Goal: Task Accomplishment & Management: Complete application form

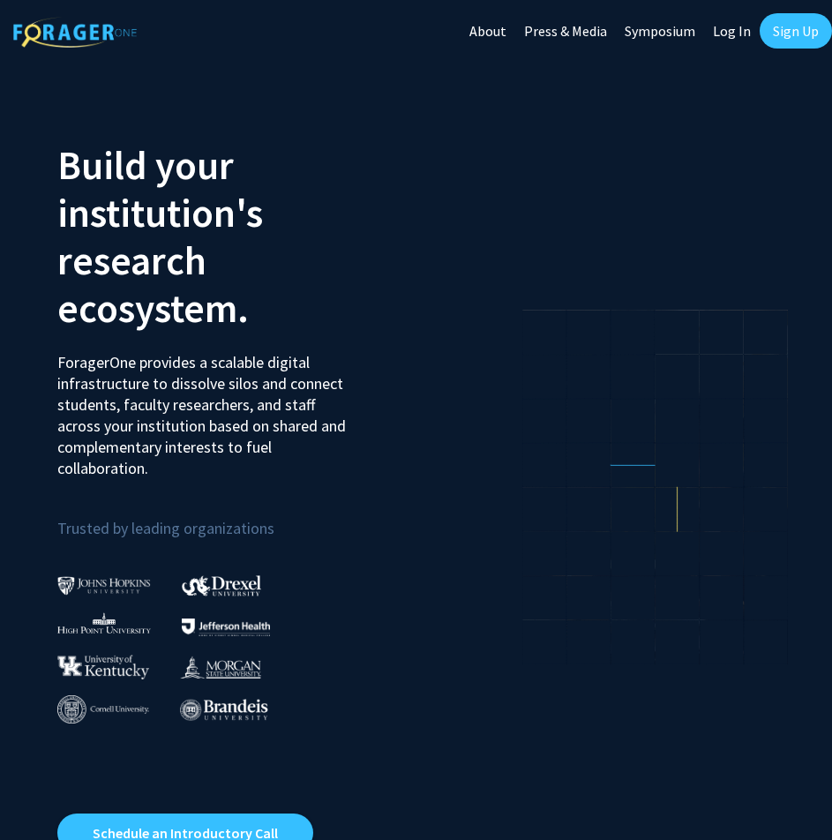
click at [799, 36] on link "Sign Up" at bounding box center [795, 30] width 72 height 35
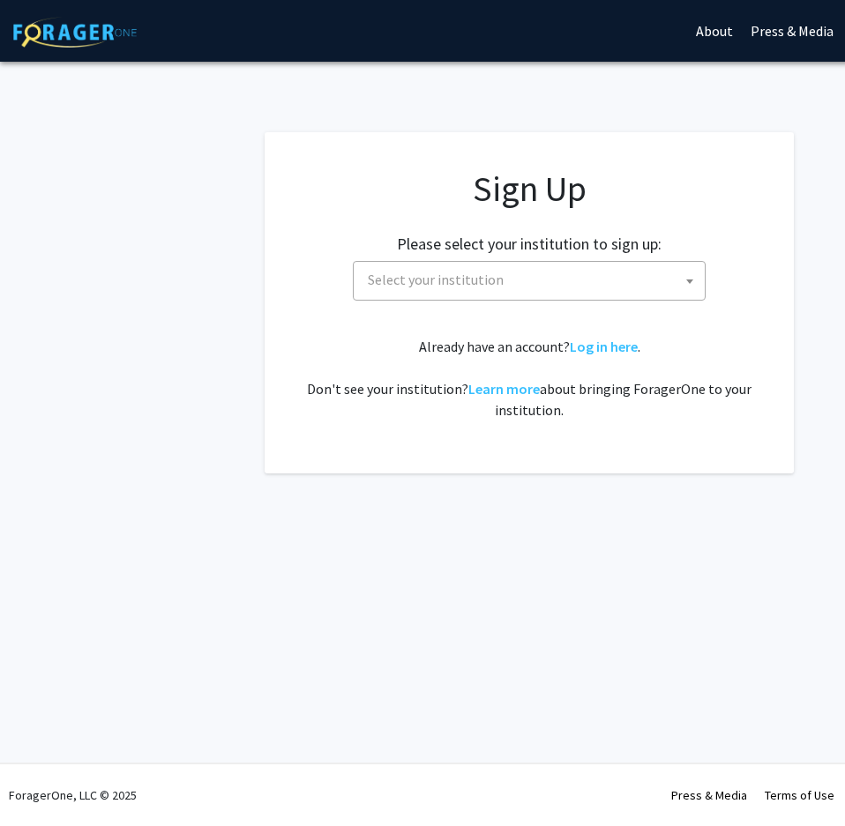
click at [74, 45] on img at bounding box center [74, 32] width 123 height 31
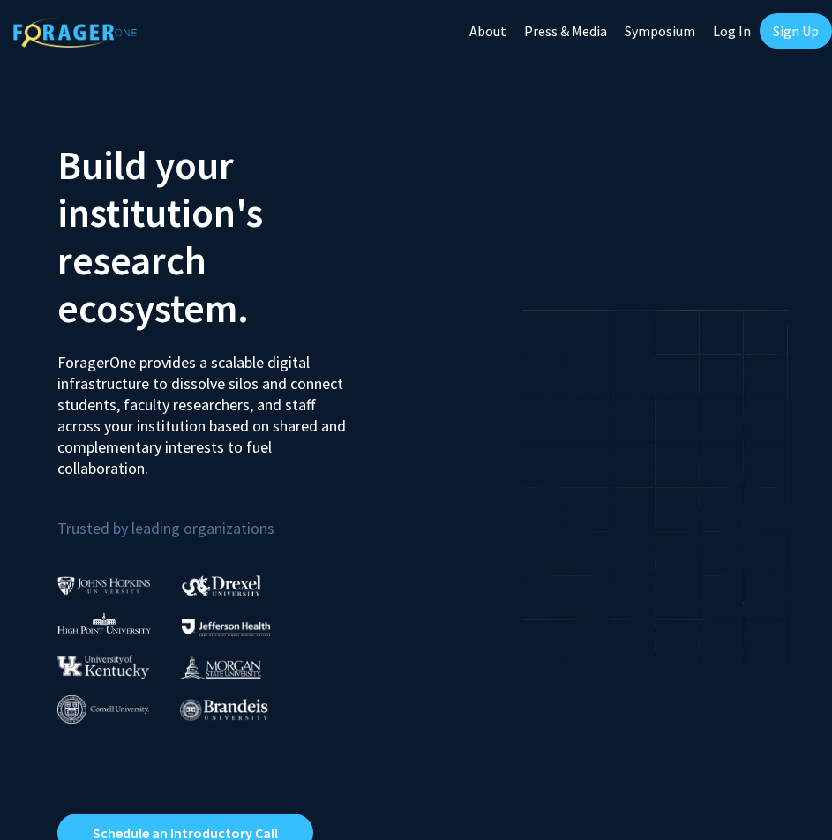
click at [738, 29] on link "Log In" at bounding box center [732, 31] width 56 height 62
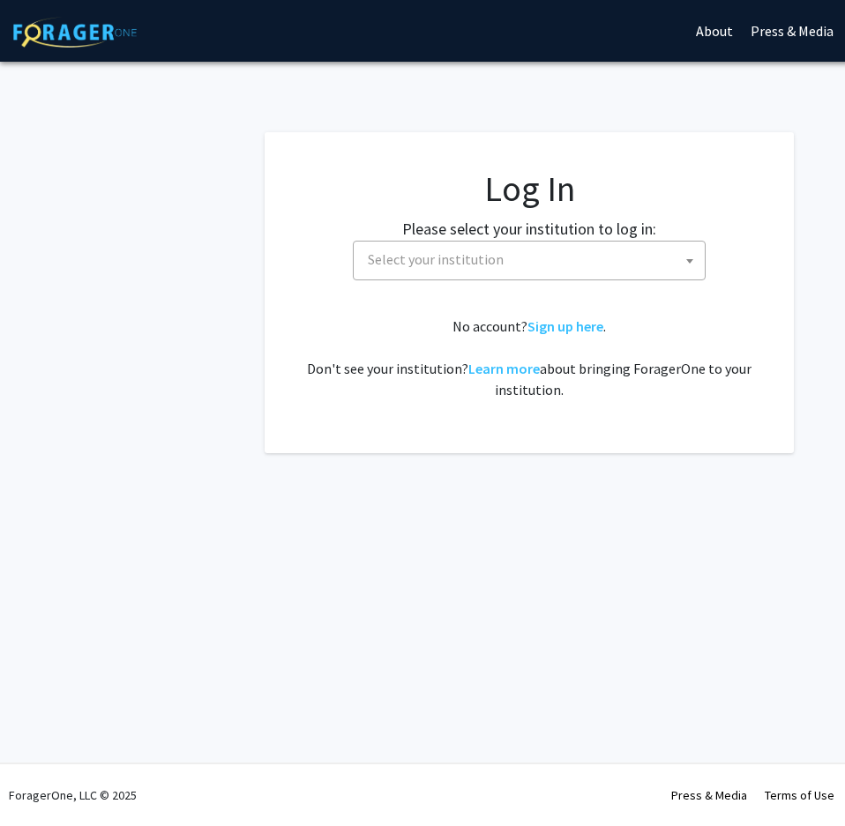
click at [500, 258] on span "Select your institution" at bounding box center [533, 260] width 344 height 36
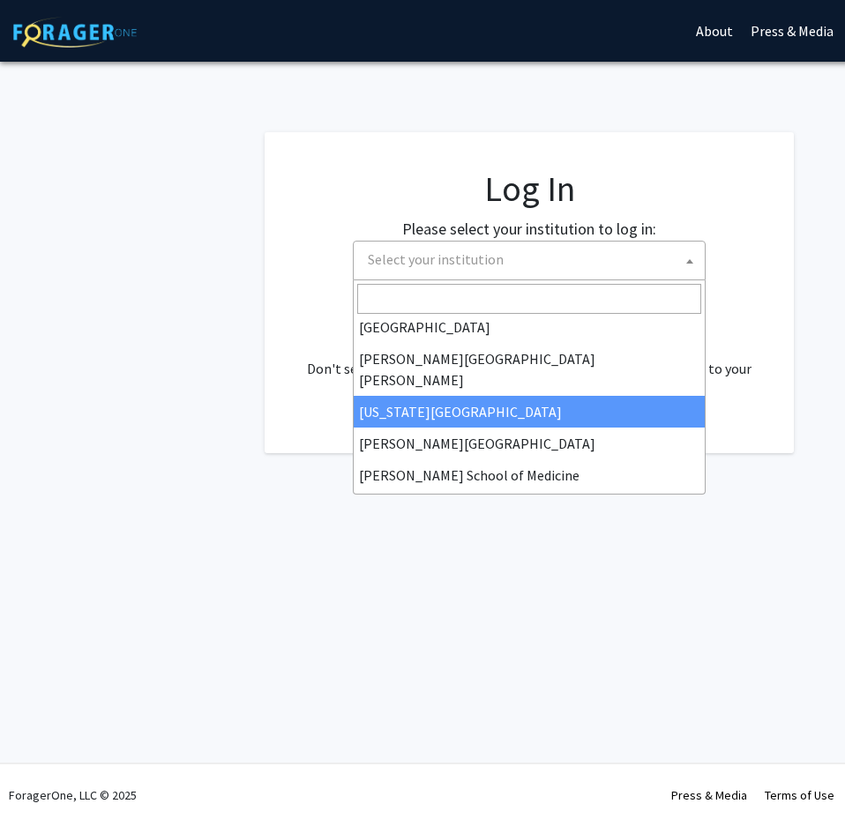
scroll to position [353, 0]
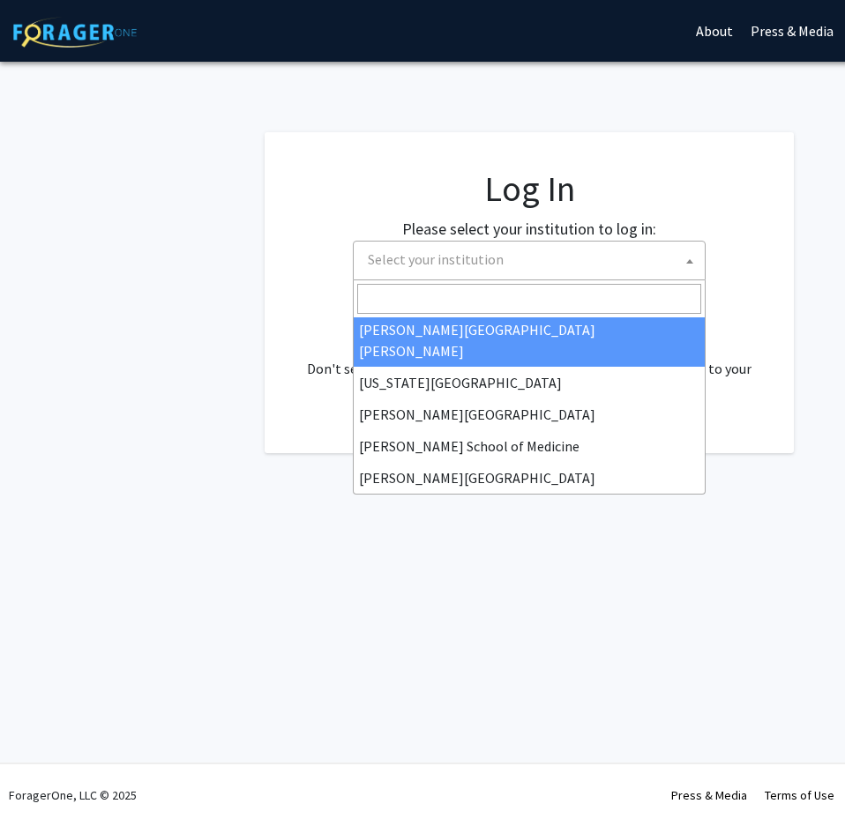
select select "1"
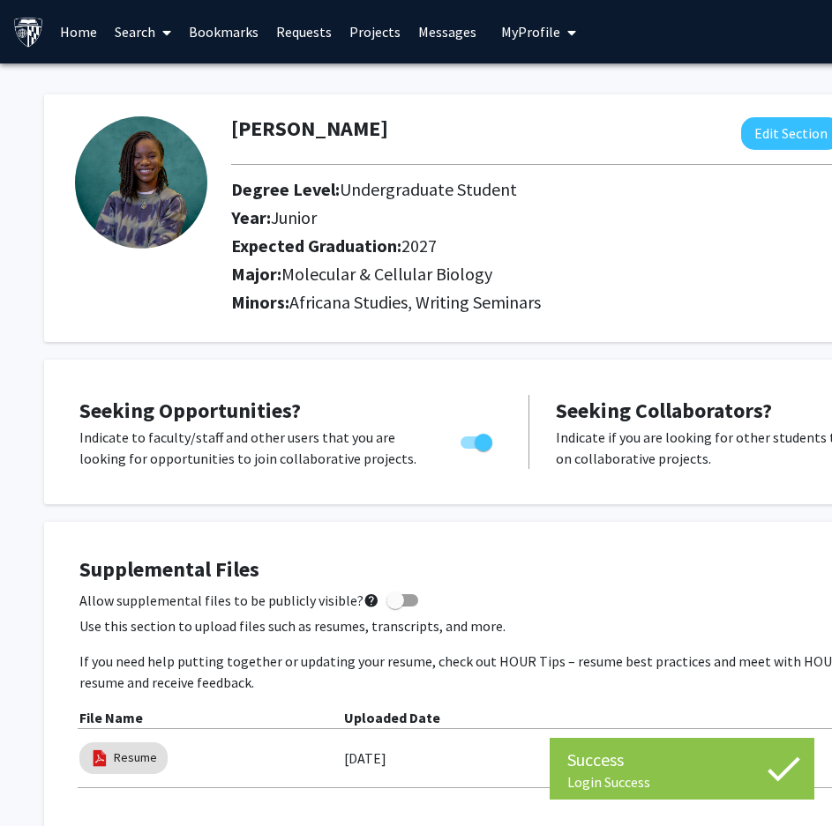
click at [296, 26] on link "Requests" at bounding box center [303, 32] width 73 height 62
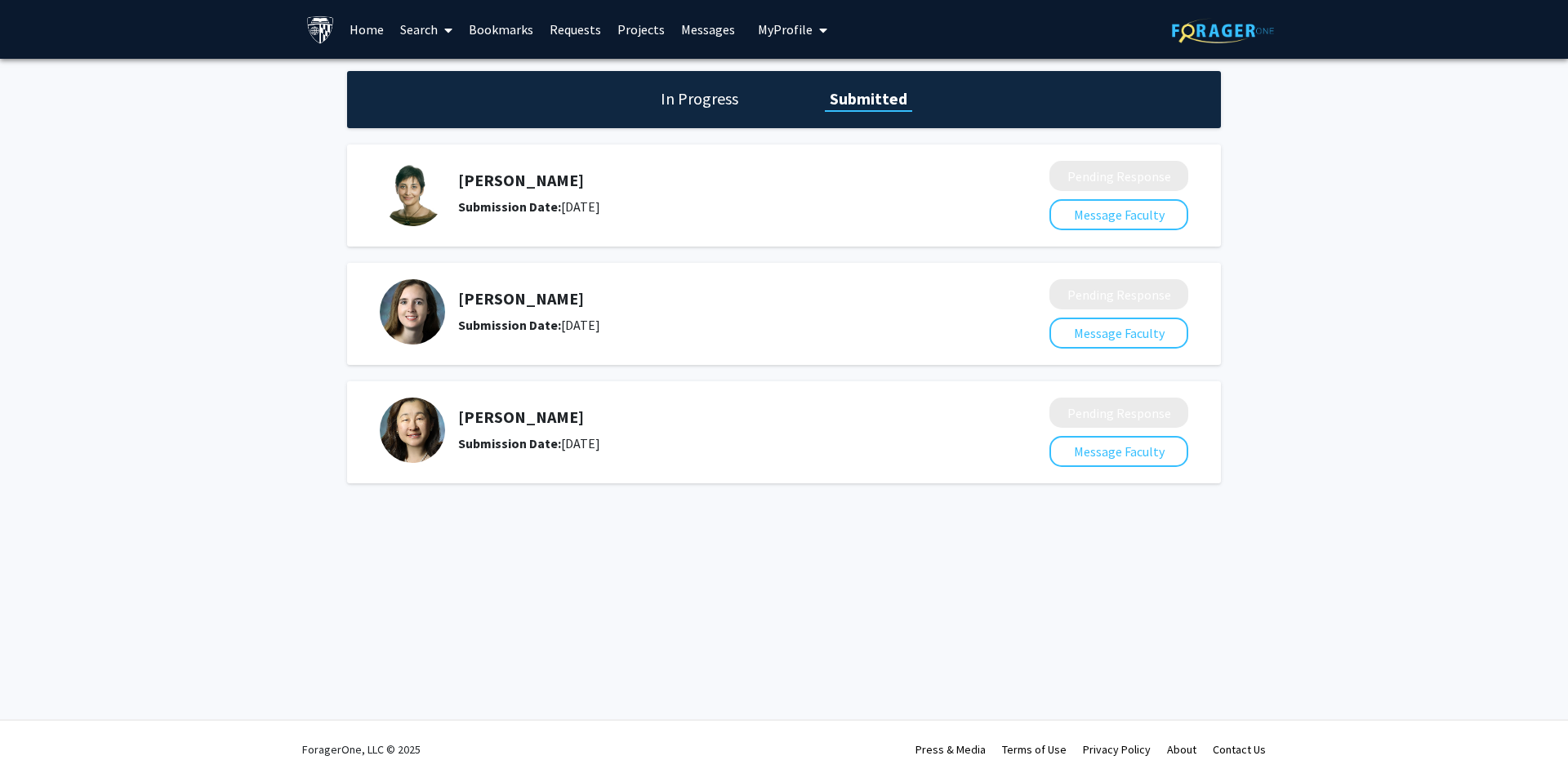
click at [722, 94] on h1 "In Progress" at bounding box center [699, 98] width 87 height 23
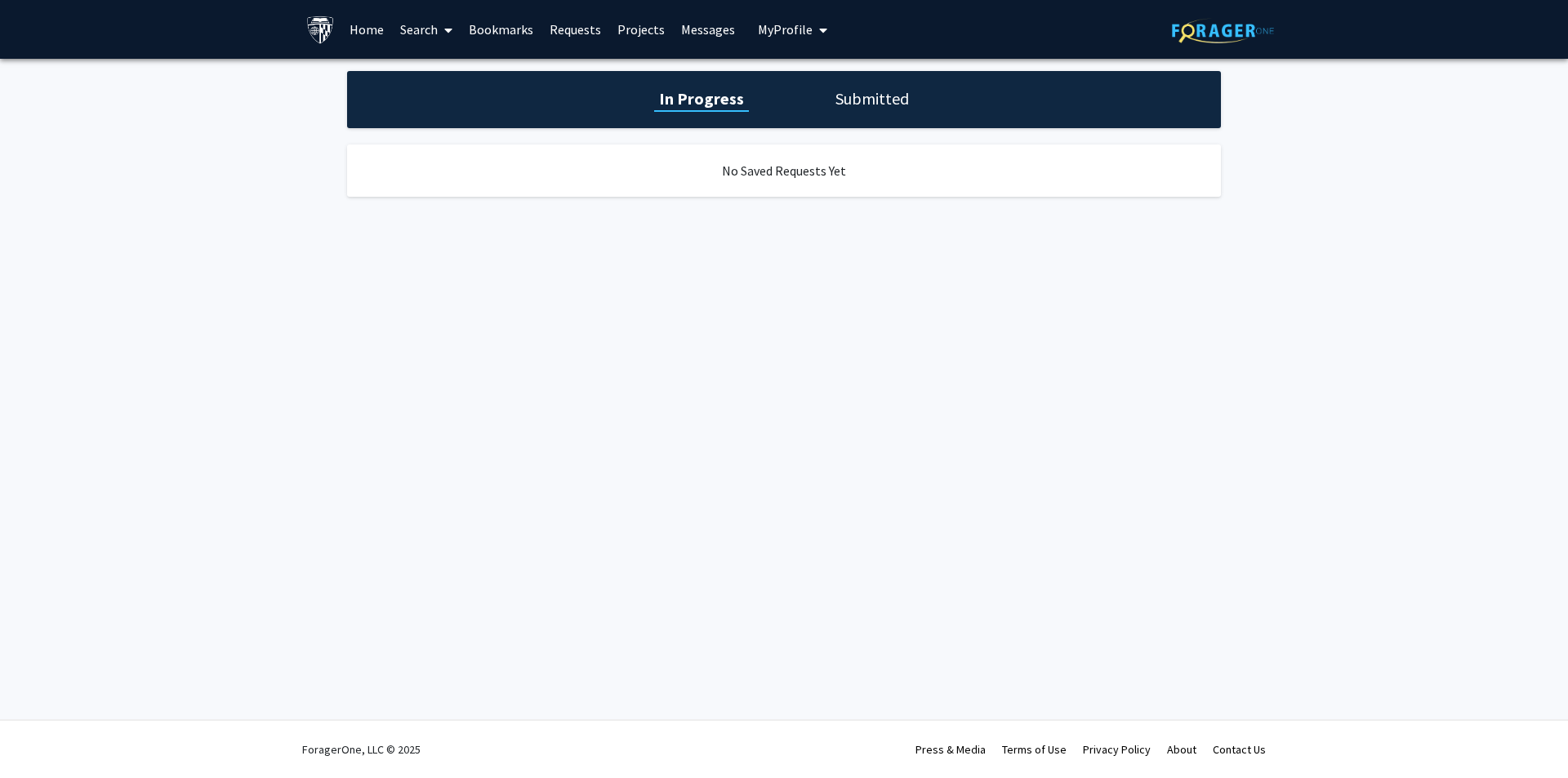
click at [782, 107] on h1 "Submitted" at bounding box center [872, 98] width 83 height 23
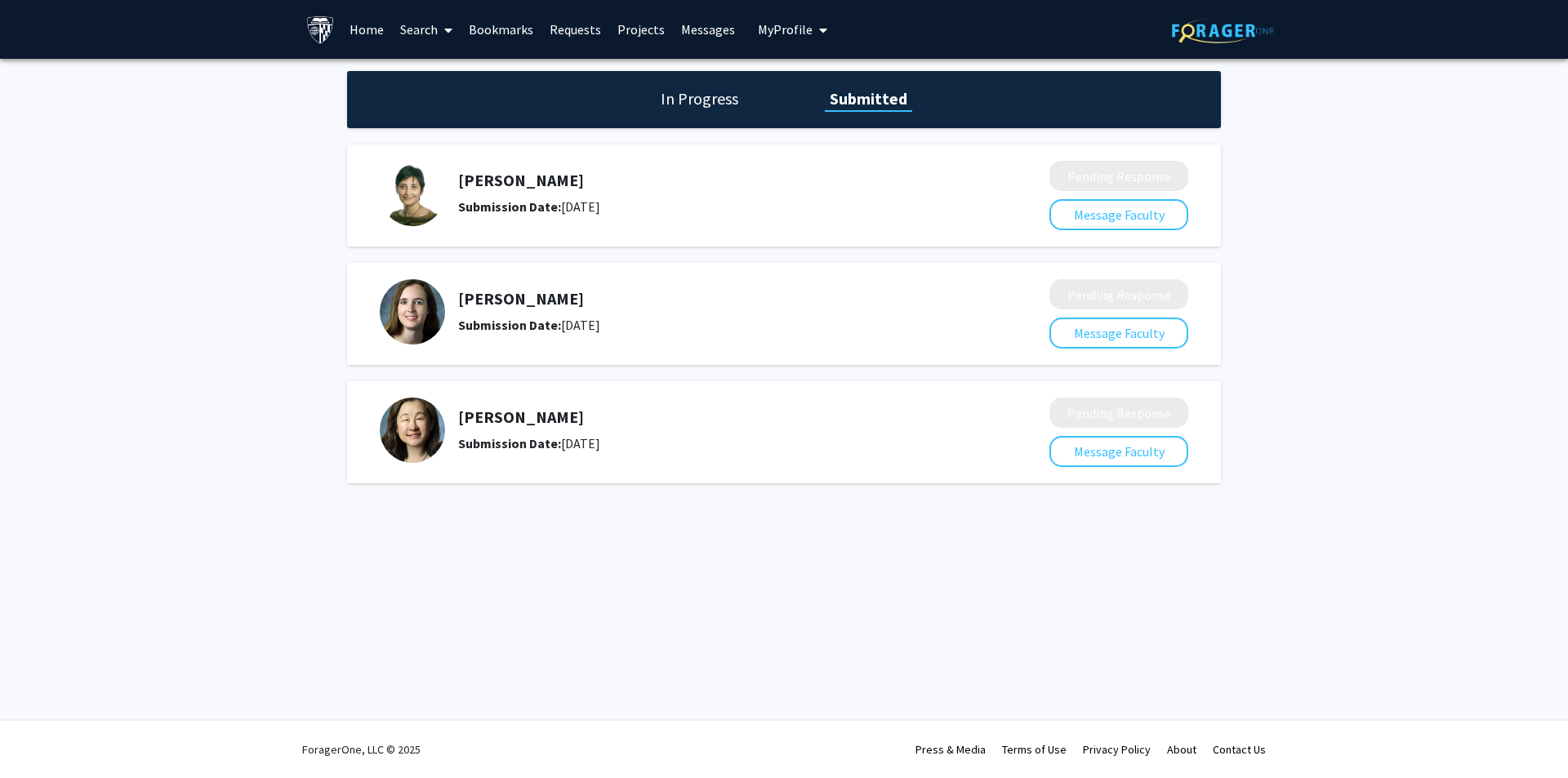
click at [634, 24] on link "Projects" at bounding box center [641, 30] width 64 height 57
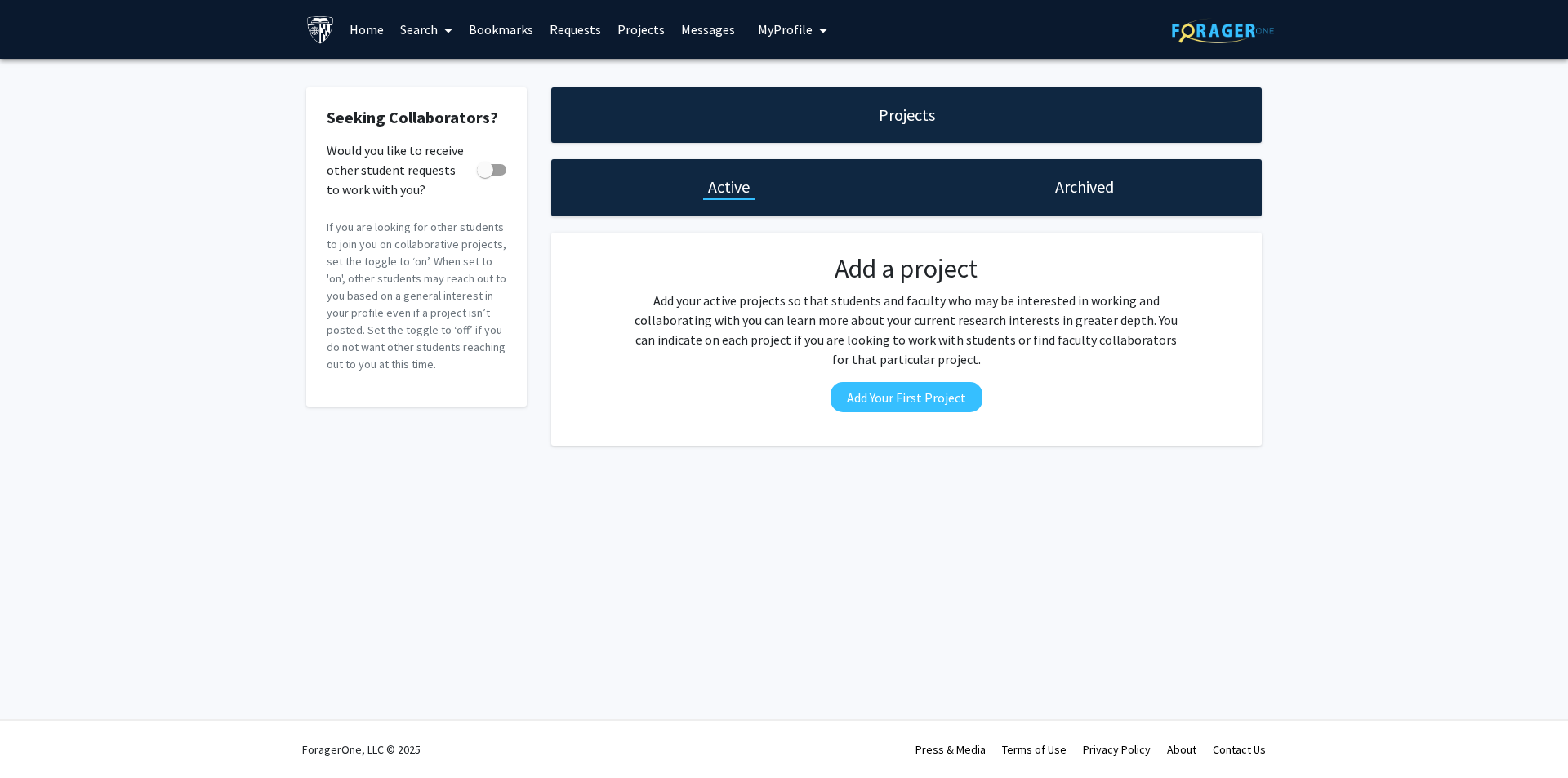
click at [703, 30] on link "Messages" at bounding box center [709, 30] width 70 height 57
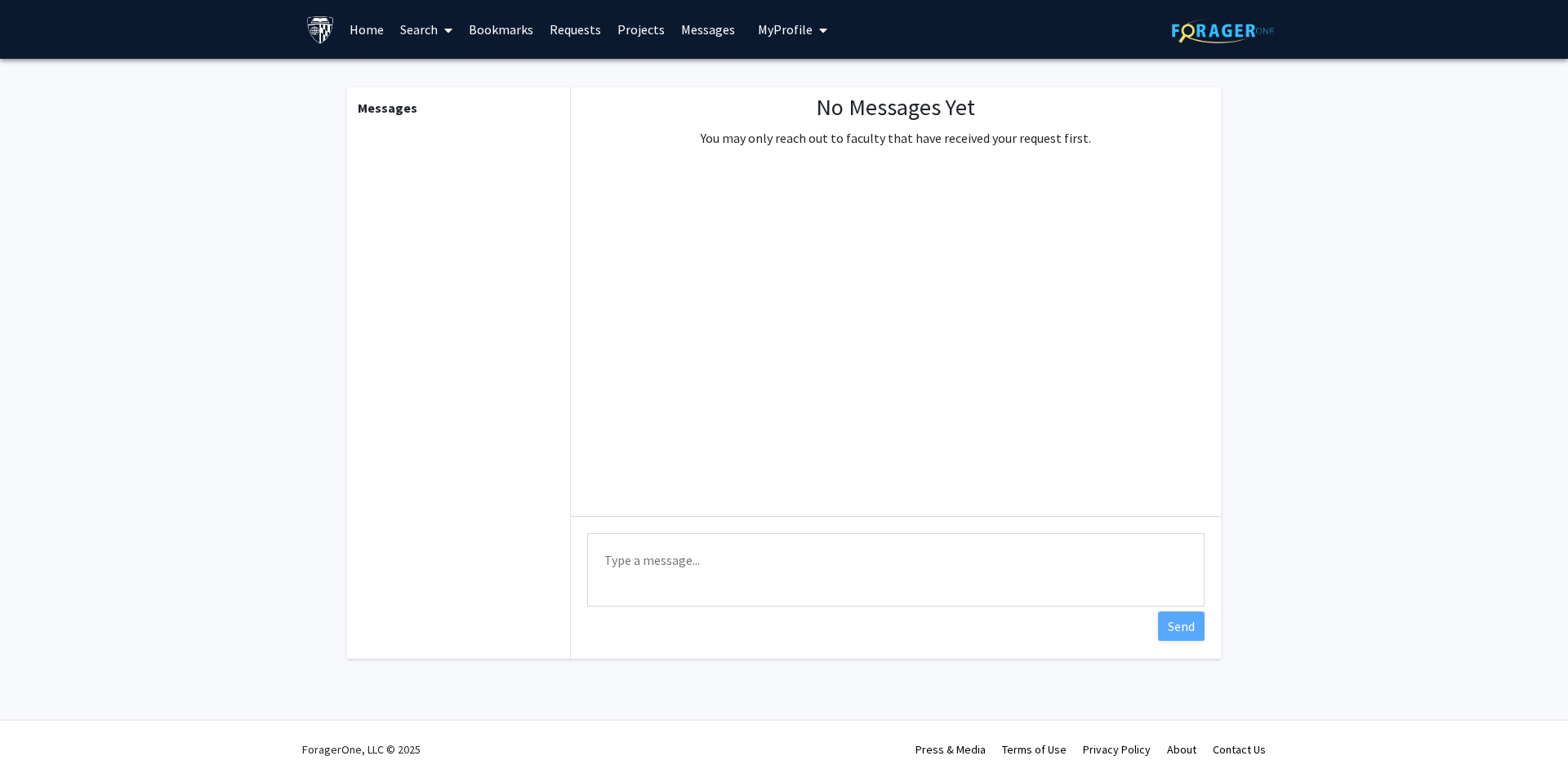
click at [383, 21] on link "Home" at bounding box center [367, 30] width 51 height 57
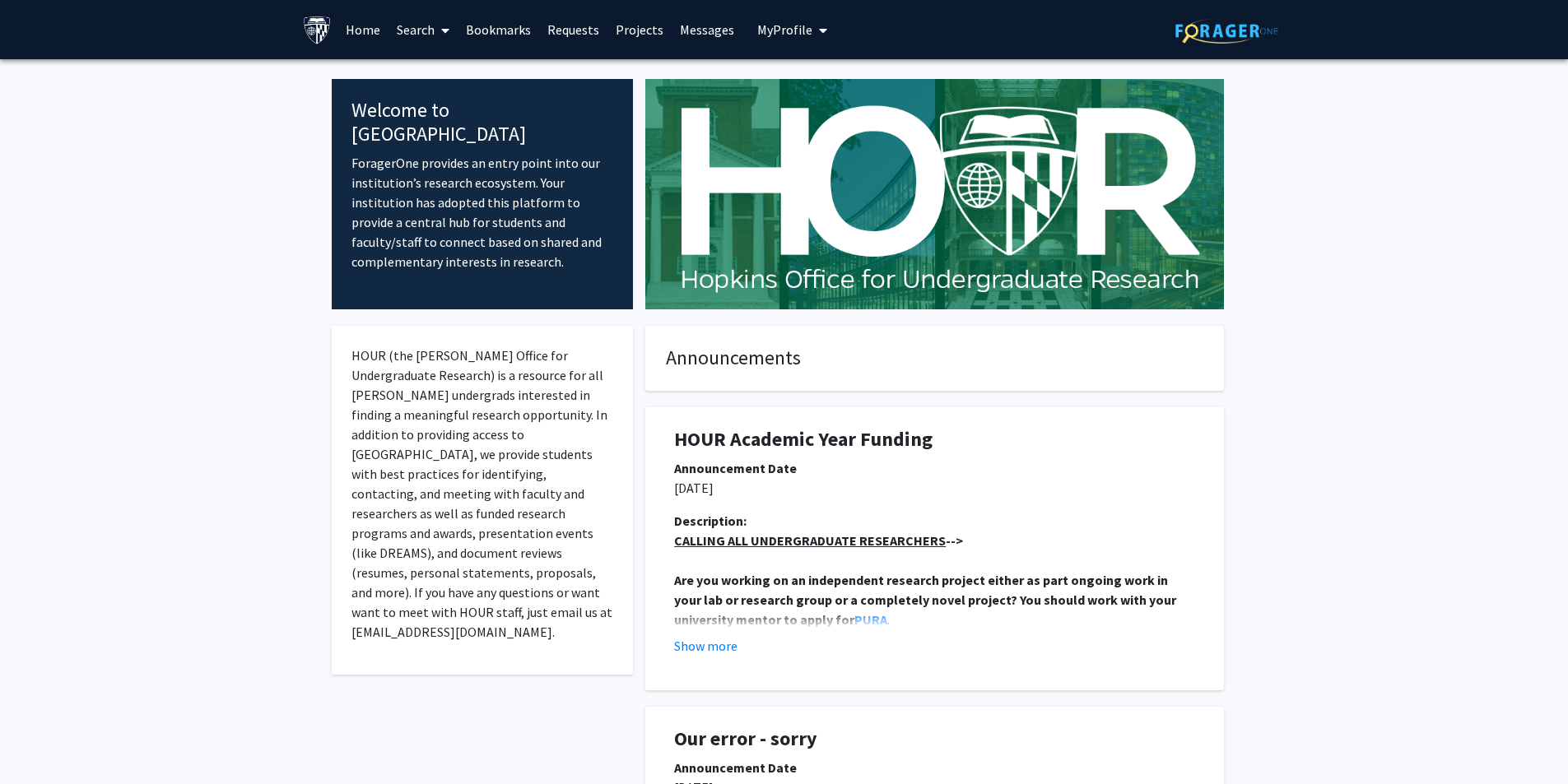
click at [422, 28] on link "Search" at bounding box center [423, 30] width 69 height 58
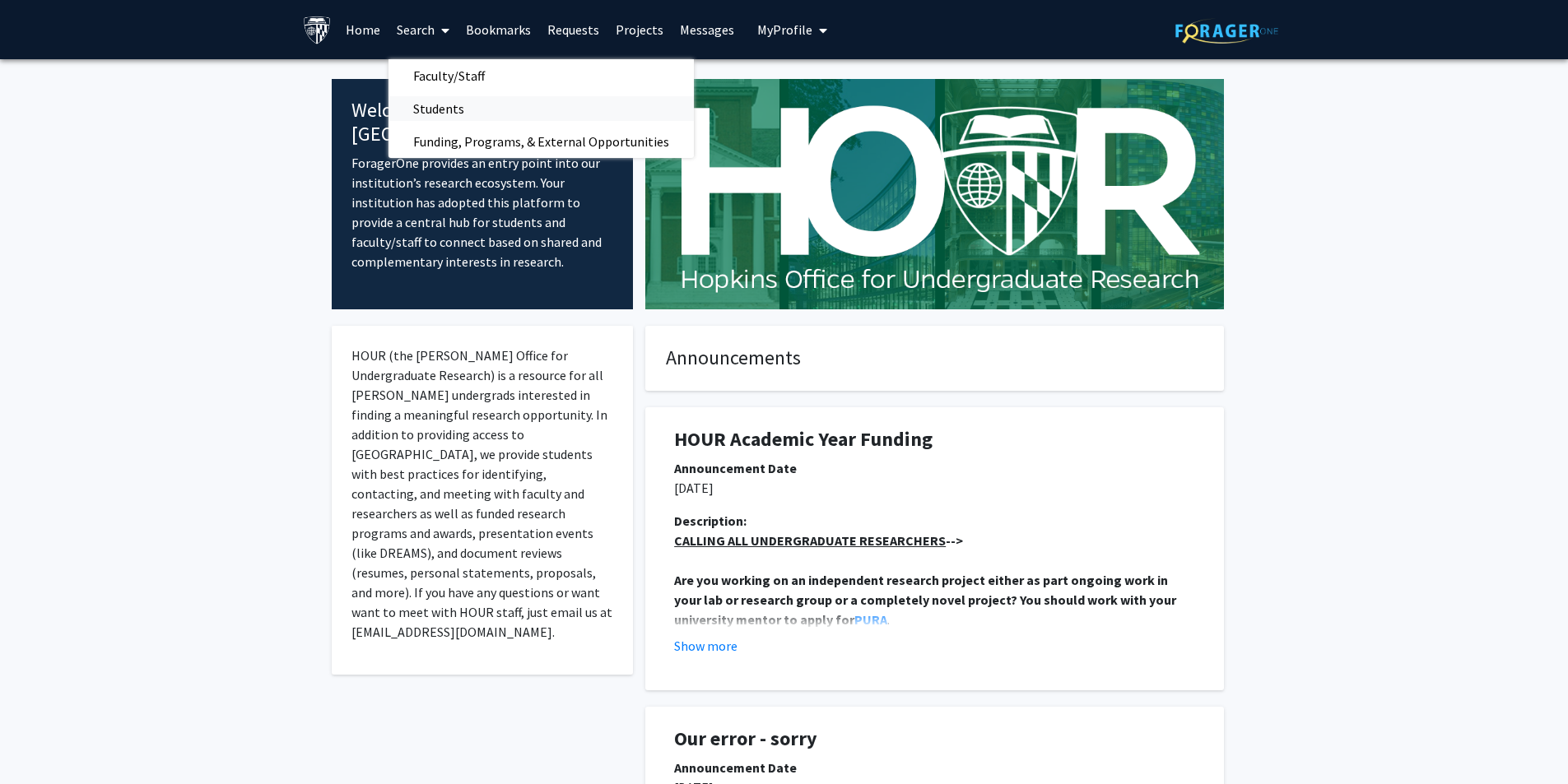
click at [441, 94] on span "Students" at bounding box center [439, 108] width 101 height 33
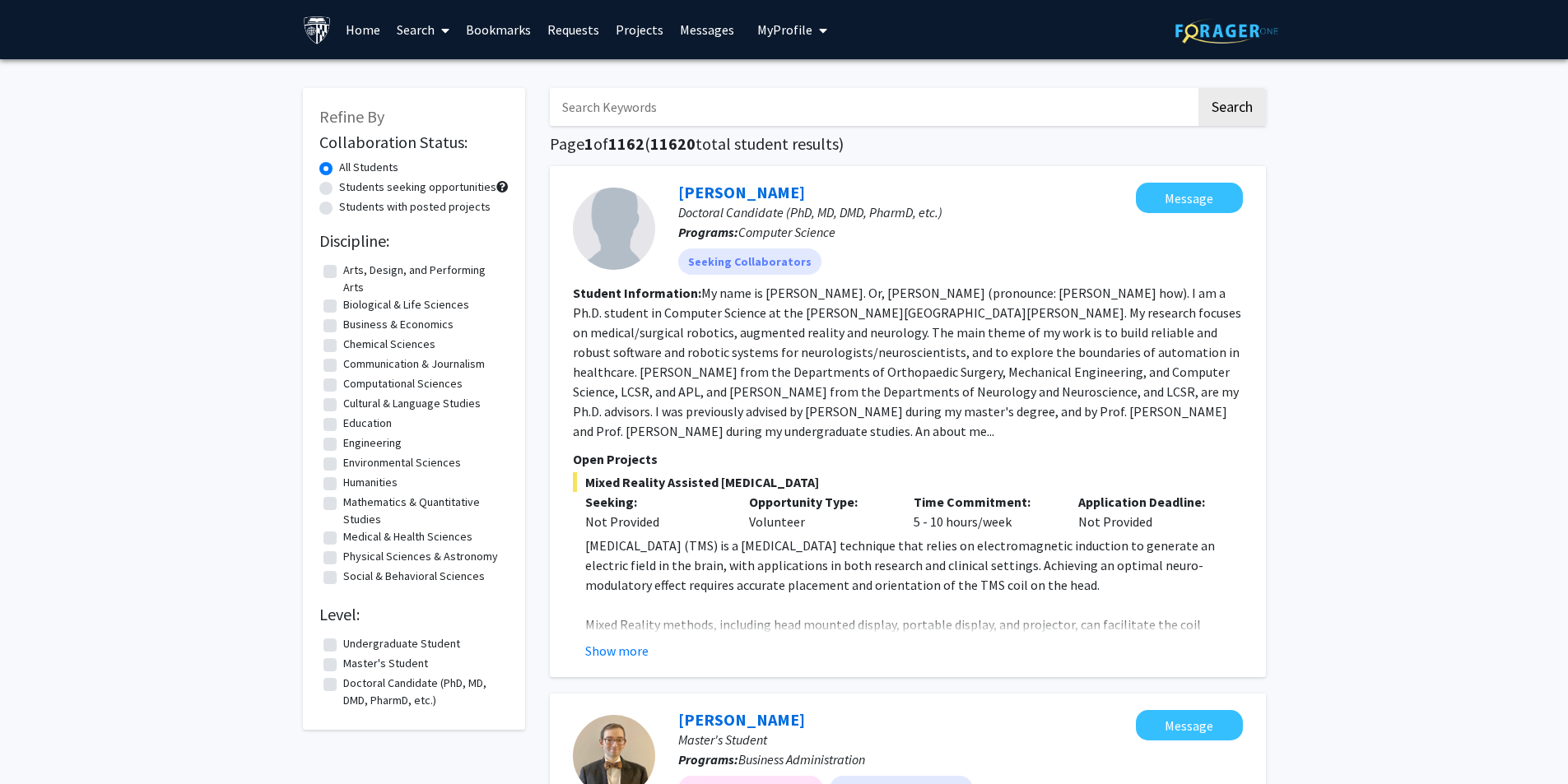
click at [343, 645] on label "Undergraduate Student" at bounding box center [401, 644] width 117 height 18
click at [343, 645] on input "Undergraduate Student" at bounding box center [348, 640] width 10 height 10
checkbox input "true"
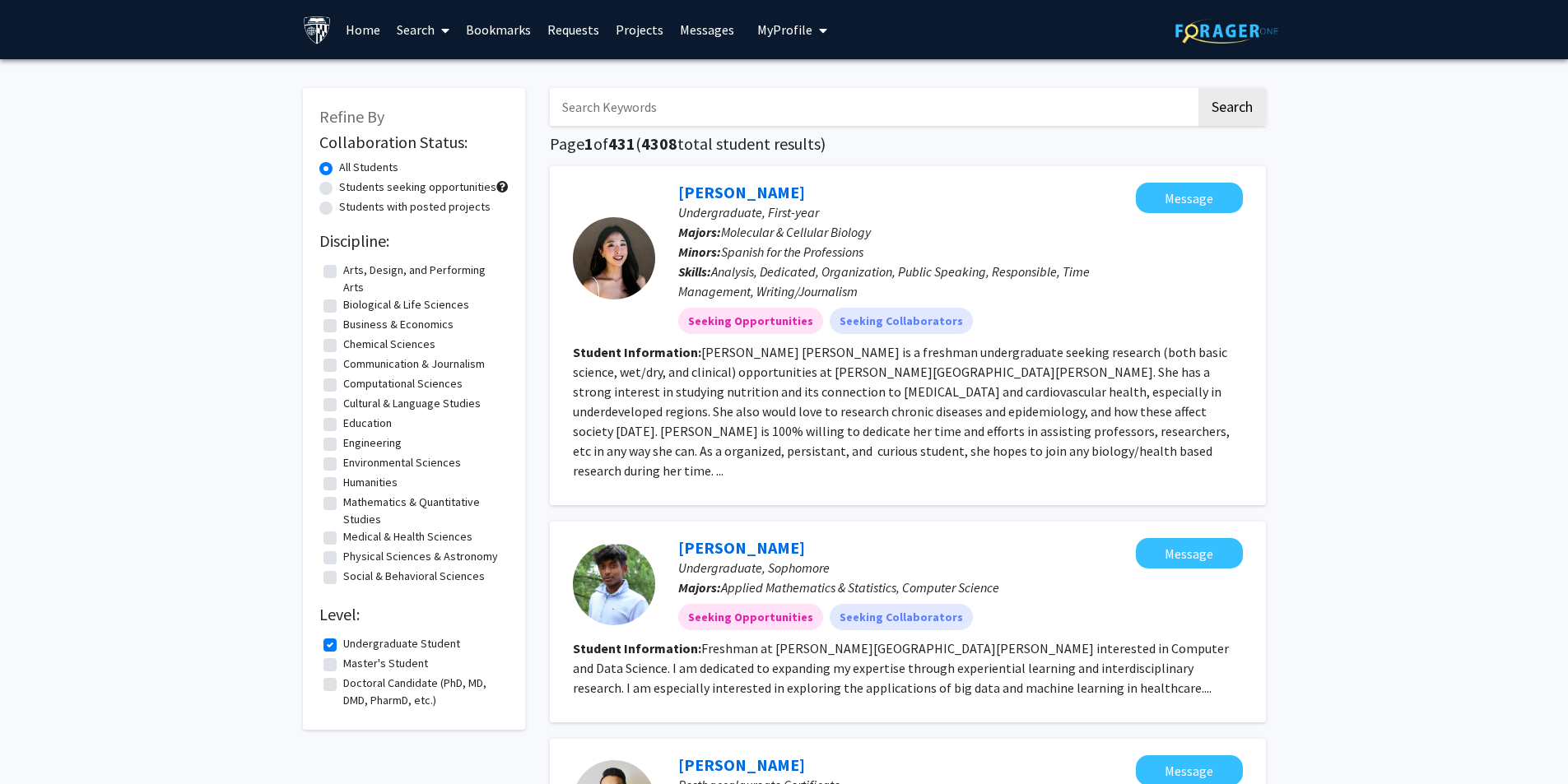
click at [788, 18] on span "My profile dropdown to access profile and logout" at bounding box center [819, 31] width 15 height 58
click at [788, 73] on span "Shaniah Canterbury" at bounding box center [860, 76] width 100 height 18
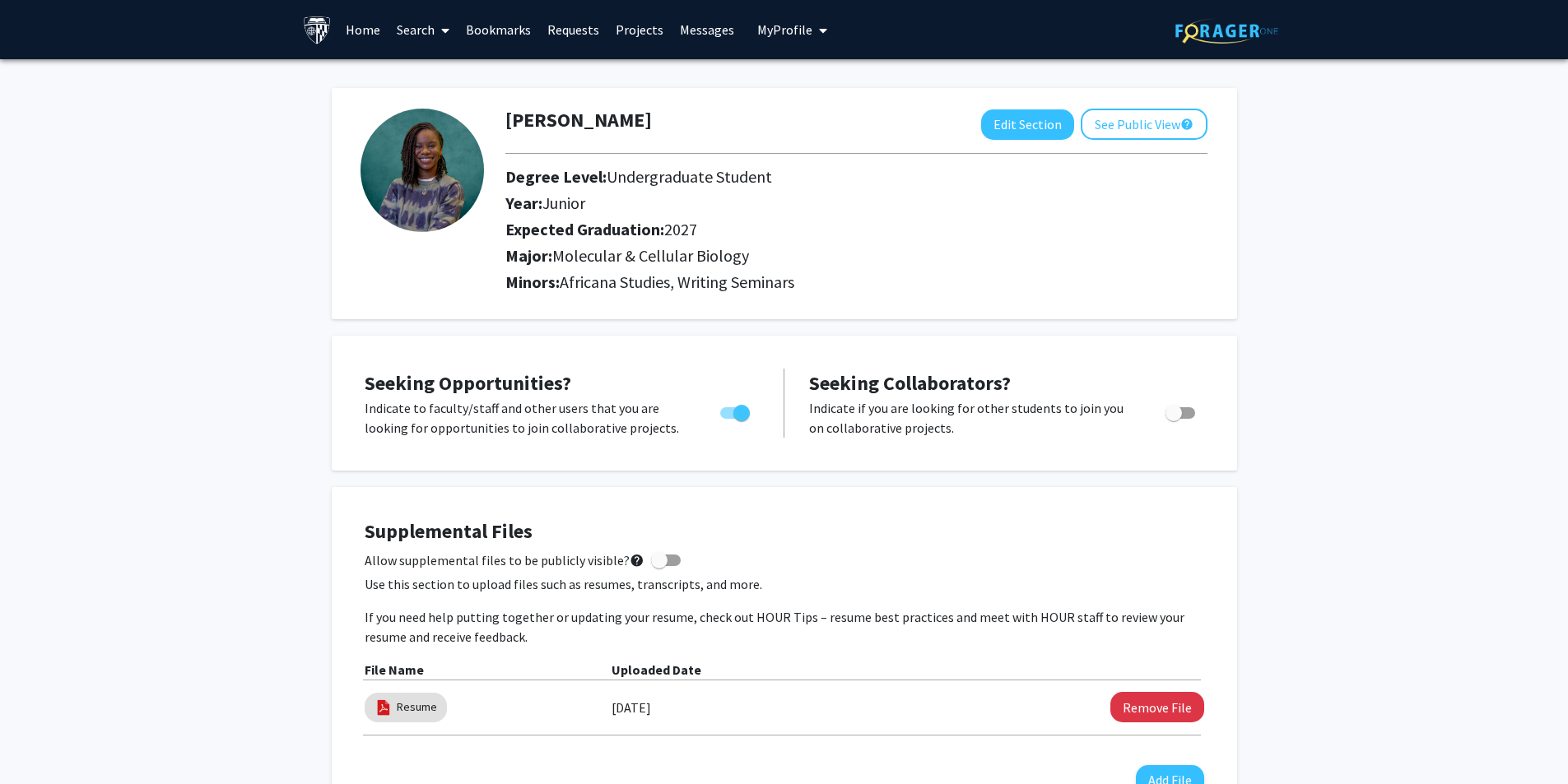
drag, startPoint x: 412, startPoint y: 32, endPoint x: 427, endPoint y: 38, distance: 16.2
click at [412, 32] on link "Search" at bounding box center [423, 30] width 69 height 58
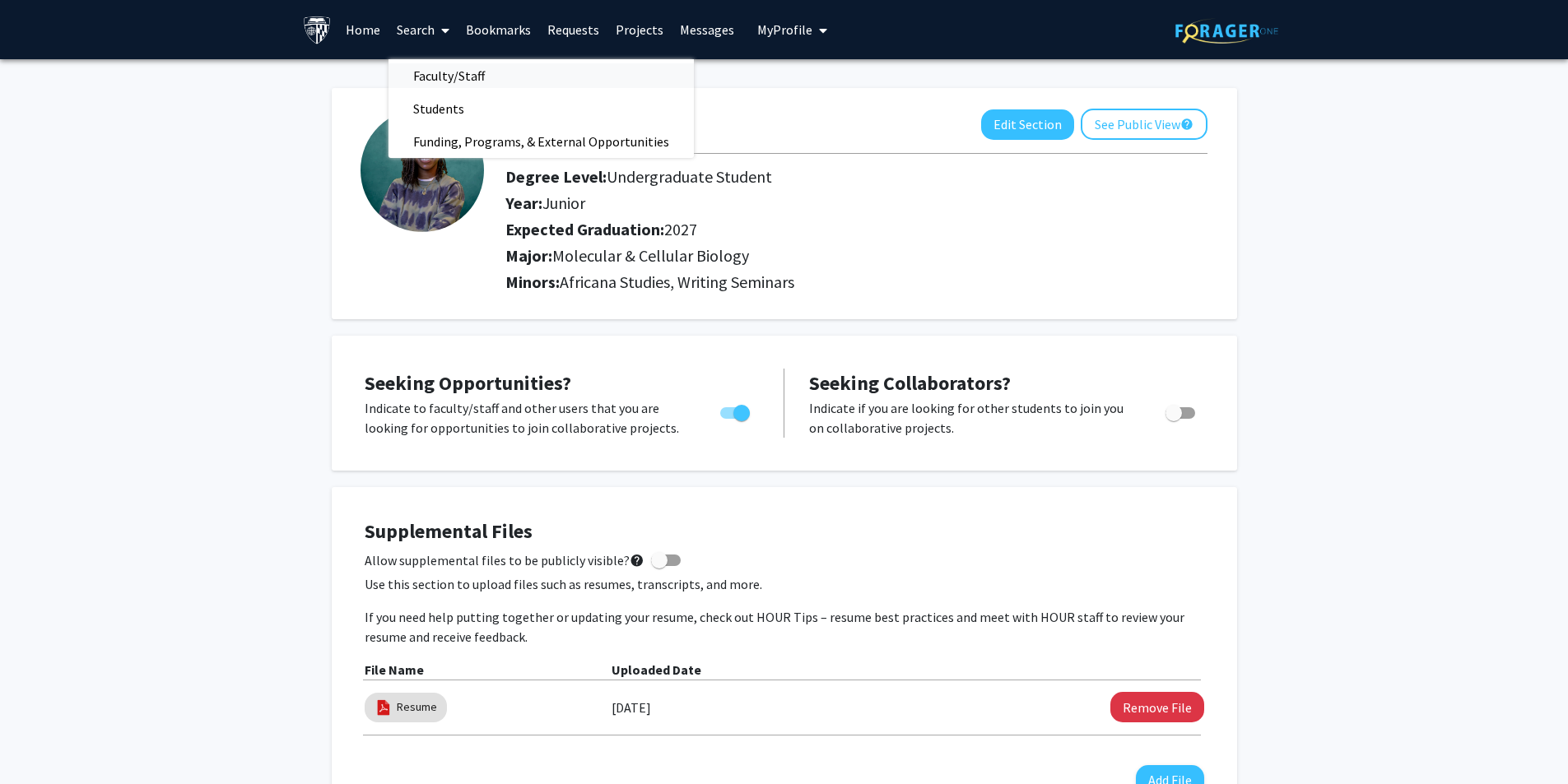
click at [447, 77] on span "Faculty/Staff" at bounding box center [449, 75] width 121 height 33
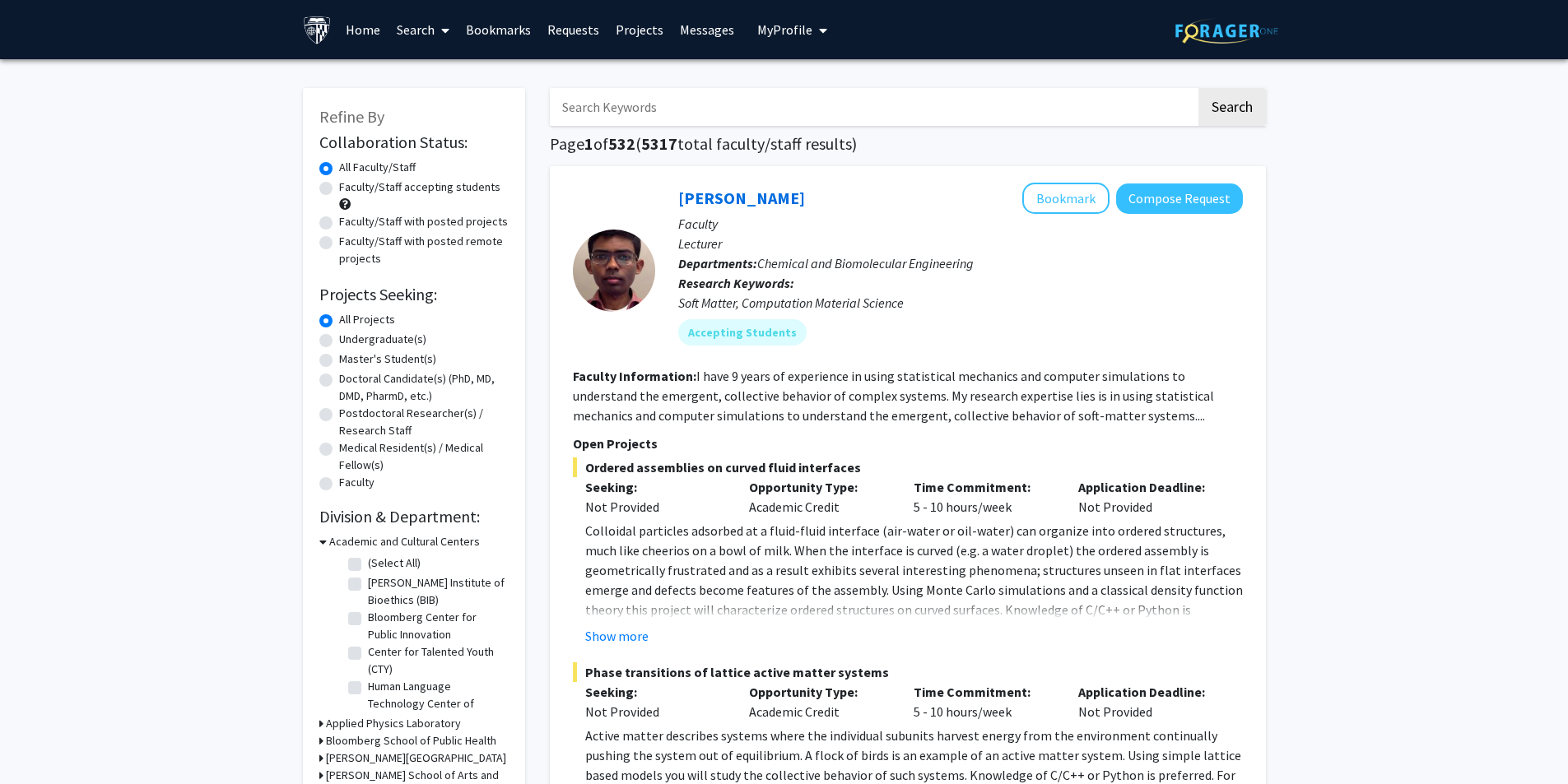
click at [389, 186] on label "Faculty/Staff accepting students" at bounding box center [419, 187] width 161 height 18
click at [350, 186] on input "Faculty/Staff accepting students" at bounding box center [343, 183] width 10 height 10
radio input "true"
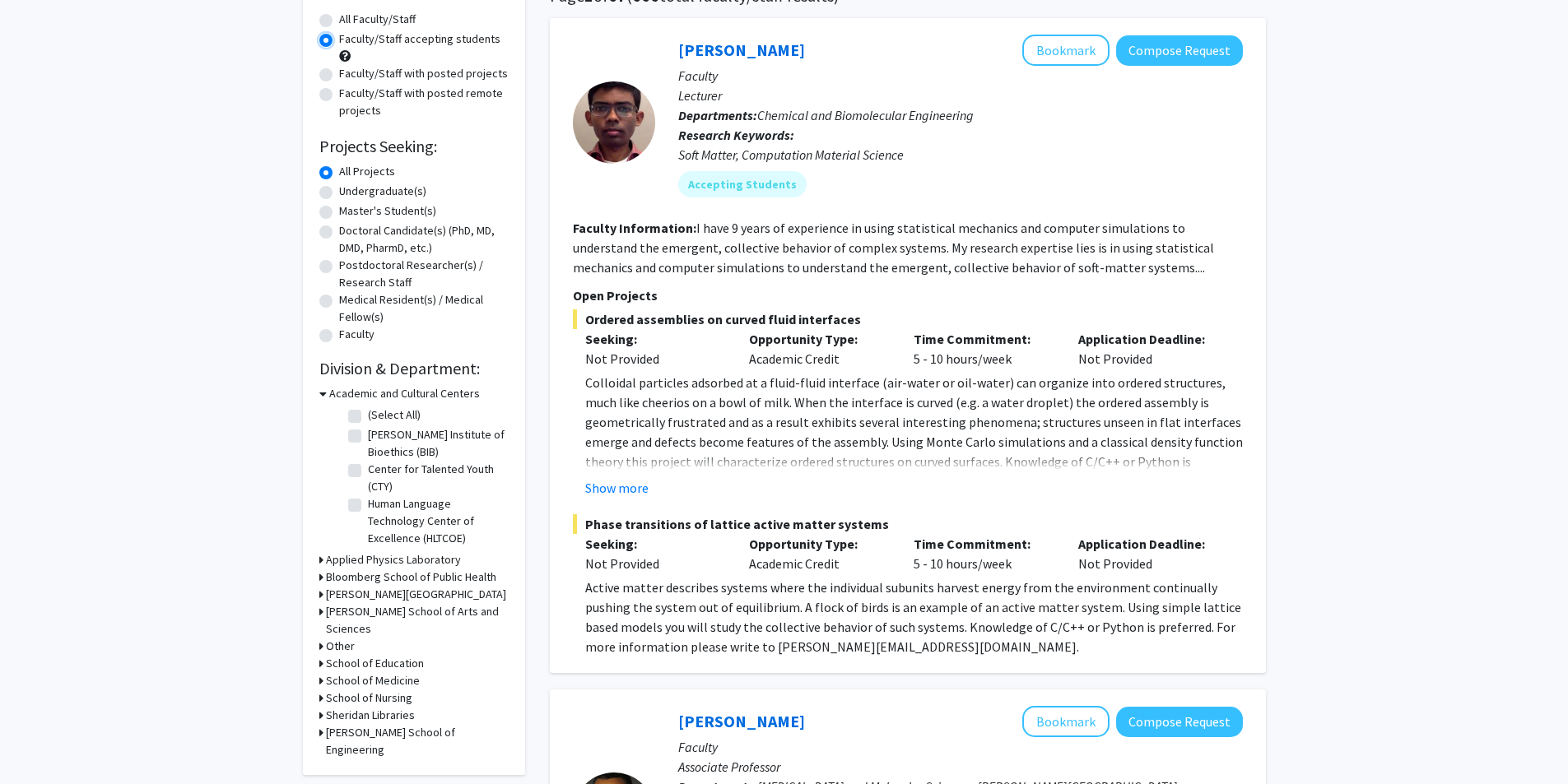
scroll to position [164, 0]
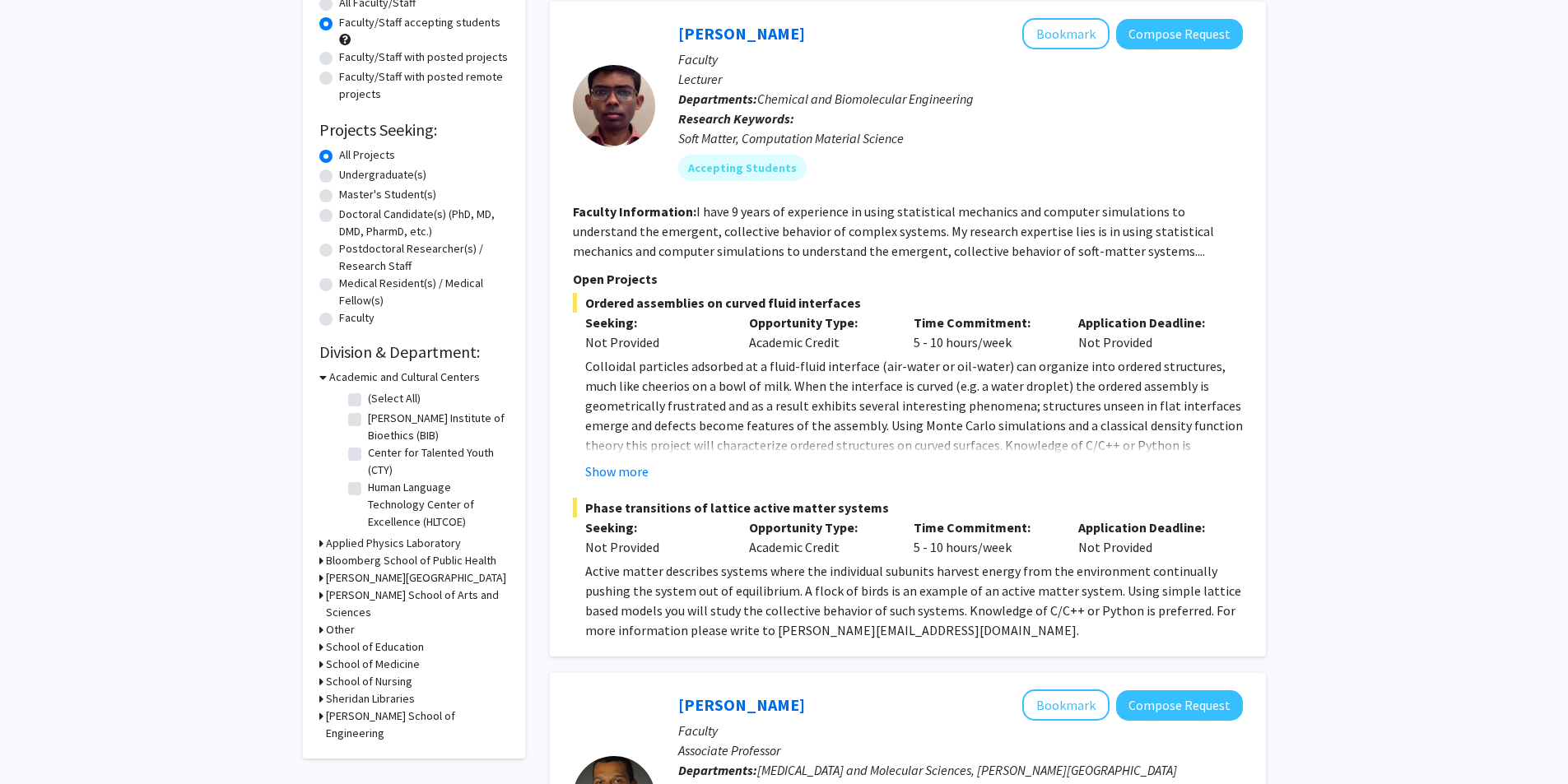
click at [339, 178] on label "Undergraduate(s)" at bounding box center [382, 175] width 87 height 18
click at [339, 177] on input "Undergraduate(s)" at bounding box center [343, 171] width 10 height 10
radio input "true"
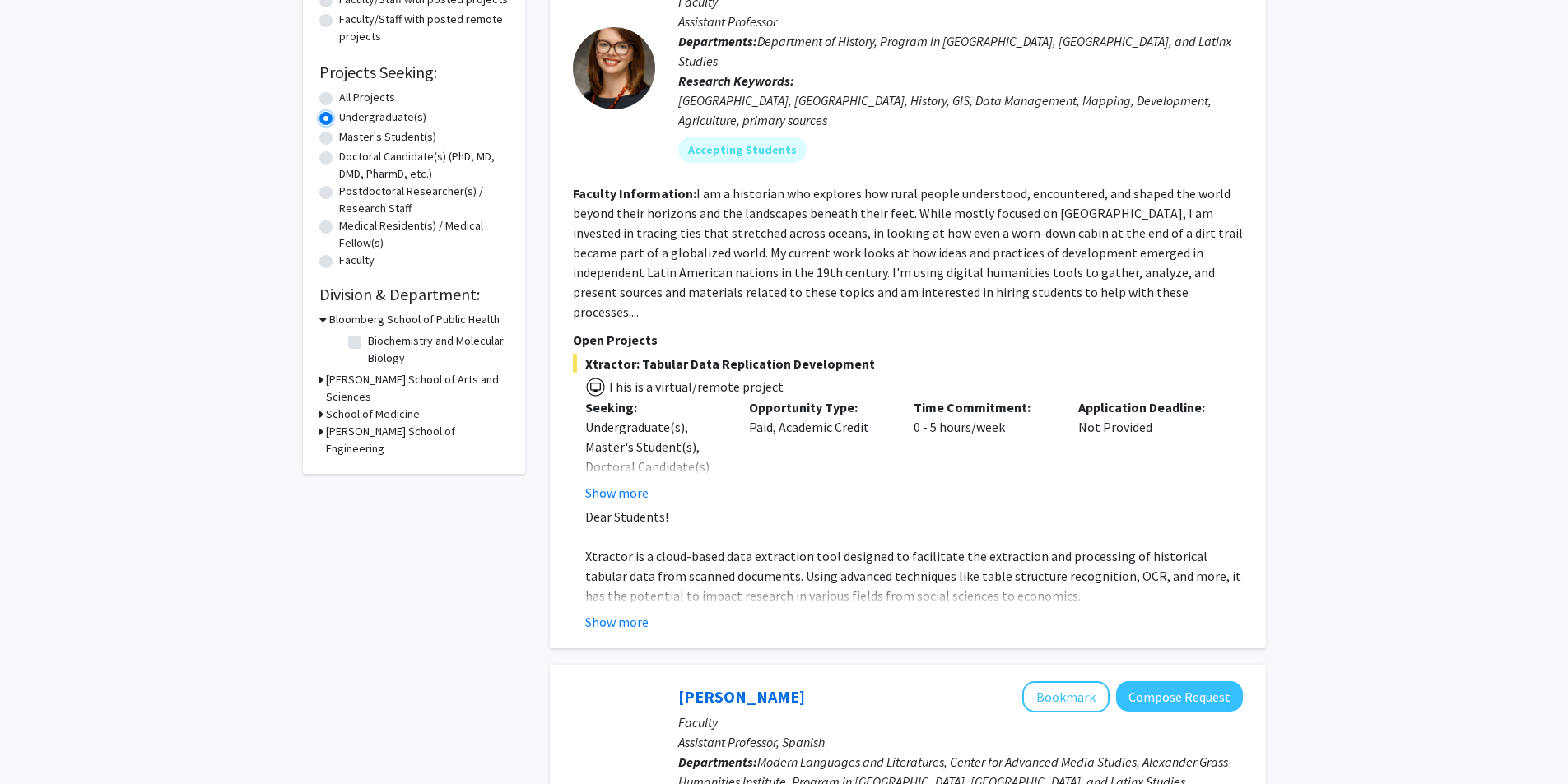
scroll to position [247, 0]
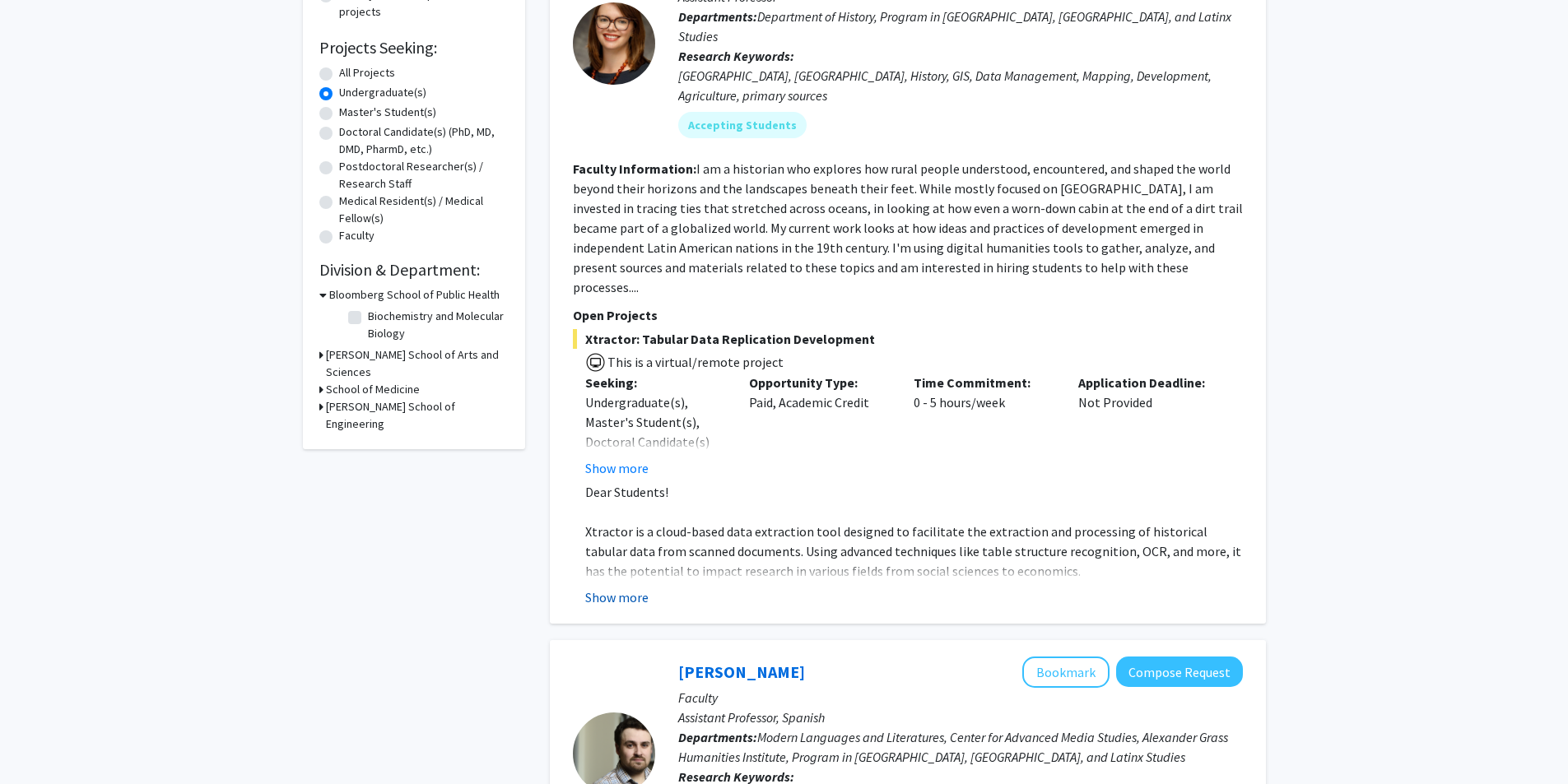
click at [595, 588] on button "Show more" at bounding box center [617, 597] width 63 height 20
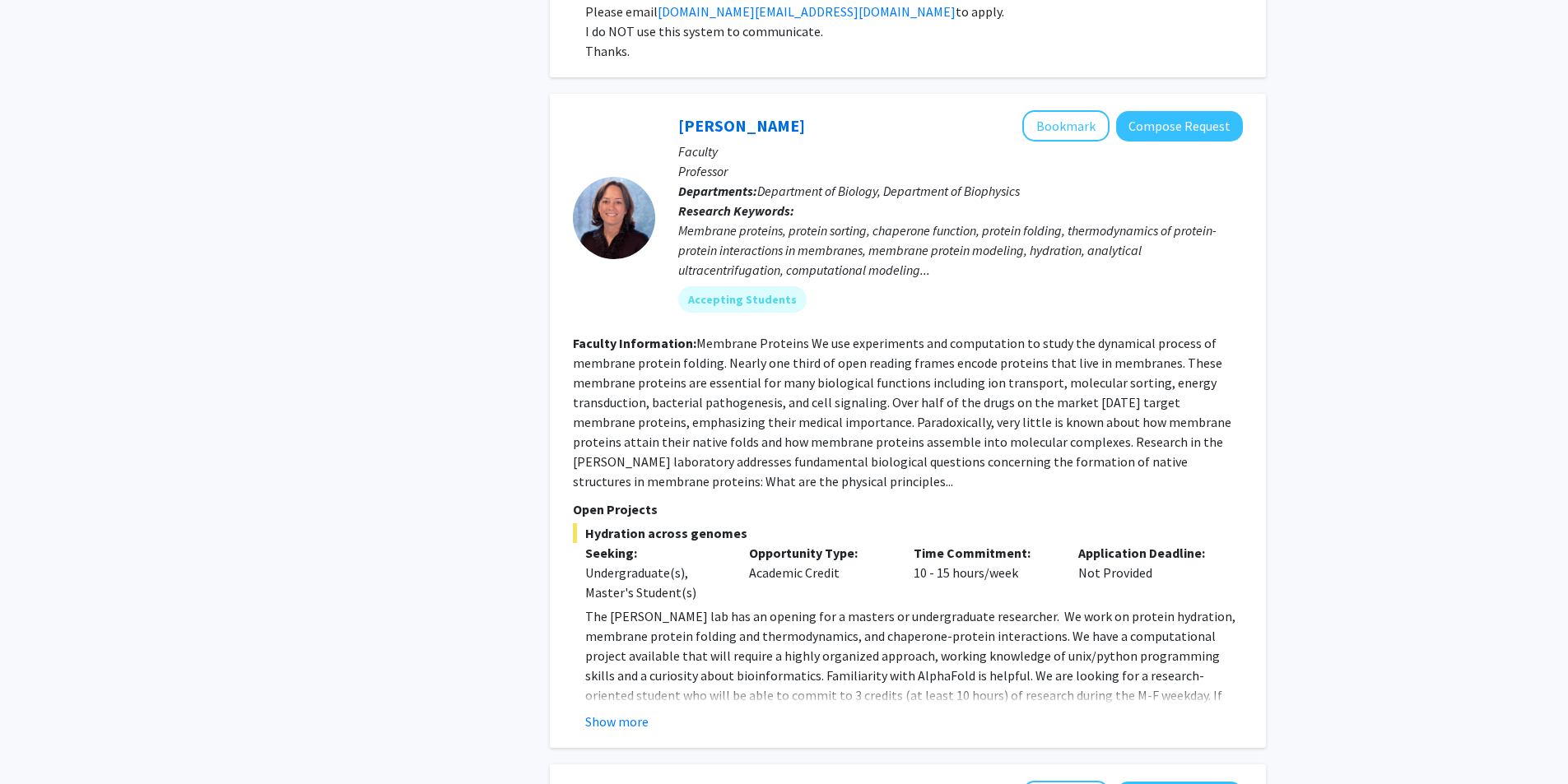
scroll to position [2552, 0]
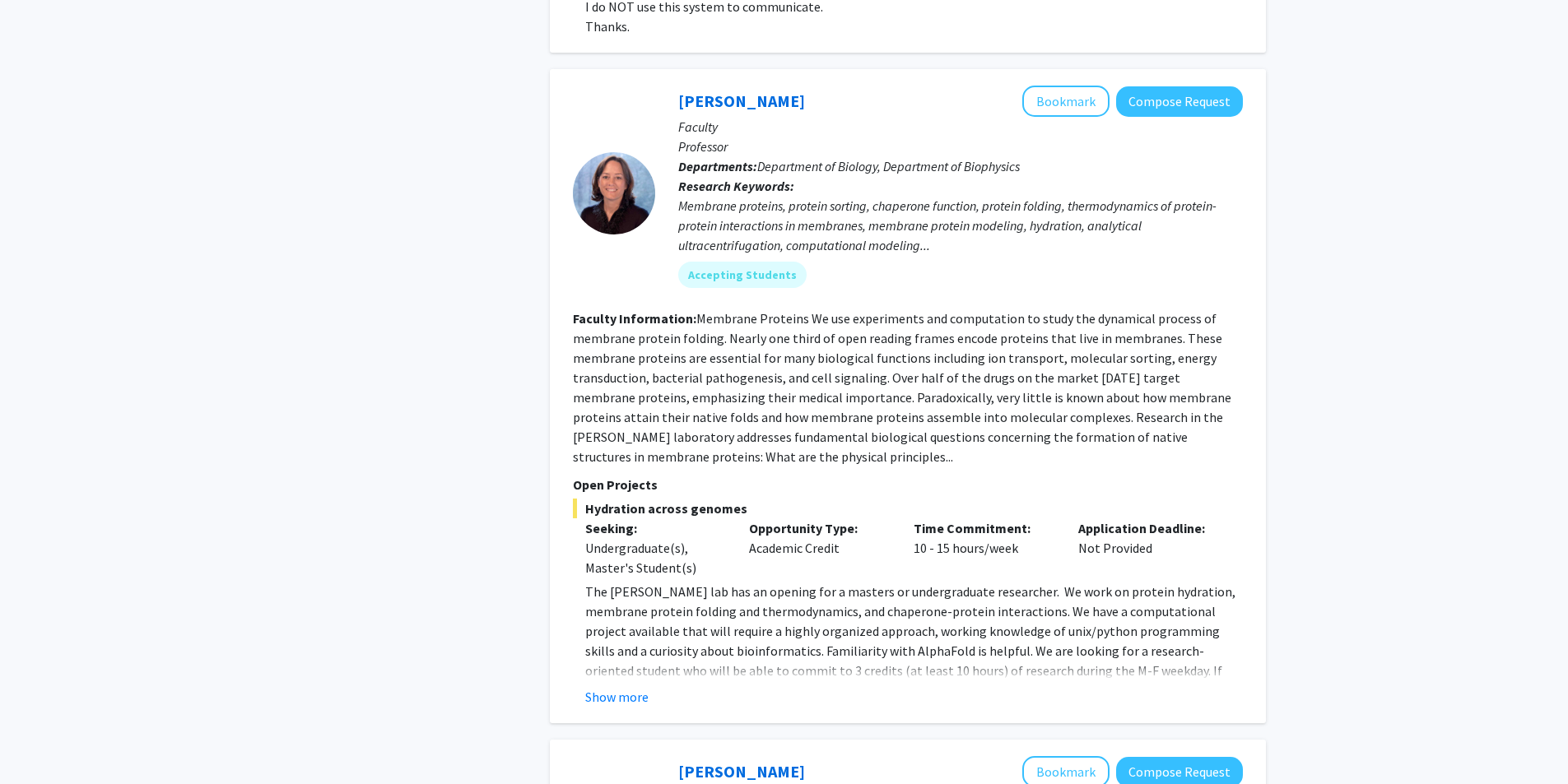
click at [636, 626] on fg-read-more "The Fleming lab has an opening for a masters or undergraduate researcher. We wo…" at bounding box center [908, 644] width 670 height 125
click at [617, 687] on button "Show more" at bounding box center [617, 696] width 63 height 20
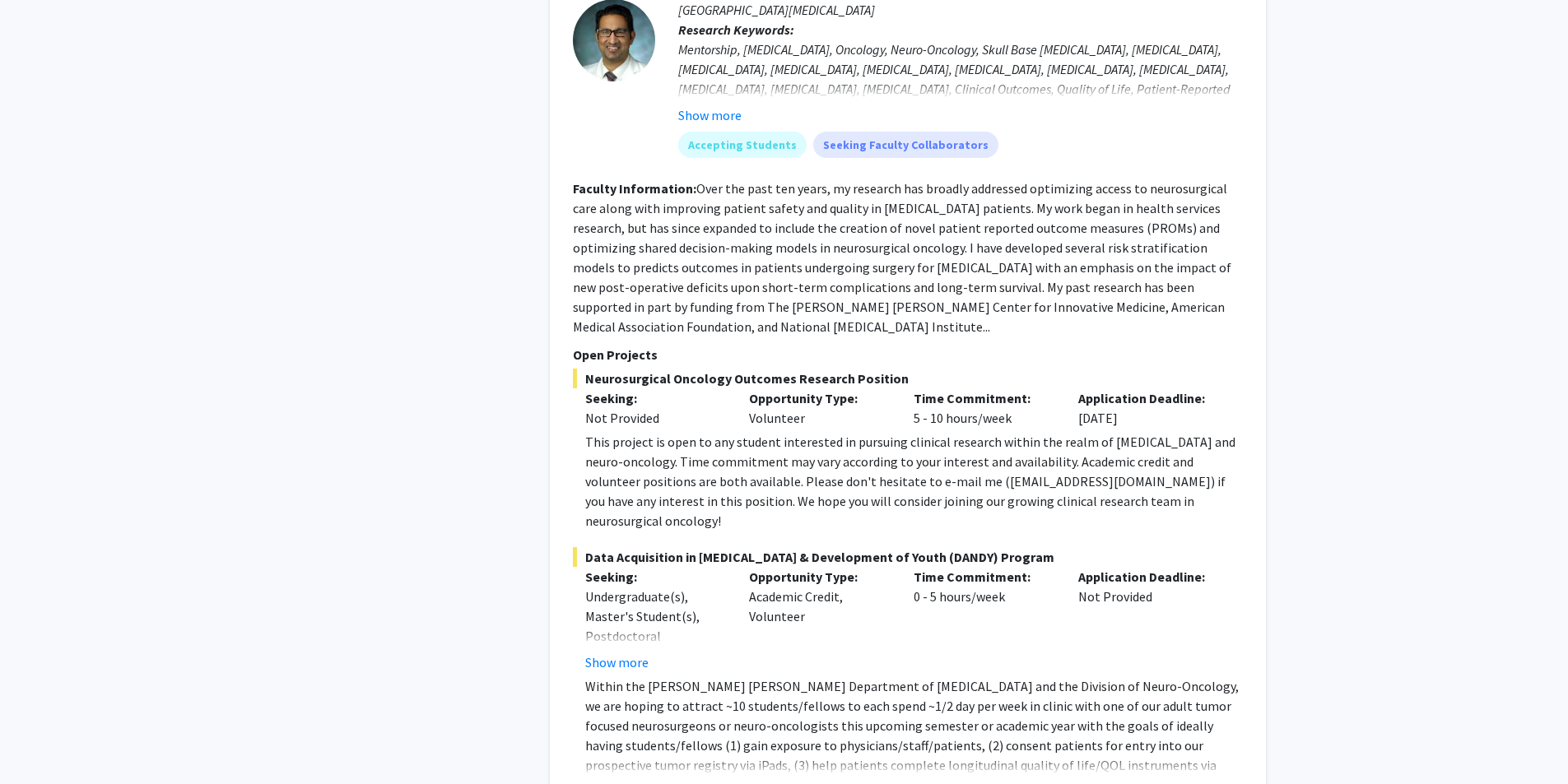
scroll to position [3621, 0]
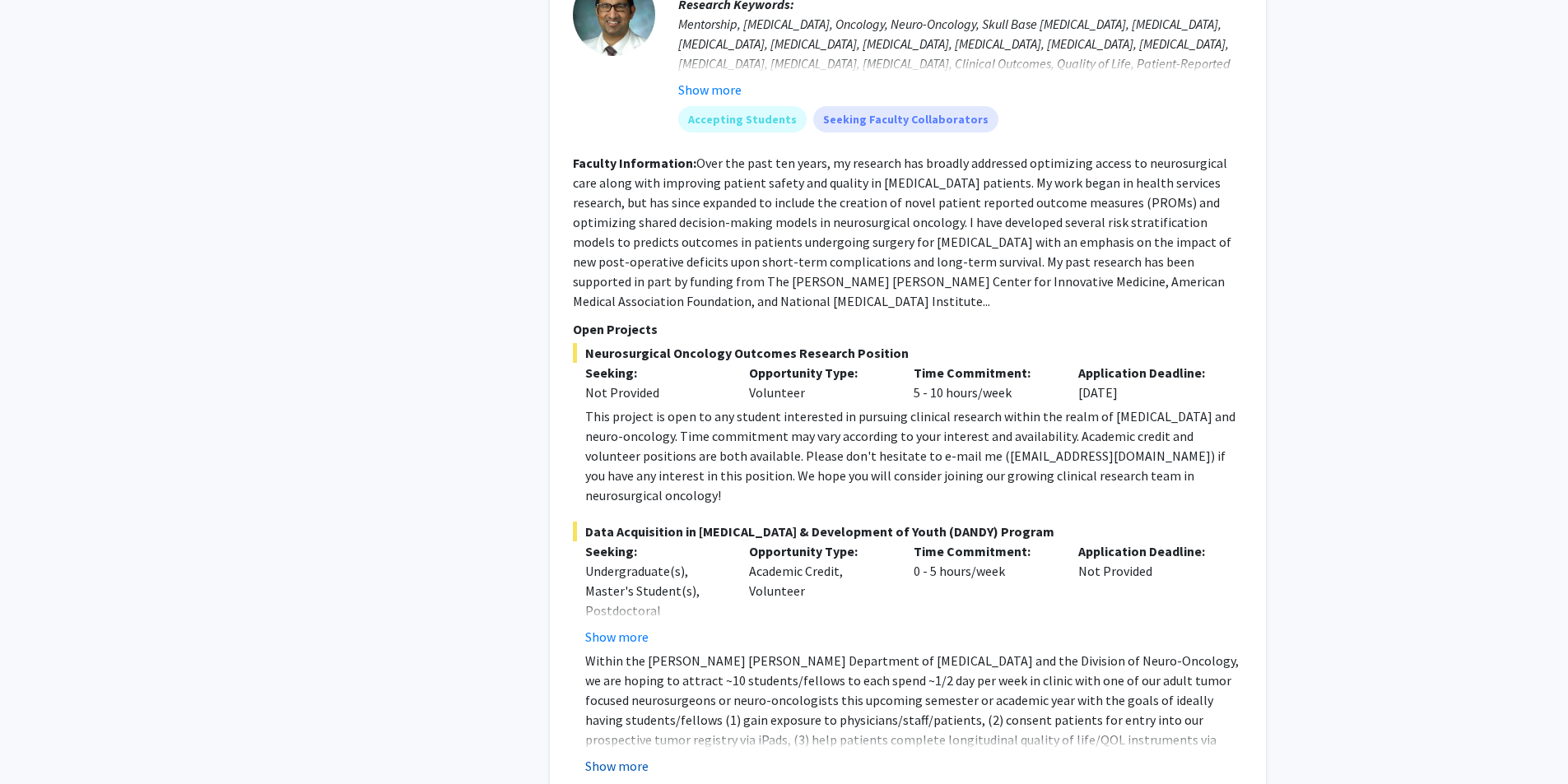
click at [630, 756] on button "Show more" at bounding box center [617, 765] width 63 height 20
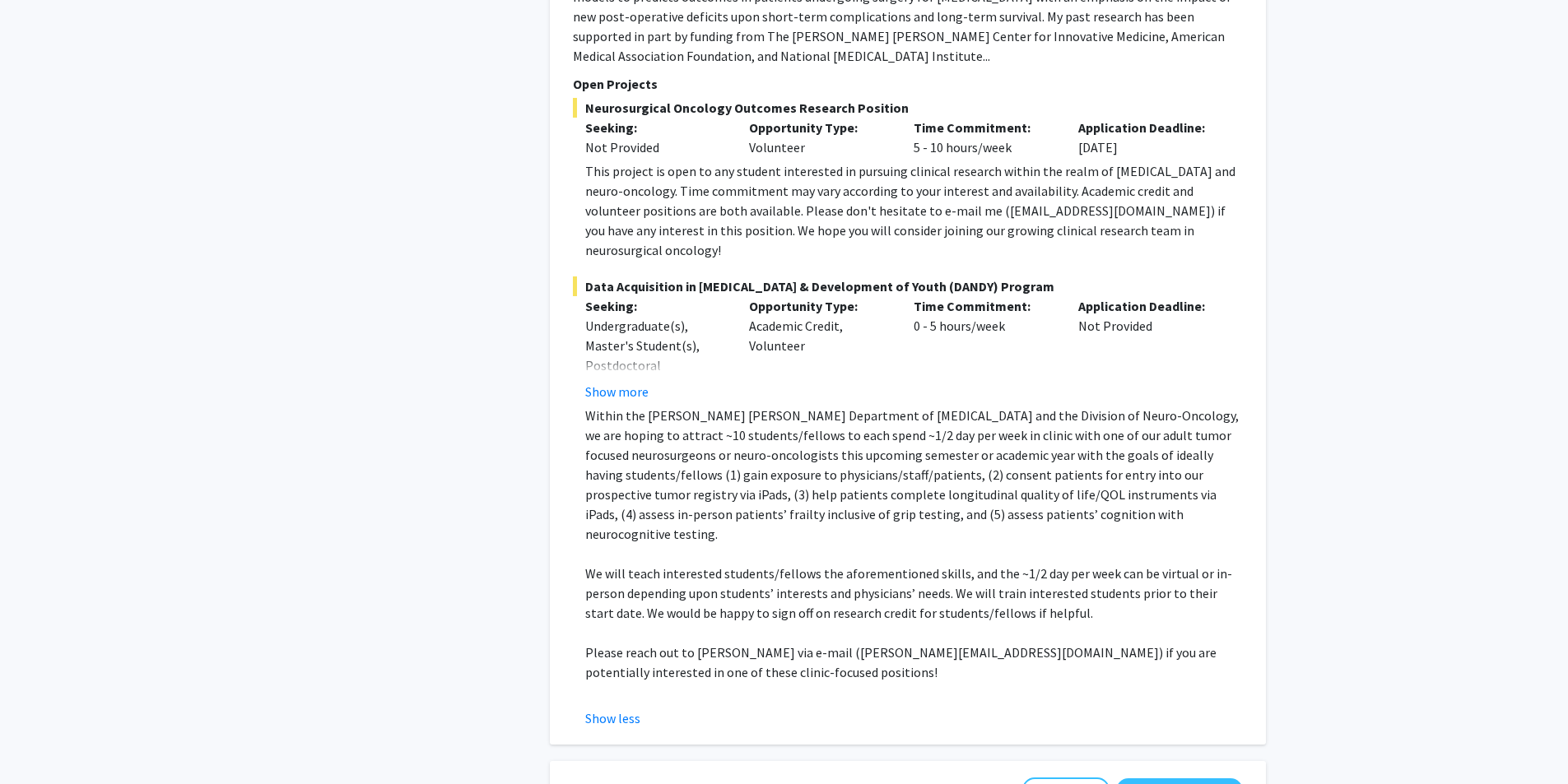
scroll to position [3869, 0]
click at [788, 295] on p "Time Commitment:" at bounding box center [984, 304] width 140 height 20
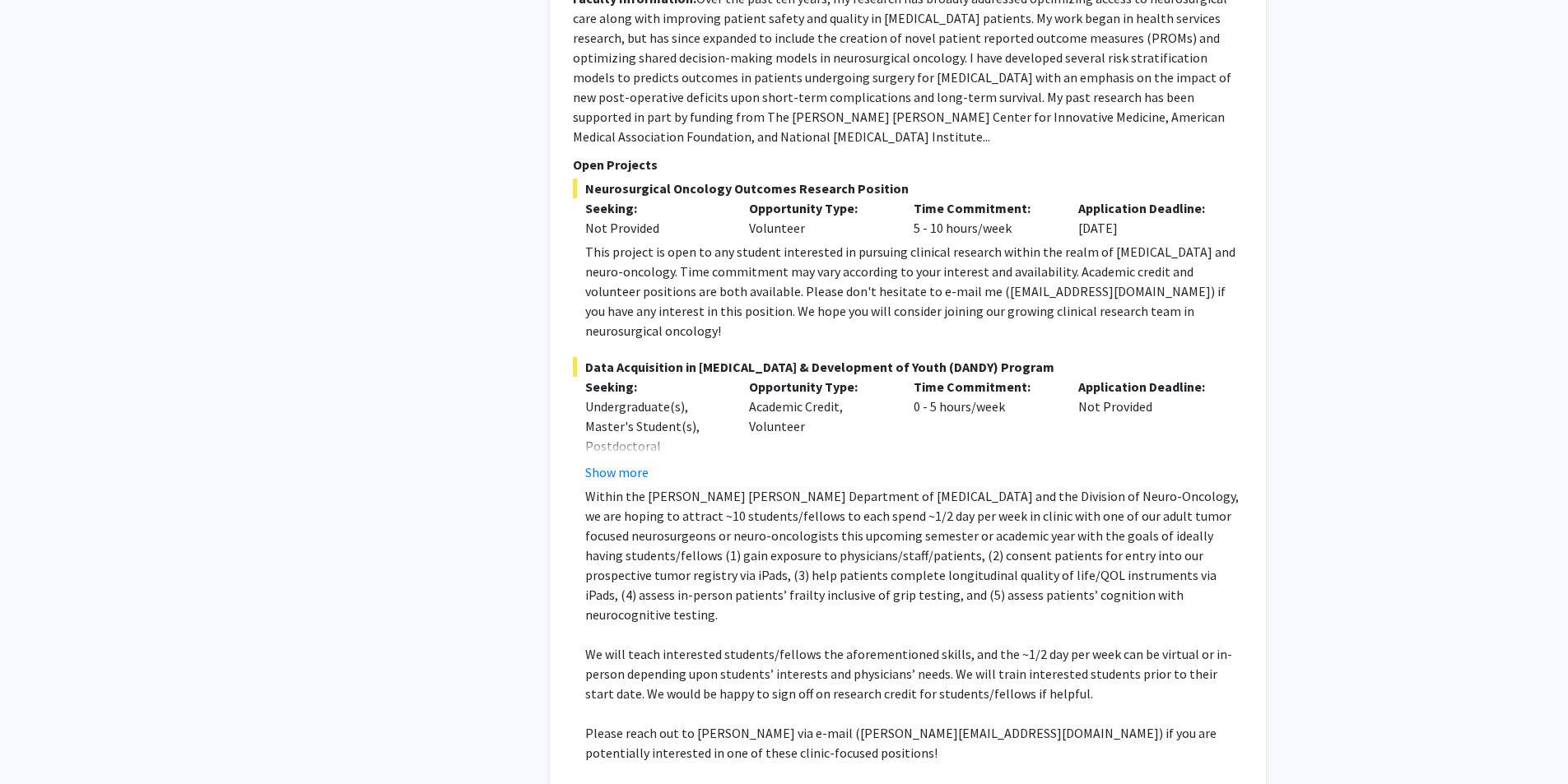
scroll to position [4033, 0]
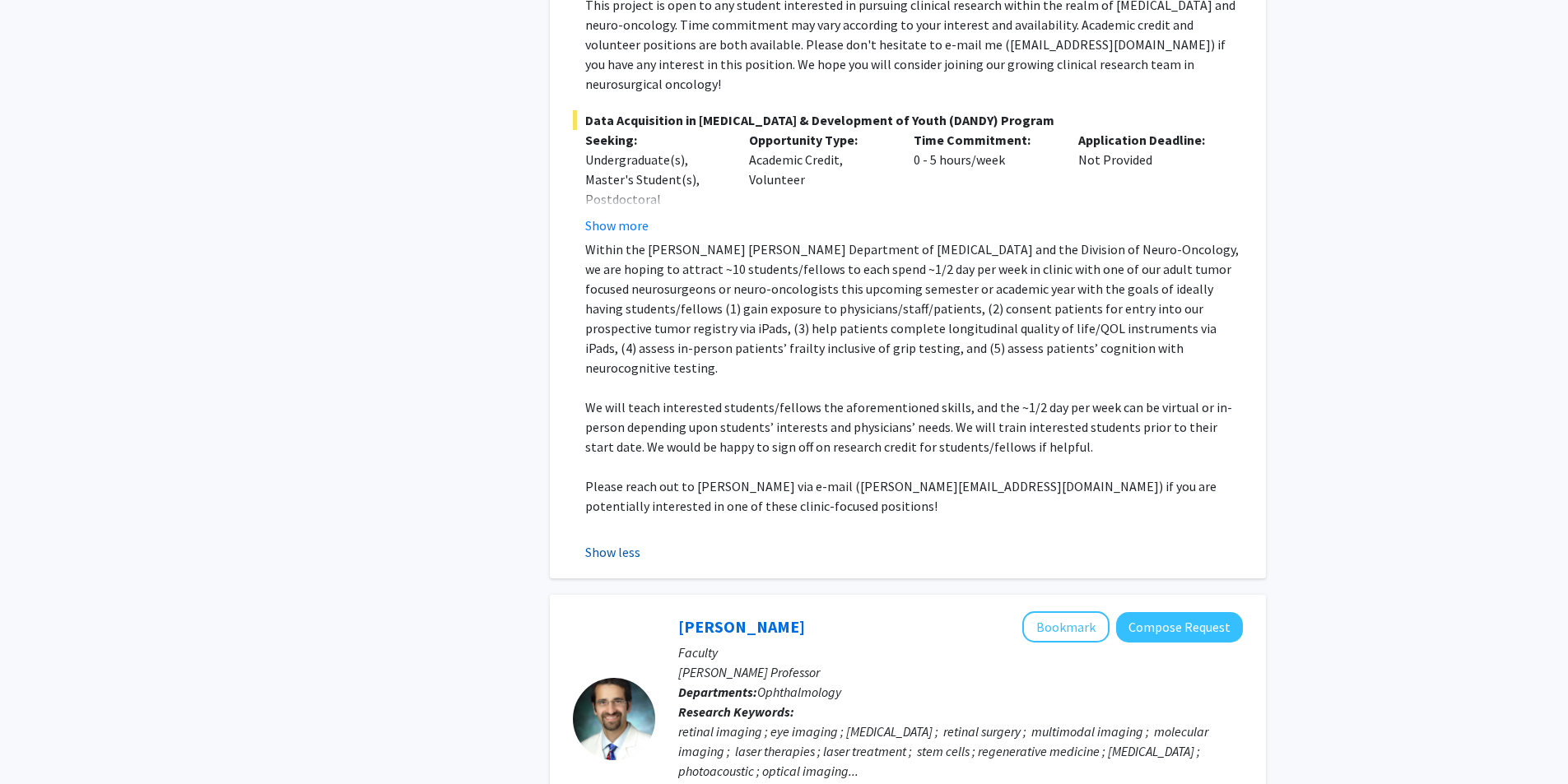
click at [605, 542] on button "Show less" at bounding box center [612, 552] width 55 height 20
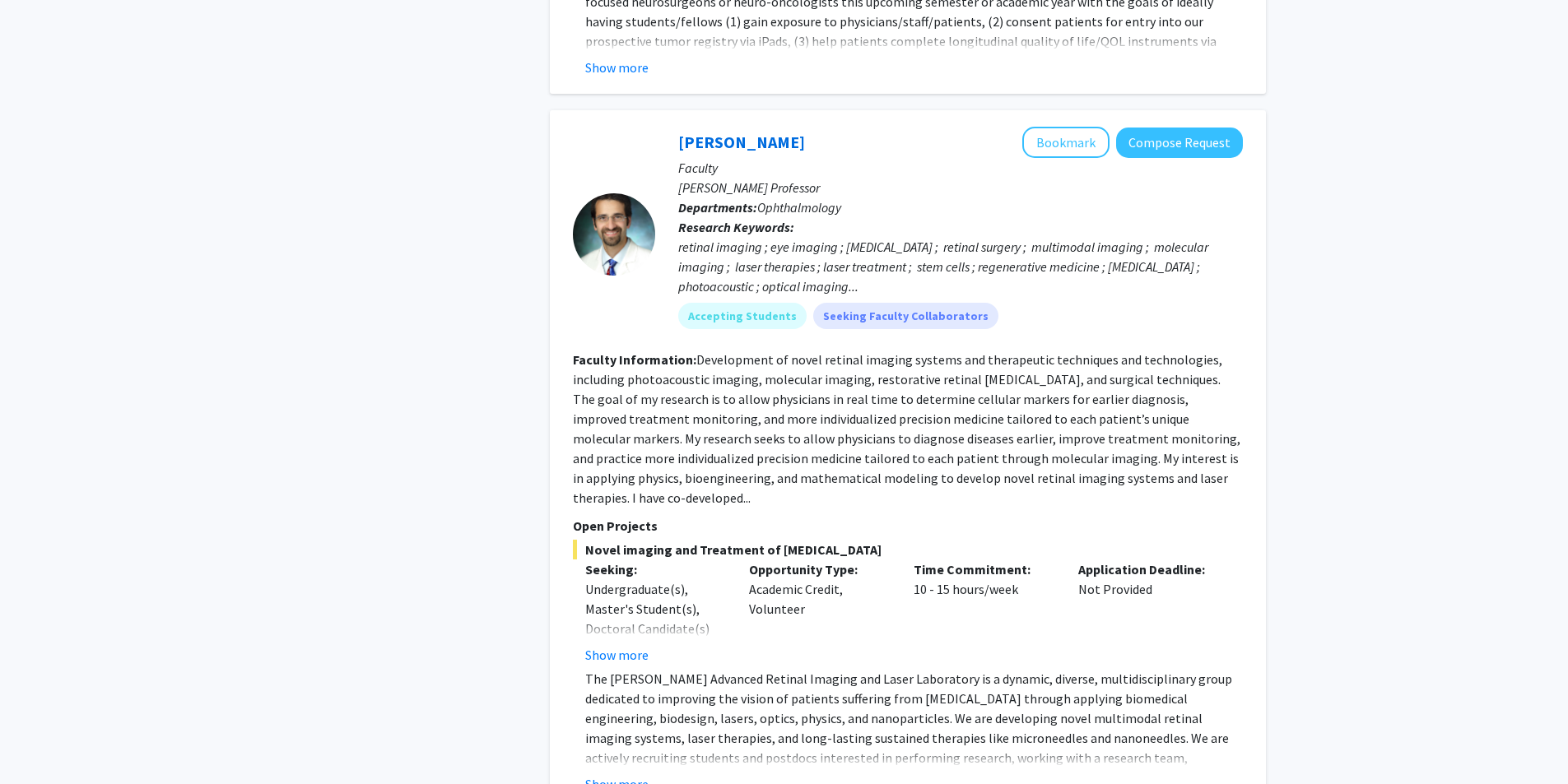
scroll to position [4362, 0]
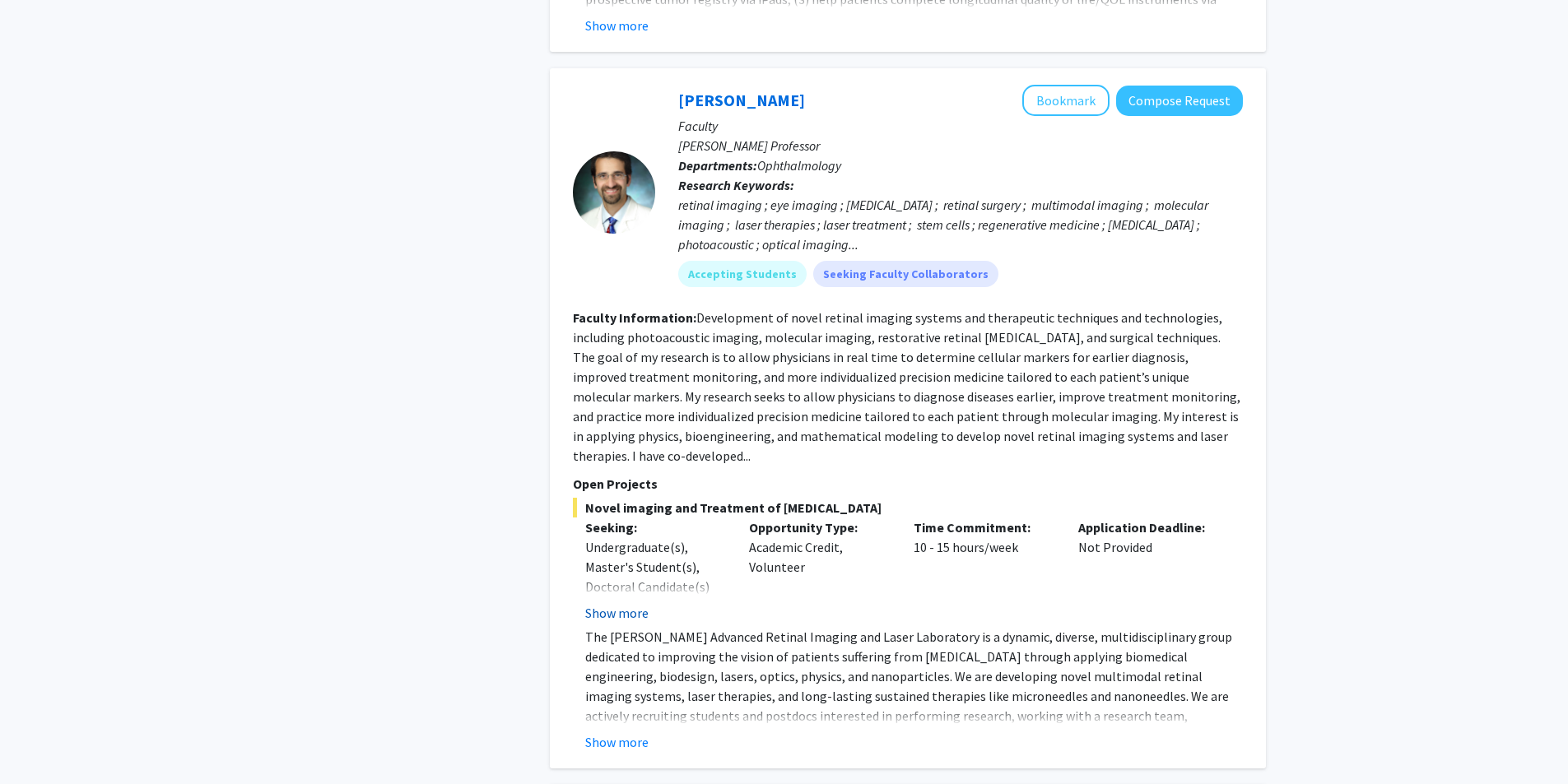
click at [612, 603] on button "Show more" at bounding box center [617, 612] width 63 height 20
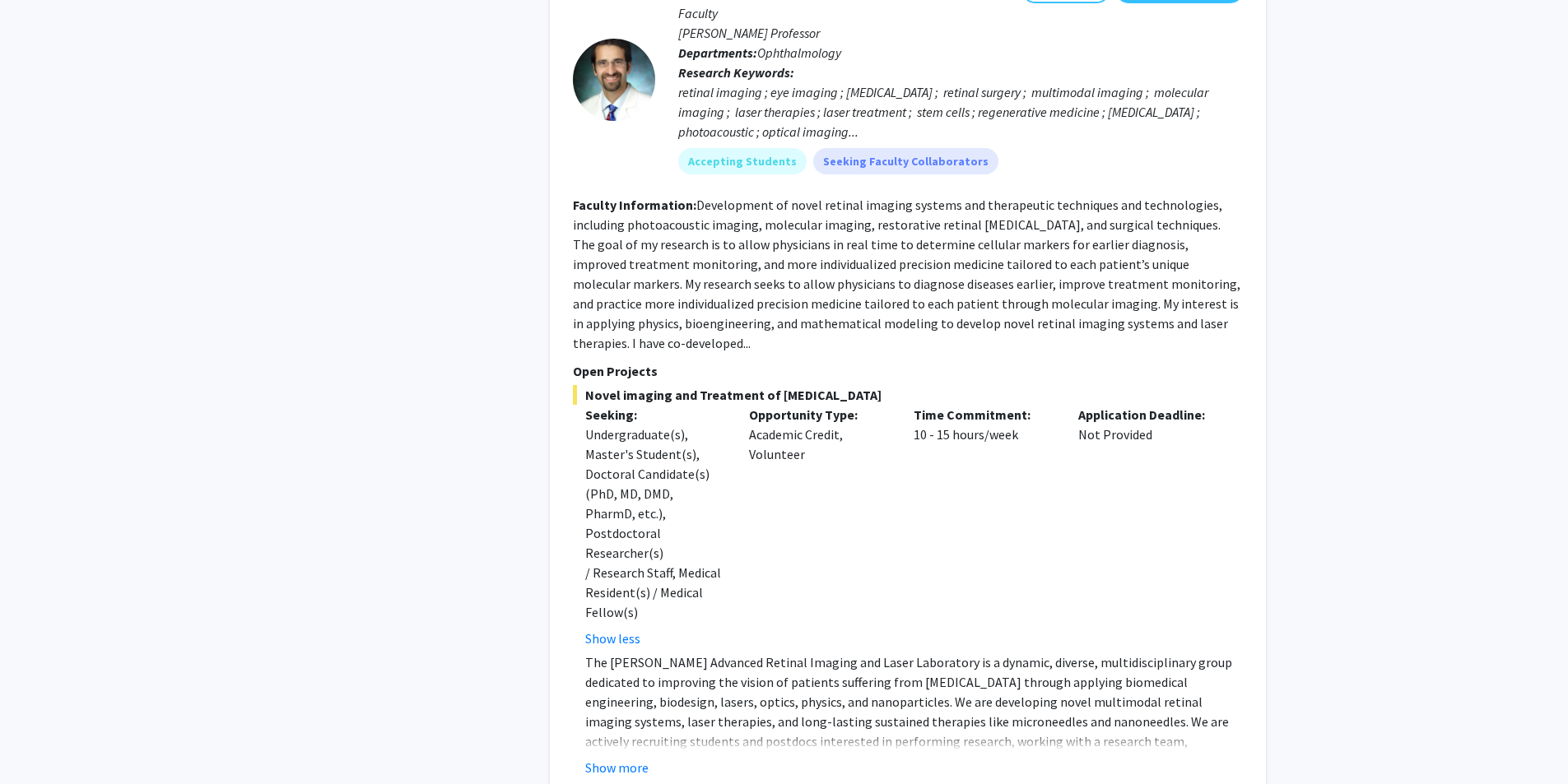
scroll to position [4527, 0]
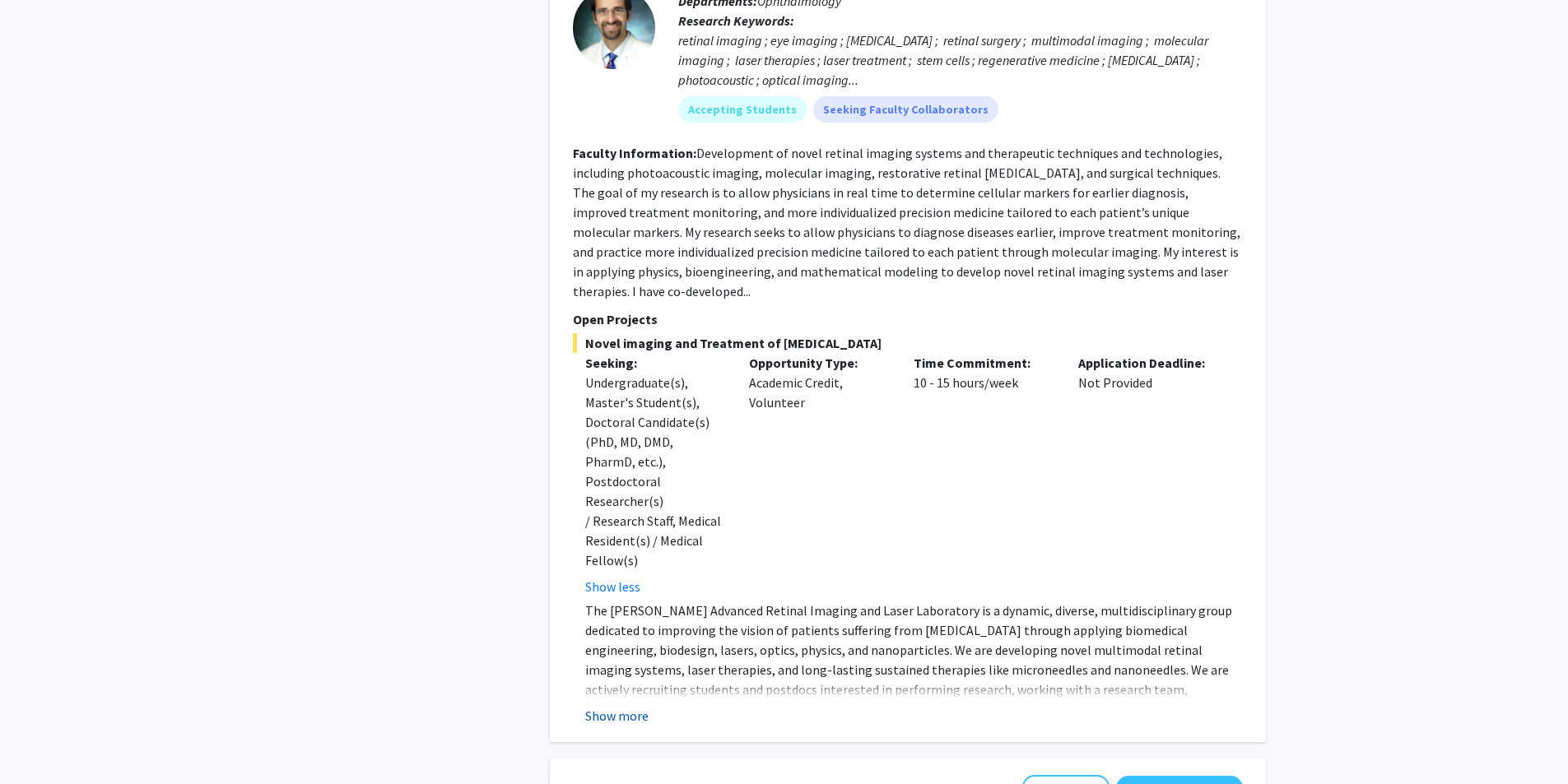
click at [614, 707] on button "Show more" at bounding box center [617, 716] width 63 height 20
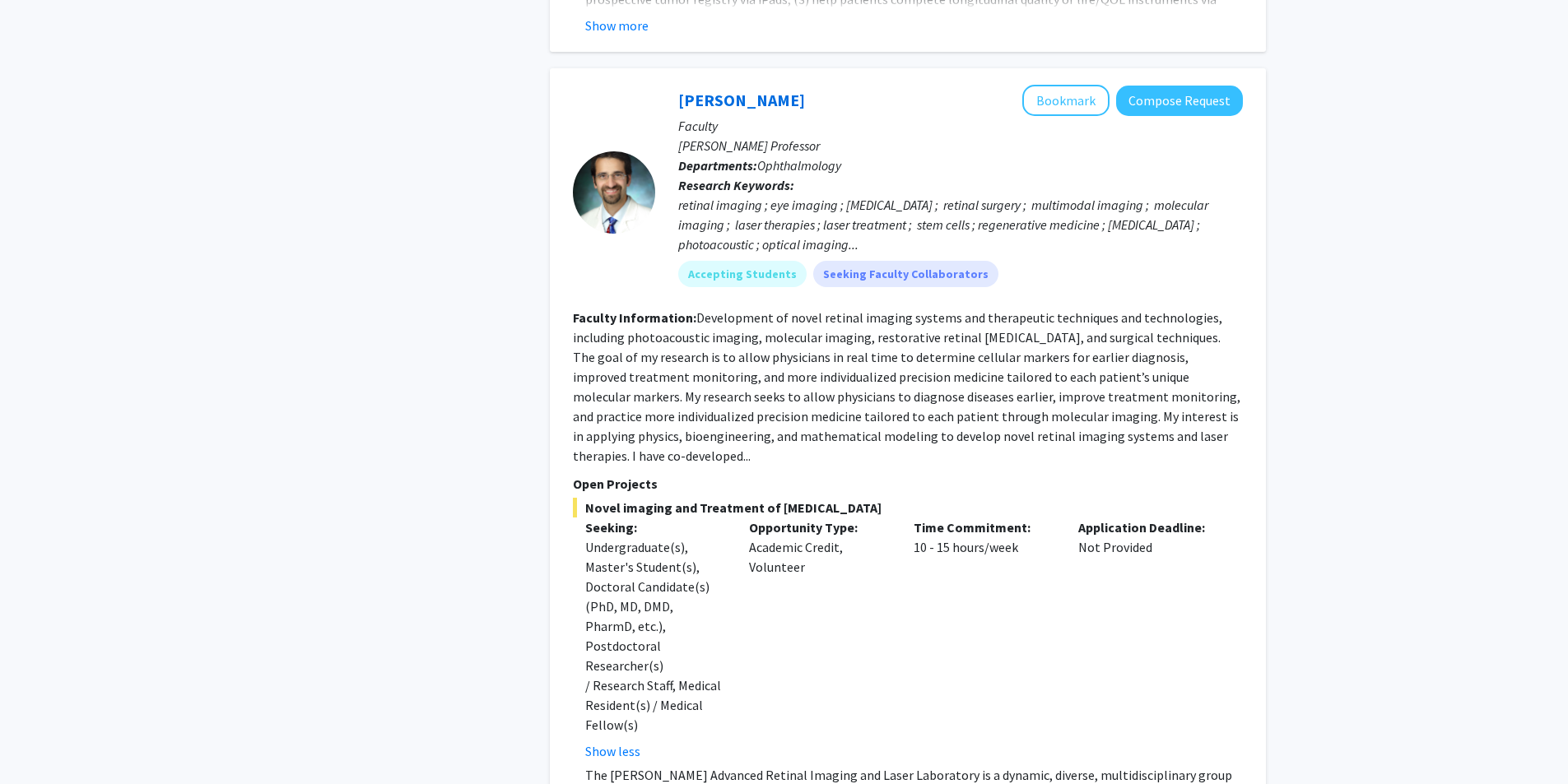
scroll to position [4280, 0]
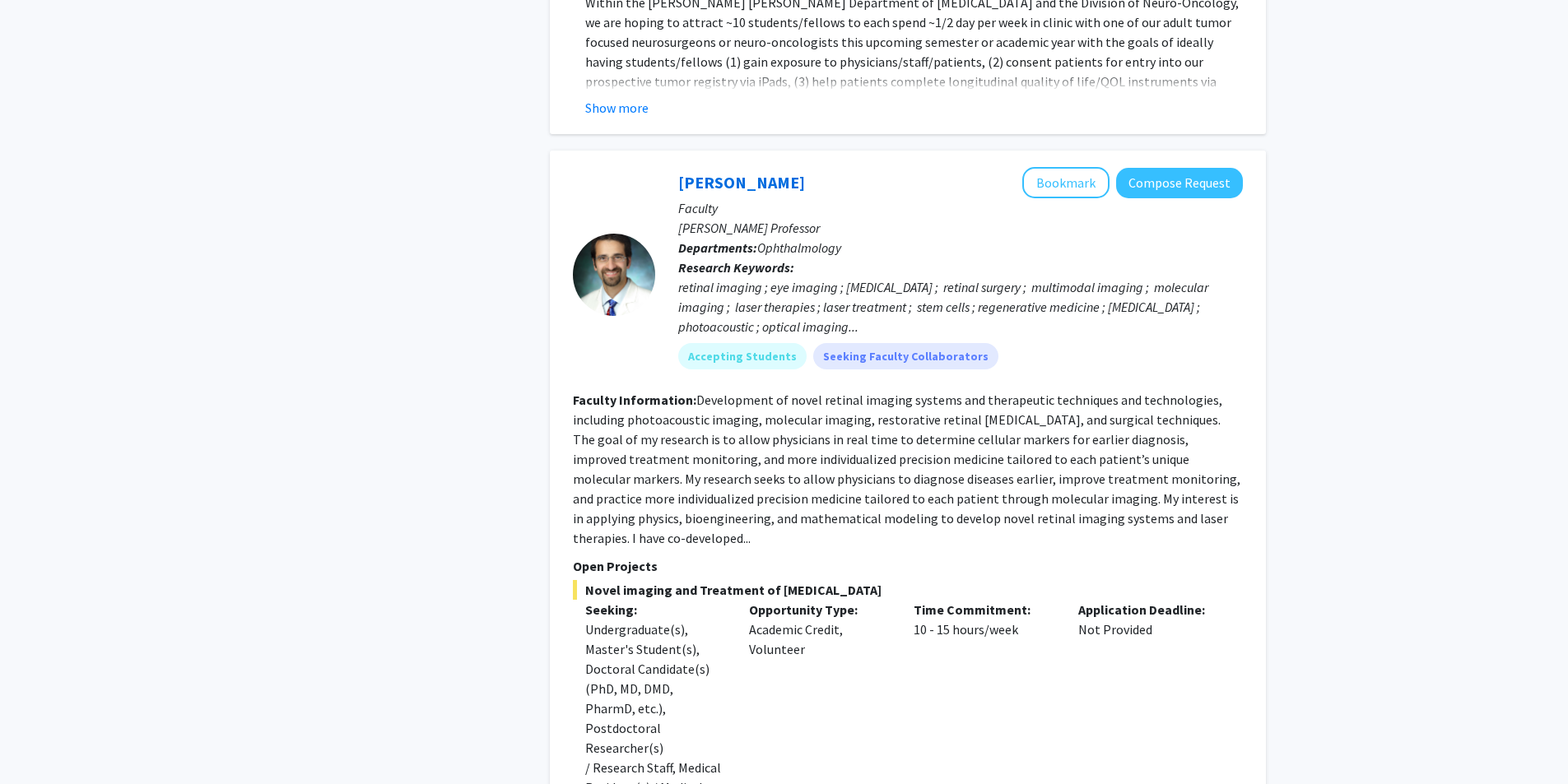
drag, startPoint x: 722, startPoint y: 86, endPoint x: 969, endPoint y: 84, distance: 247.0
click at [788, 167] on div "Yannis Paulus Bookmark Compose Request" at bounding box center [960, 183] width 565 height 32
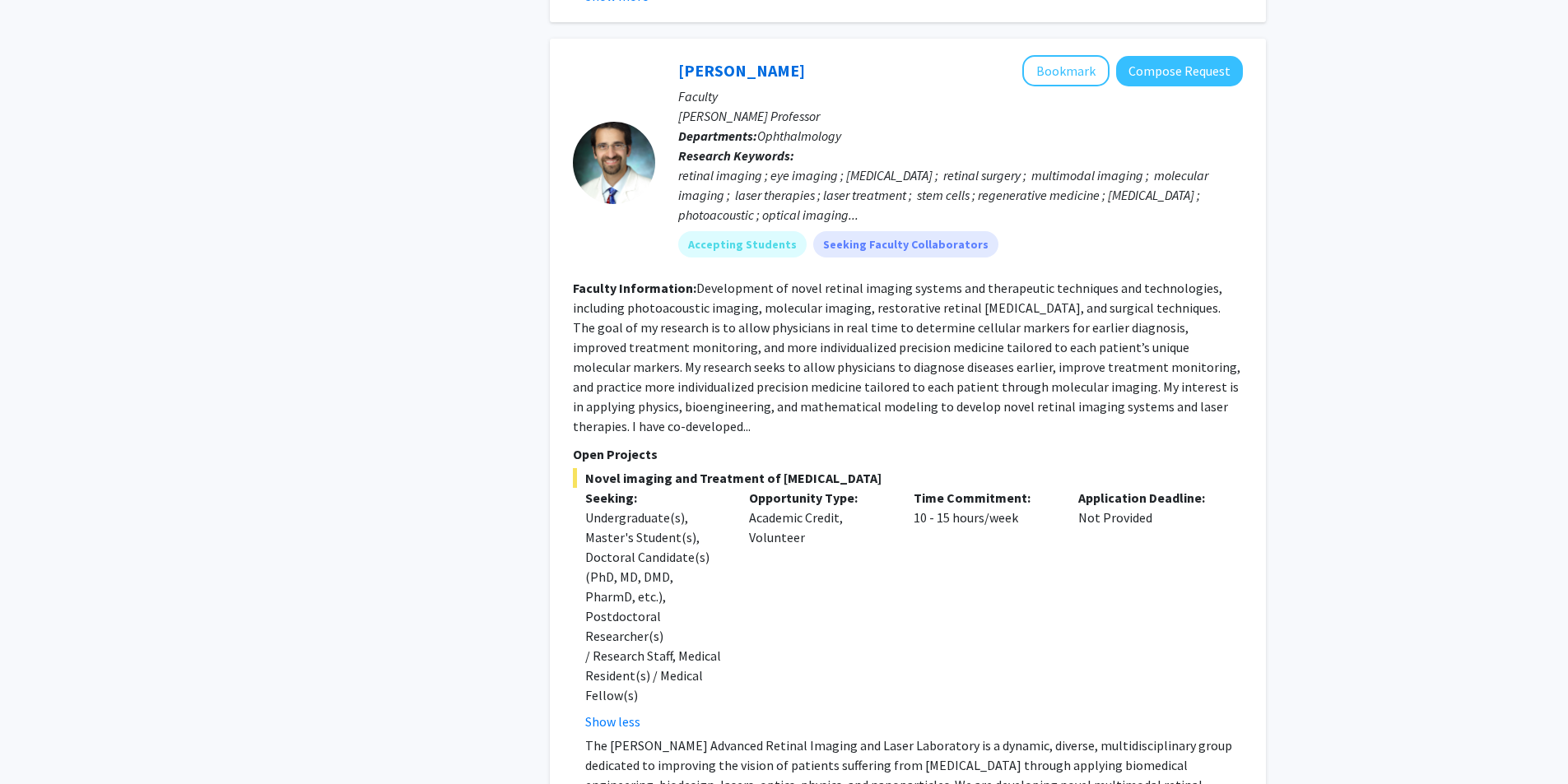
scroll to position [4445, 0]
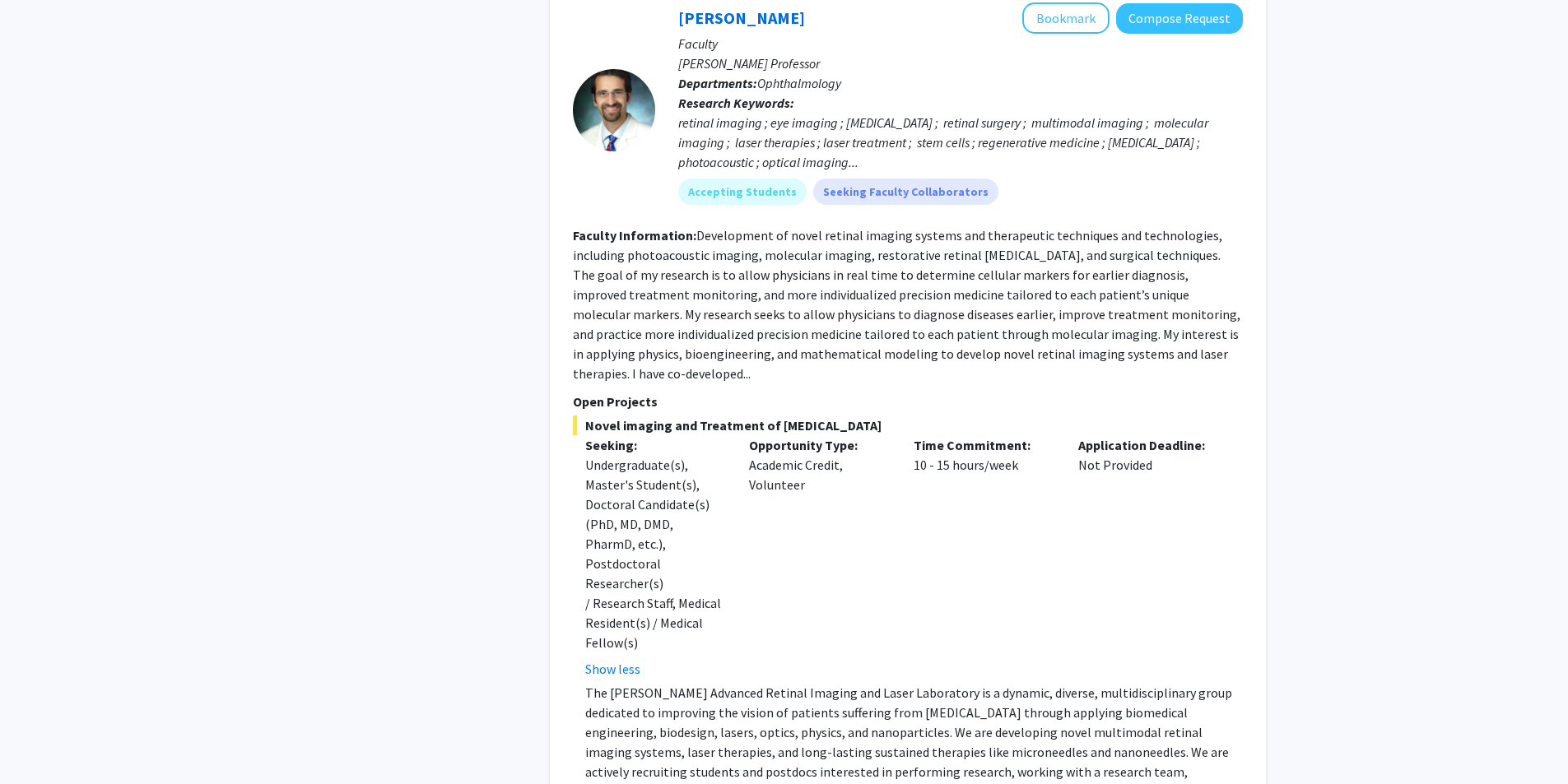
click at [788, 259] on fg-read-more "Development of novel retinal imaging systems and therapeutic techniques and tec…" at bounding box center [906, 304] width 667 height 155
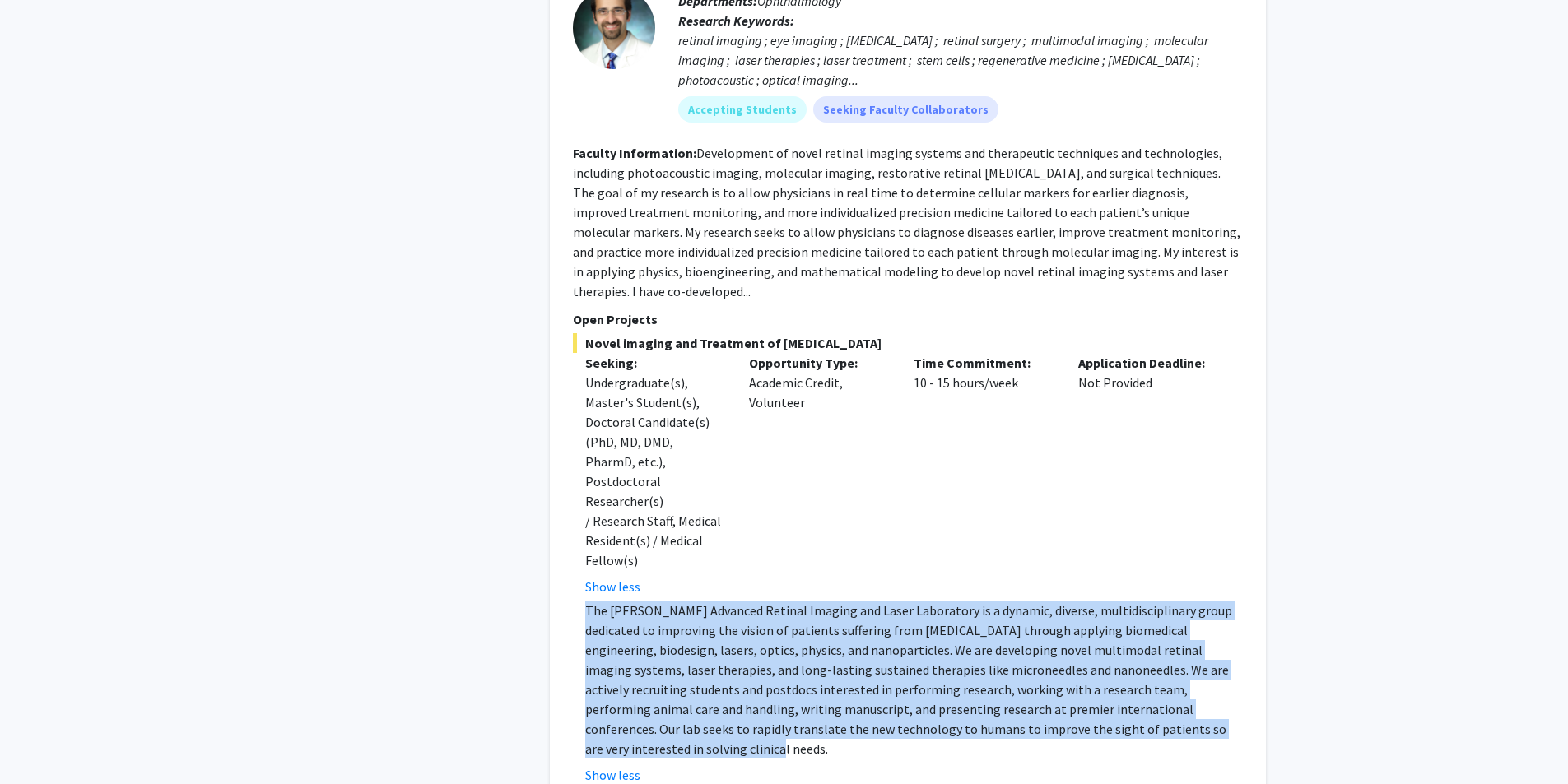
drag, startPoint x: 580, startPoint y: 452, endPoint x: 1248, endPoint y: 572, distance: 678.7
click at [788, 572] on div "Yannis Paulus Bookmark Compose Request Faculty Jonas Friedenwald Professor Depa…" at bounding box center [907, 353] width 716 height 898
copy p "The Paulus Advanced Retinal Imaging and Laser Laboratory is a dynamic, diverse,…"
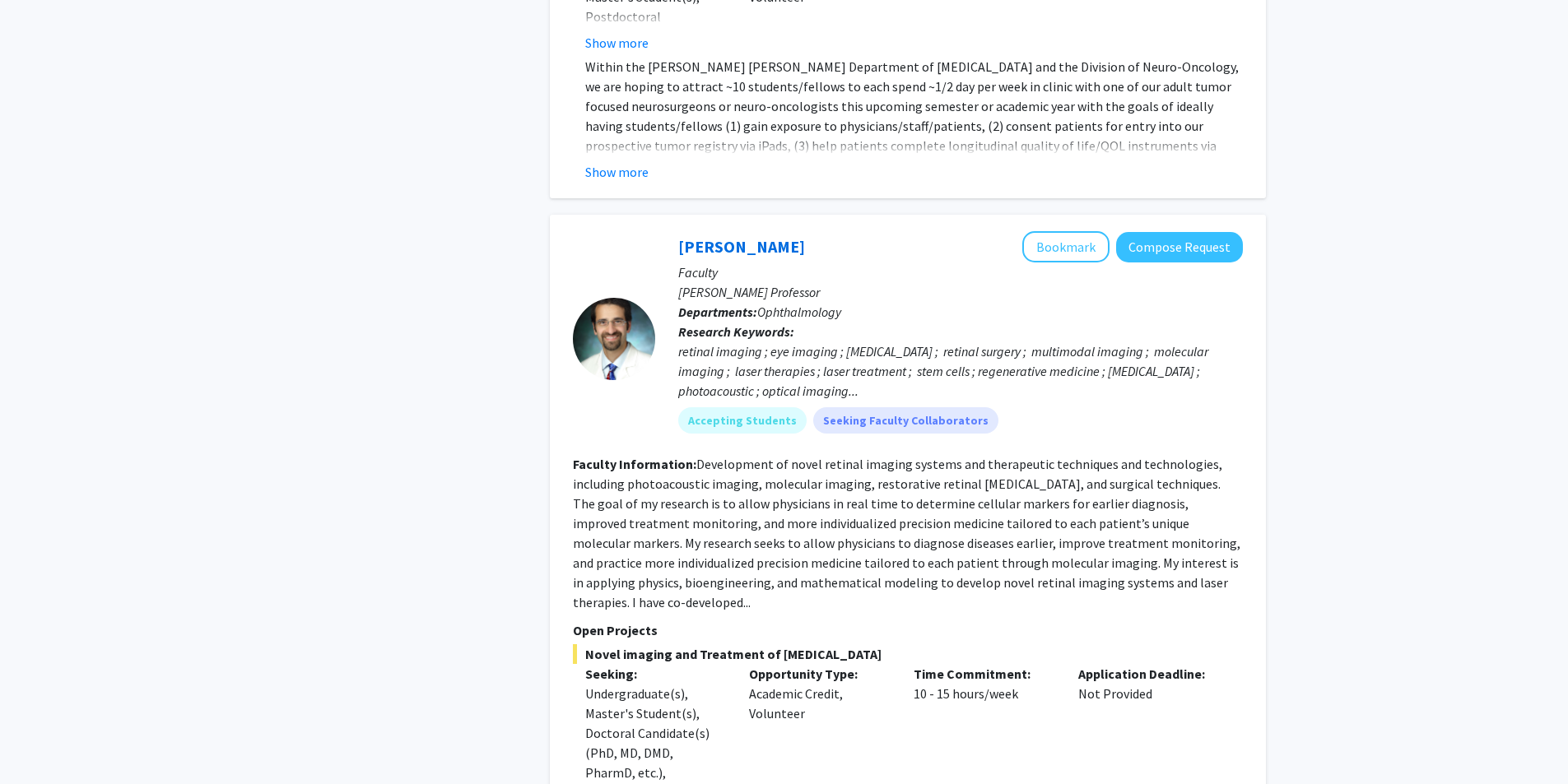
scroll to position [4198, 0]
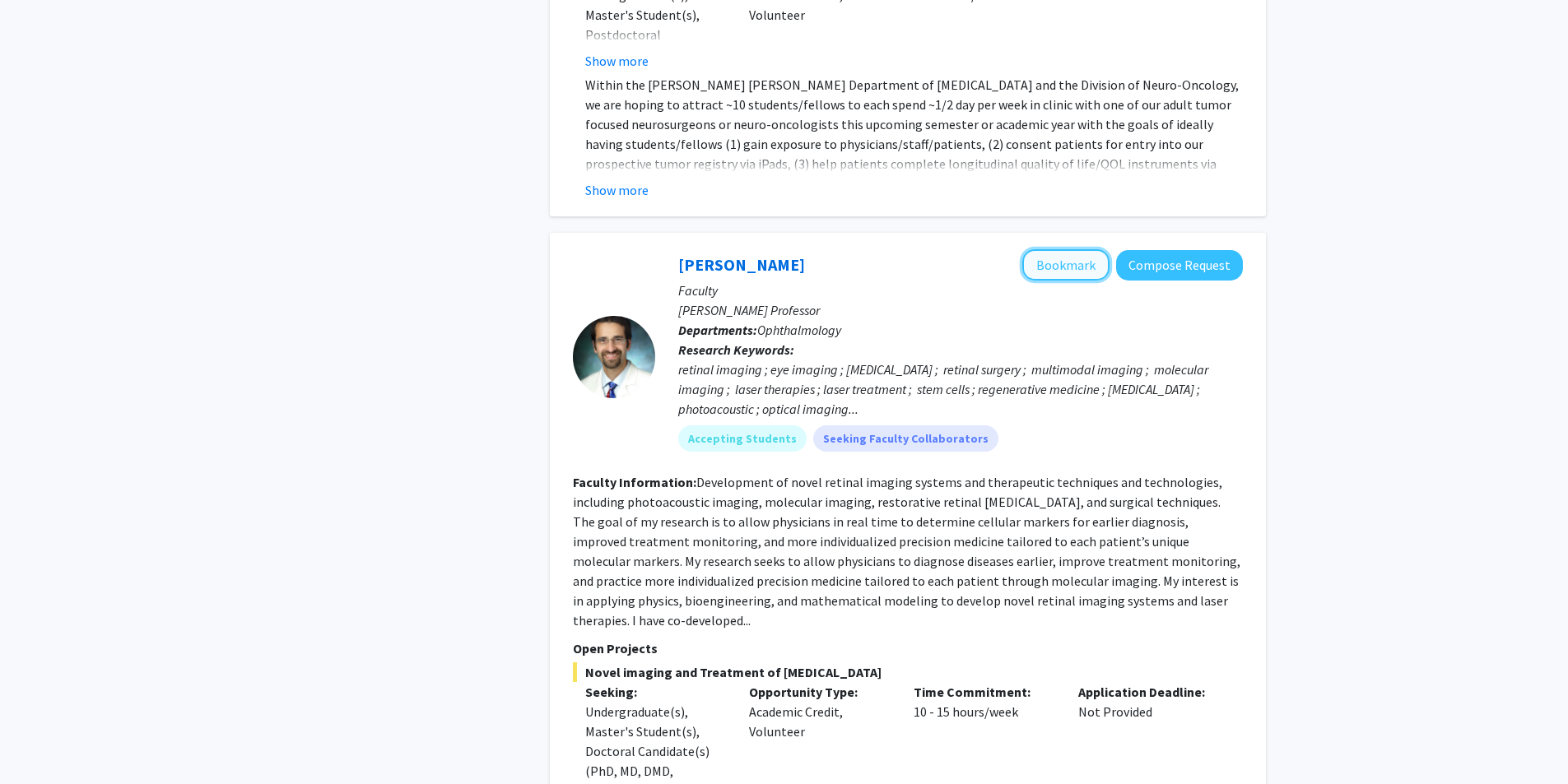
click at [788, 249] on button "Bookmark" at bounding box center [1065, 265] width 87 height 32
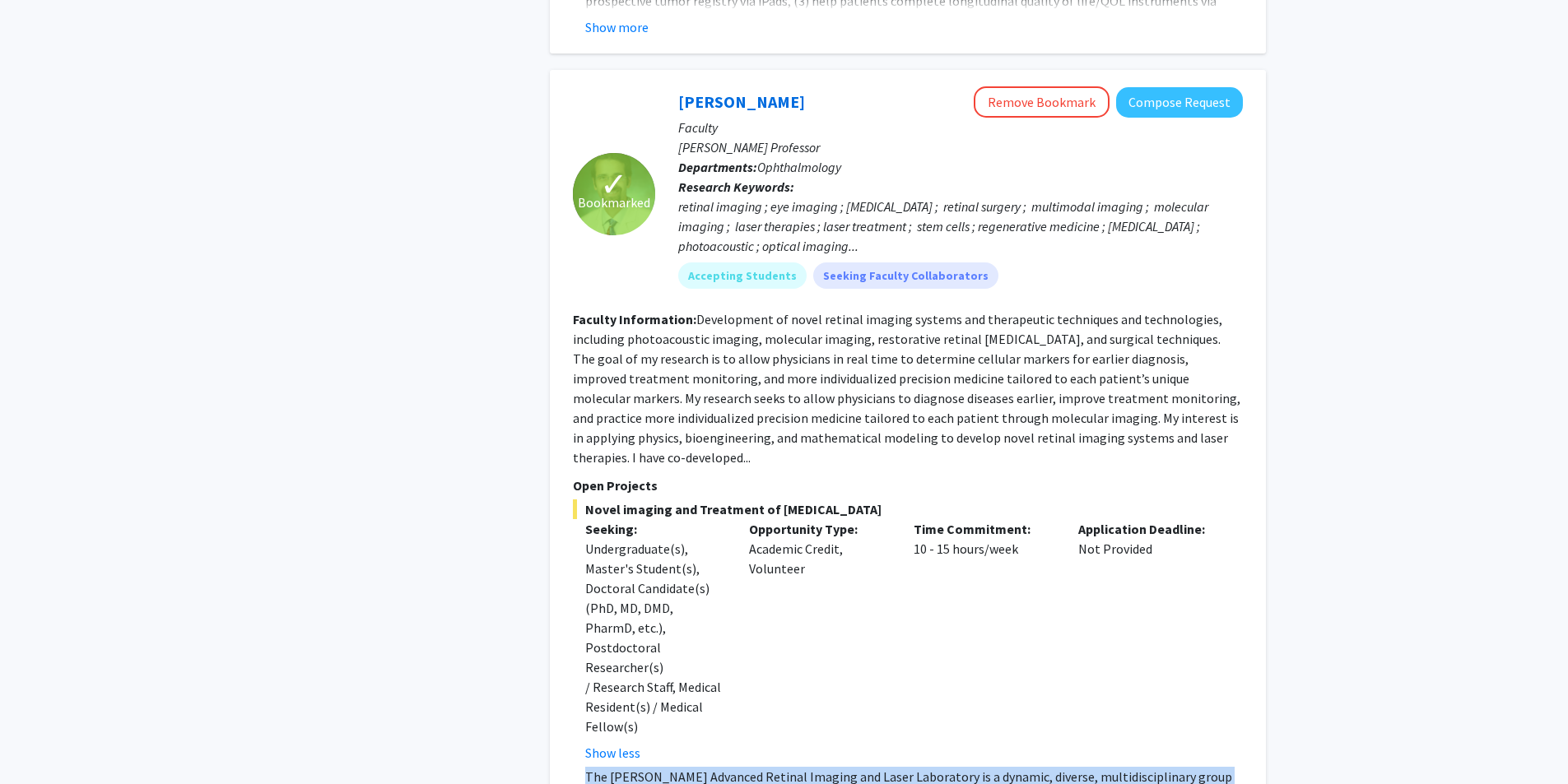
scroll to position [4362, 0]
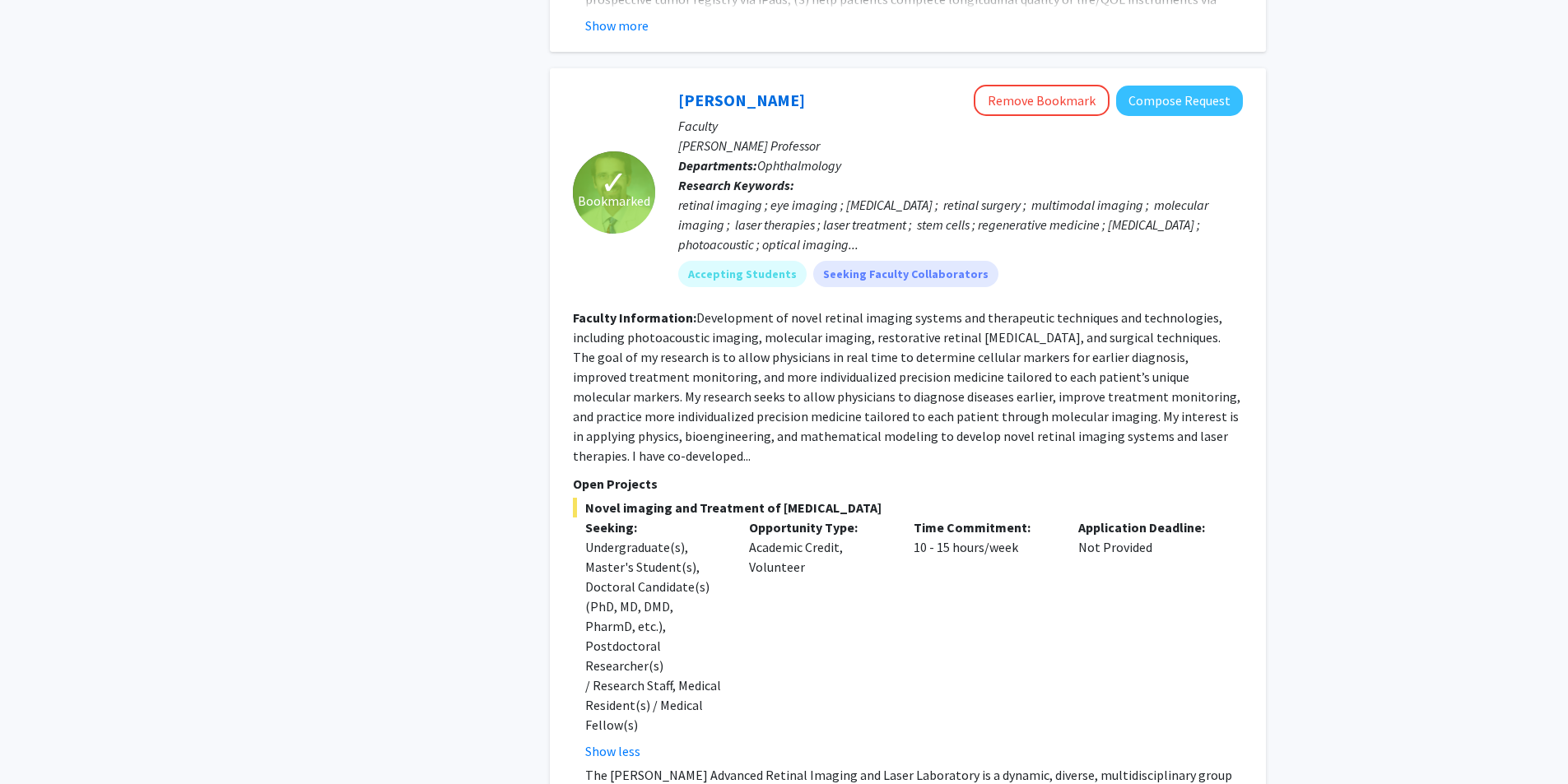
click at [588, 474] on p "Open Projects" at bounding box center [908, 483] width 670 height 20
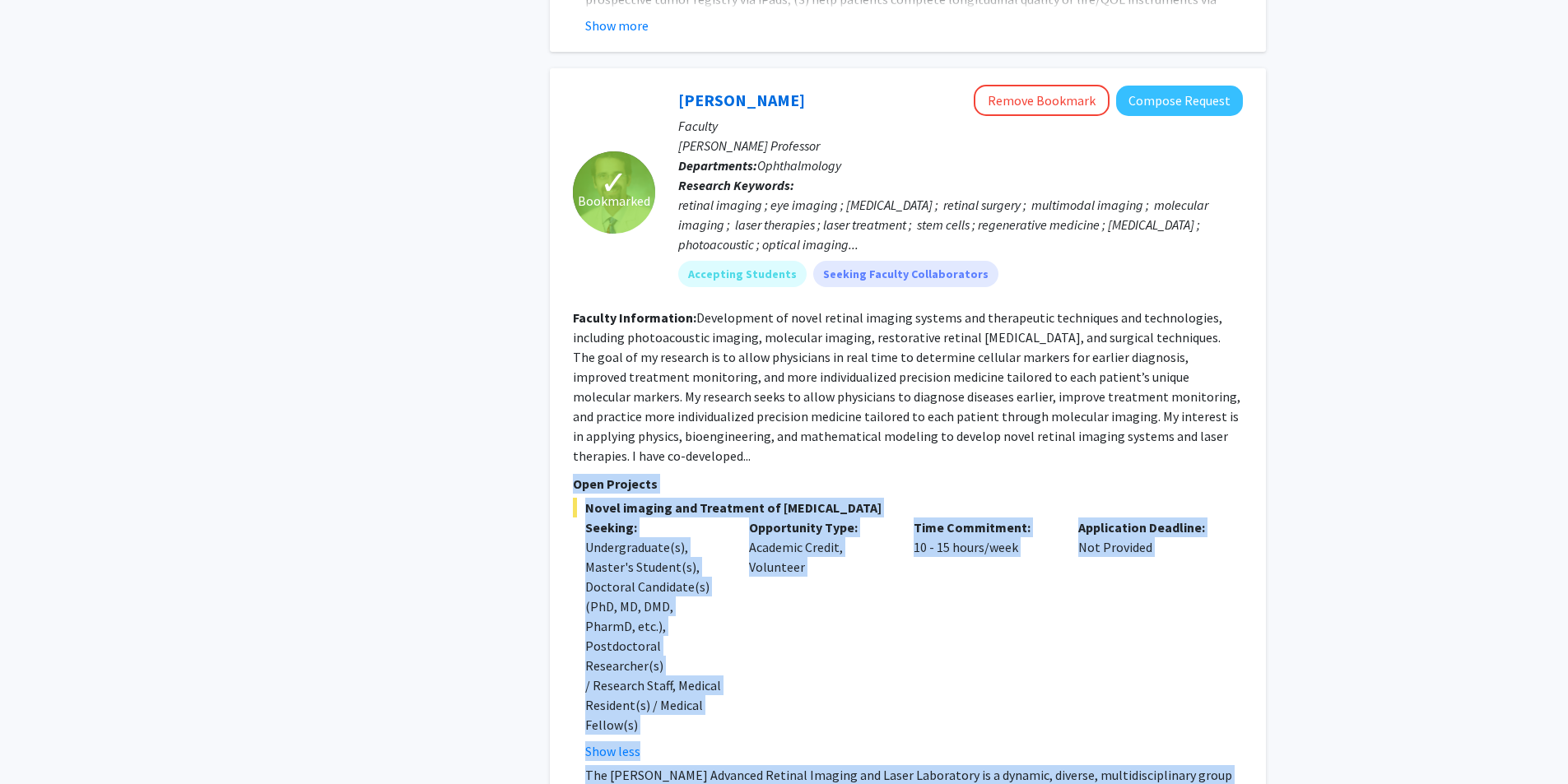
drag, startPoint x: 571, startPoint y: 362, endPoint x: 1161, endPoint y: 727, distance: 693.8
click at [788, 727] on div "✓ Bookmarked Yannis Paulus Remove Bookmark Compose Request Faculty Jonas Friede…" at bounding box center [907, 517] width 716 height 898
copy section "Open Projects Novel imaging and Treatment of Eye Diseases Seeking: Undergraduat…"
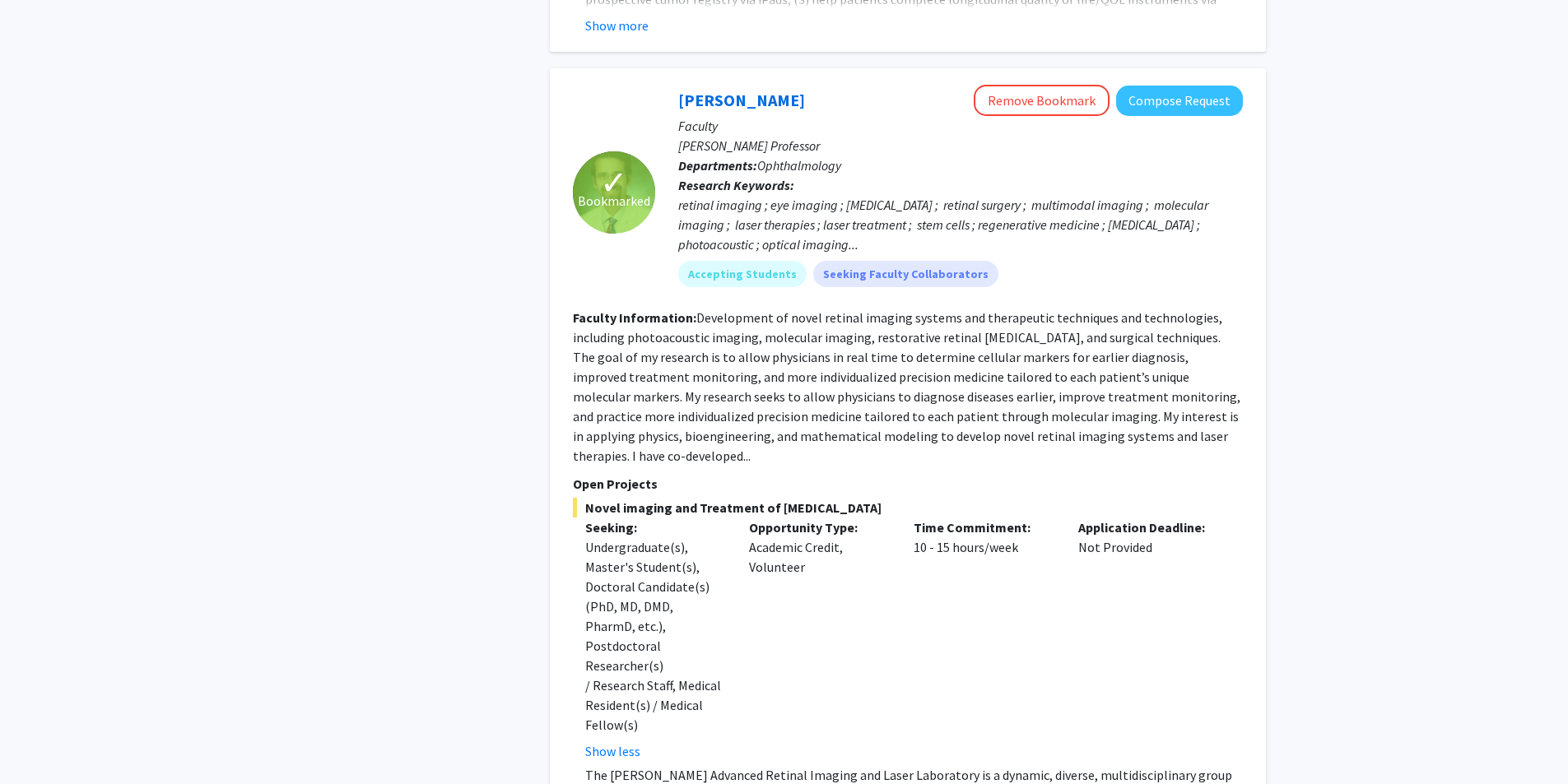
click at [788, 310] on fg-read-more "Development of novel retinal imaging systems and therapeutic techniques and tec…" at bounding box center [906, 387] width 667 height 155
drag, startPoint x: 589, startPoint y: 391, endPoint x: 855, endPoint y: 393, distance: 266.0
click at [788, 498] on span "Novel imaging and Treatment of Eye Diseases" at bounding box center [908, 508] width 670 height 20
click at [767, 498] on span "Novel imaging and Treatment of Eye Diseases" at bounding box center [908, 508] width 670 height 20
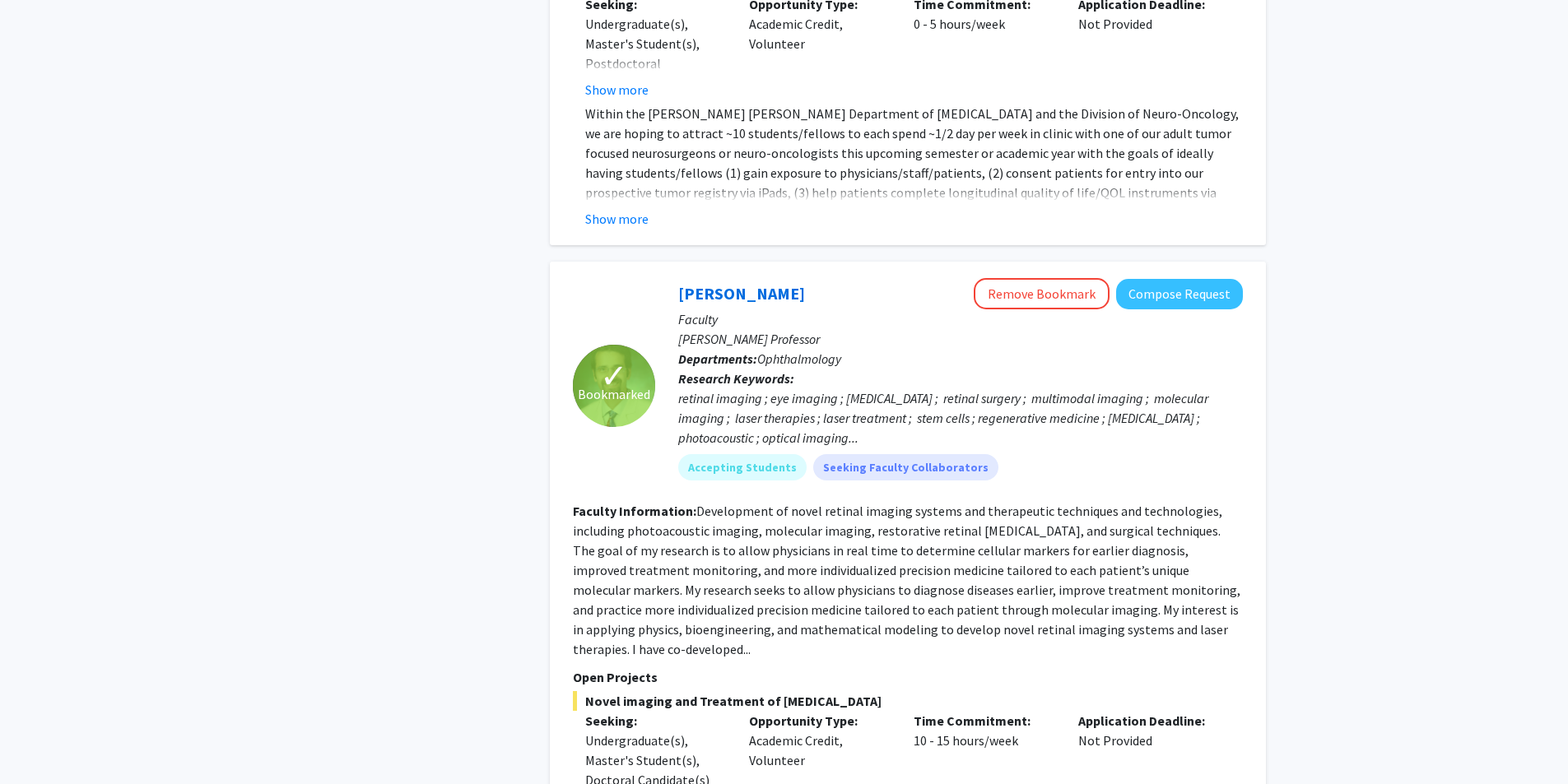
scroll to position [4198, 0]
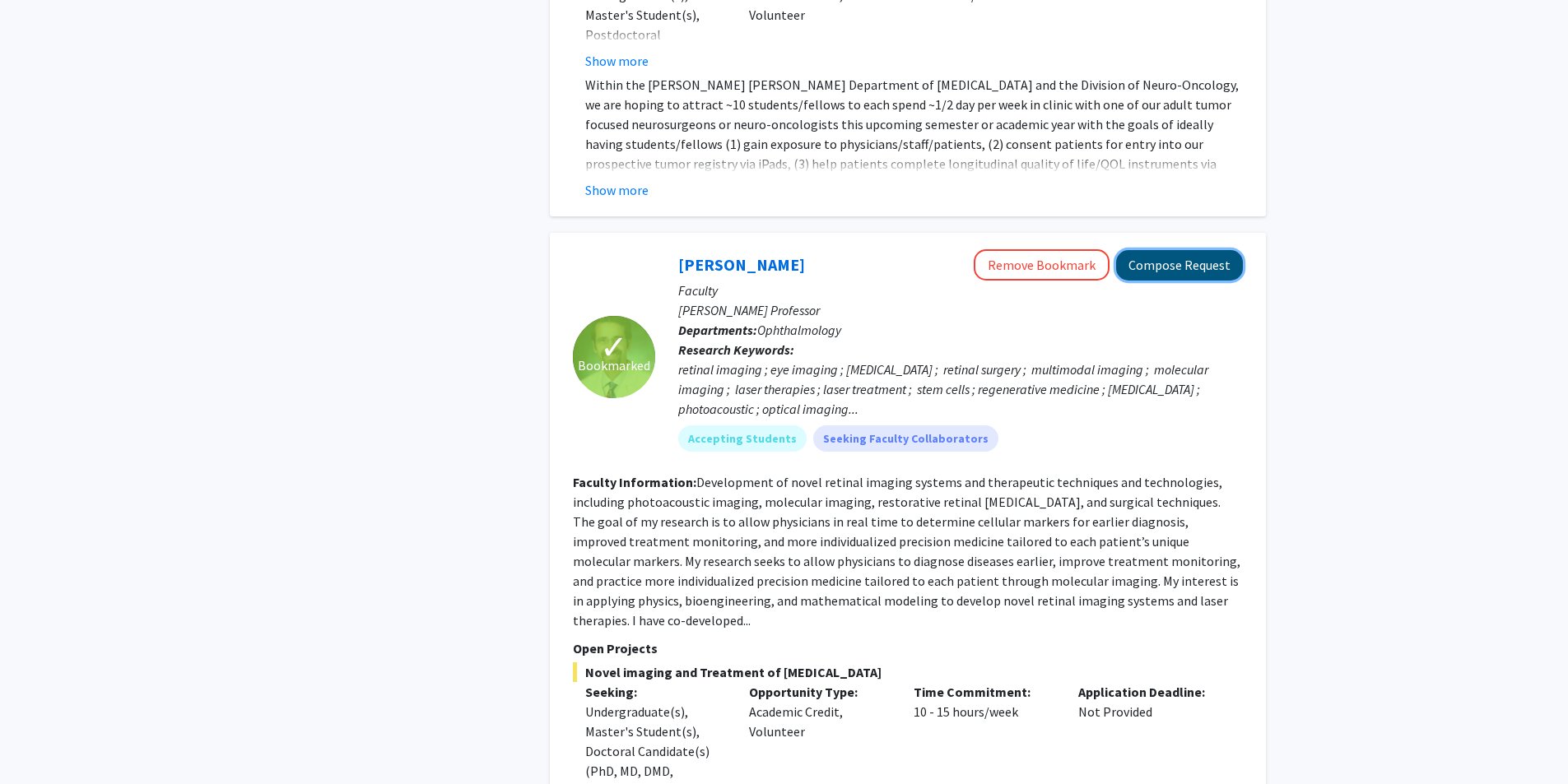
click at [788, 250] on button "Compose Request" at bounding box center [1180, 265] width 127 height 31
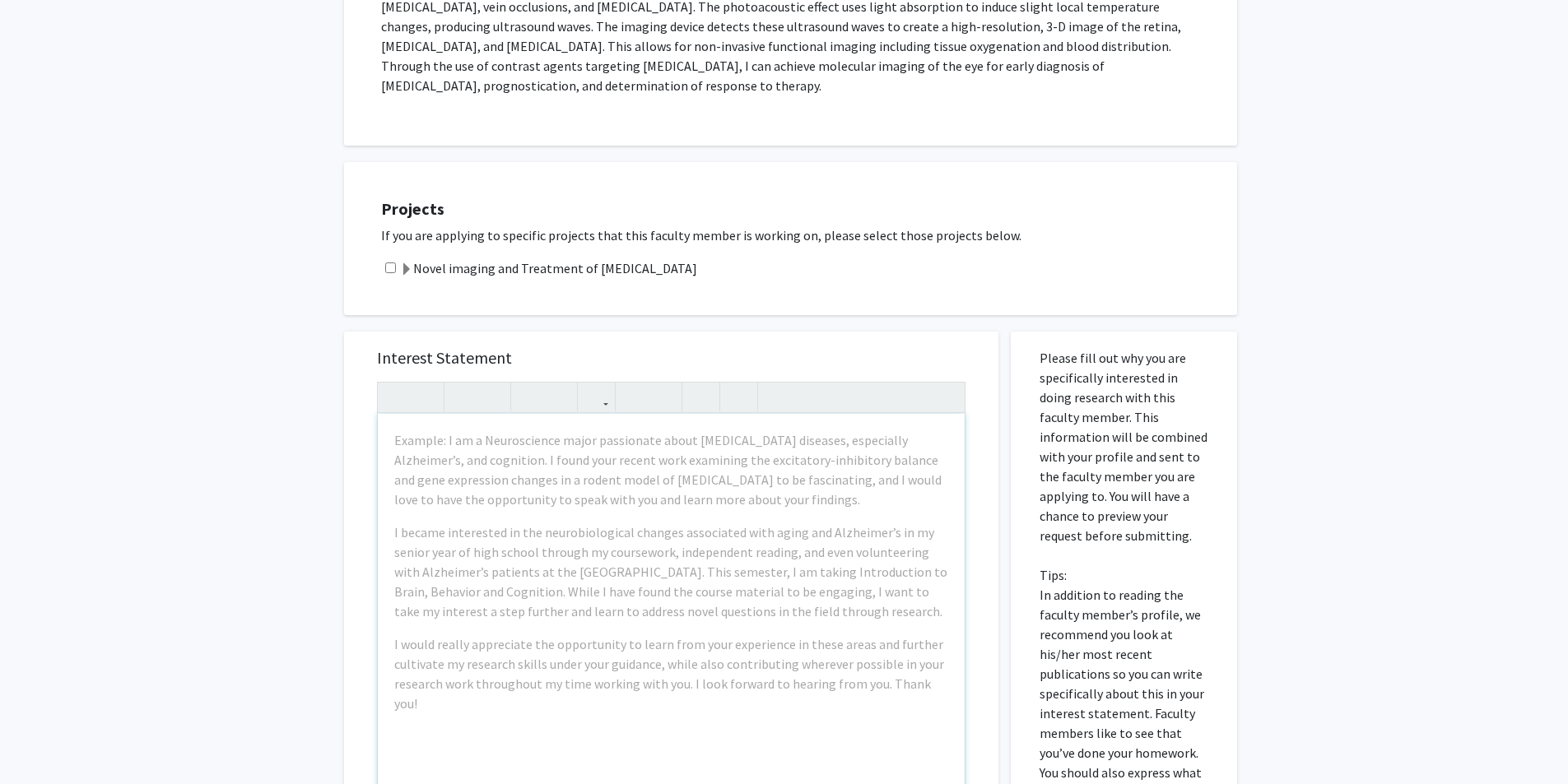
scroll to position [658, 0]
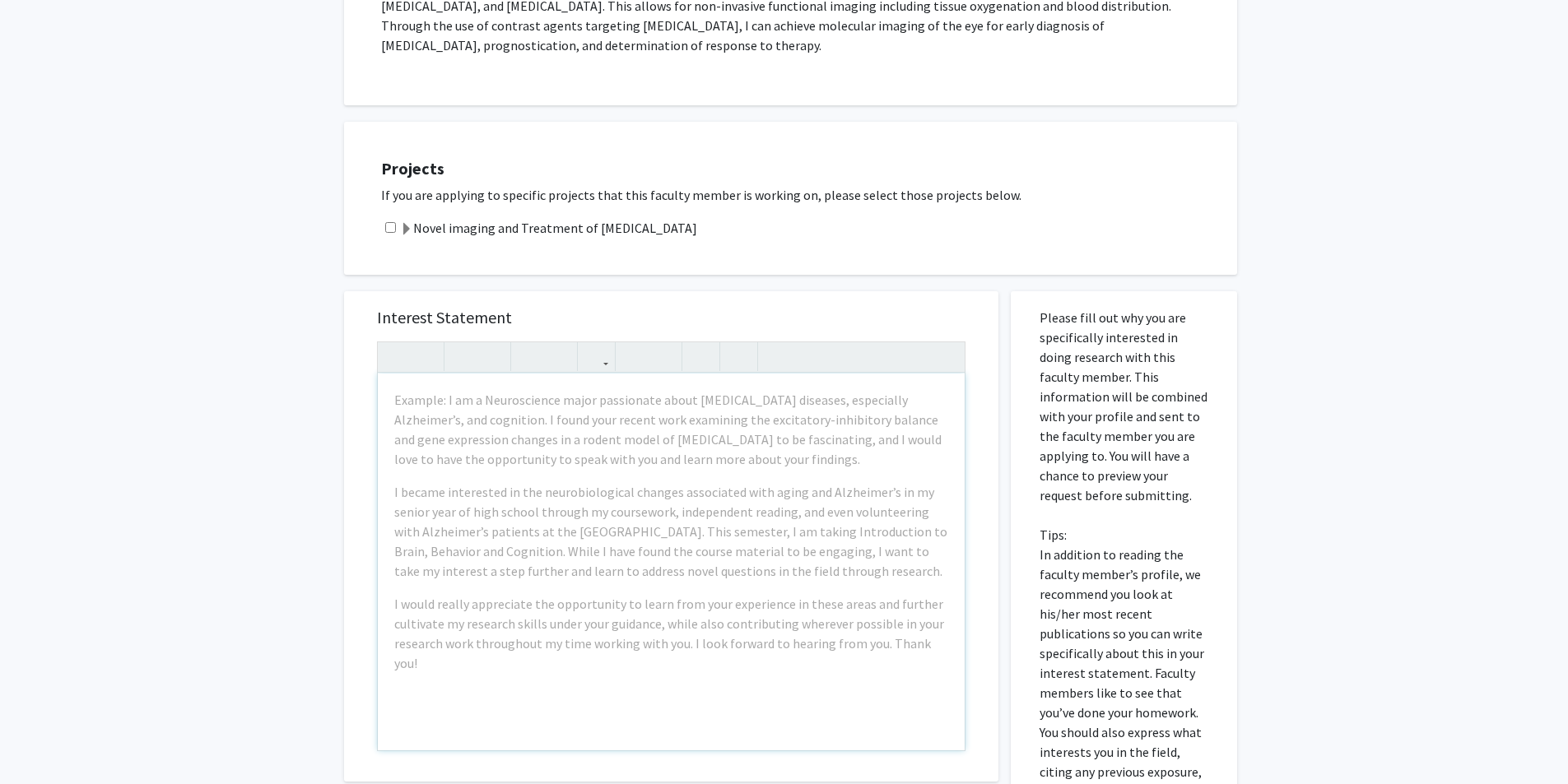
click at [483, 399] on div "Example: I am a Neuroscience major passionate about neurodegenerative diseases,…" at bounding box center [671, 562] width 587 height 377
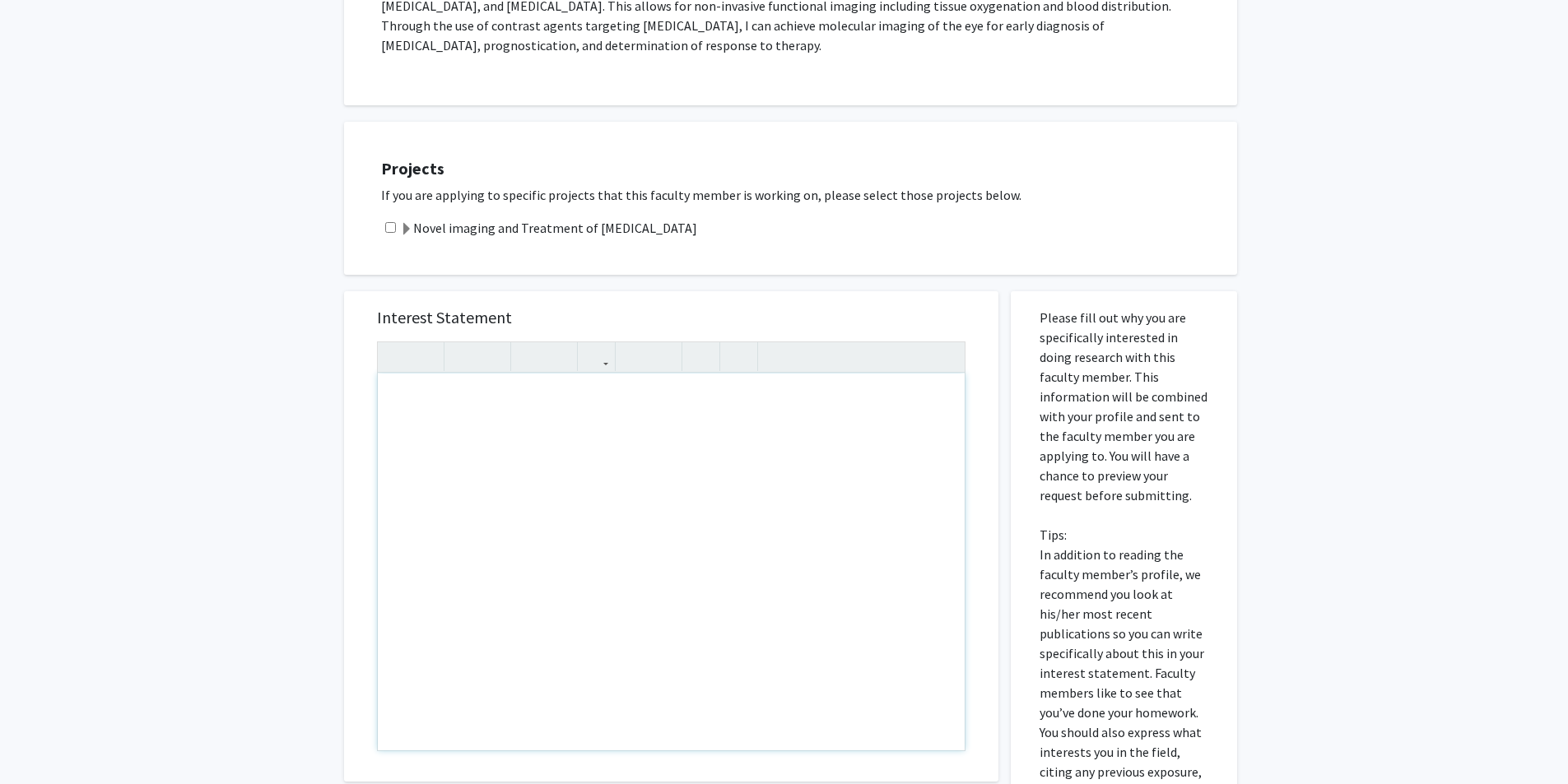
paste div "Note to users with screen readers: Please press Alt+0 or Option+0 to deactivate…"
type textarea "<p>Dear Dr. Paulus, </p> <p>I hope this message finds you well. My name is Shan…"
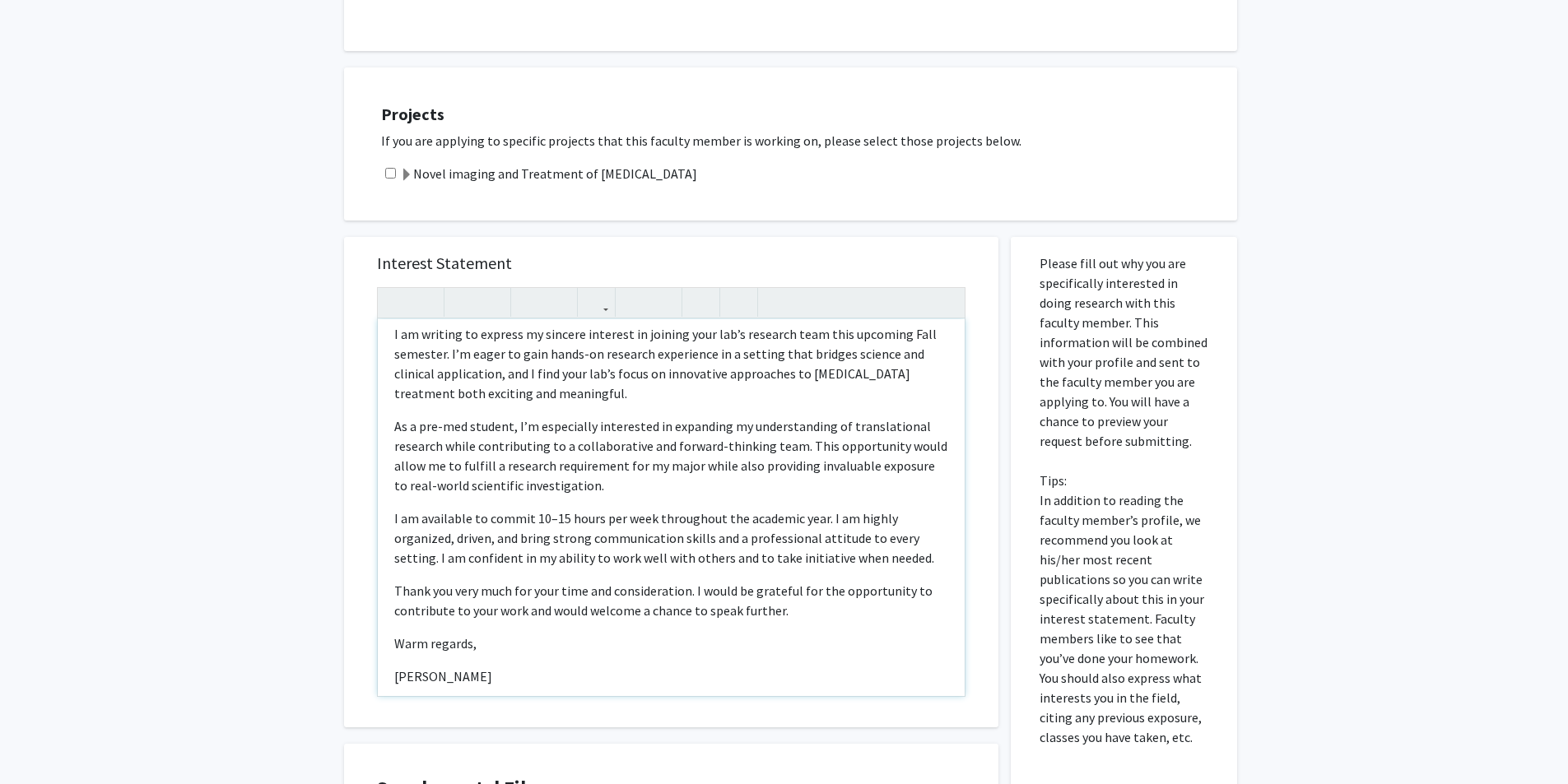
scroll to position [741, 0]
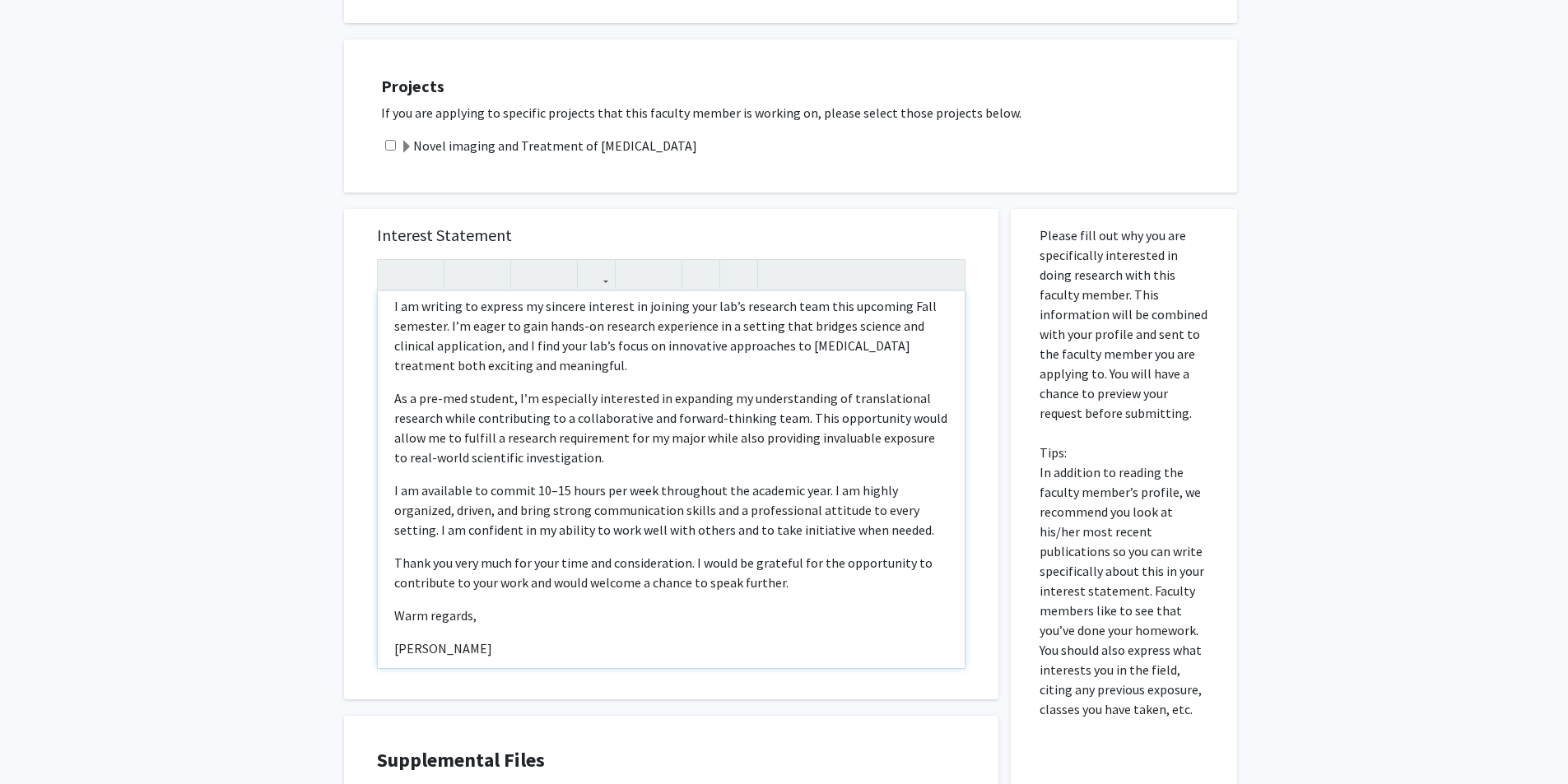
click at [484, 606] on p "Warm regards," at bounding box center [670, 615] width 553 height 20
click at [391, 140] on input "checkbox" at bounding box center [390, 145] width 10 height 10
checkbox input "true"
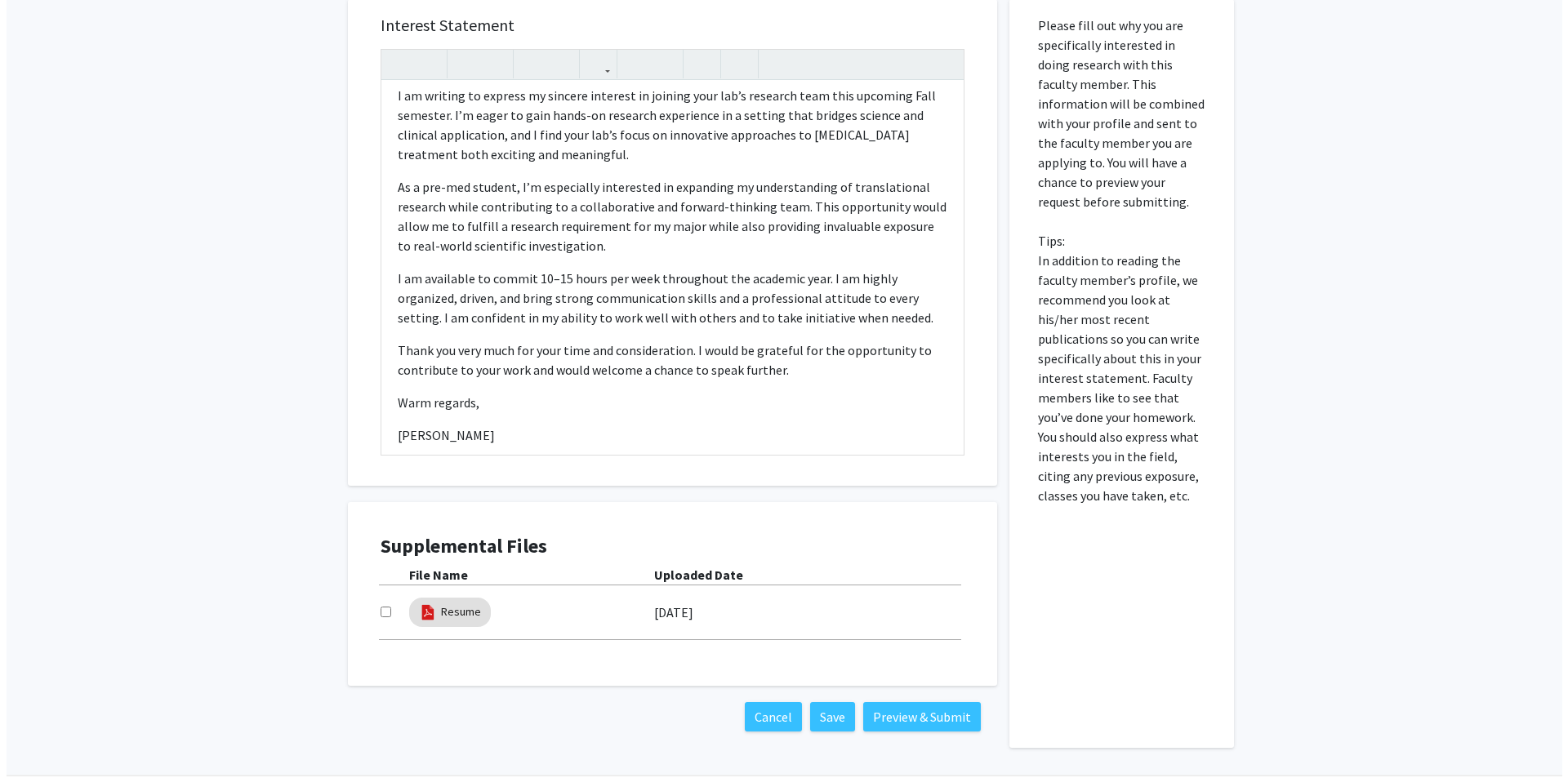
scroll to position [979, 0]
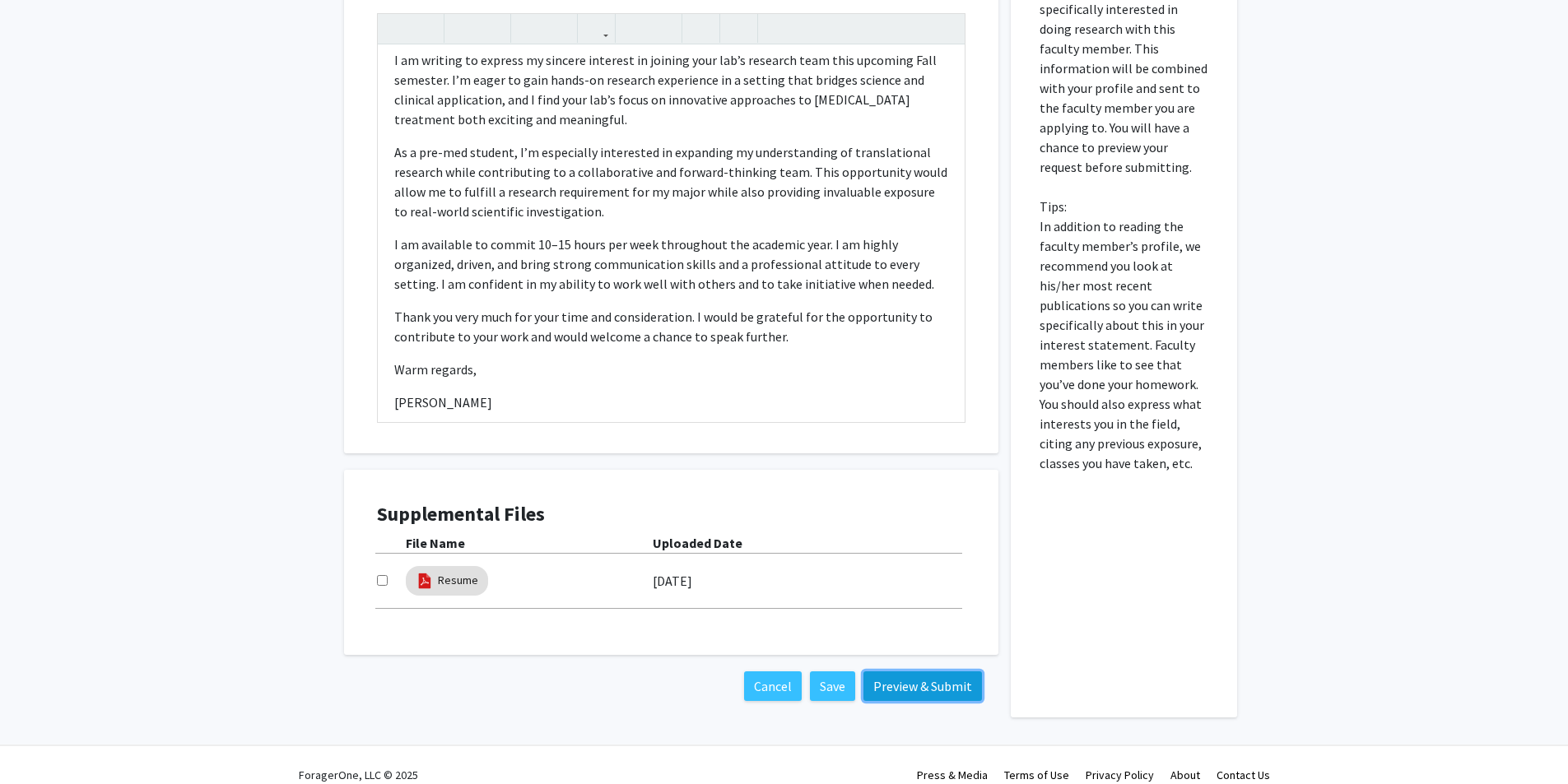
click at [788, 672] on button "Preview & Submit" at bounding box center [922, 687] width 119 height 30
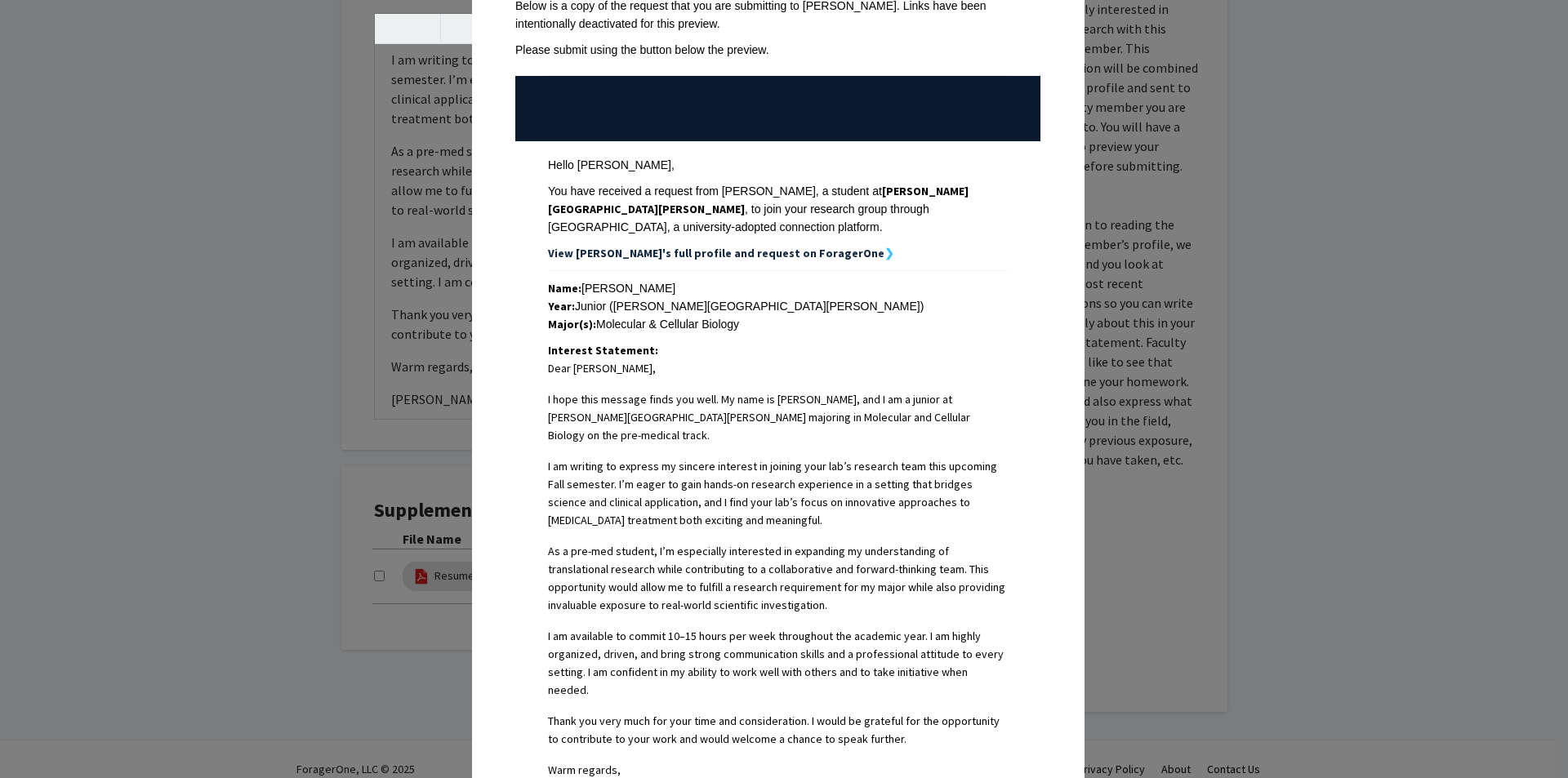
scroll to position [395, 0]
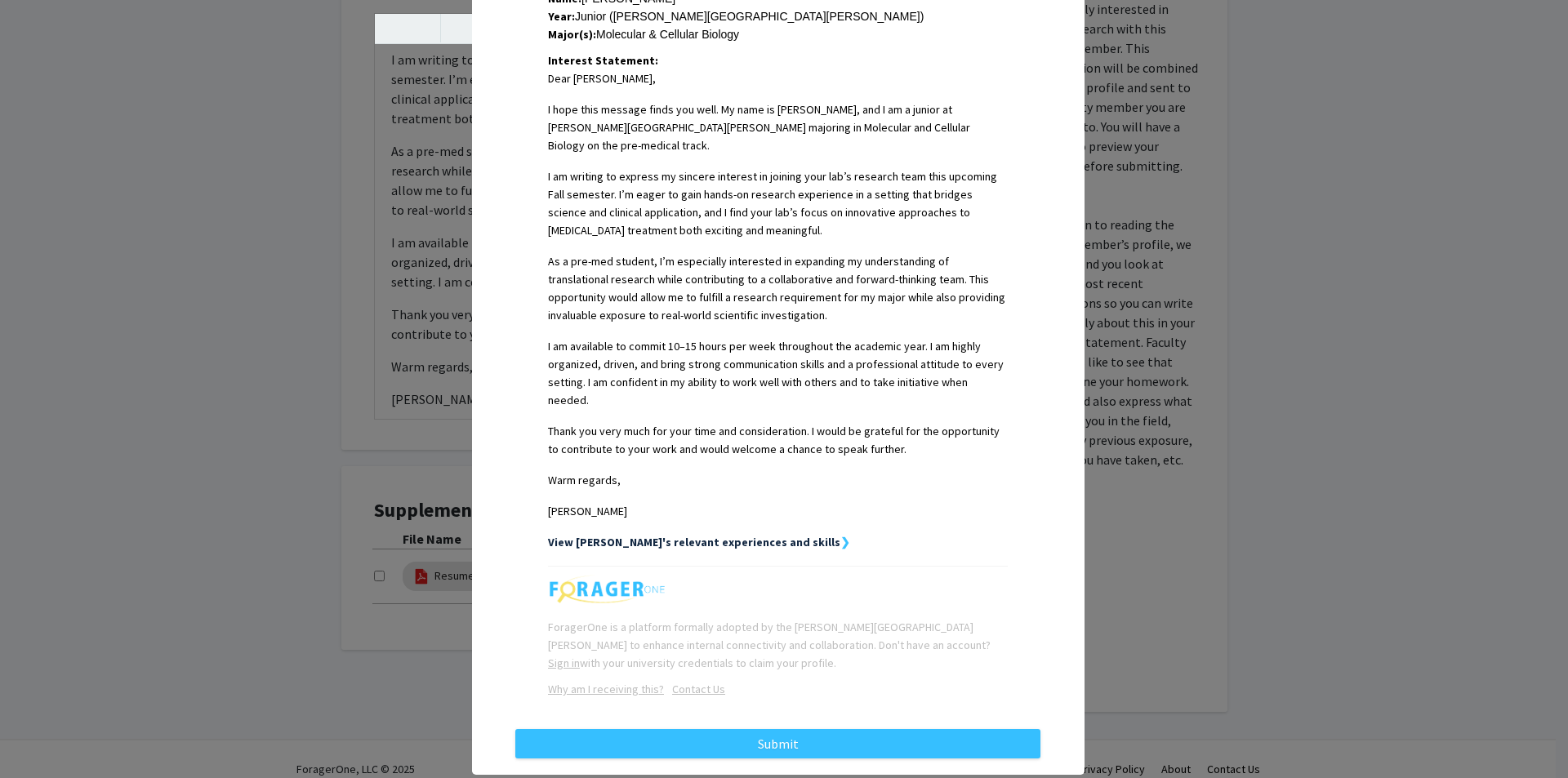
click at [751, 722] on div "Request Preview × Below is a copy of the request that you are submitting to Yan…" at bounding box center [778, 201] width 612 height 1148
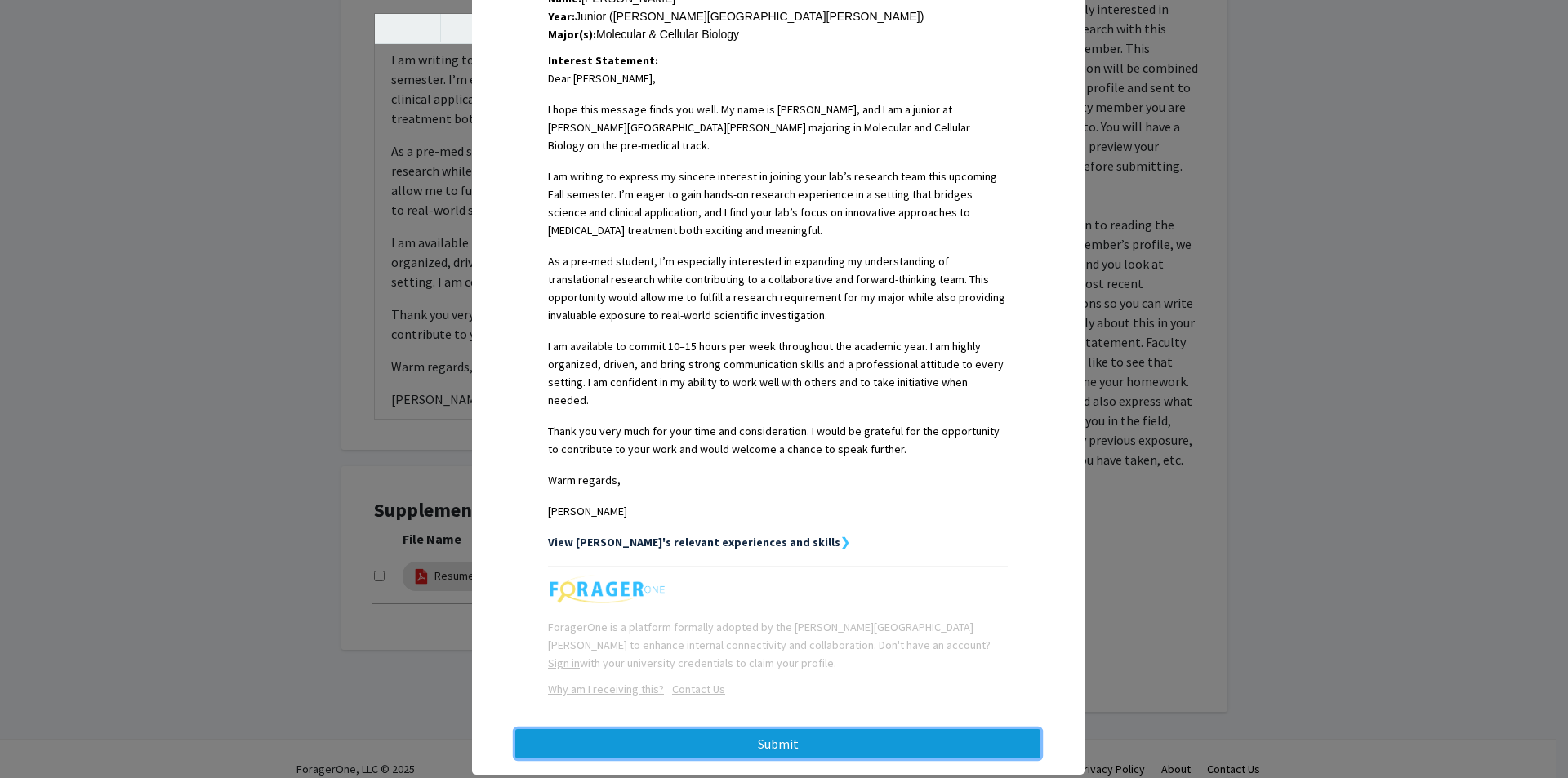
click at [748, 730] on button "Submit" at bounding box center [777, 745] width 525 height 30
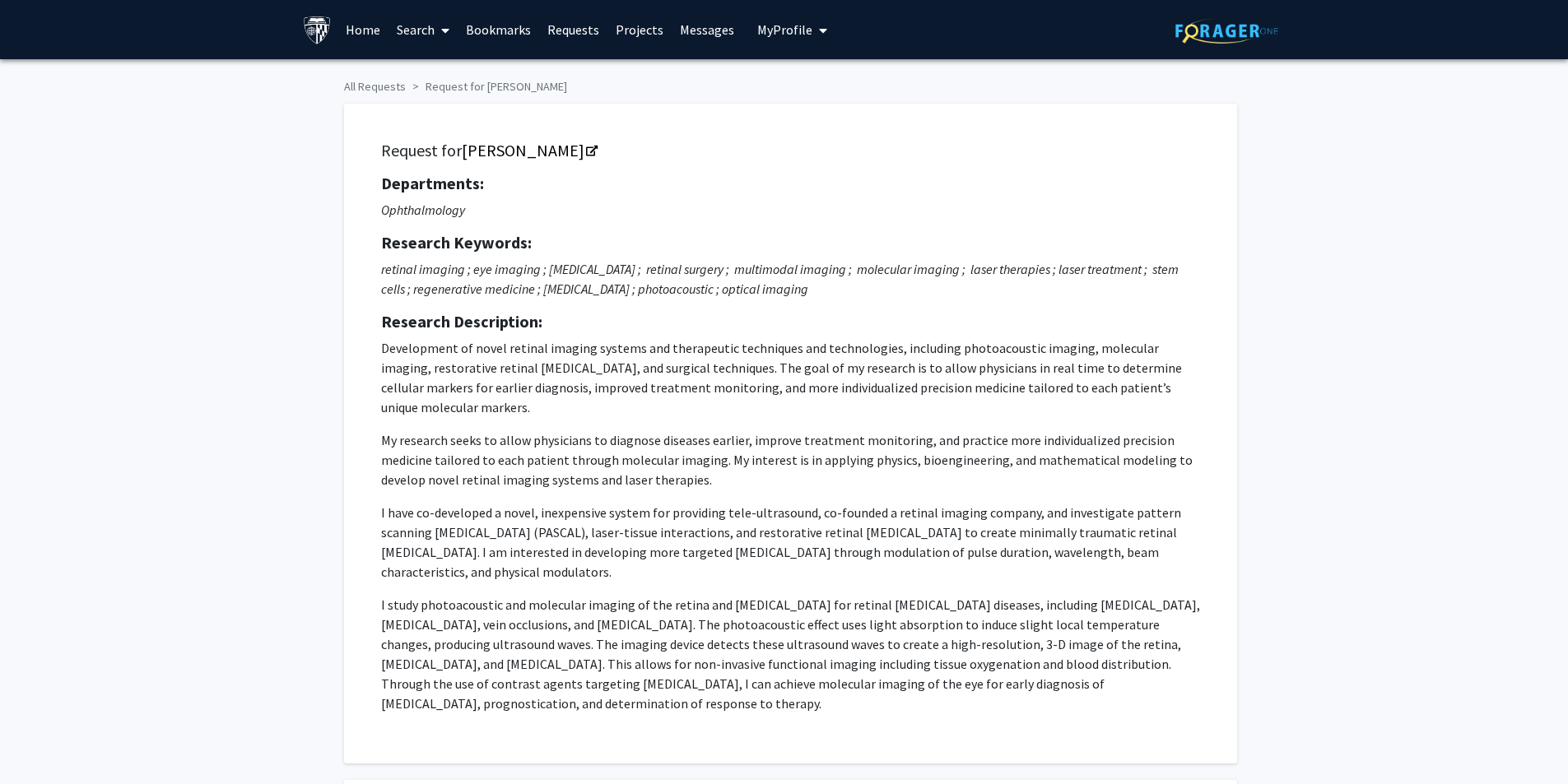
checkbox input "true"
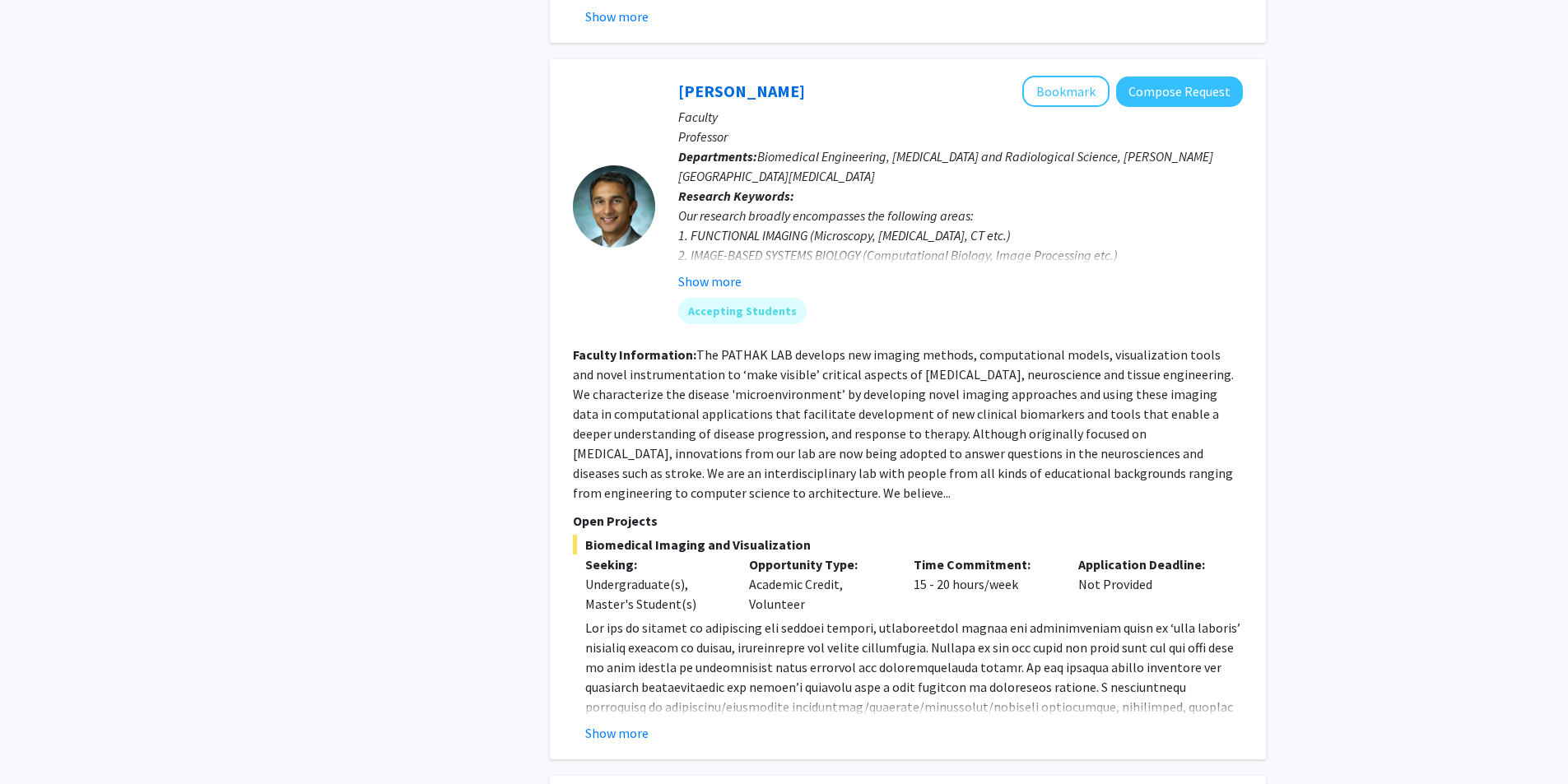
scroll to position [4445, 0]
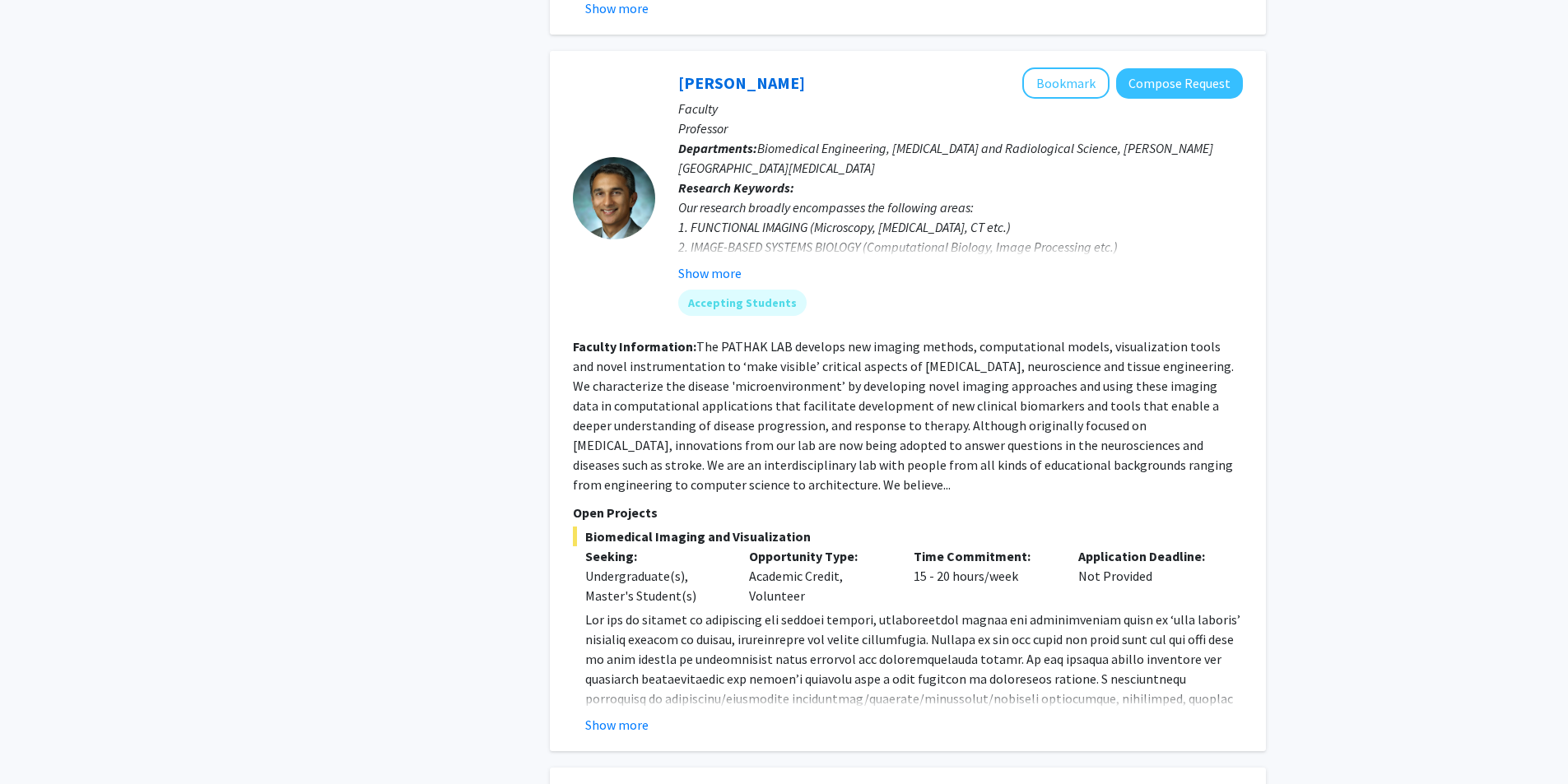
click at [625, 609] on fg-read-more "www.pathaklab.org ) to Dr. Arvind Pathak at apathak2@jhmi.edu . Show more" at bounding box center [908, 672] width 670 height 125
click at [625, 715] on button "Show more" at bounding box center [617, 724] width 63 height 20
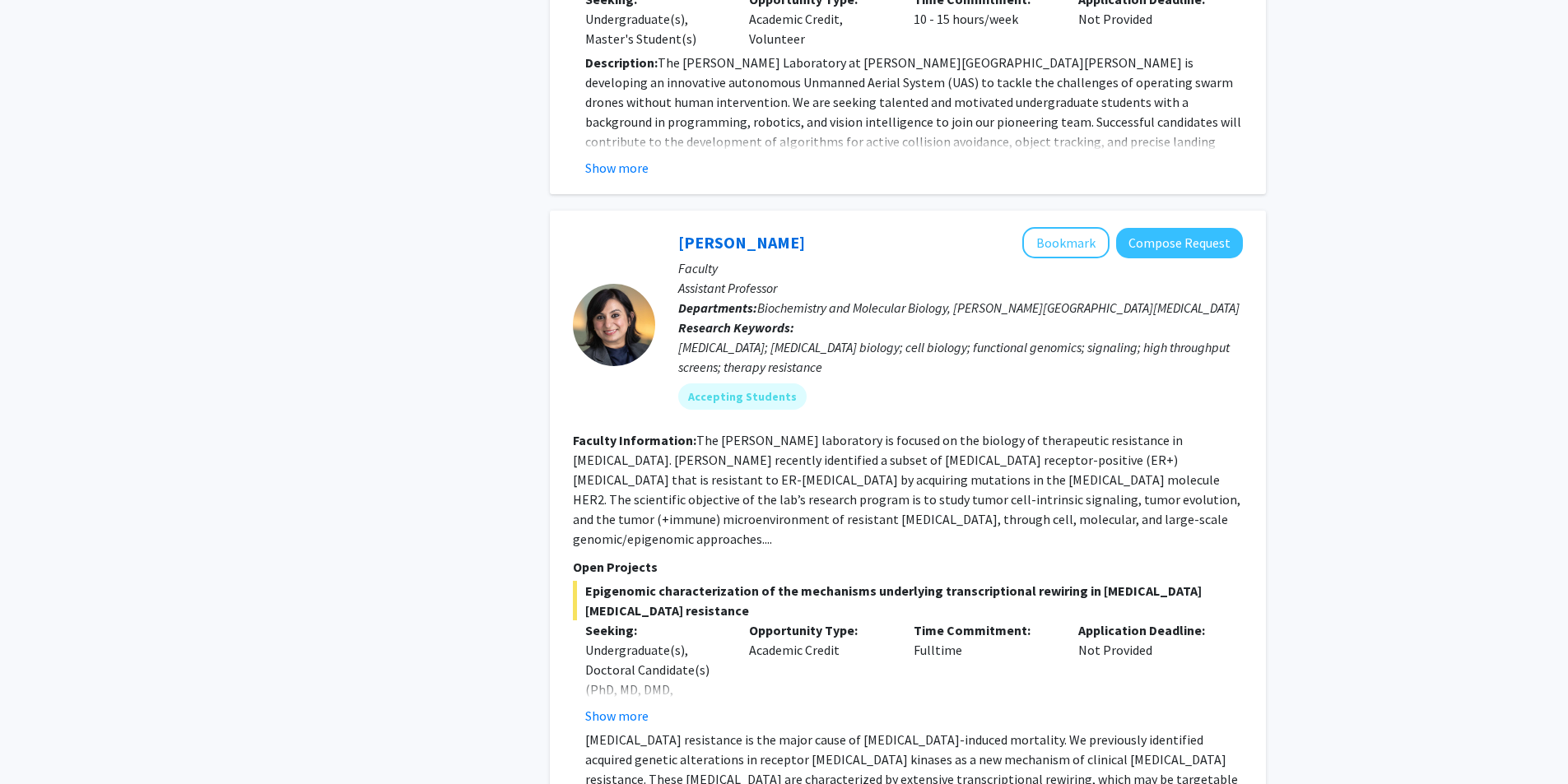
scroll to position [6996, 0]
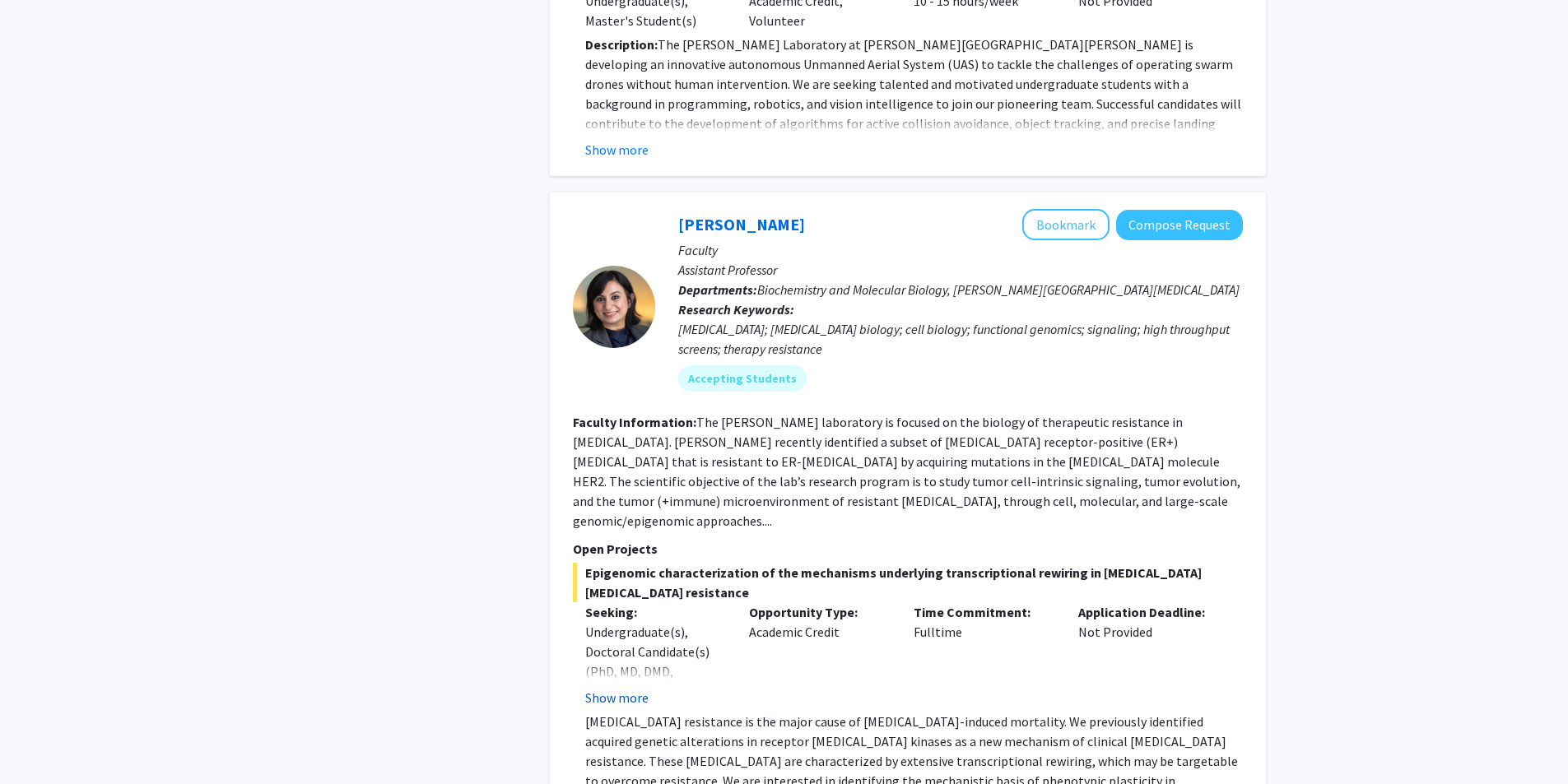
click at [613, 688] on button "Show more" at bounding box center [617, 697] width 63 height 20
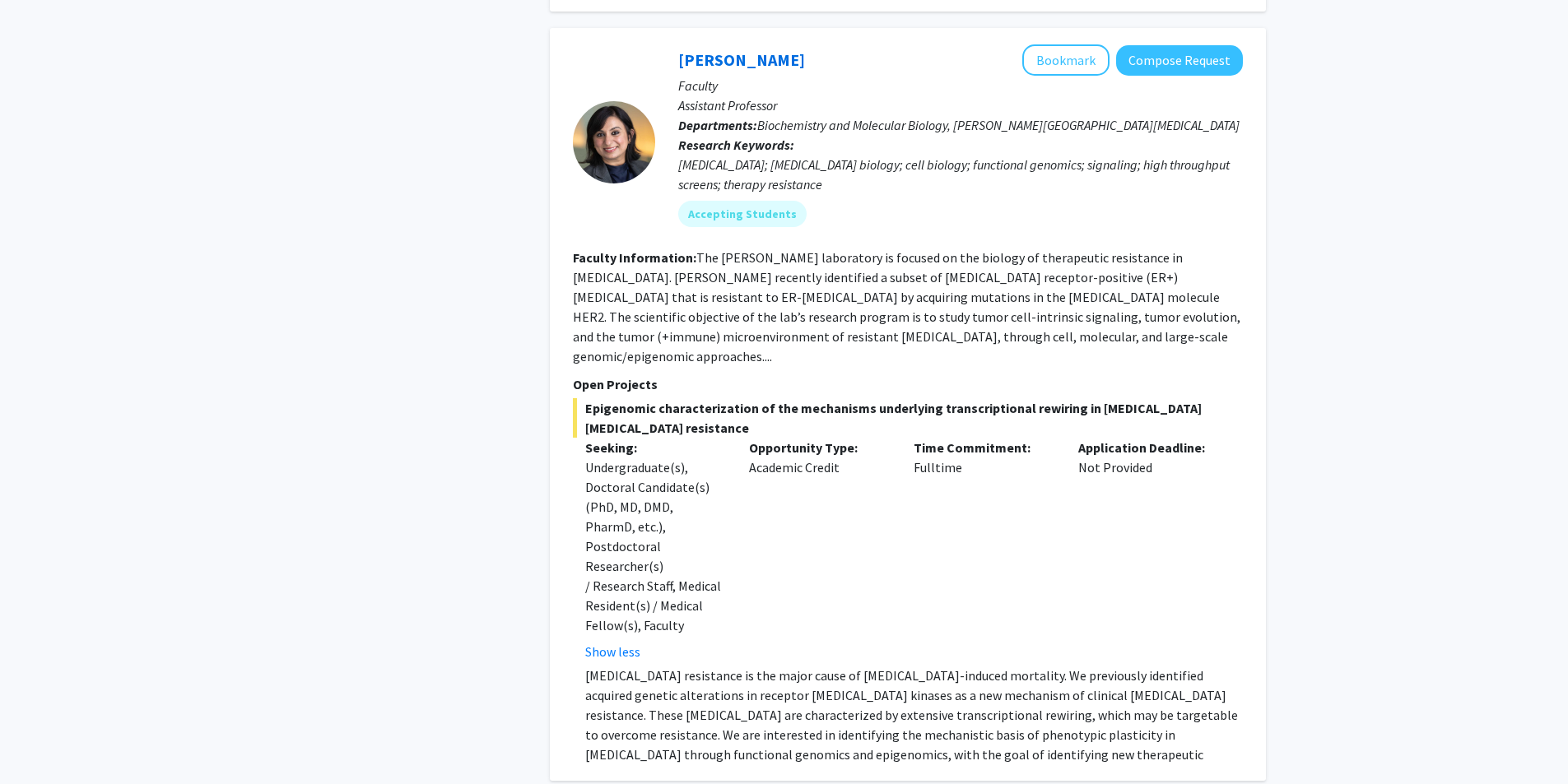
scroll to position [7161, 0]
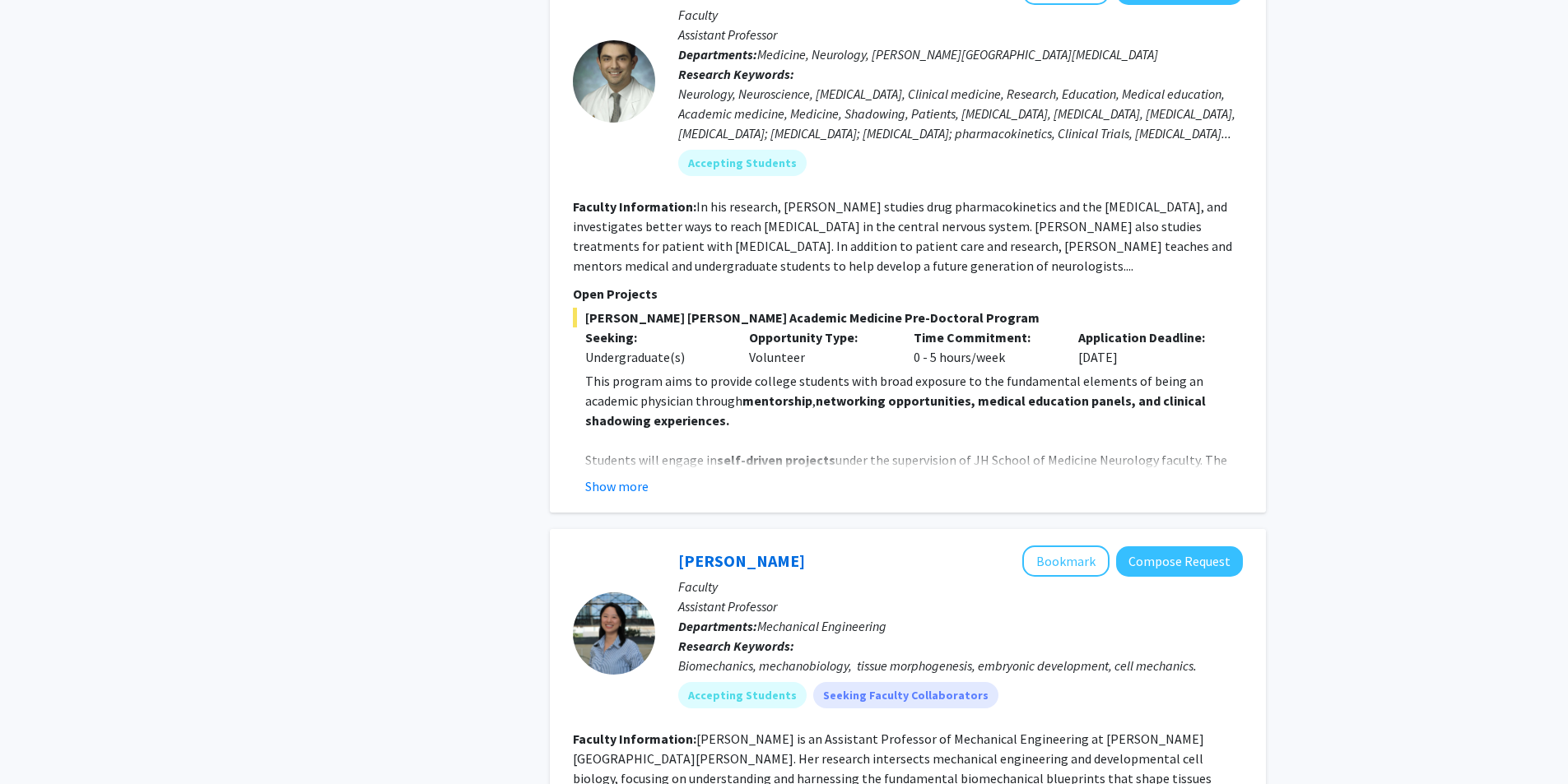
scroll to position [823, 0]
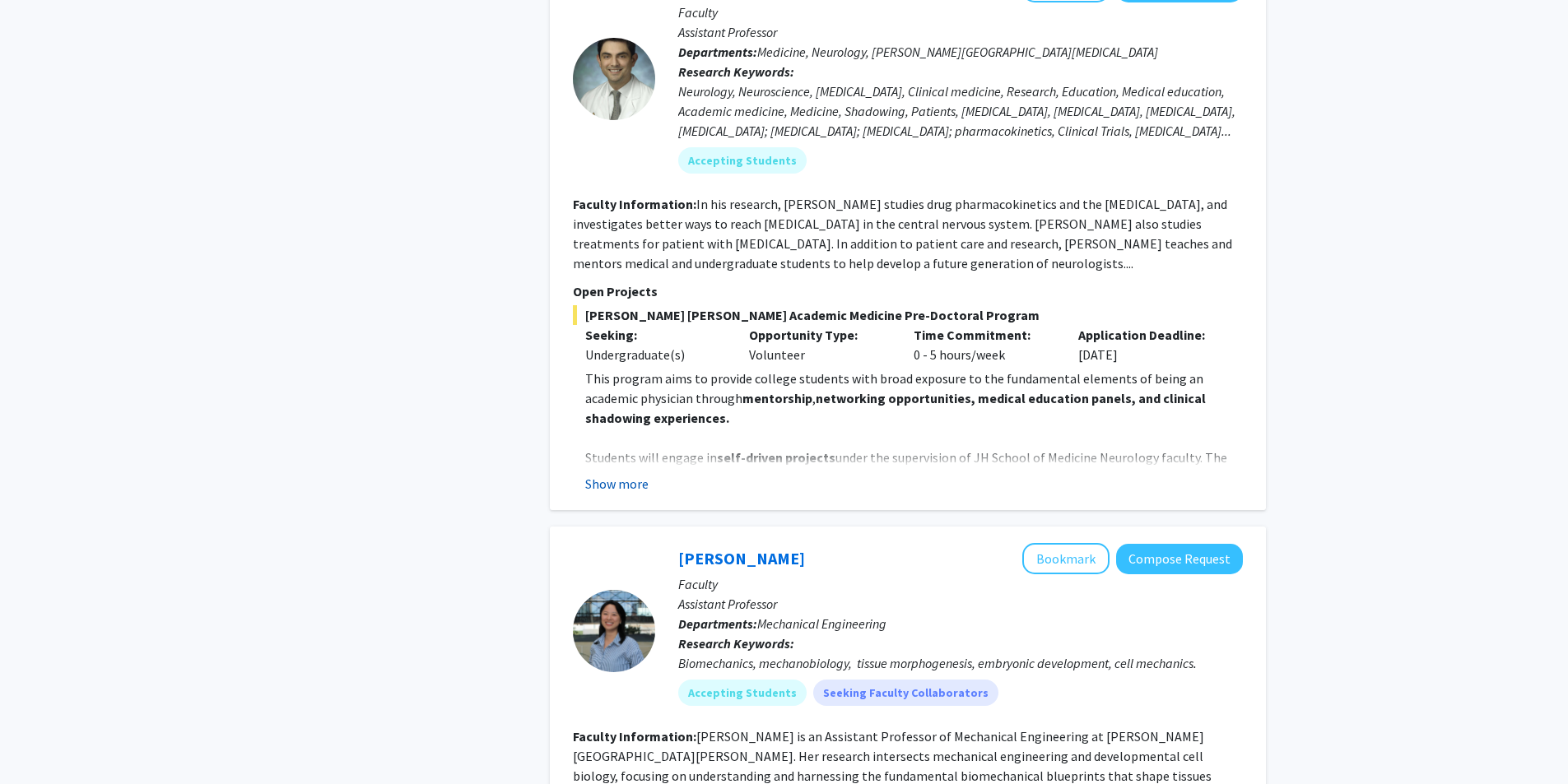
click at [618, 474] on button "Show more" at bounding box center [617, 483] width 63 height 20
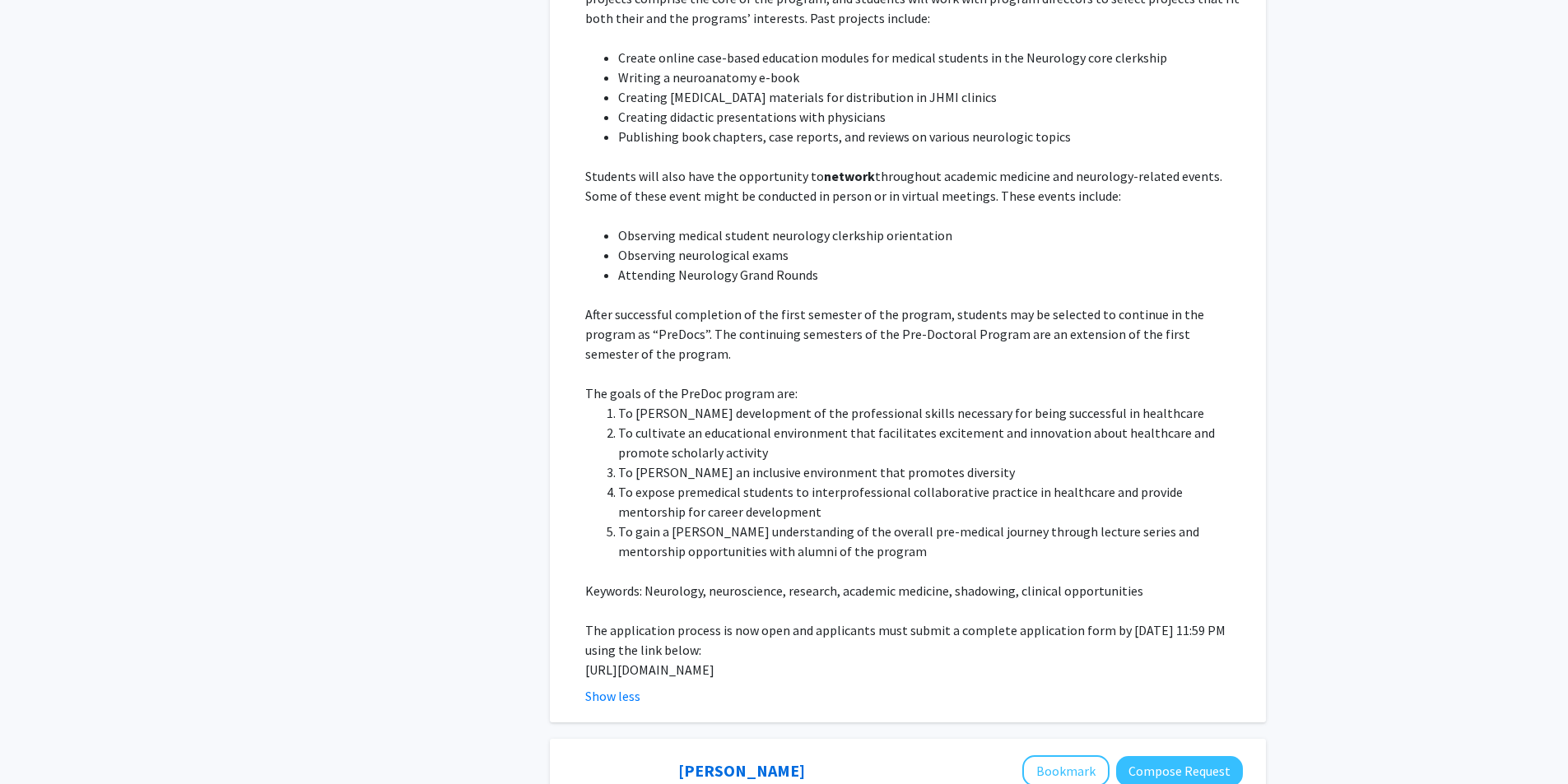
scroll to position [1317, 0]
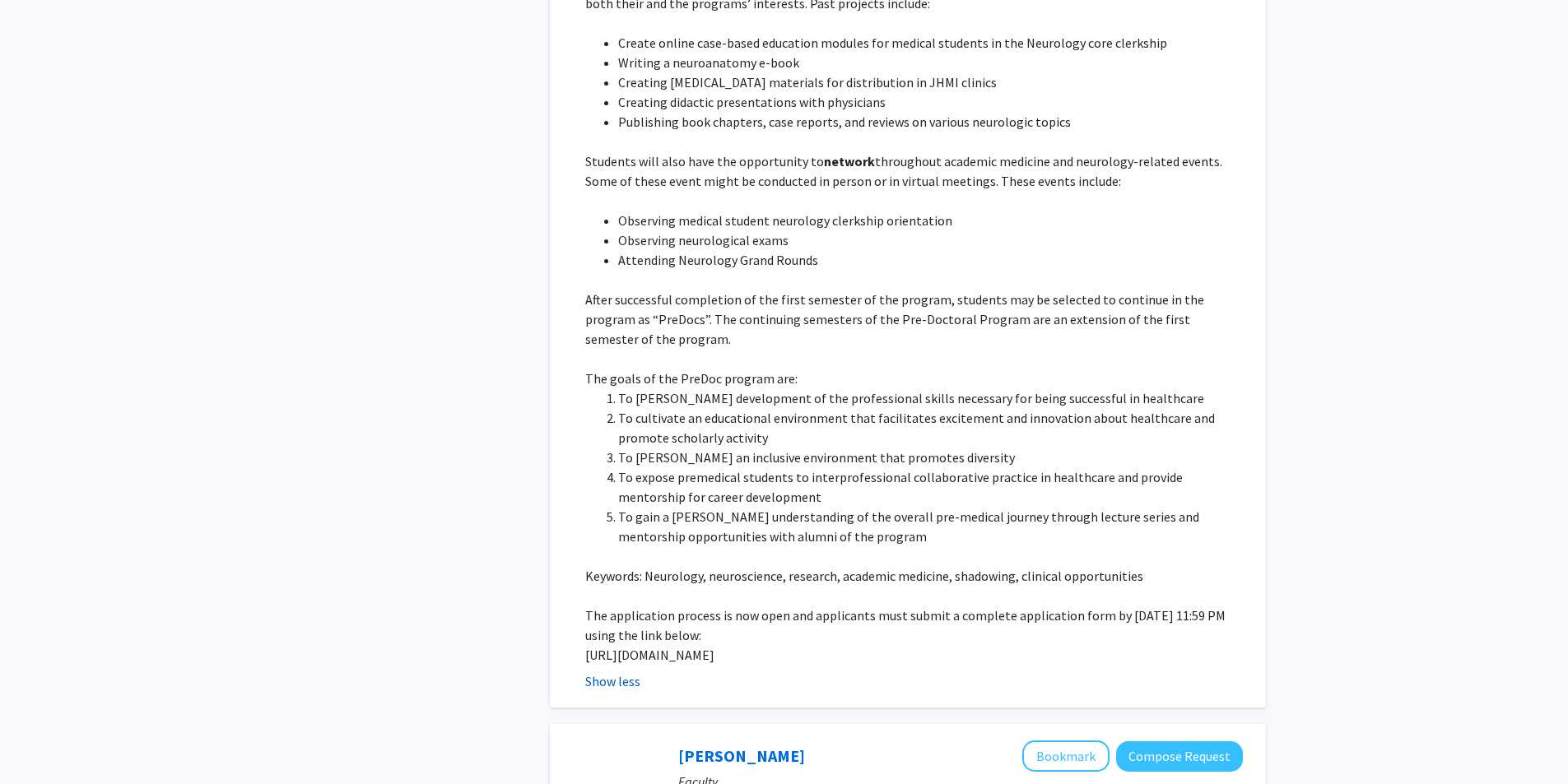
click at [617, 672] on button "Show less" at bounding box center [612, 681] width 55 height 20
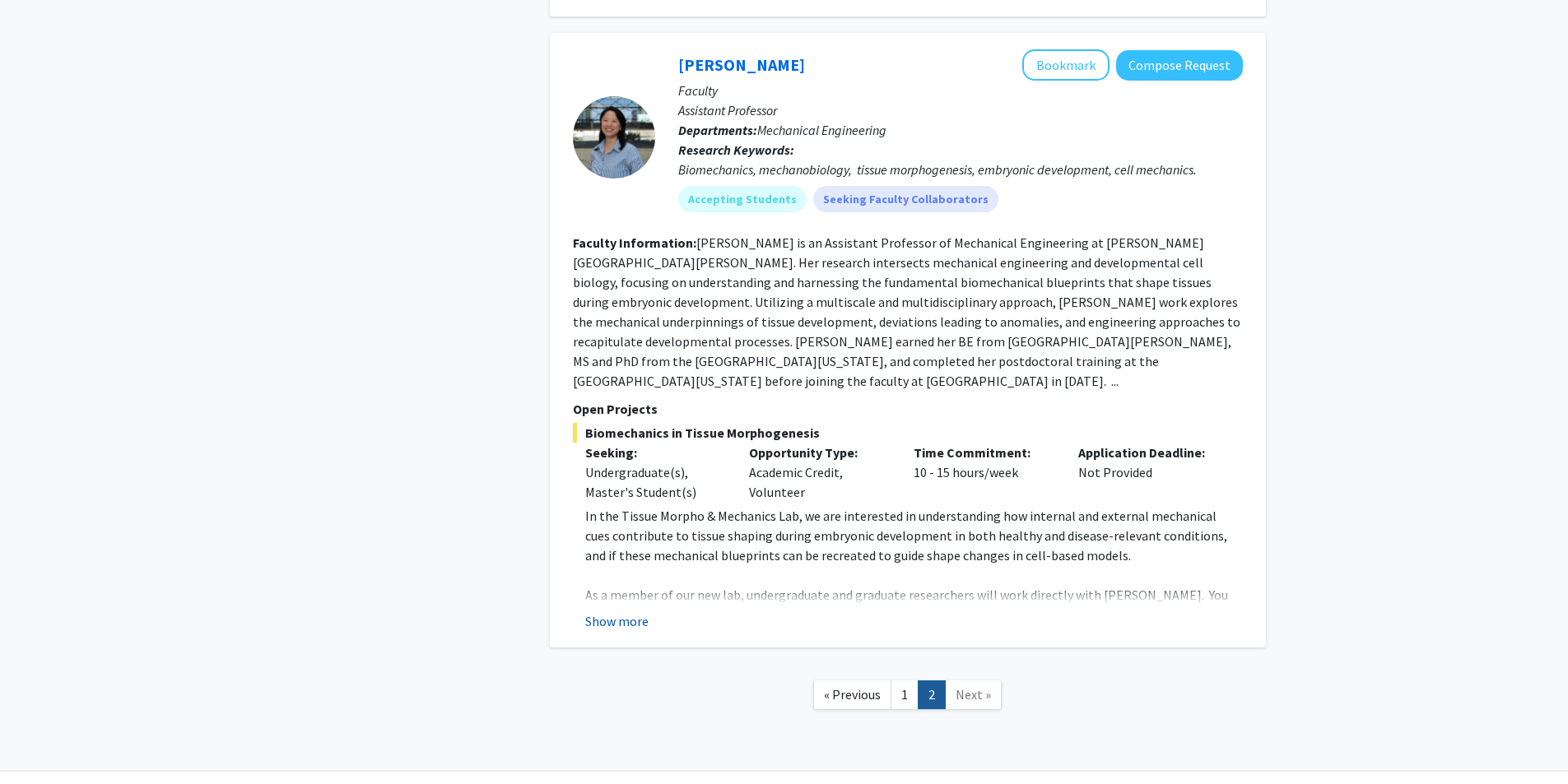
click at [636, 611] on button "Show more" at bounding box center [617, 621] width 63 height 20
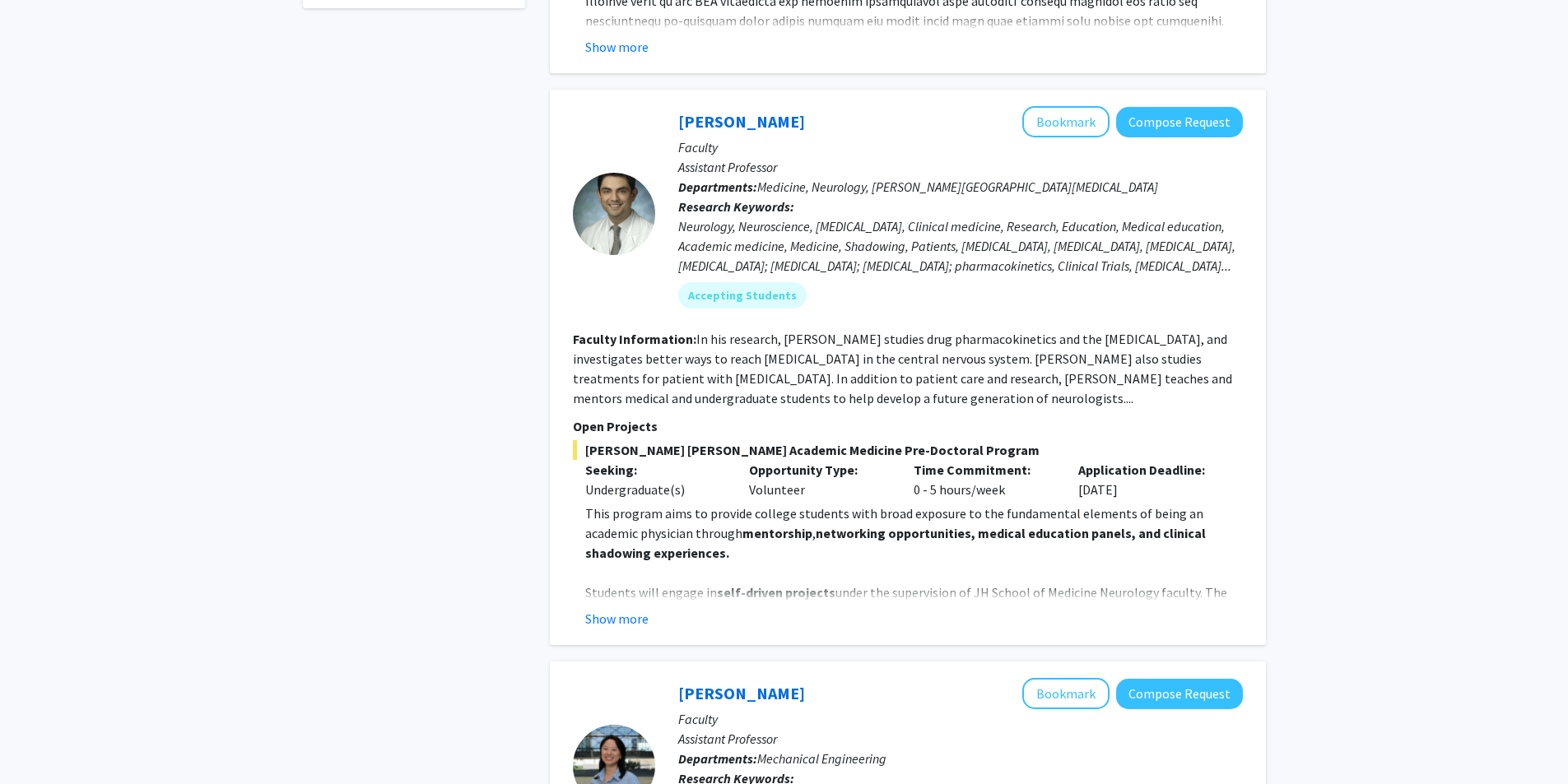
scroll to position [684, 0]
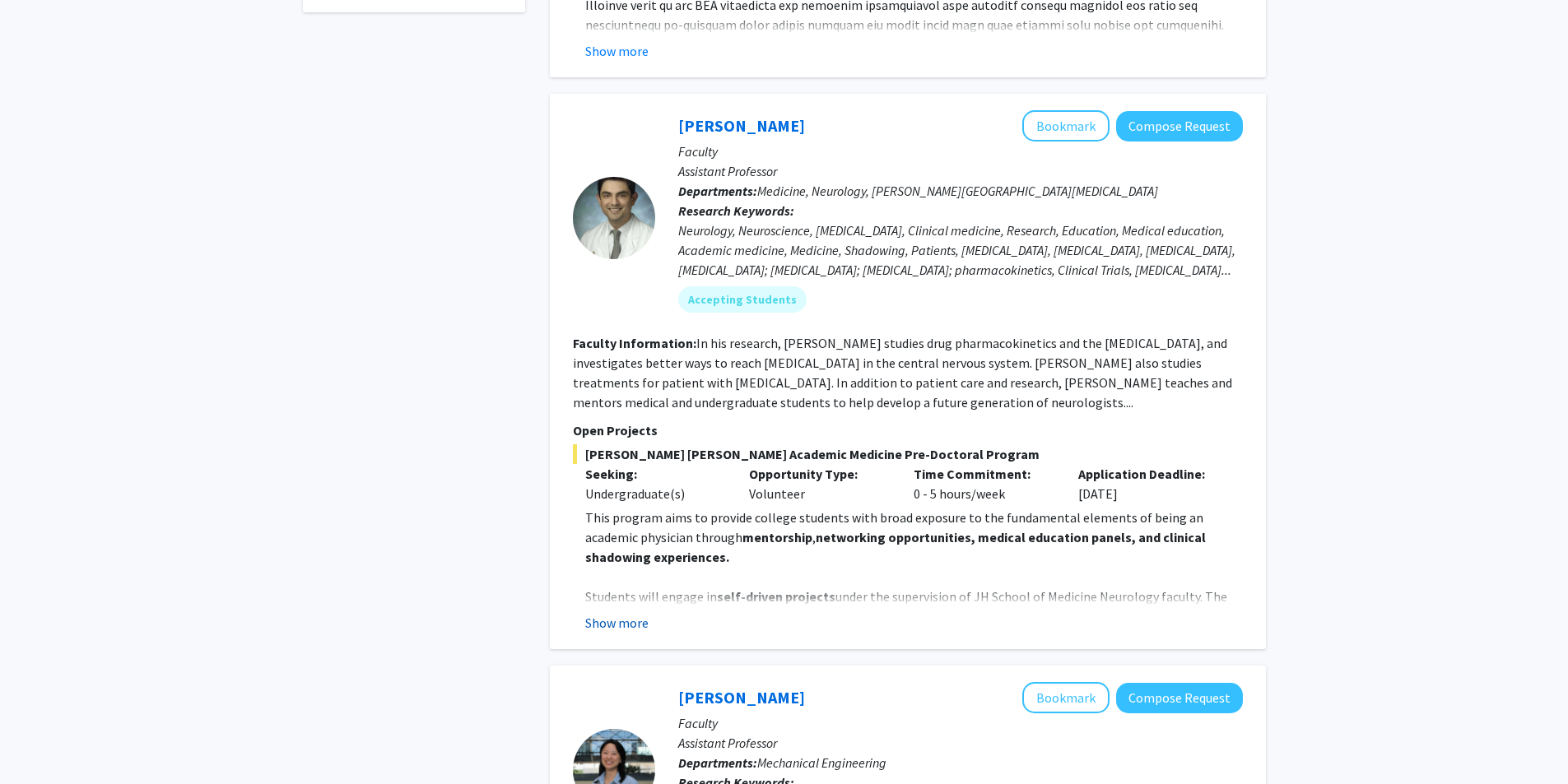
click at [631, 613] on button "Show more" at bounding box center [617, 623] width 63 height 20
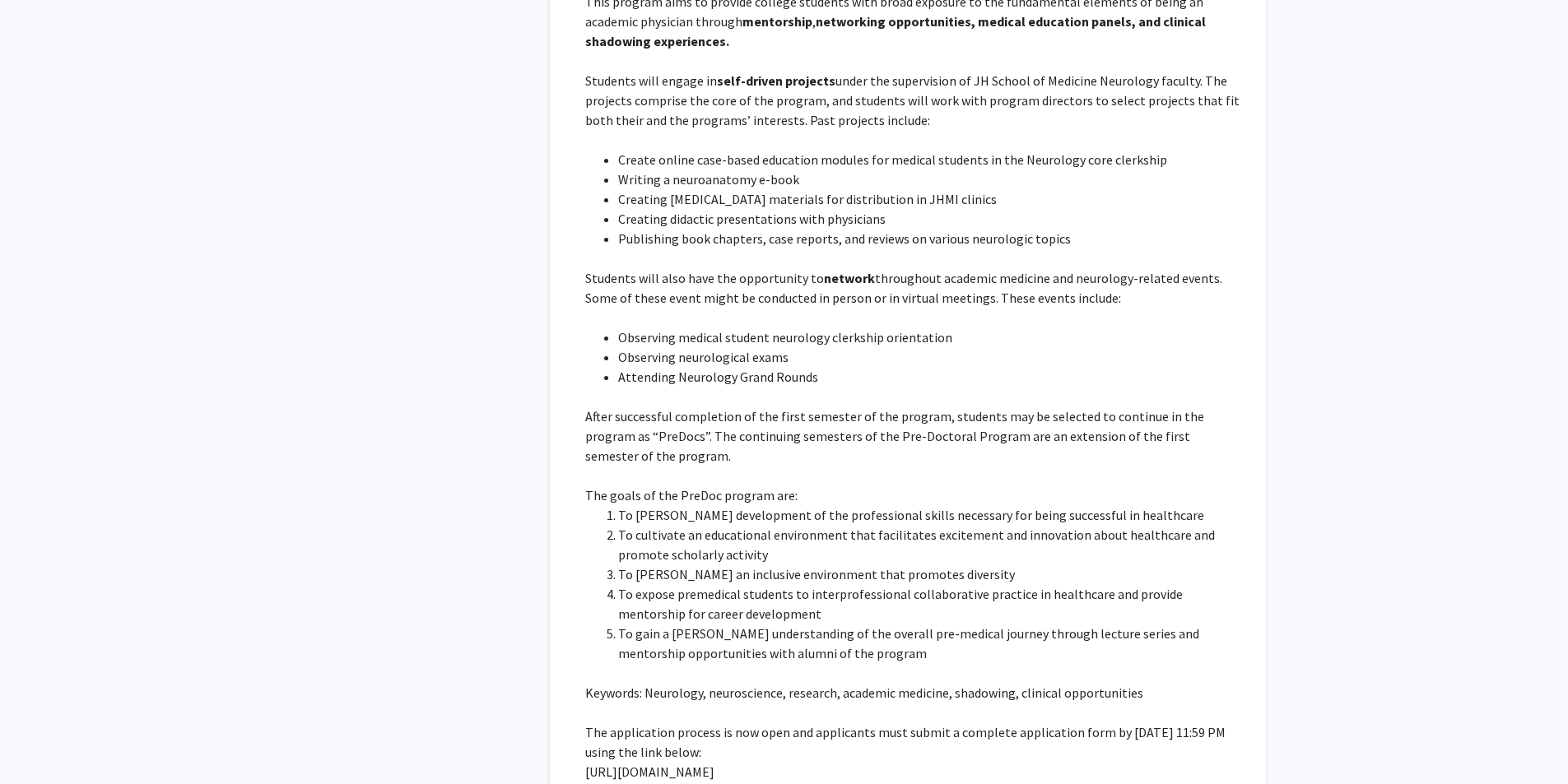
scroll to position [1260, 0]
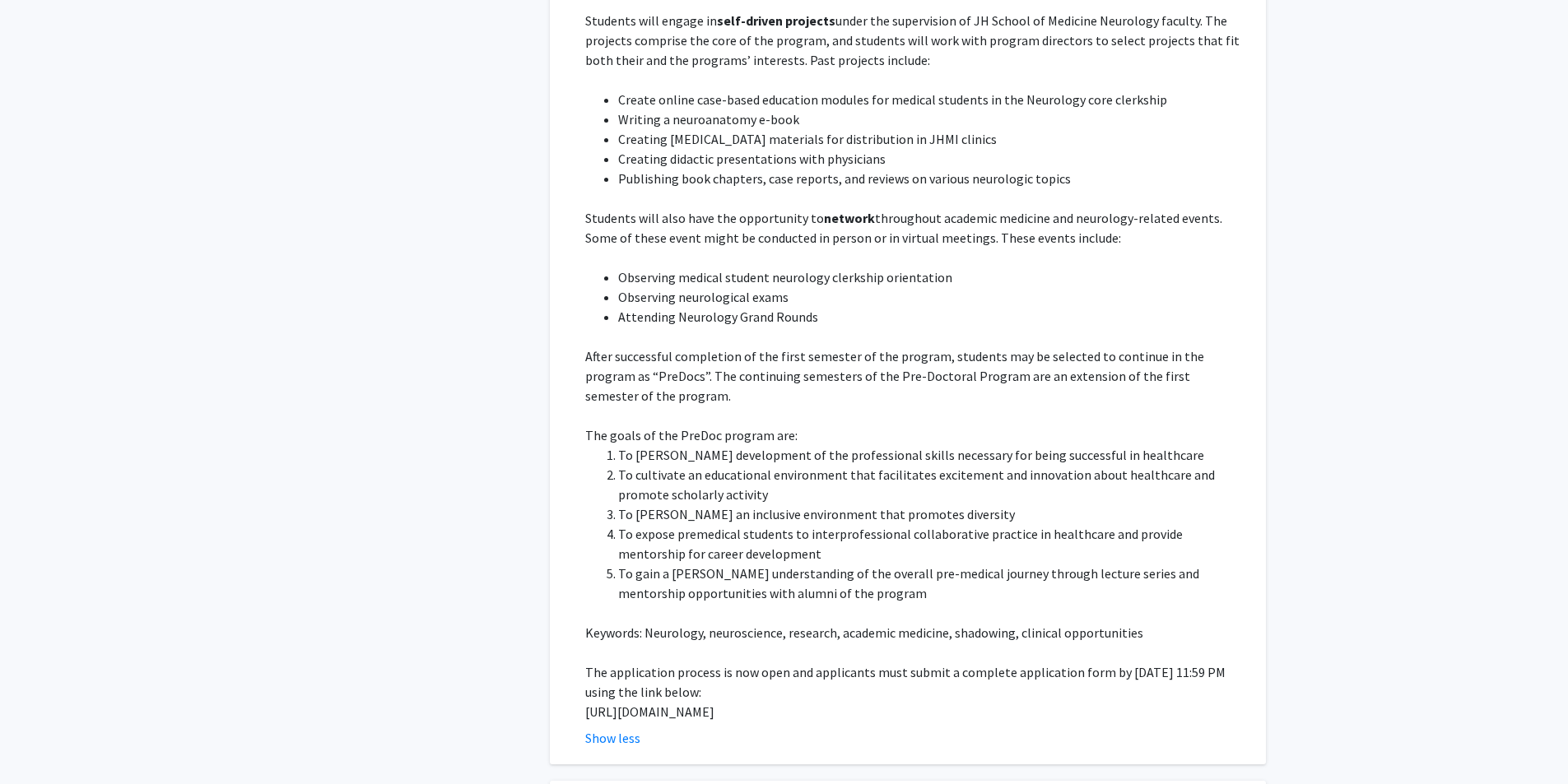
drag, startPoint x: 582, startPoint y: 672, endPoint x: 684, endPoint y: 685, distance: 102.8
click at [684, 685] on fg-read-more "This program aims to provide college students with broad exposure to the fundam…" at bounding box center [908, 340] width 670 height 817
copy p "https://docs.google.com/forms/d/e/1FAIpQLSfs9lKRobckOITW585IvGZb3cvsBE6oiZybaV9…"
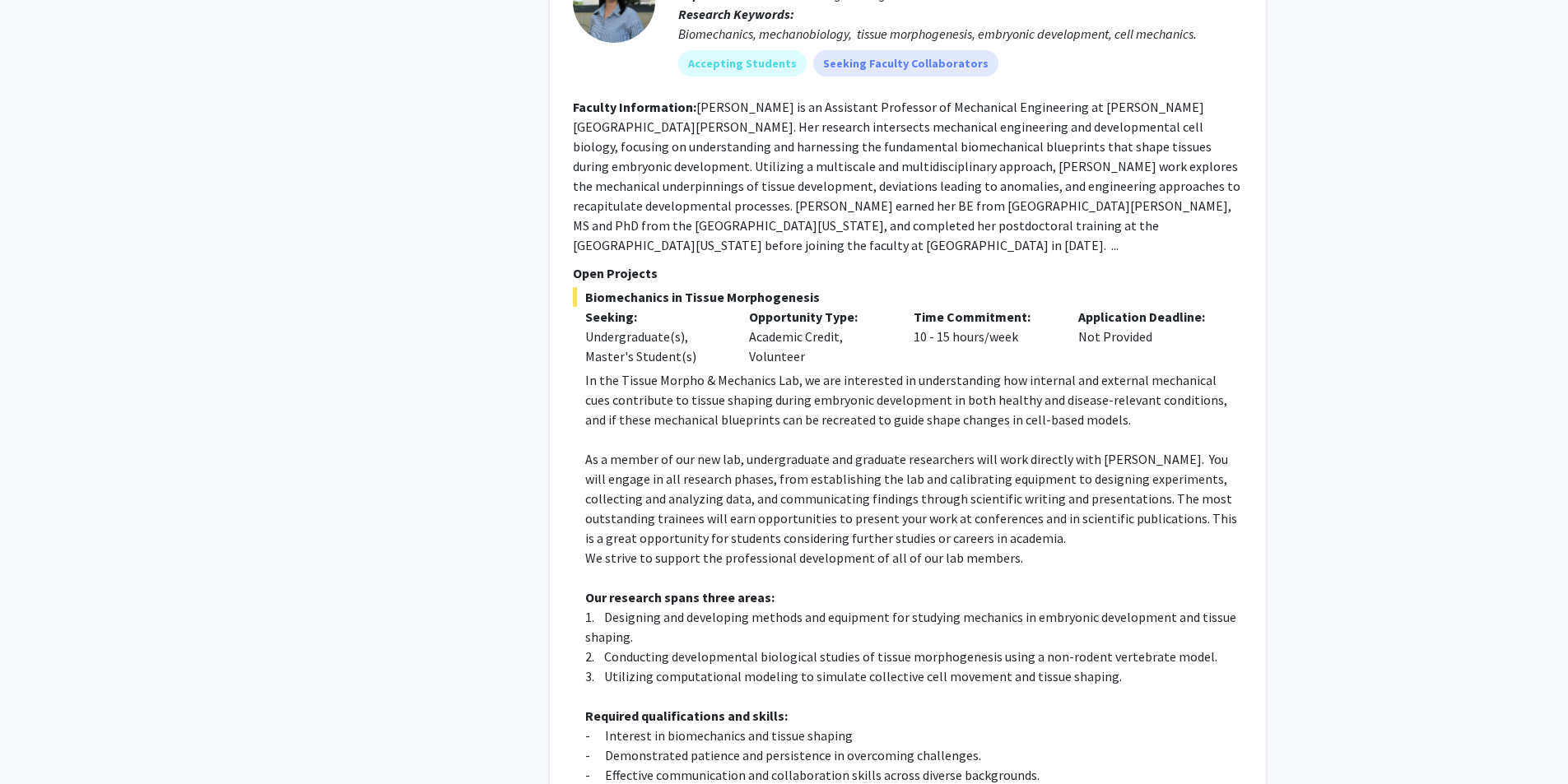
scroll to position [2116, 0]
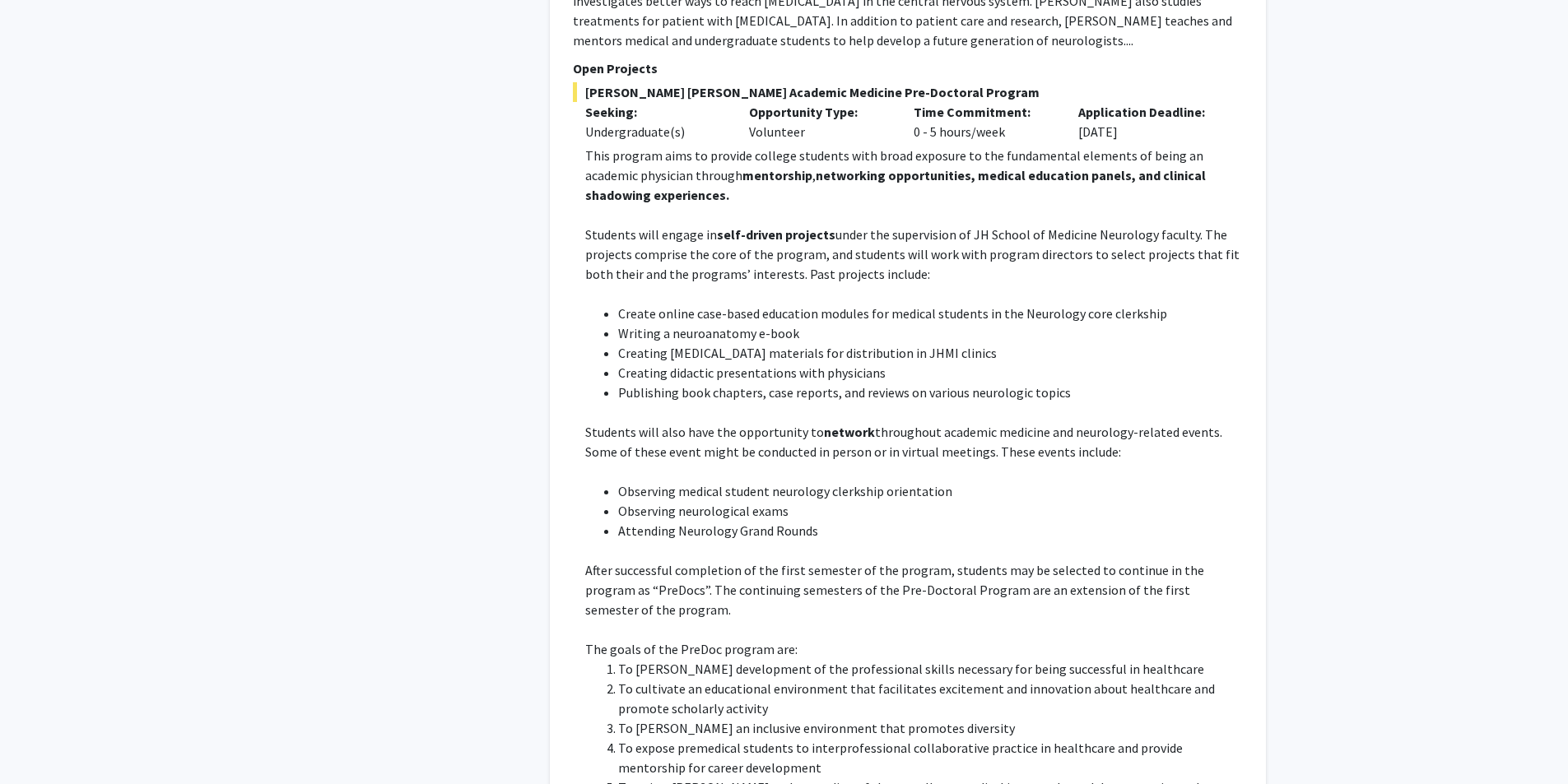
click at [788, 225] on p "Students will engage in self-driven projects under the supervision of JH School…" at bounding box center [914, 254] width 658 height 59
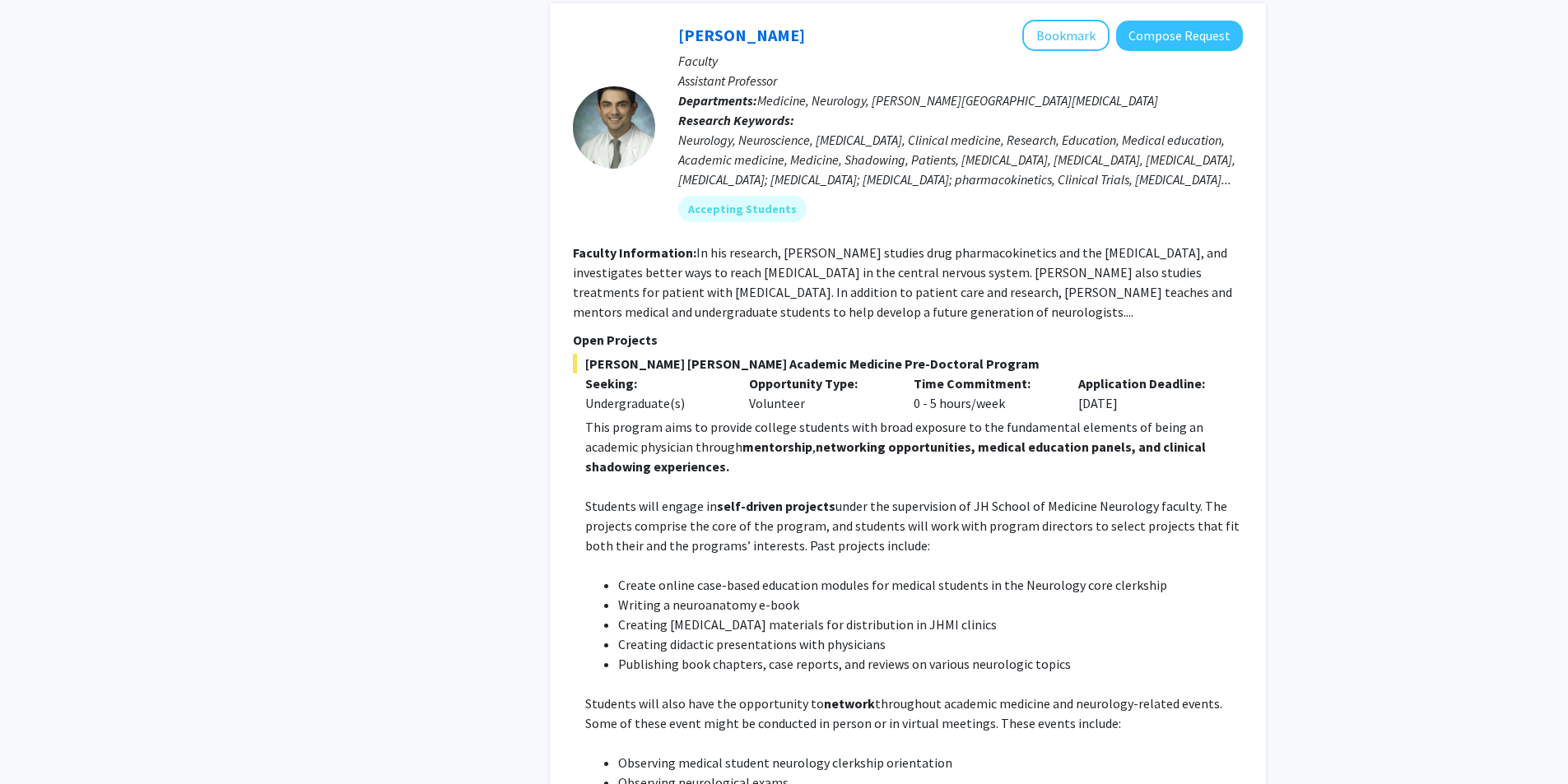
scroll to position [717, 0]
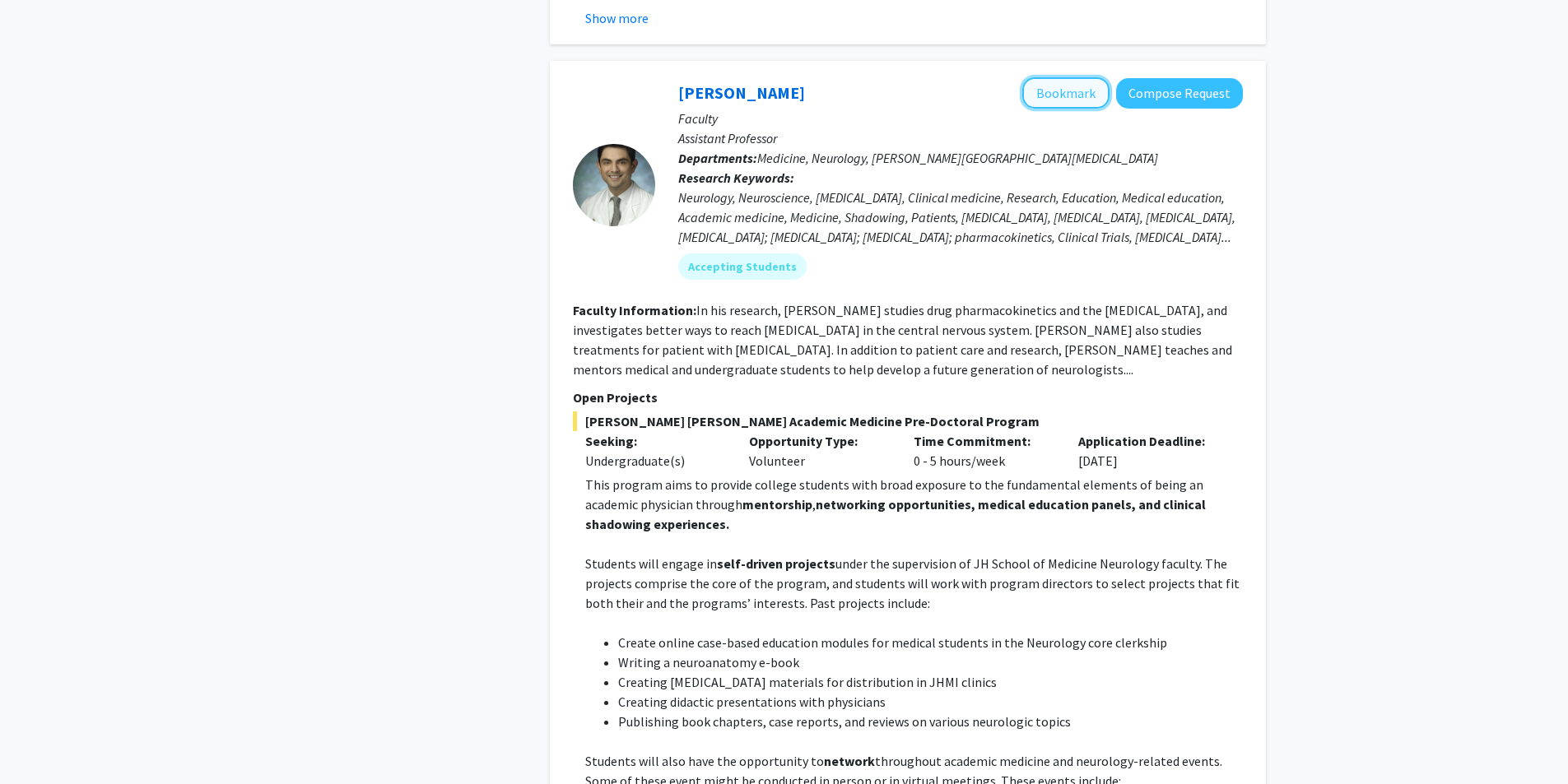
click at [788, 77] on button "Bookmark" at bounding box center [1065, 93] width 87 height 32
click at [729, 82] on link "Carlos Romo" at bounding box center [742, 92] width 127 height 21
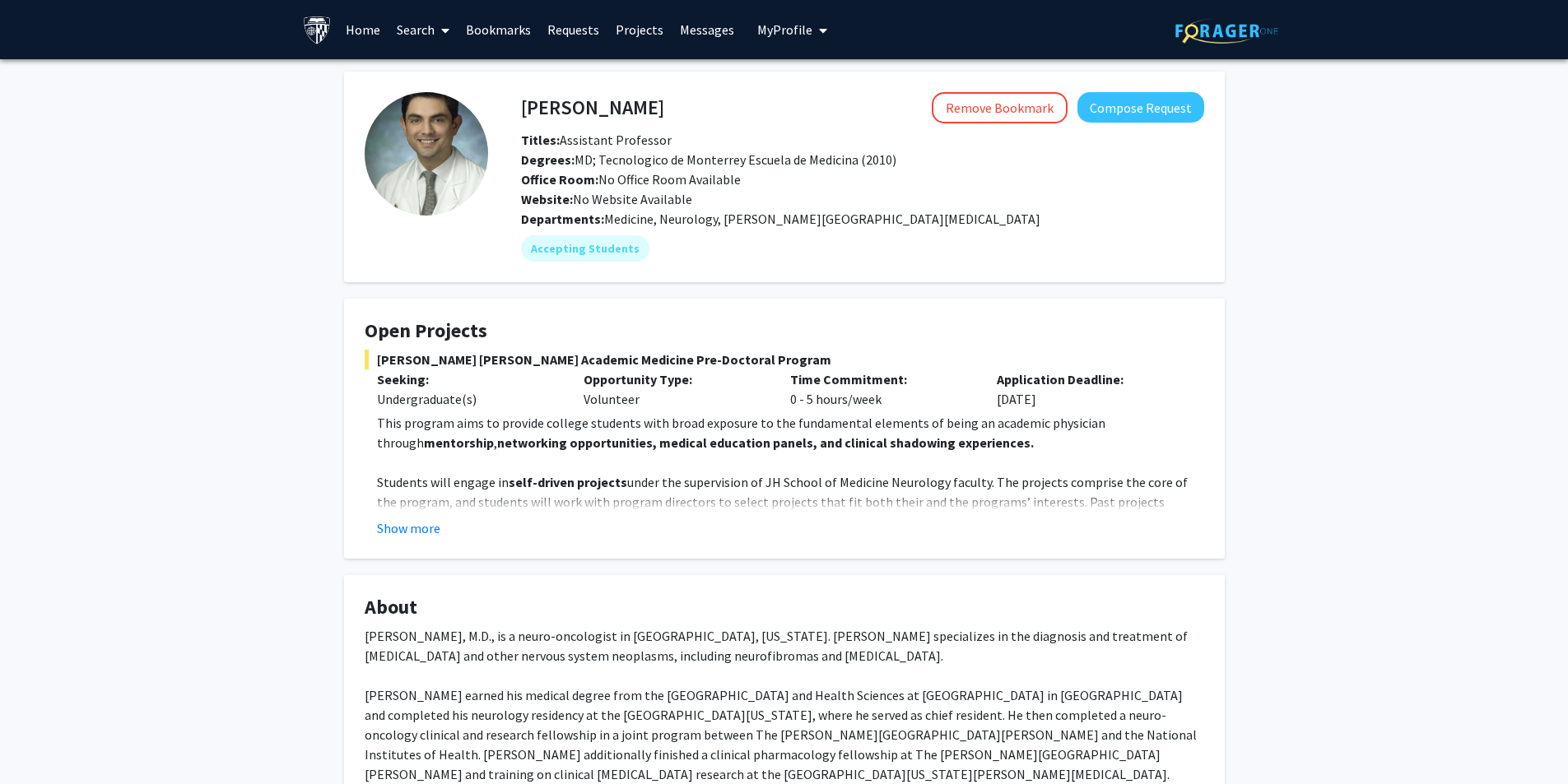
click at [432, 129] on img at bounding box center [427, 154] width 123 height 123
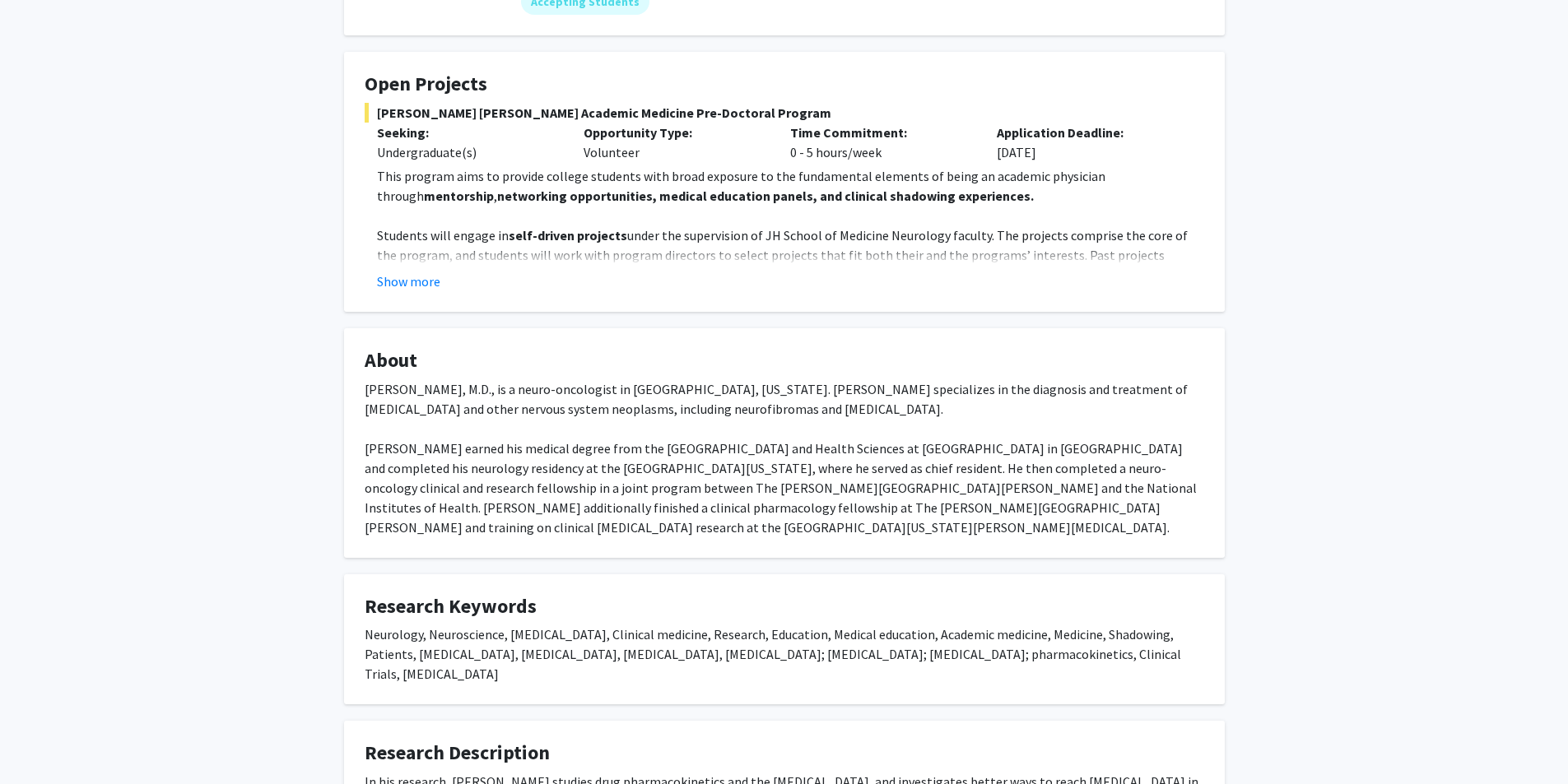
scroll to position [164, 0]
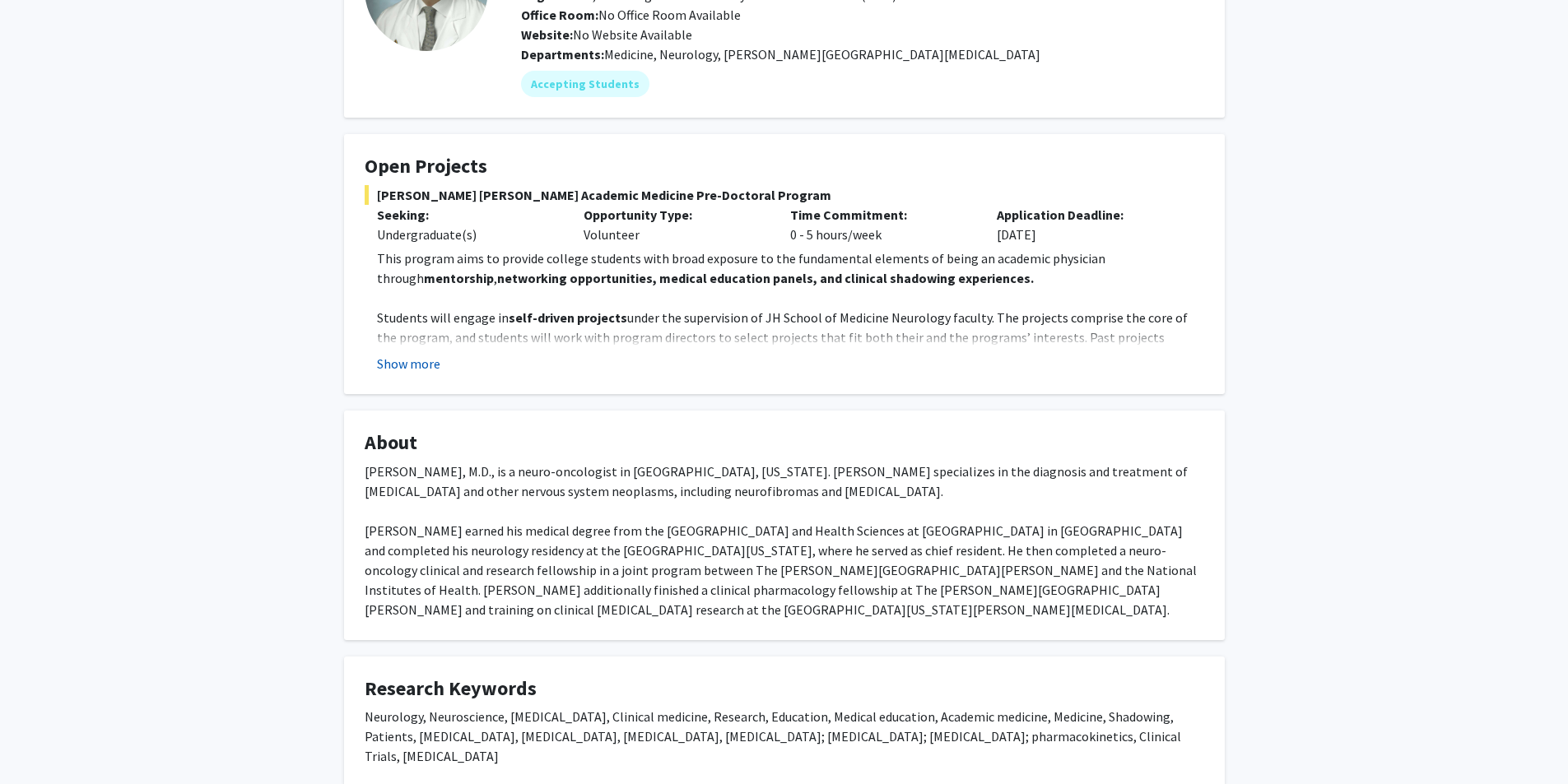
click at [415, 364] on button "Show more" at bounding box center [409, 363] width 63 height 20
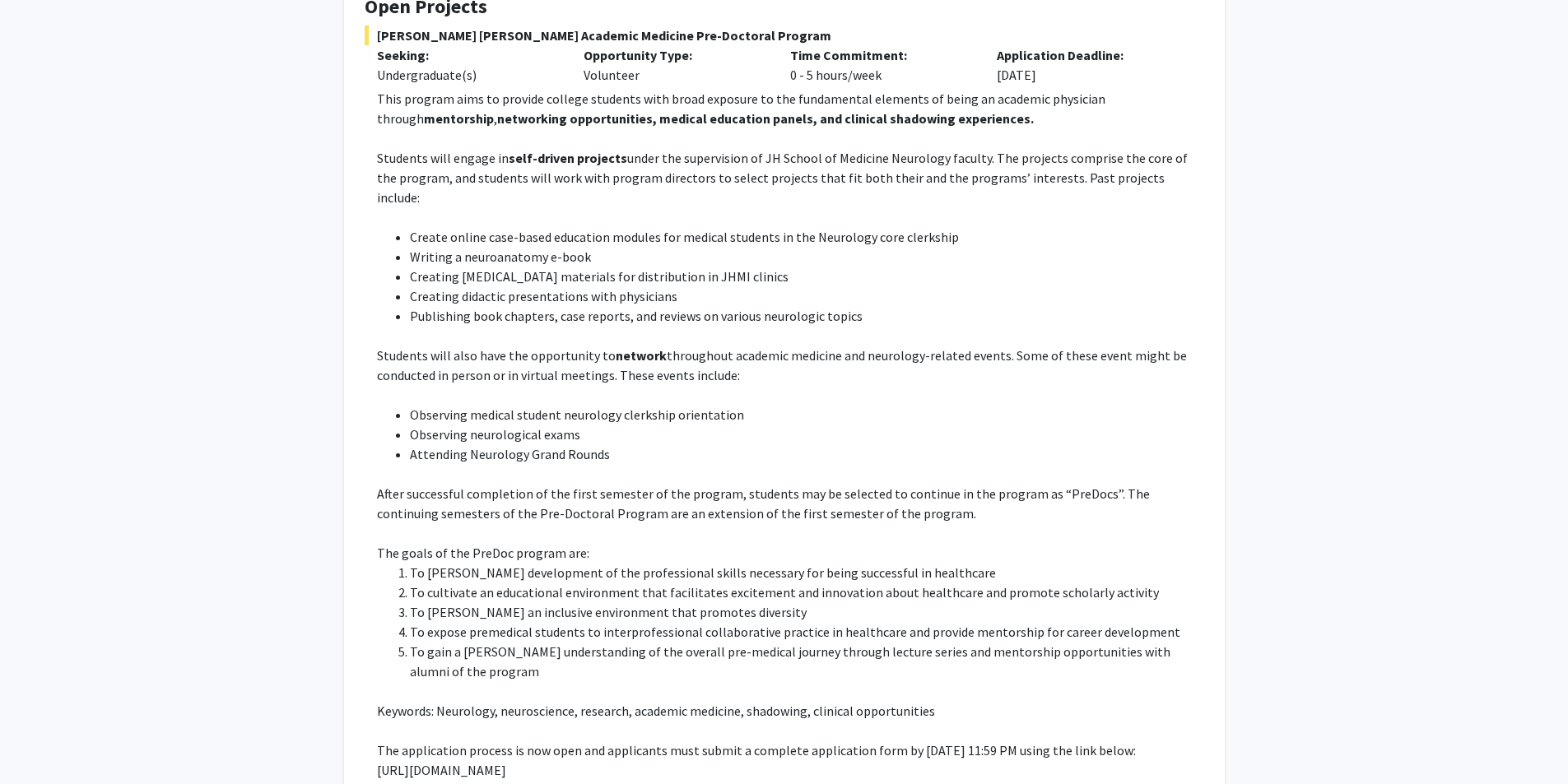
scroll to position [576, 0]
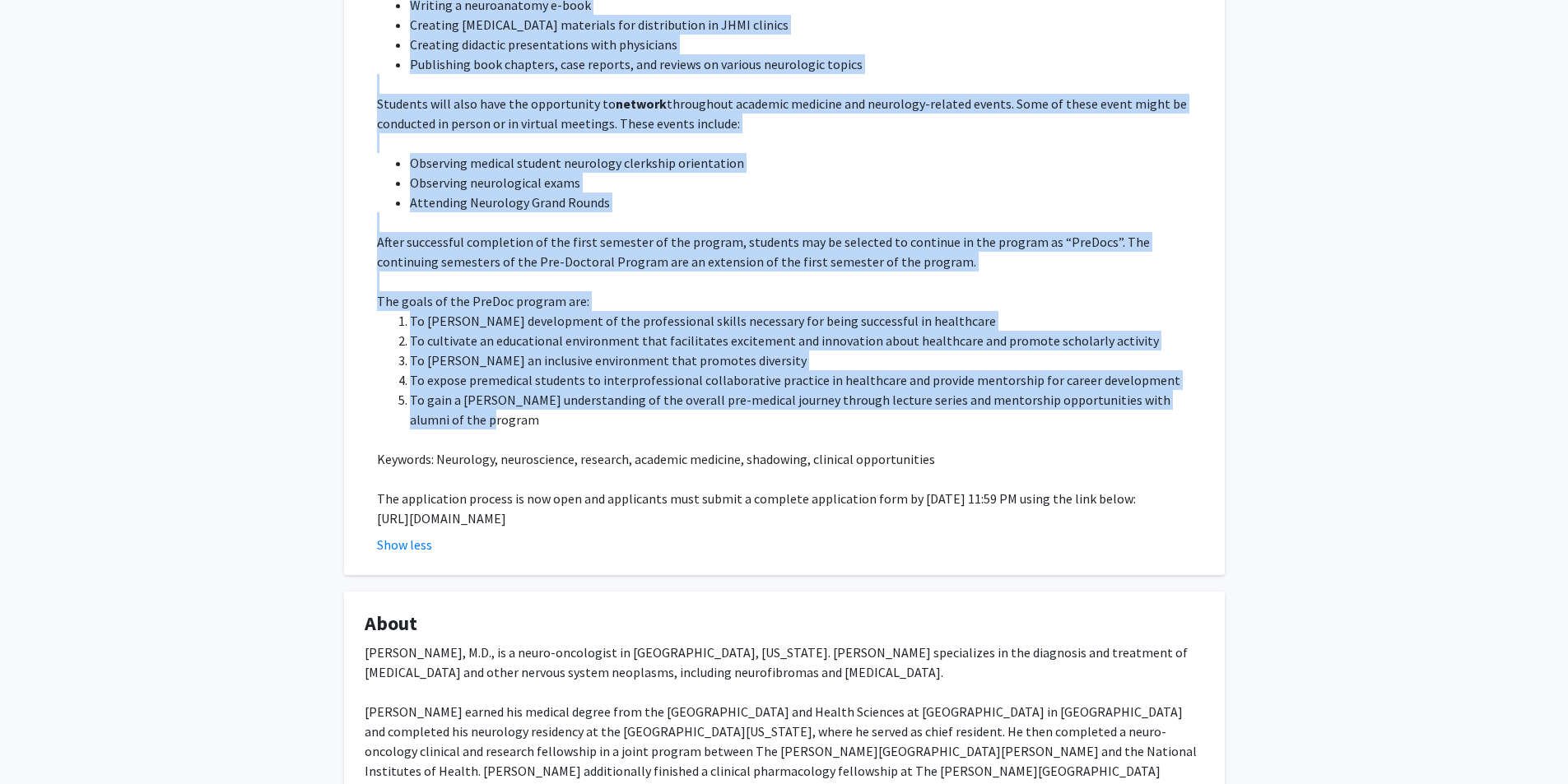
drag, startPoint x: 376, startPoint y: 192, endPoint x: 945, endPoint y: 399, distance: 605.5
click at [788, 399] on div "Johns Hopkins Academic Medicine Pre-Doctoral Program Seeking: Undergraduate(s) …" at bounding box center [785, 163] width 840 height 781
copy div "Johns Hopkins Academic Medicine Pre-Doctoral Program Seeking: Undergraduate(s) …"
click at [788, 153] on ul "Observing medical student neurology clerkship orientation Observing neurologica…" at bounding box center [791, 182] width 827 height 59
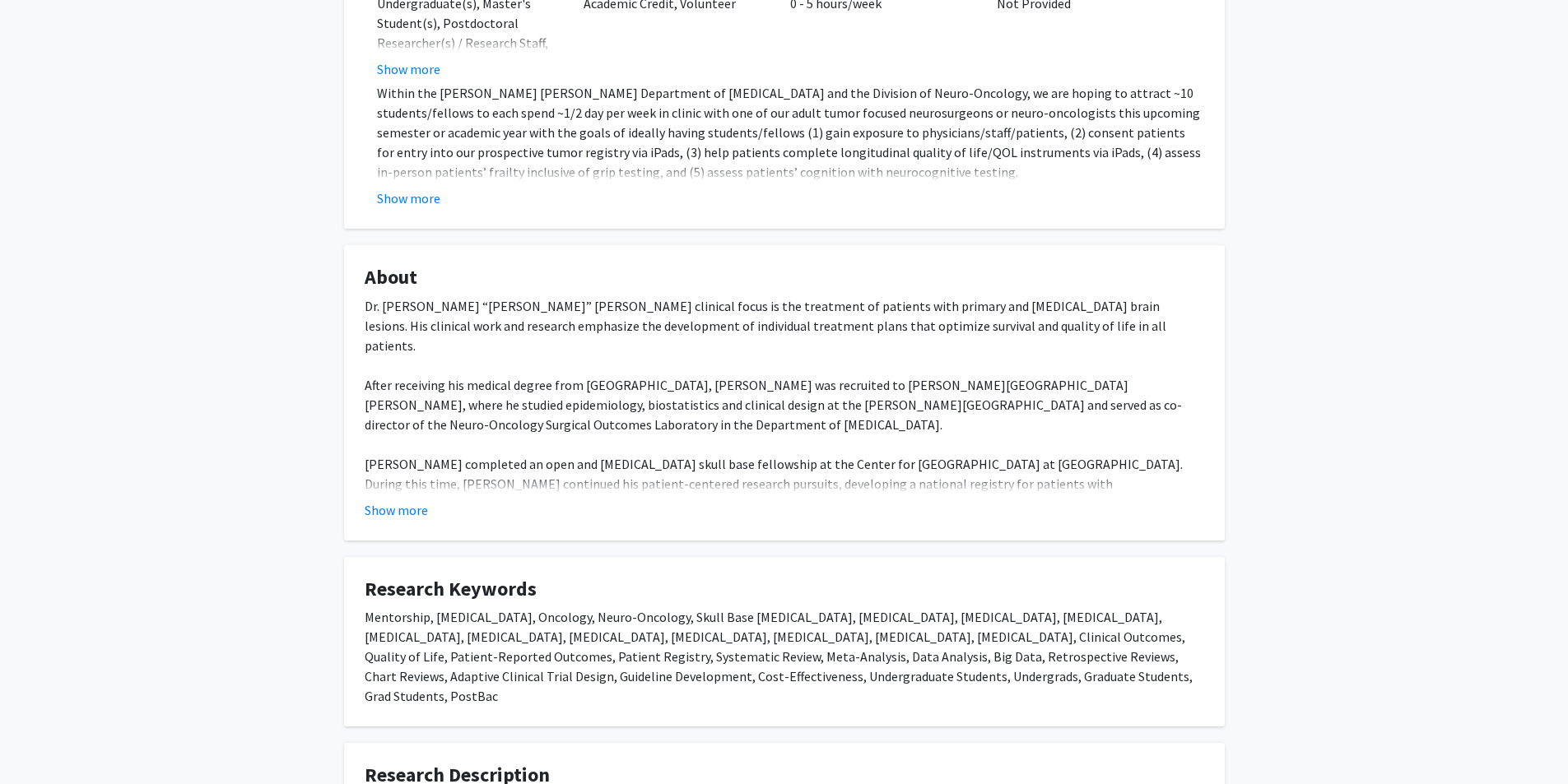
scroll to position [576, 0]
click at [400, 498] on button "Show more" at bounding box center [397, 508] width 63 height 20
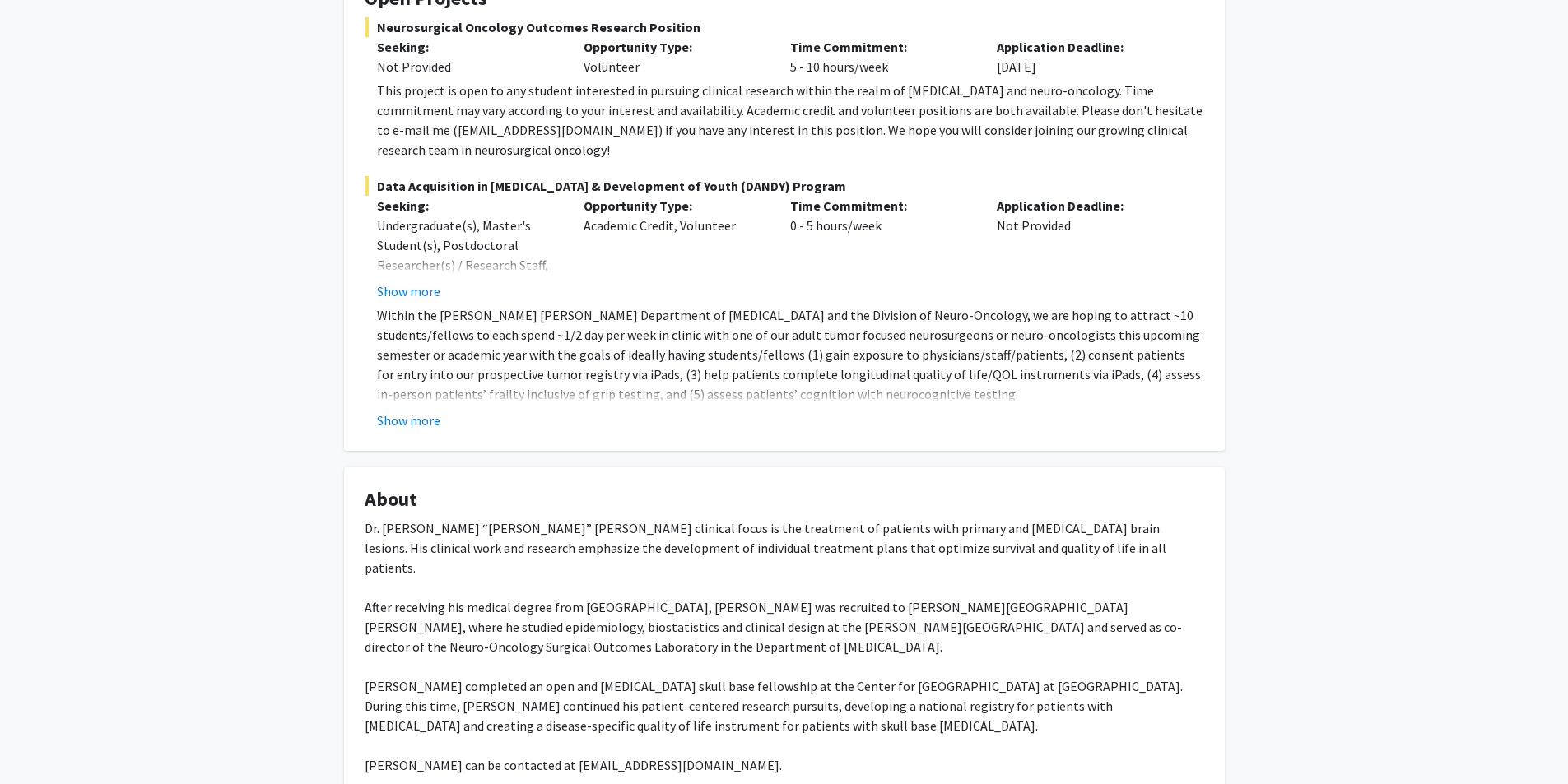
scroll to position [289, 0]
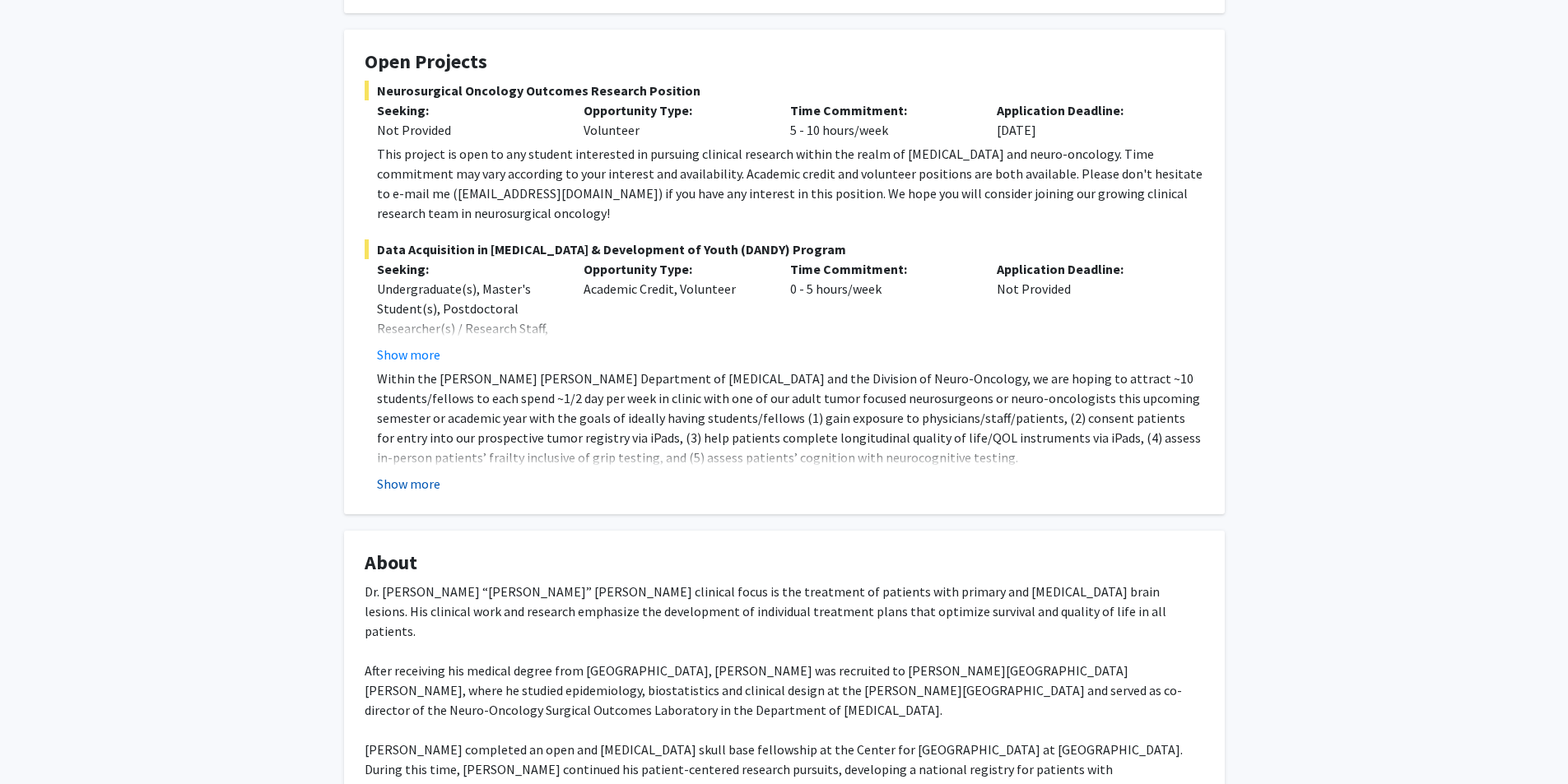
click at [400, 474] on button "Show more" at bounding box center [409, 483] width 63 height 20
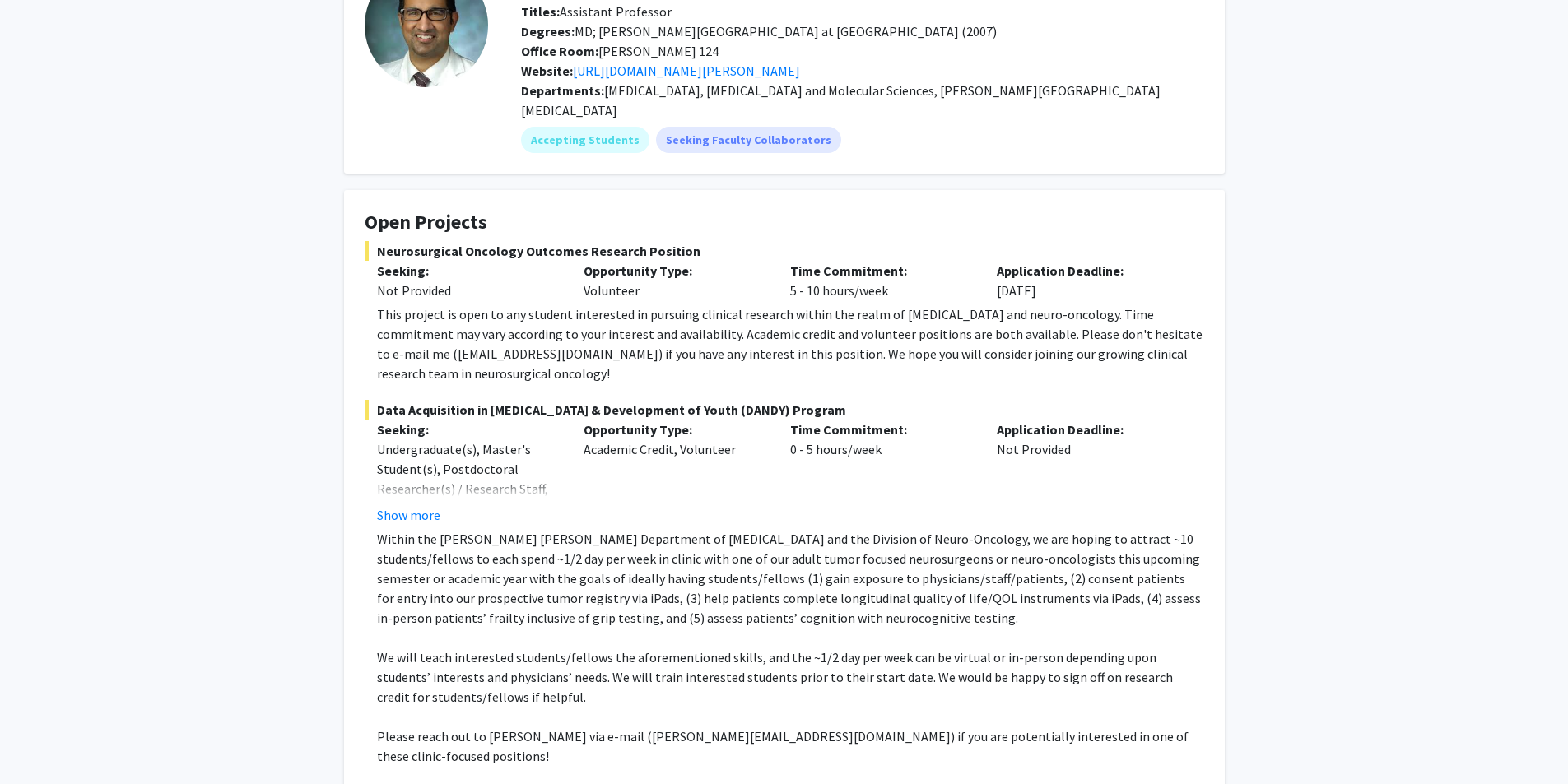
scroll to position [124, 0]
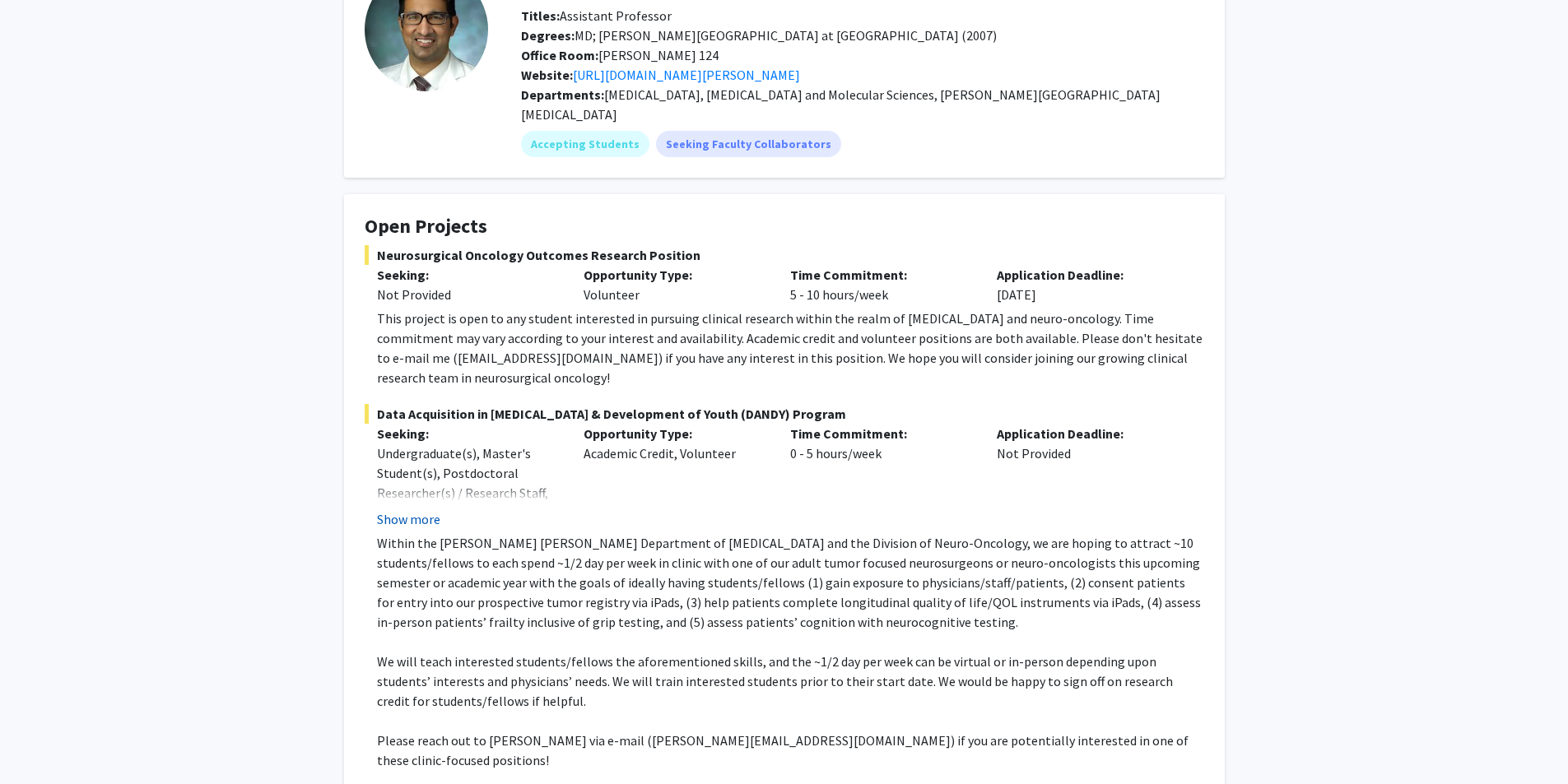
click at [427, 510] on button "Show more" at bounding box center [409, 519] width 63 height 20
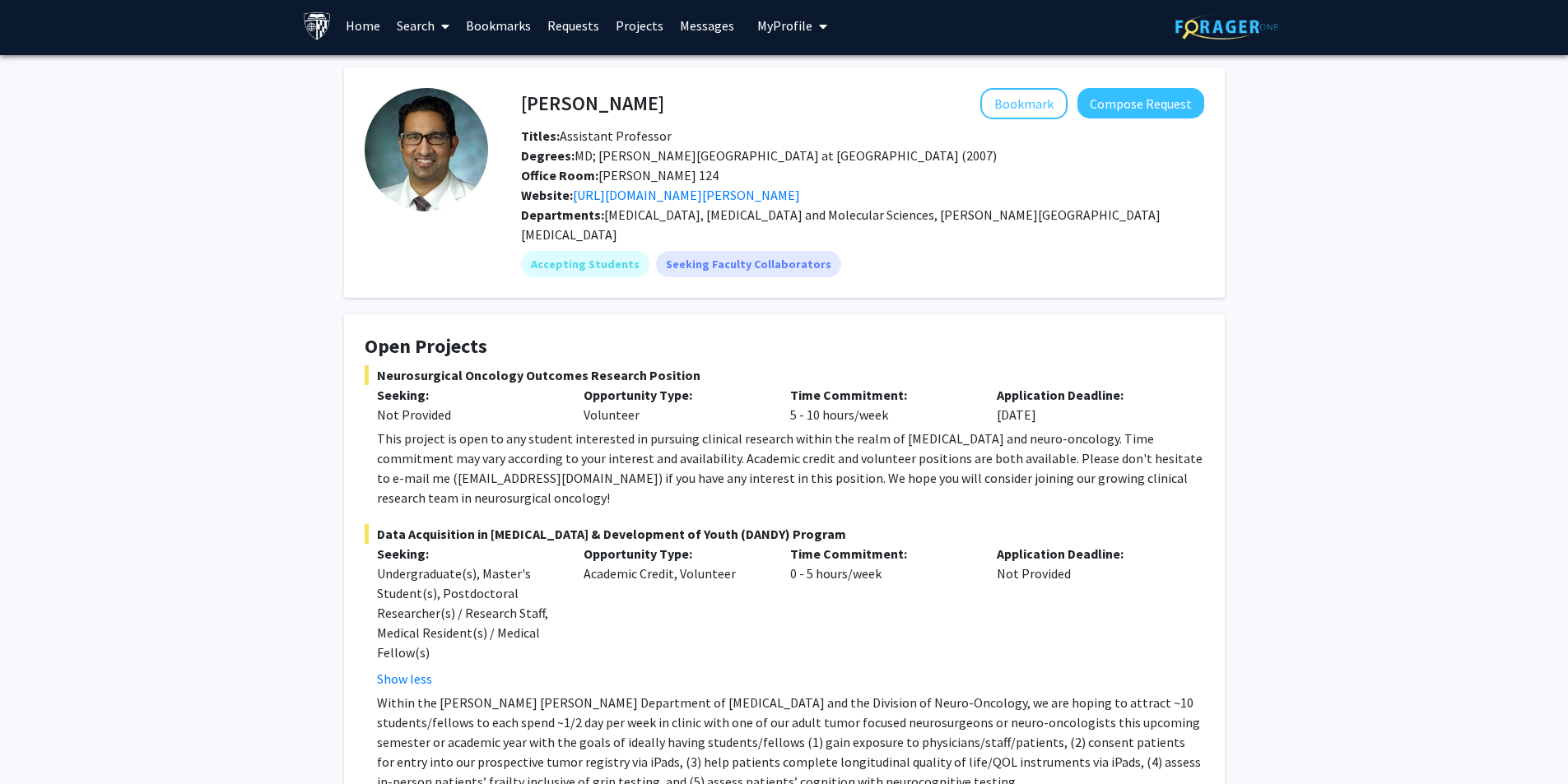
scroll to position [0, 0]
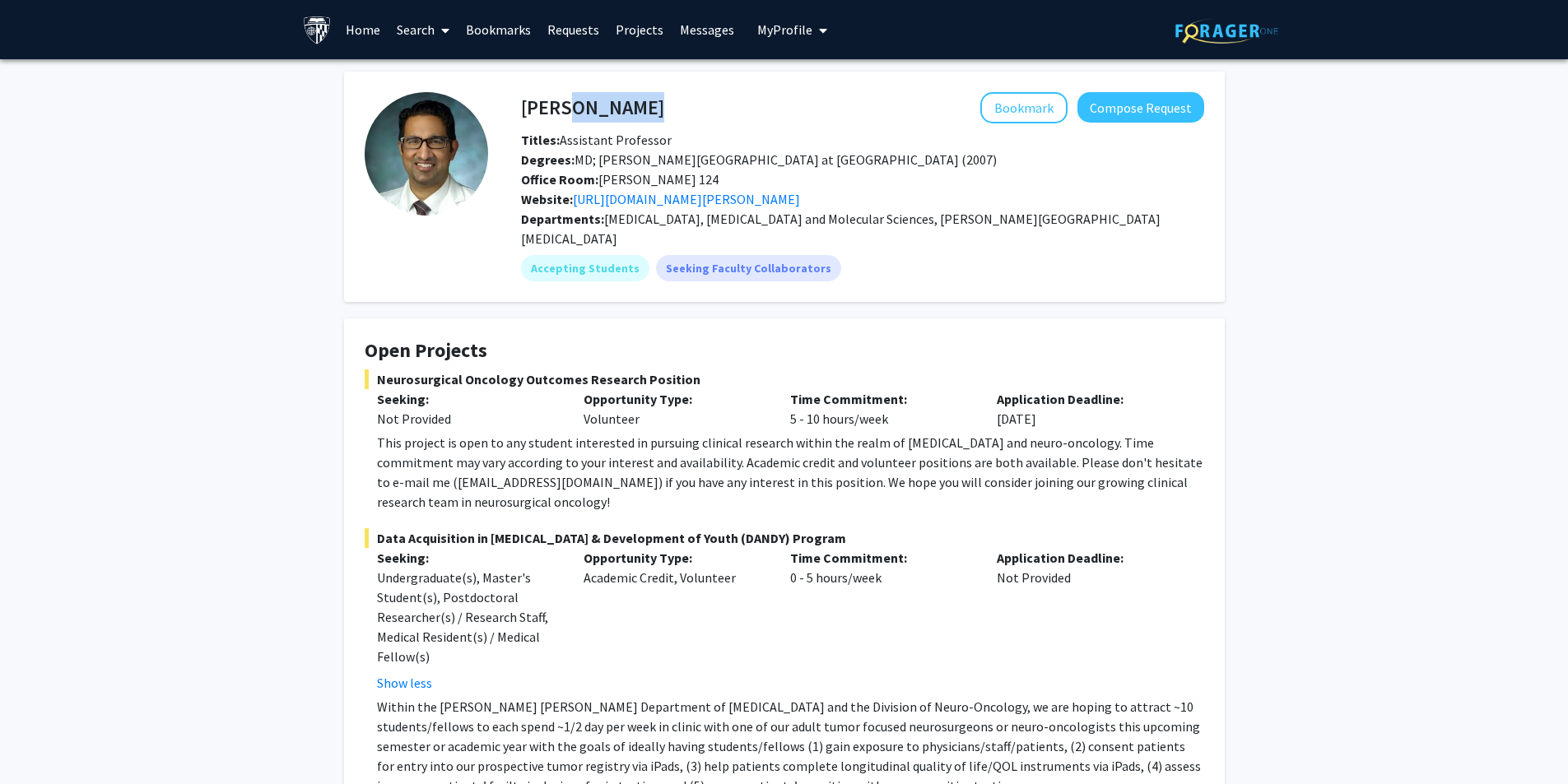
drag, startPoint x: 553, startPoint y: 111, endPoint x: 615, endPoint y: 101, distance: 62.8
click at [664, 100] on div "Raj Mukherjee Bookmark Compose Request" at bounding box center [862, 108] width 707 height 32
copy h4 "Mukherjee"
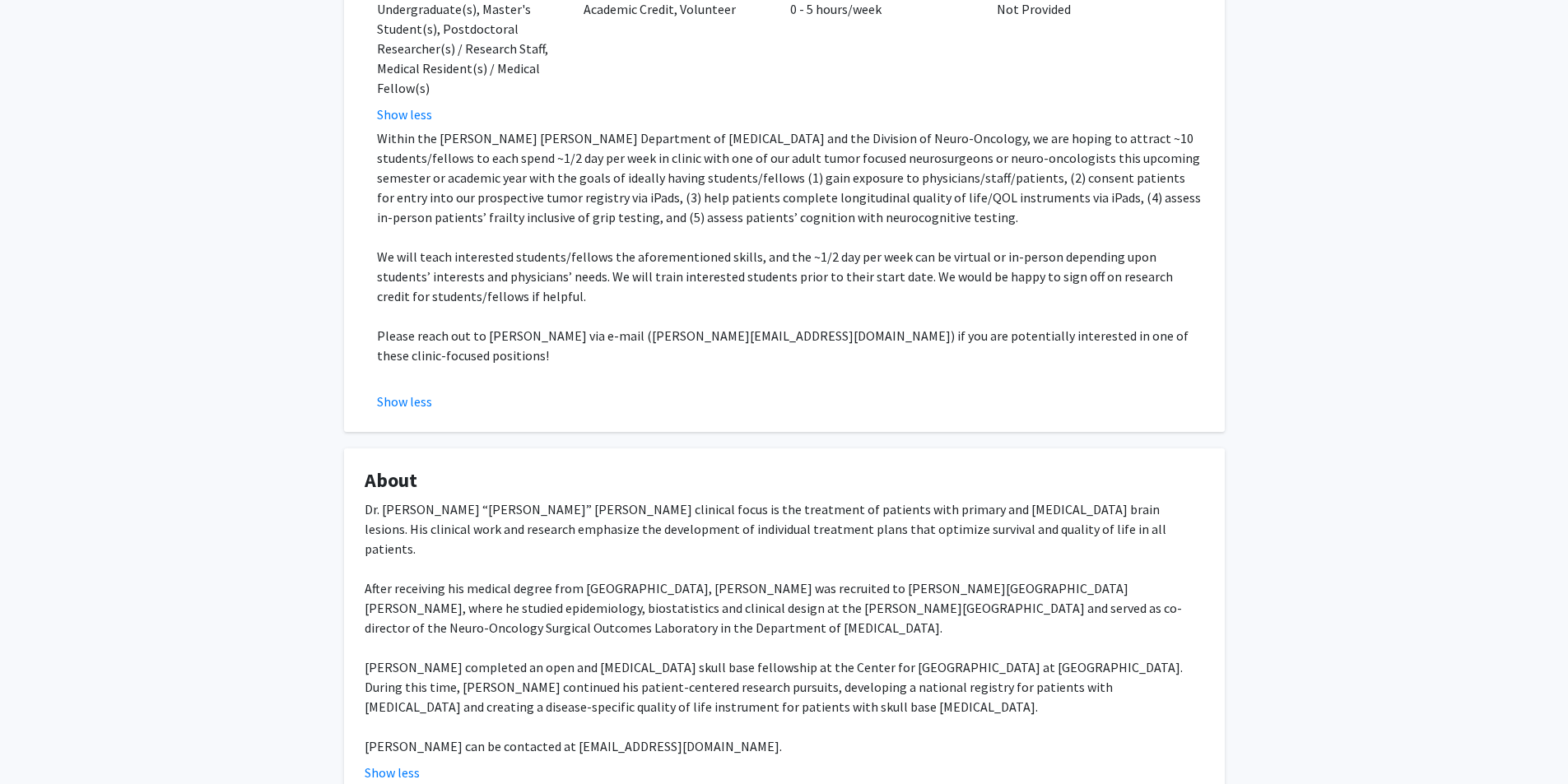
scroll to position [658, 0]
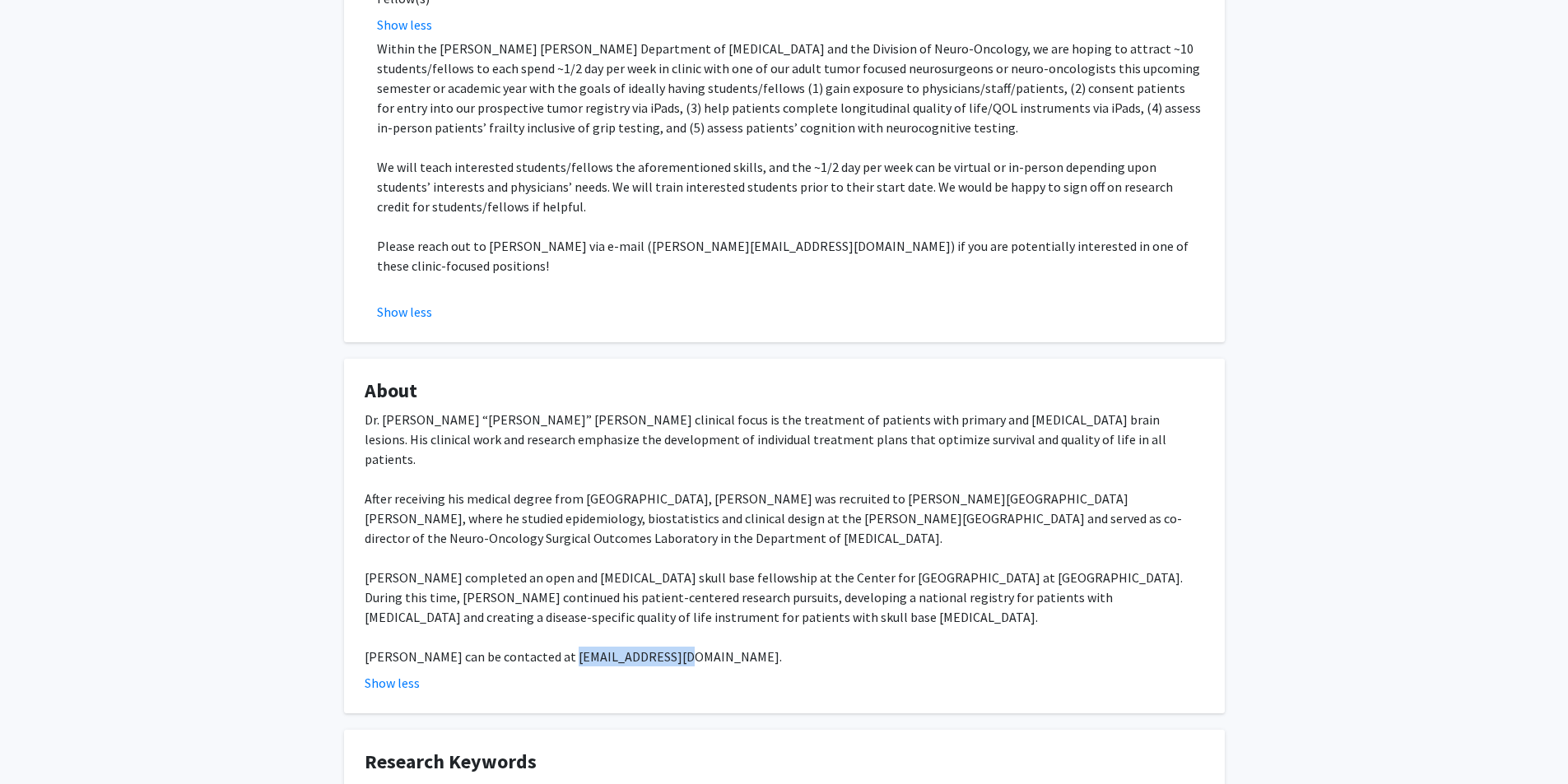
drag, startPoint x: 552, startPoint y: 601, endPoint x: 667, endPoint y: 595, distance: 115.2
click at [667, 595] on div "Dr. Debraj “Raj” Mukherjee’s clinical focus is the treatment of patients with p…" at bounding box center [785, 538] width 840 height 257
copy div "dmukher1@jhmi.edu"
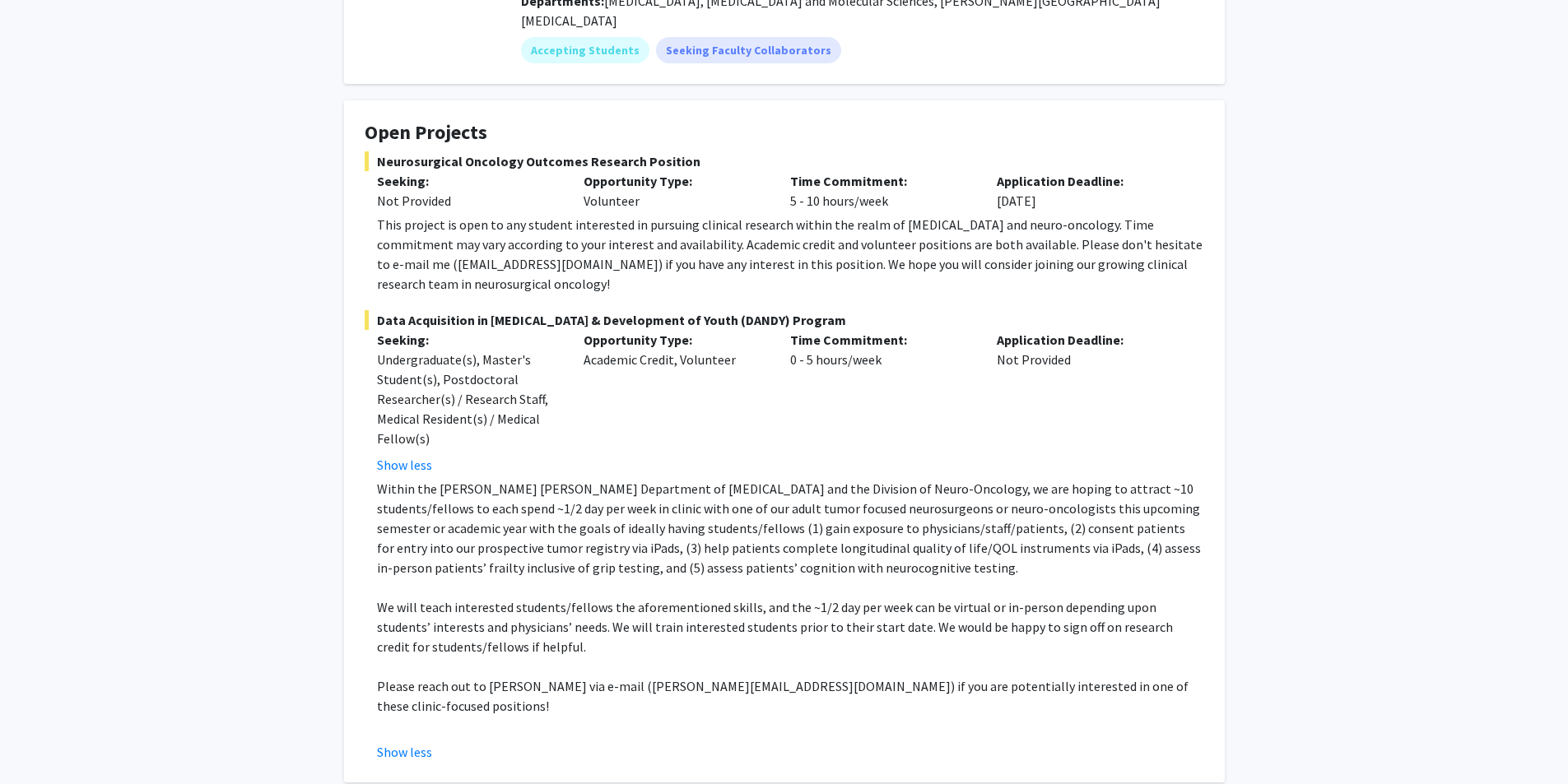
scroll to position [247, 0]
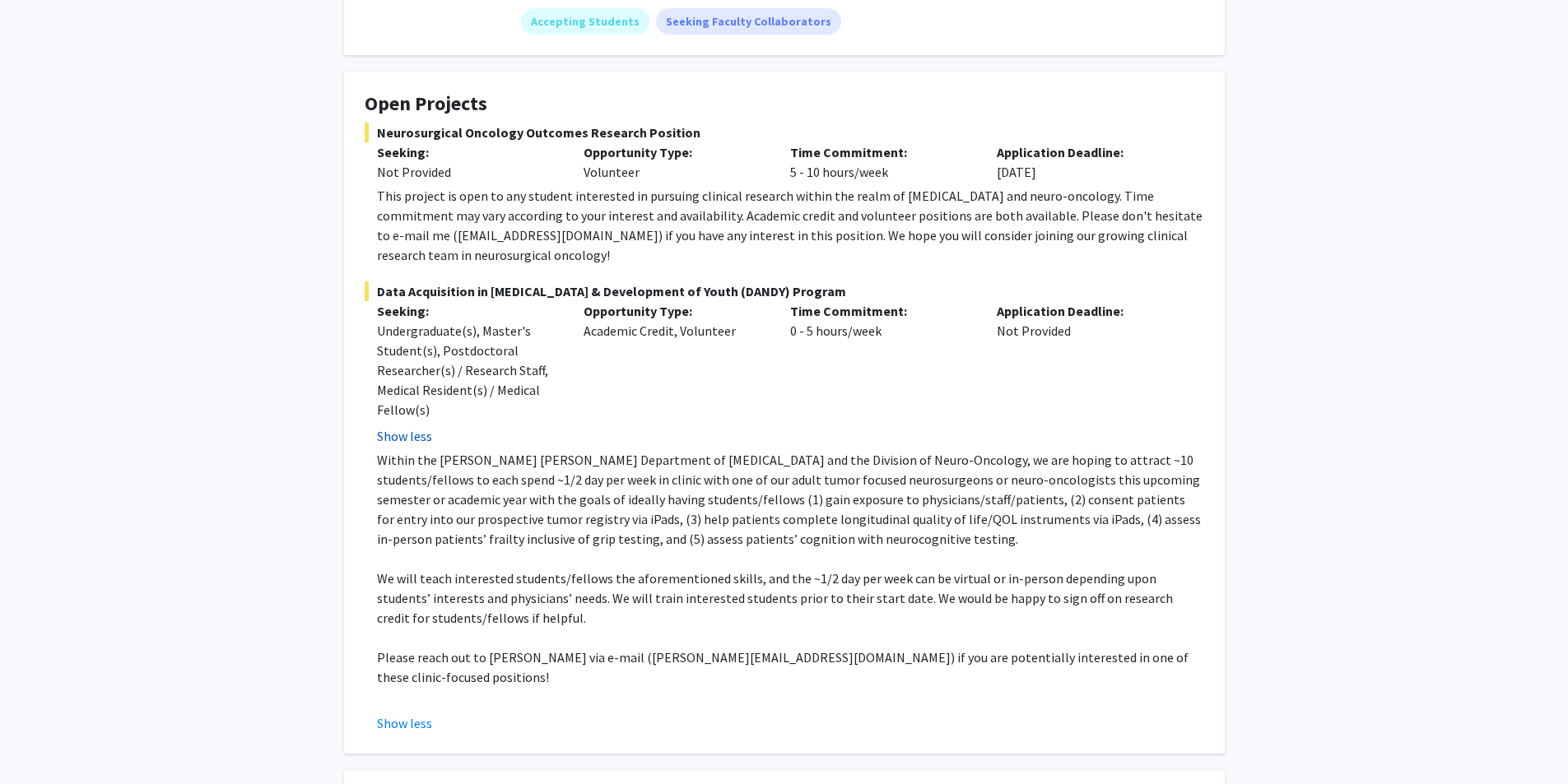
click at [418, 427] on button "Show less" at bounding box center [404, 436] width 55 height 20
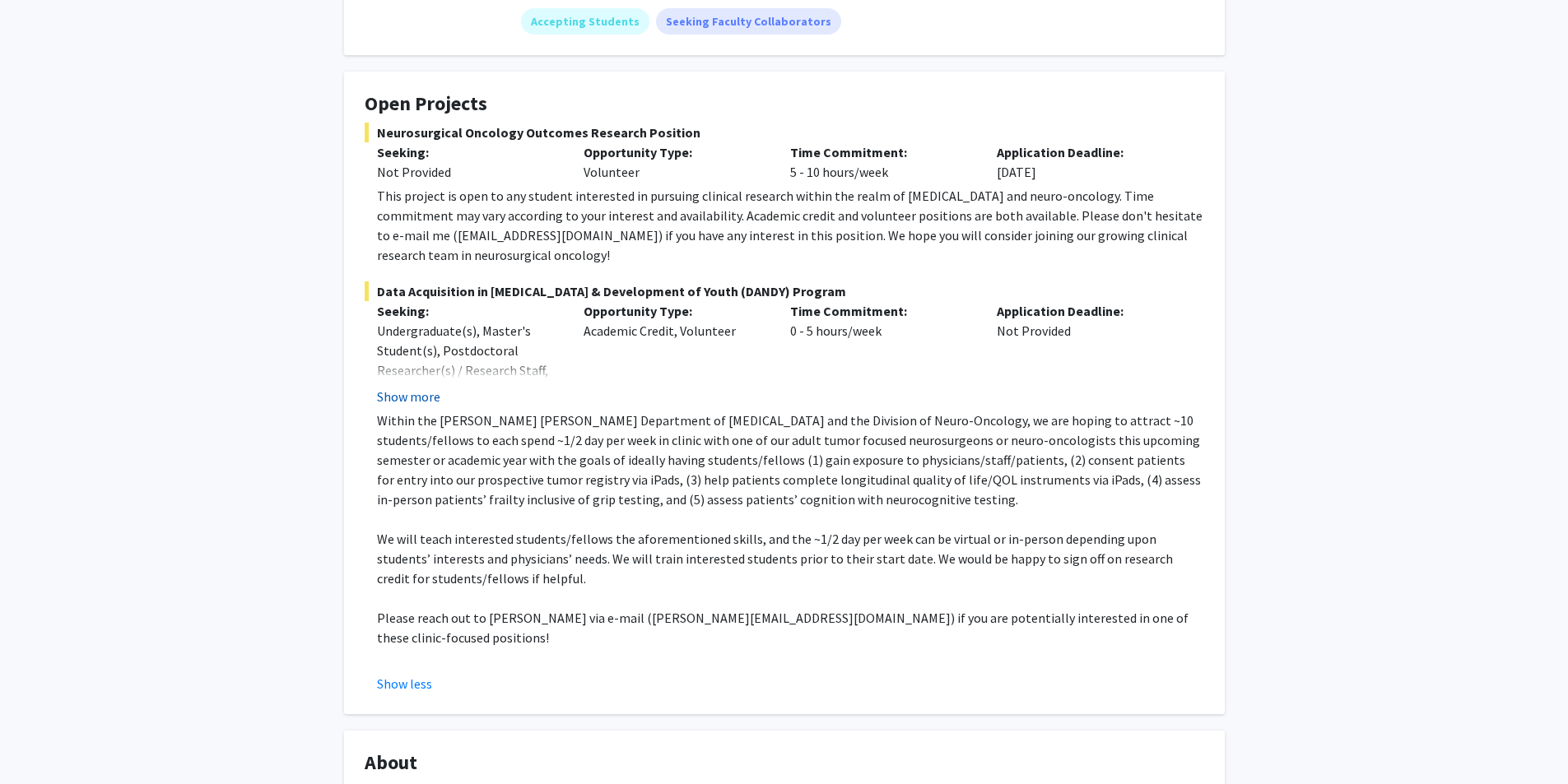
click at [418, 415] on p "Within the Johns Hopkins Department of Neurosurgery and the Division of Neuro-O…" at bounding box center [791, 460] width 827 height 99
click at [406, 386] on button "Show more" at bounding box center [409, 396] width 63 height 20
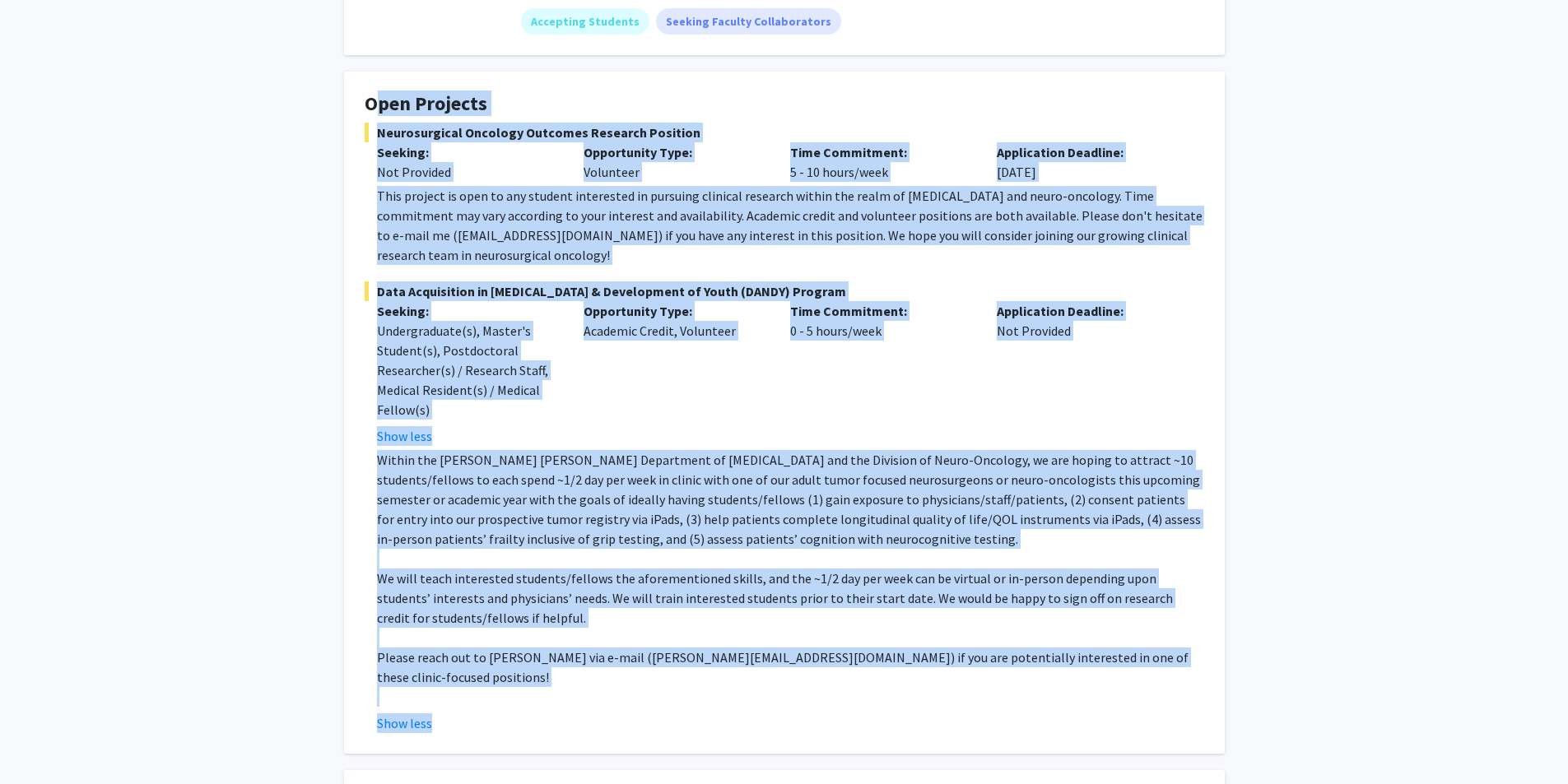
drag, startPoint x: 392, startPoint y: 104, endPoint x: 841, endPoint y: 669, distance: 721.7
click at [847, 678] on fg-card "Open Projects Neurosurgical Oncology Outcomes Research Position Seeking: Not Pr…" at bounding box center [785, 413] width 881 height 682
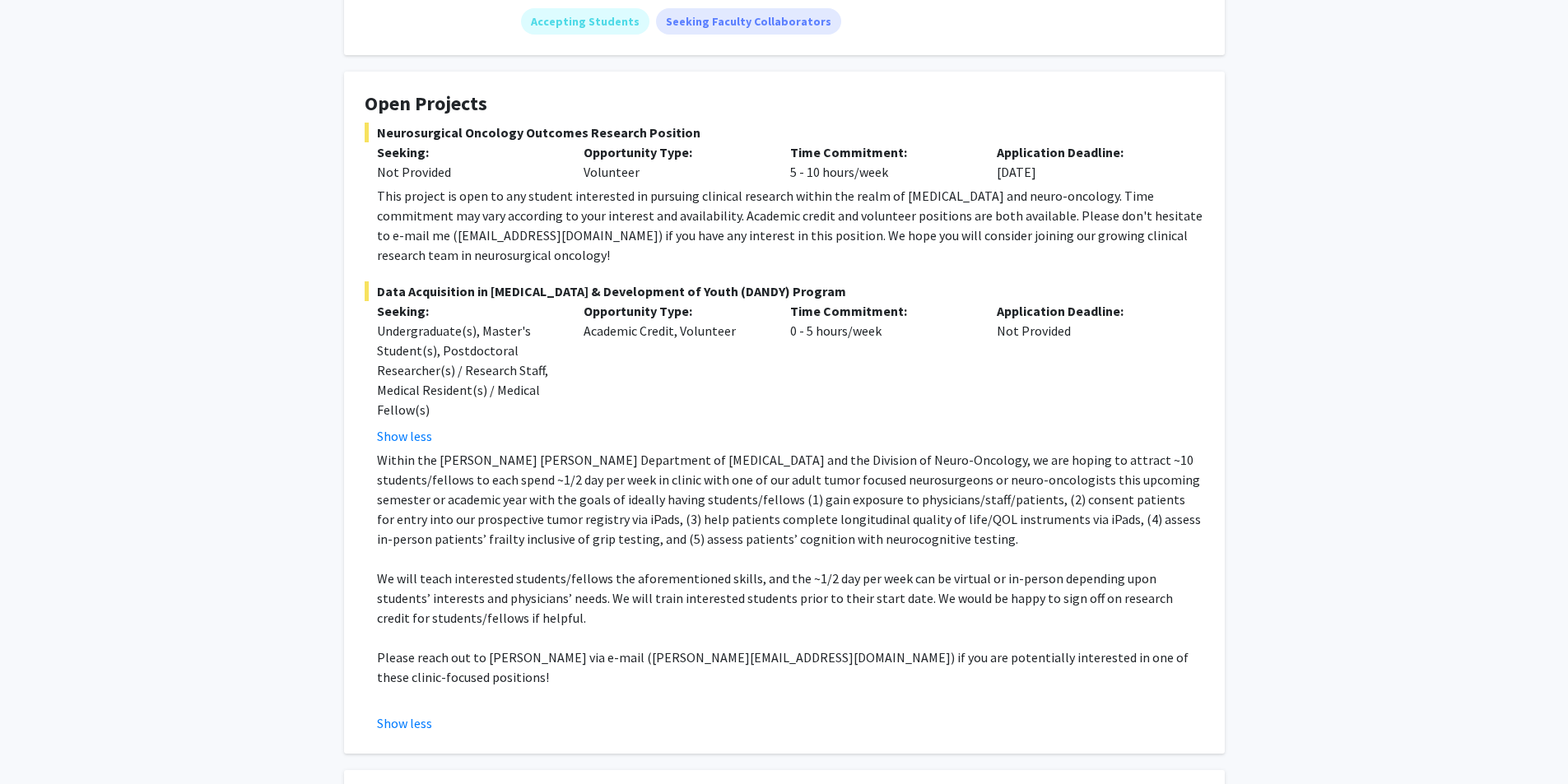
click at [589, 714] on div "Show less" at bounding box center [791, 723] width 827 height 20
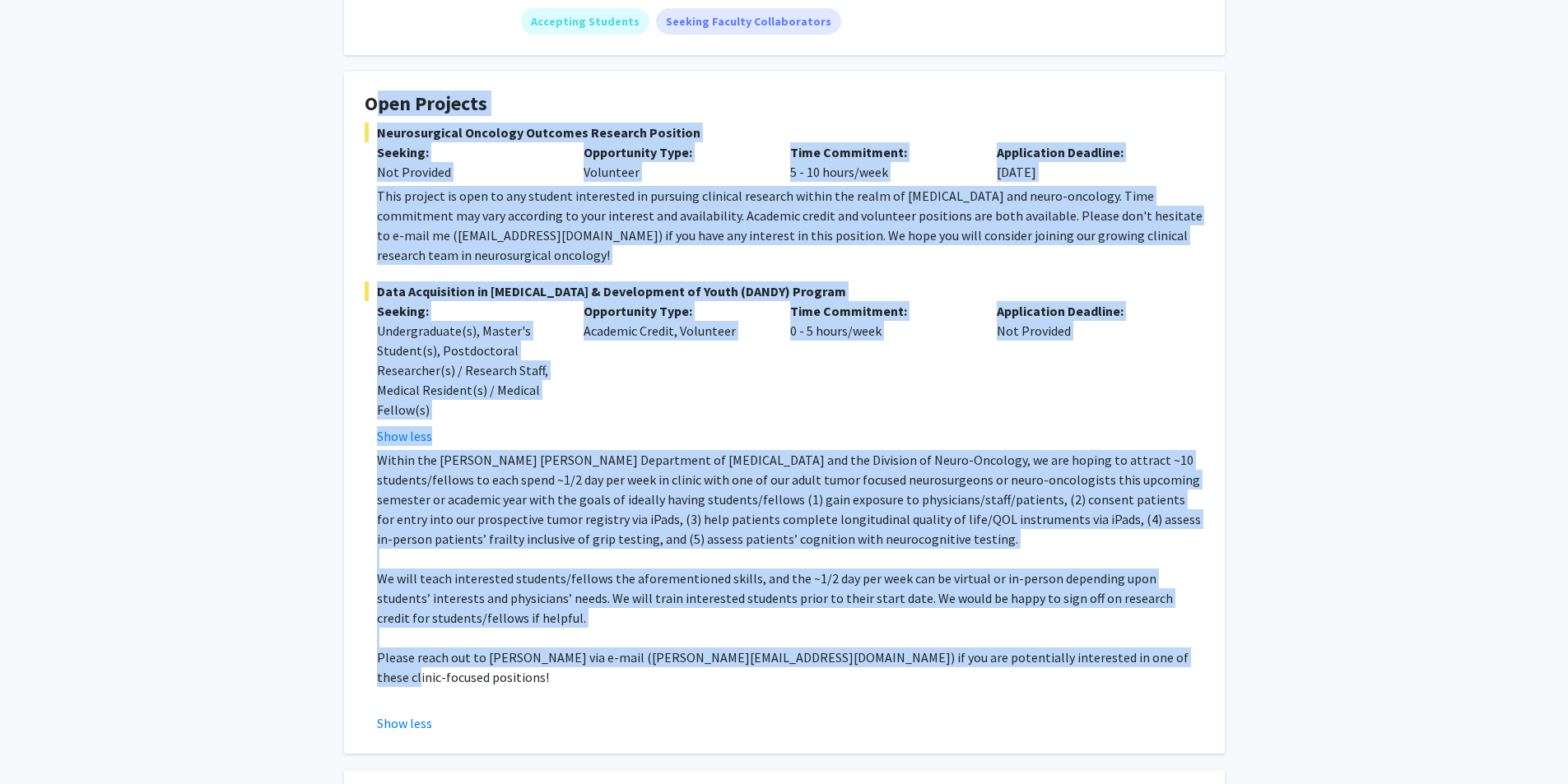
drag, startPoint x: 358, startPoint y: 85, endPoint x: 1248, endPoint y: 640, distance: 1048.9
click at [1248, 640] on div "Raj Mukherjee Bookmark Compose Request Titles: Assistant Professor Degrees: MD;…" at bounding box center [784, 762] width 1568 height 1899
copy fg-card "Open Projects Neurosurgical Oncology Outcomes Research Position Seeking: Not Pr…"
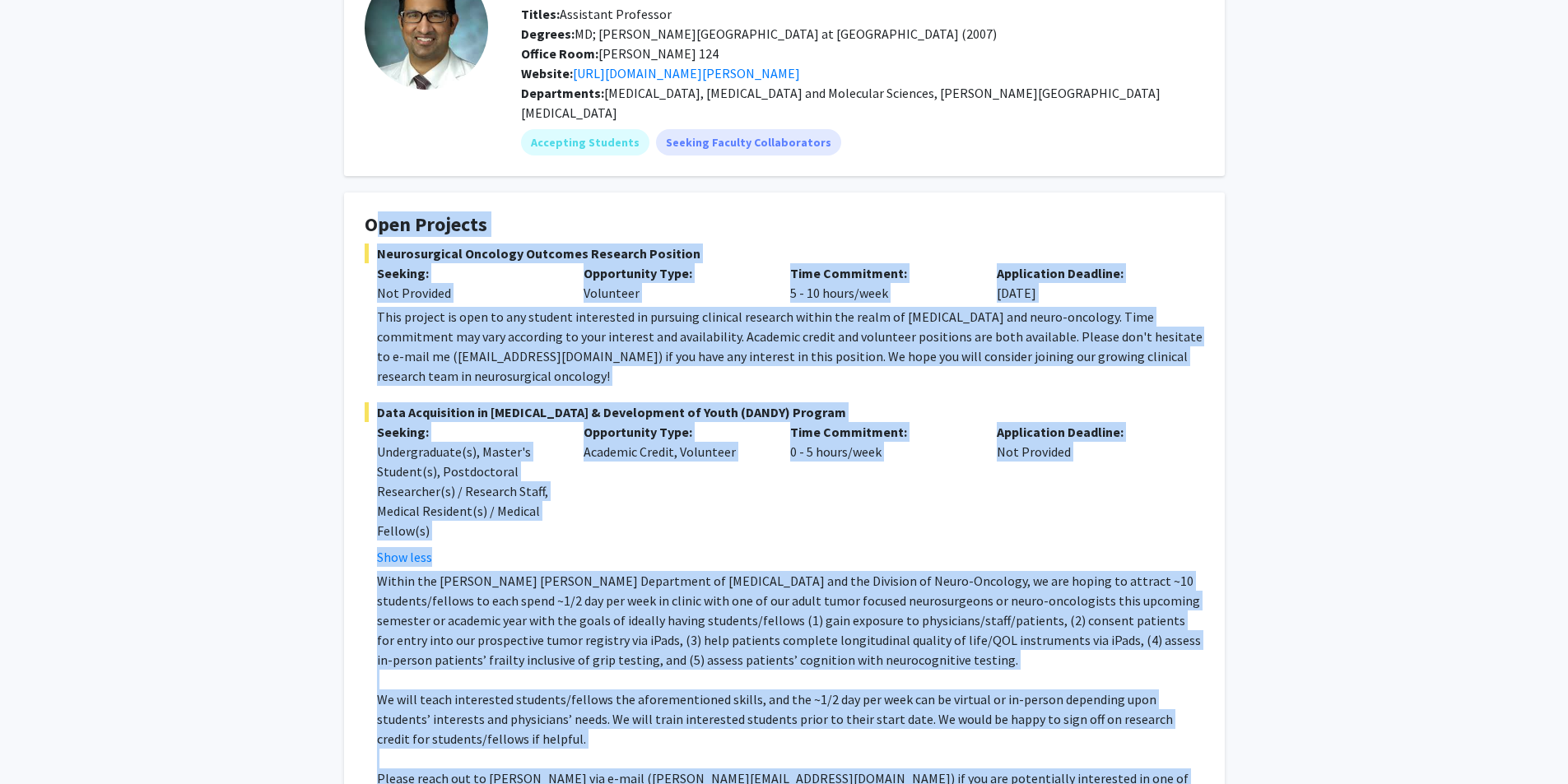
scroll to position [0, 0]
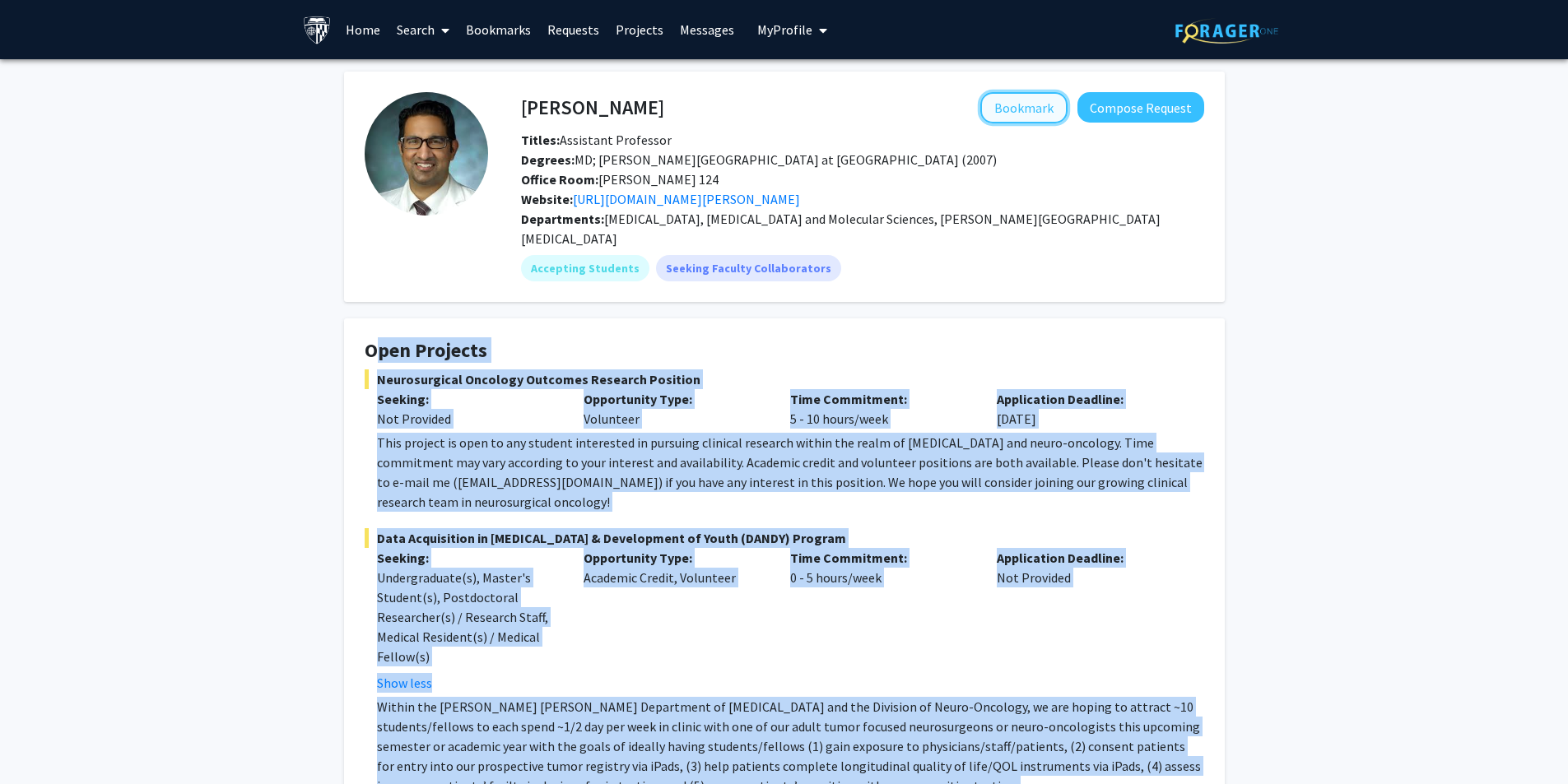
click at [1047, 108] on button "Bookmark" at bounding box center [1023, 108] width 87 height 32
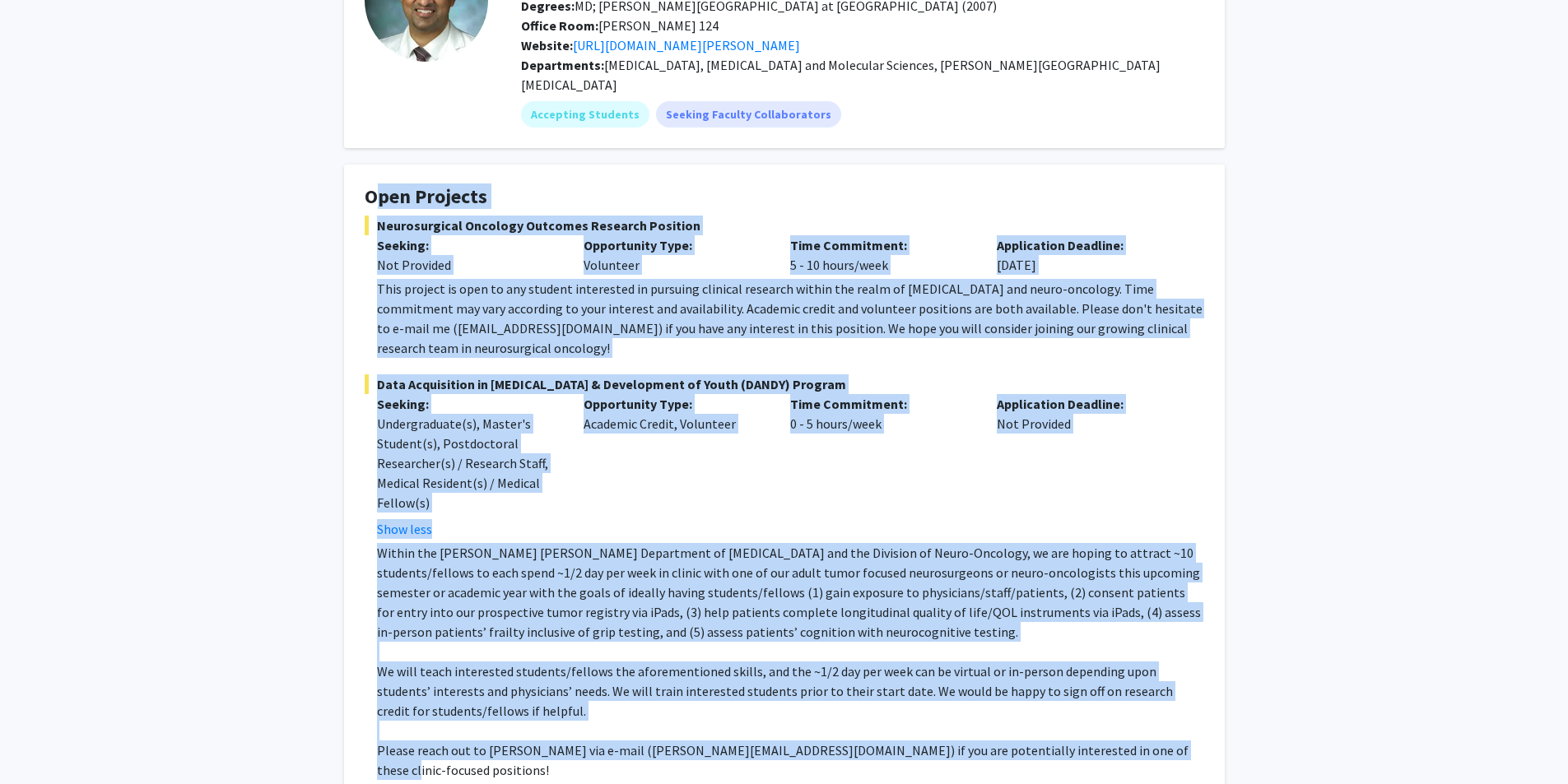
scroll to position [164, 0]
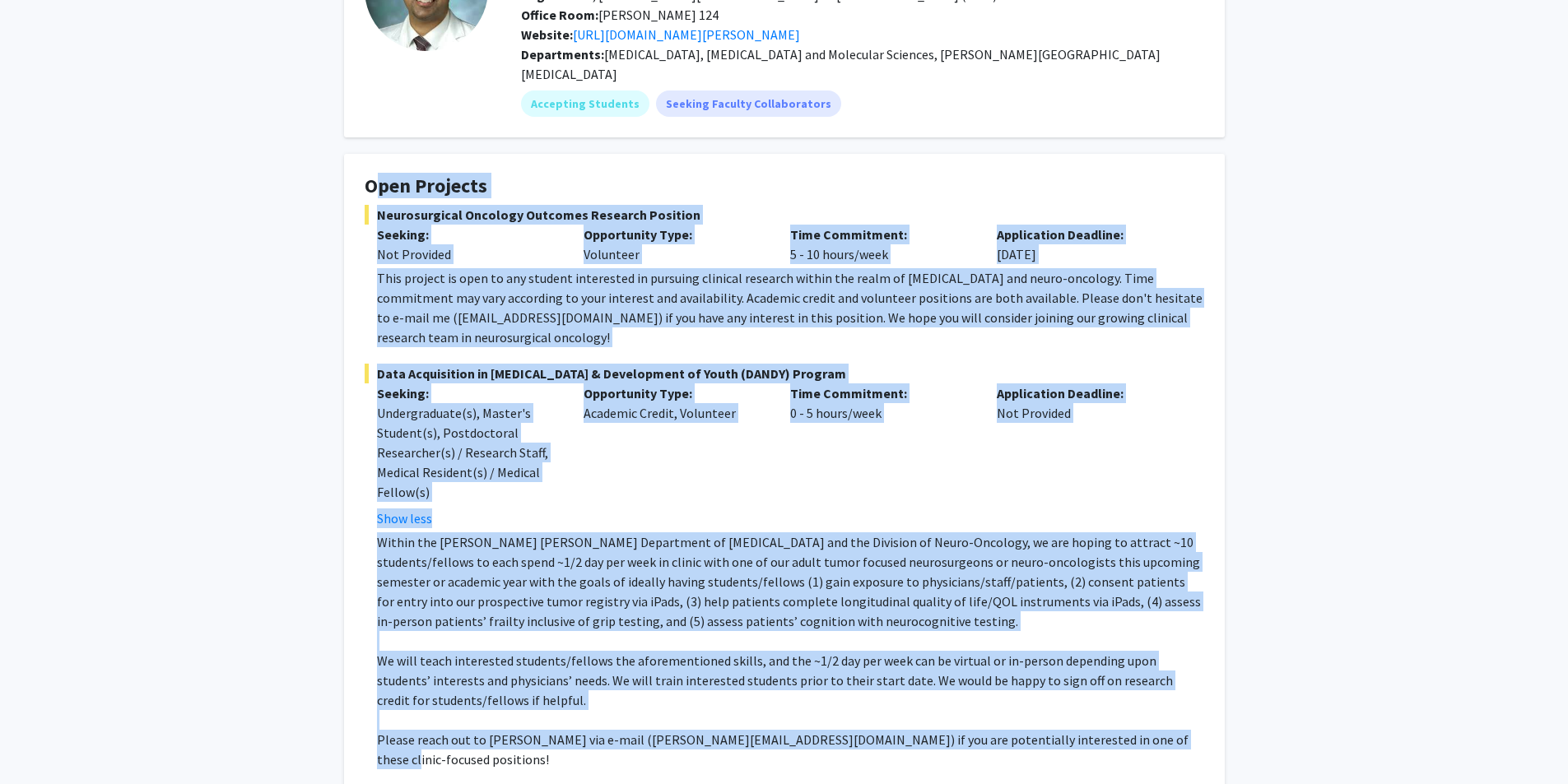
click at [518, 384] on p "Seeking:" at bounding box center [468, 393] width 182 height 20
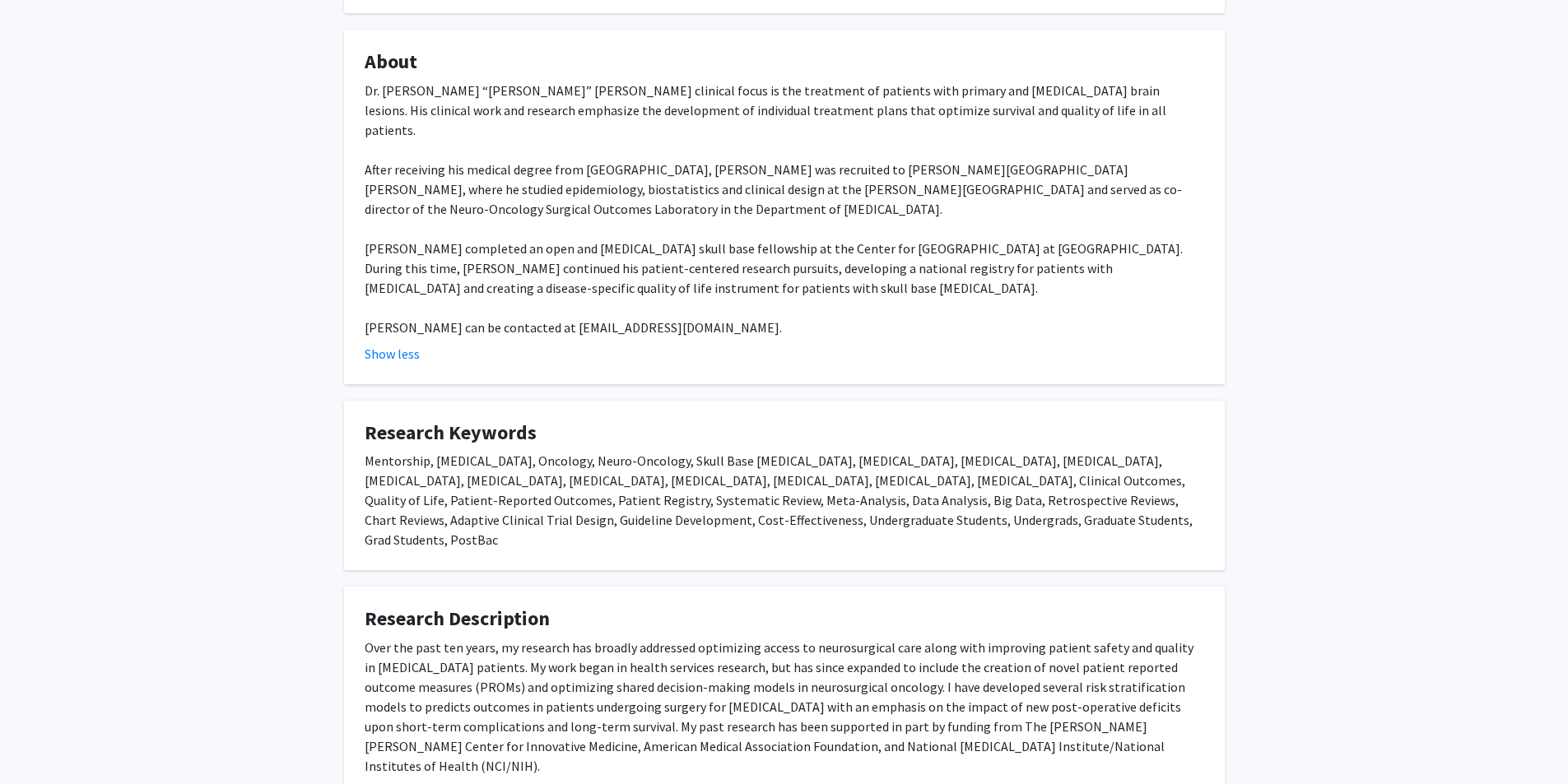
scroll to position [1126, 0]
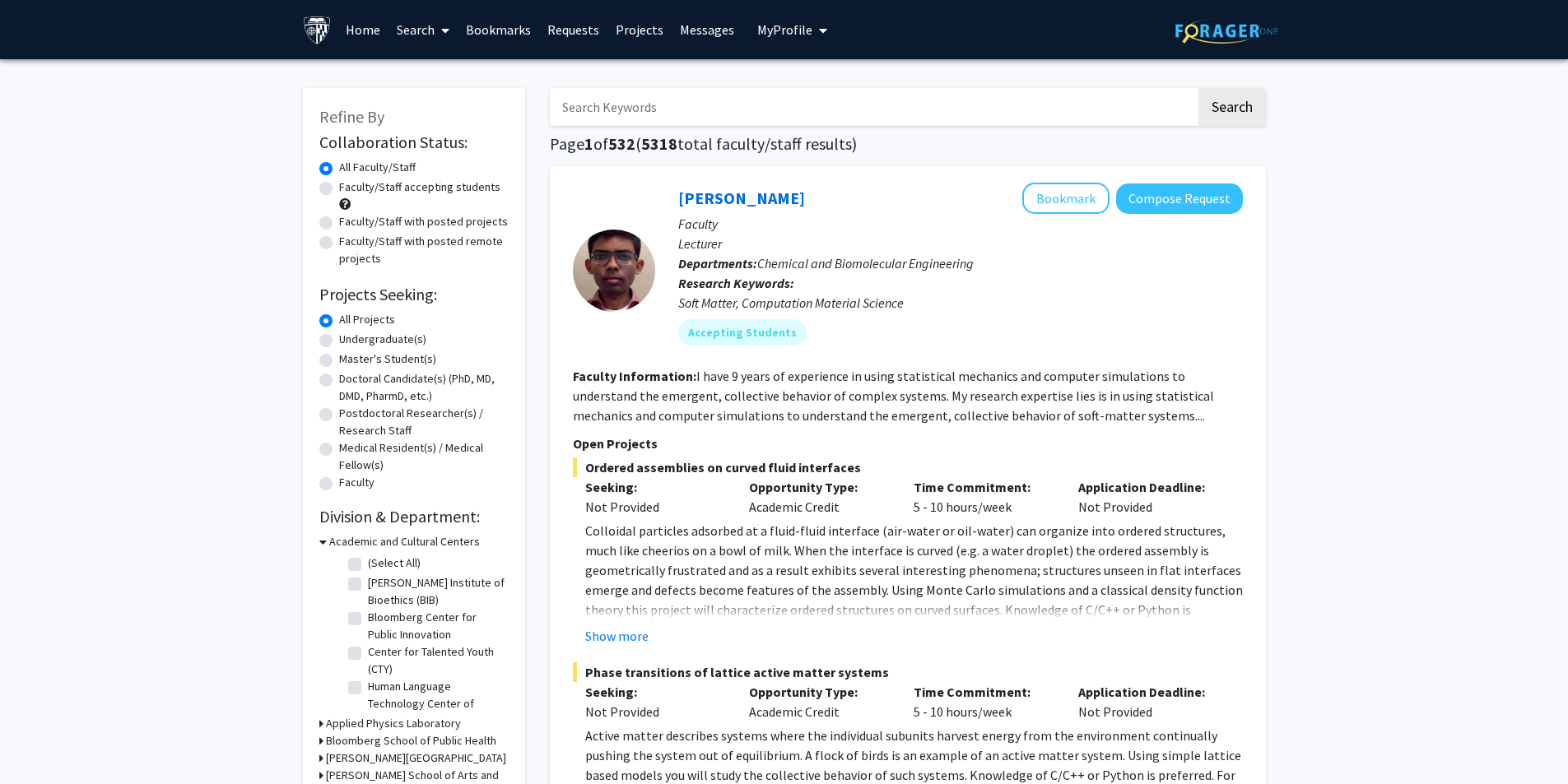
click at [525, 26] on link "Bookmarks" at bounding box center [497, 30] width 81 height 58
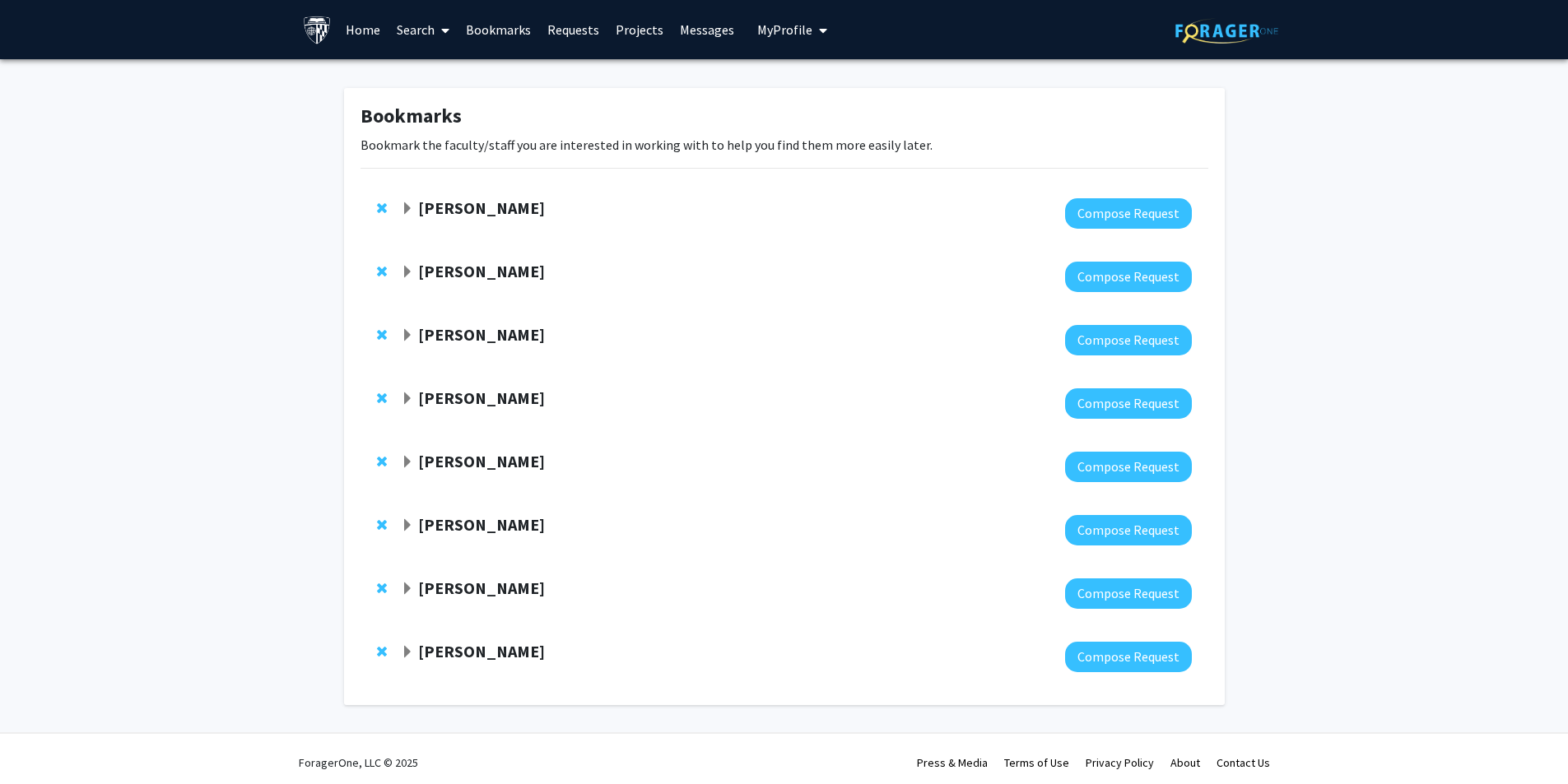
click at [479, 638] on div "Carlos Romo Compose Request" at bounding box center [784, 657] width 847 height 63
click at [479, 651] on strong "Carlos Romo" at bounding box center [482, 651] width 127 height 21
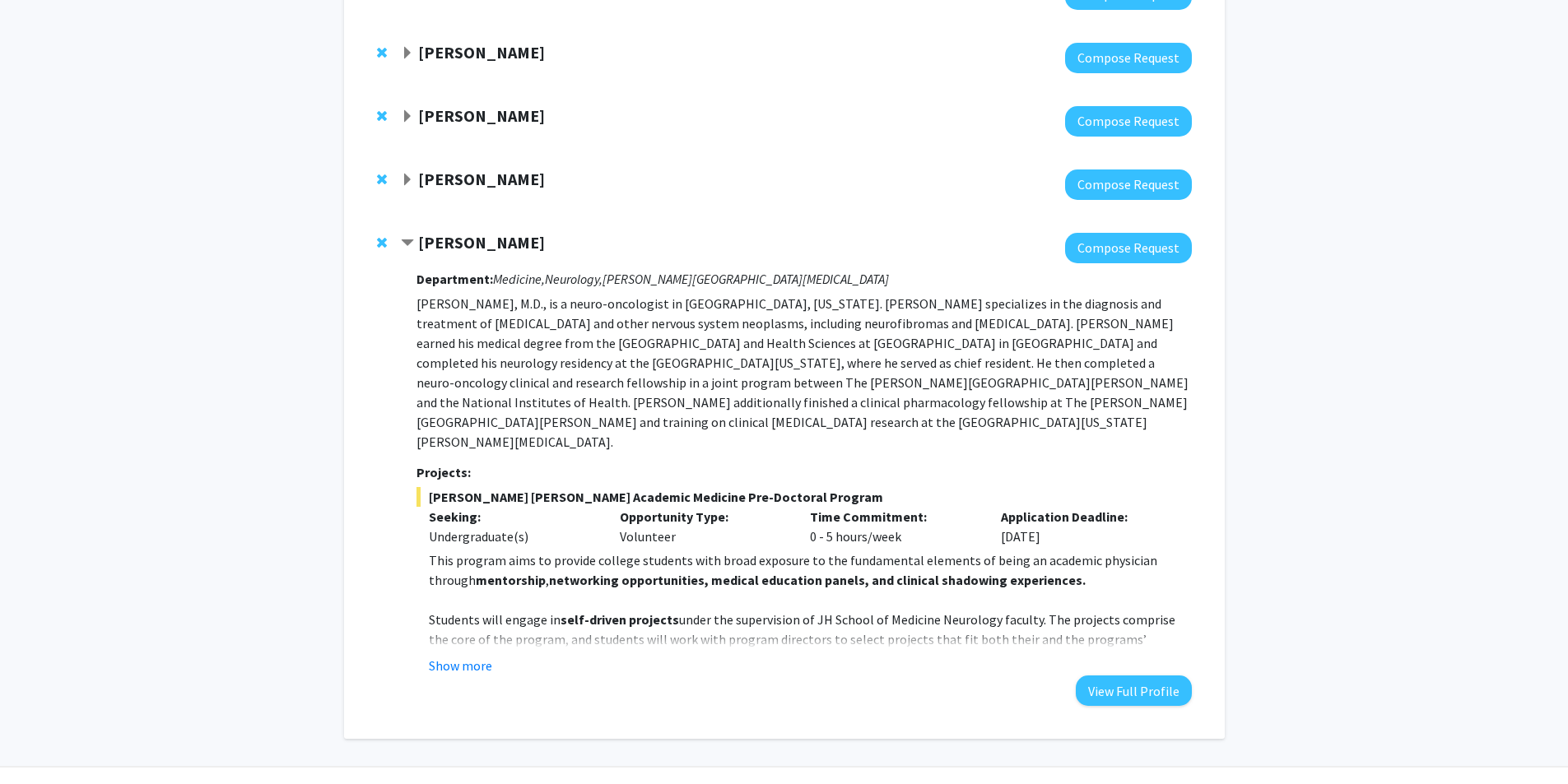
scroll to position [411, 0]
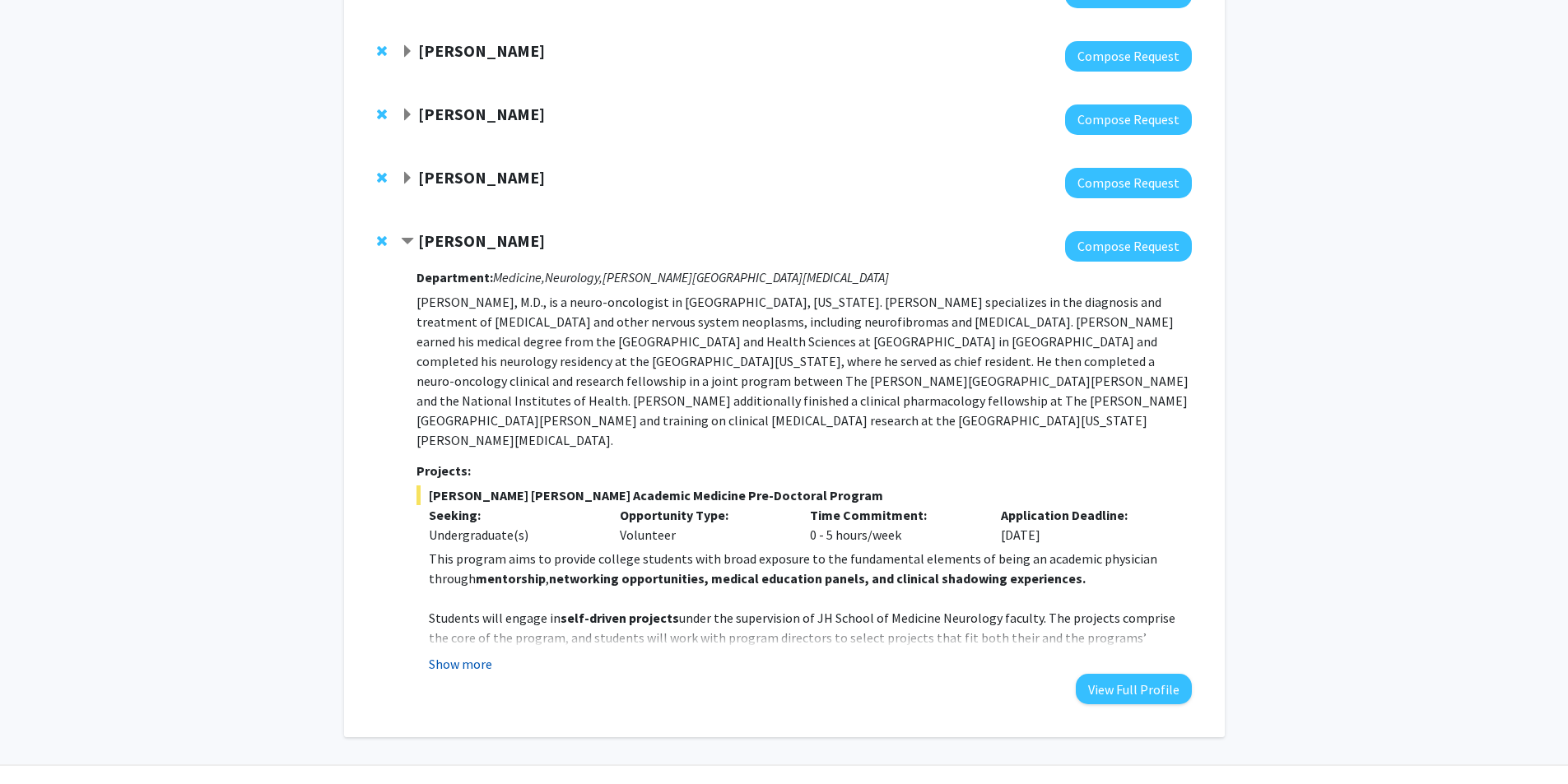
click at [463, 654] on button "Show more" at bounding box center [460, 664] width 63 height 20
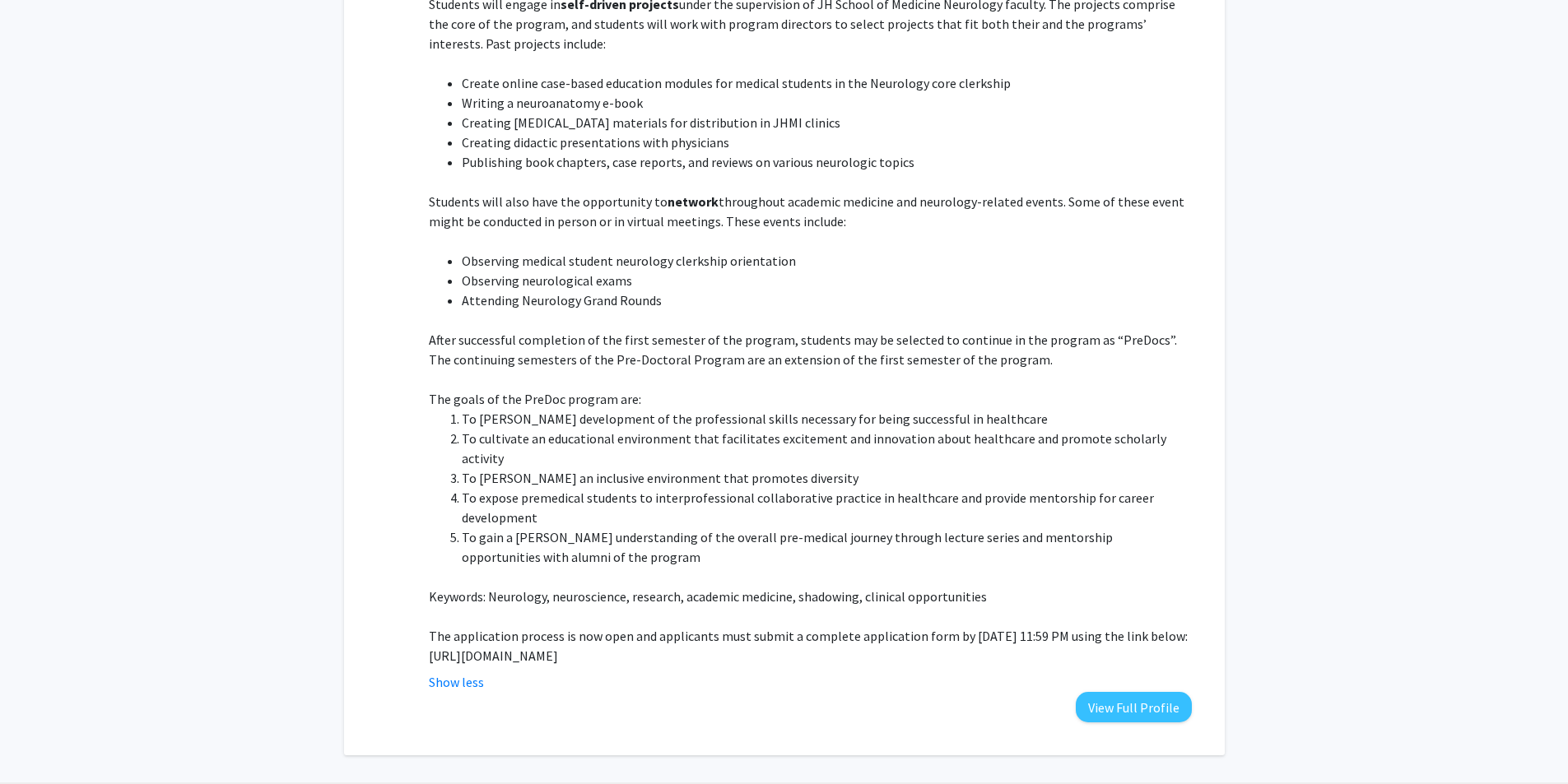
scroll to position [1043, 0]
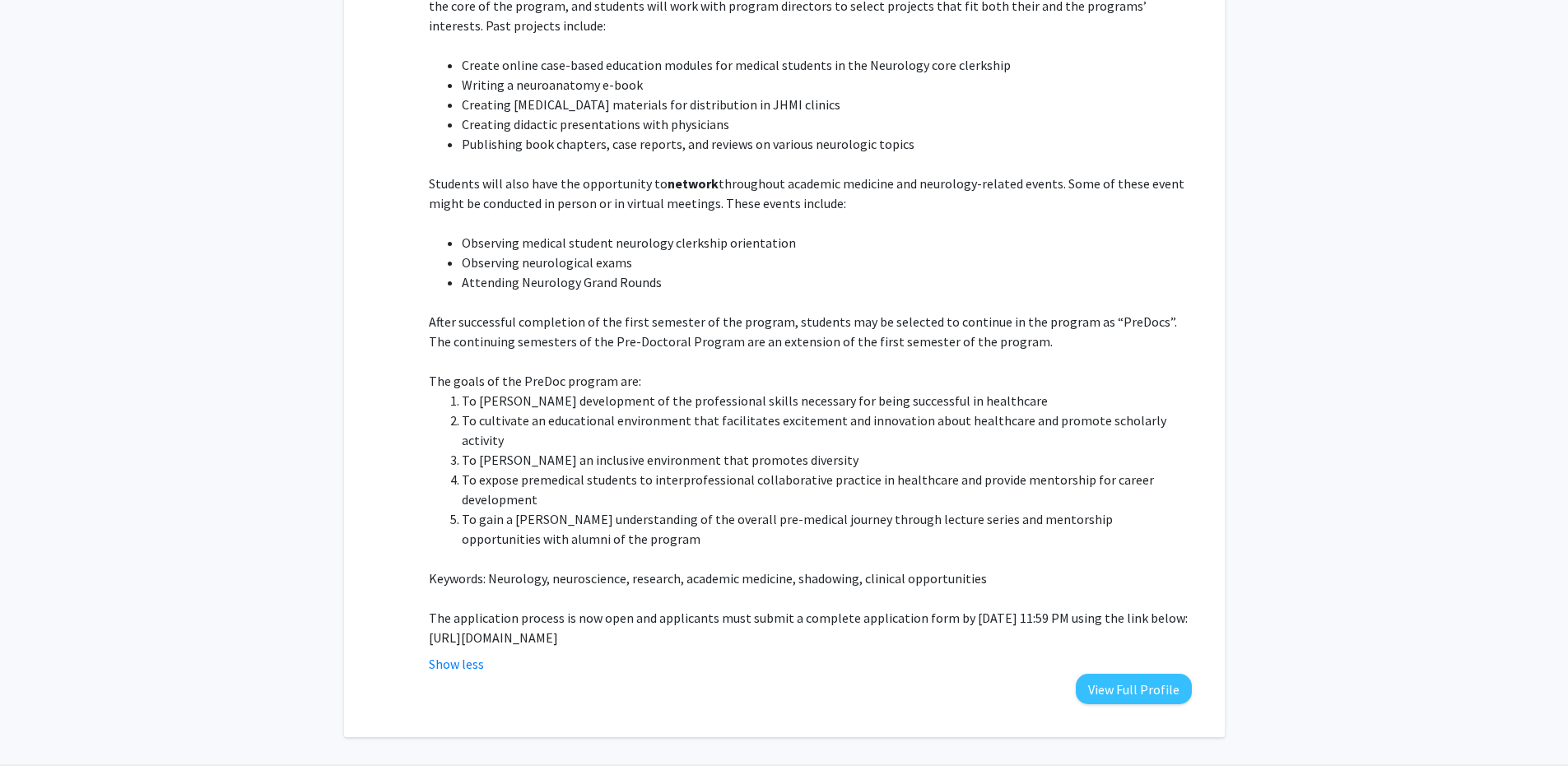
drag, startPoint x: 424, startPoint y: 601, endPoint x: 1125, endPoint y: 595, distance: 701.0
click at [1125, 595] on fg-read-more "This program aims to provide college students with broad exposure to the fundam…" at bounding box center [804, 295] width 775 height 757
click at [849, 371] on p "The goals of the PreDoc program are:" at bounding box center [809, 381] width 763 height 20
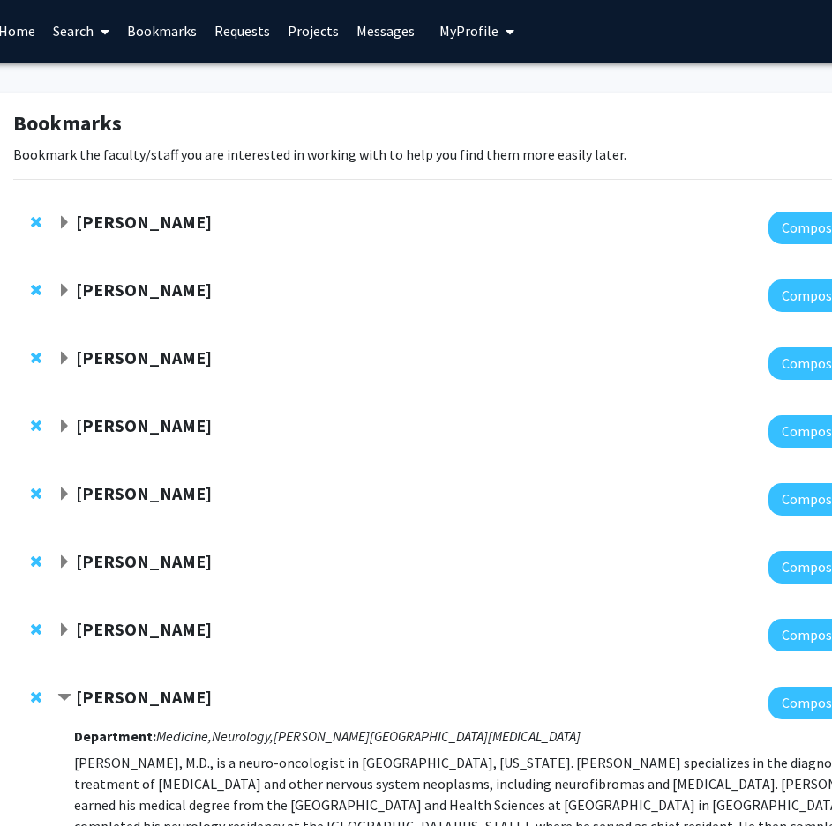
scroll to position [0, 62]
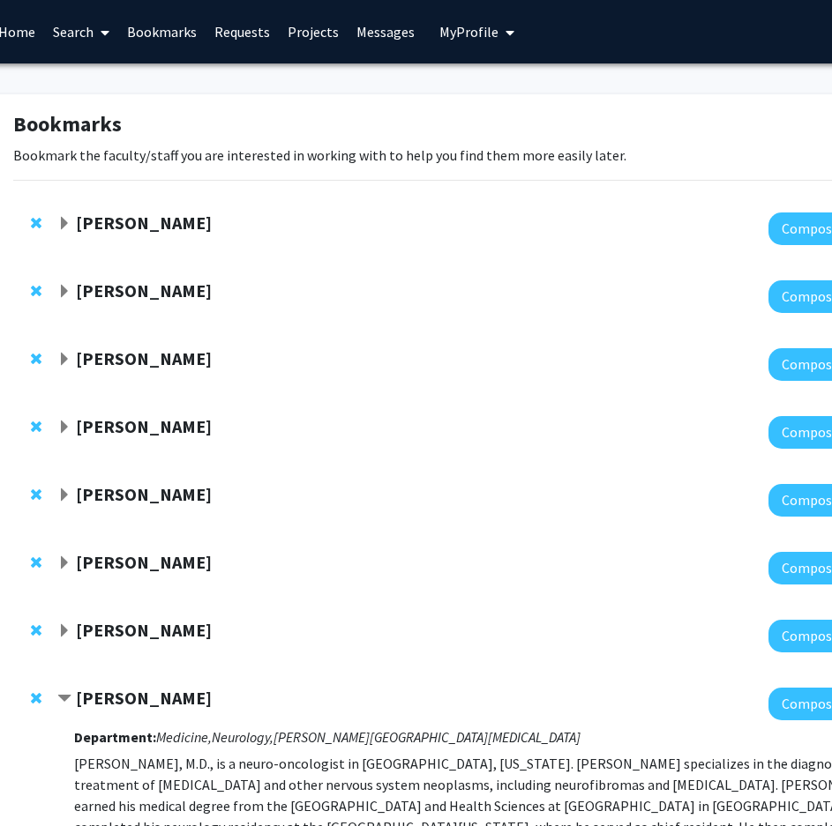
click at [446, 33] on span "My Profile" at bounding box center [468, 32] width 59 height 18
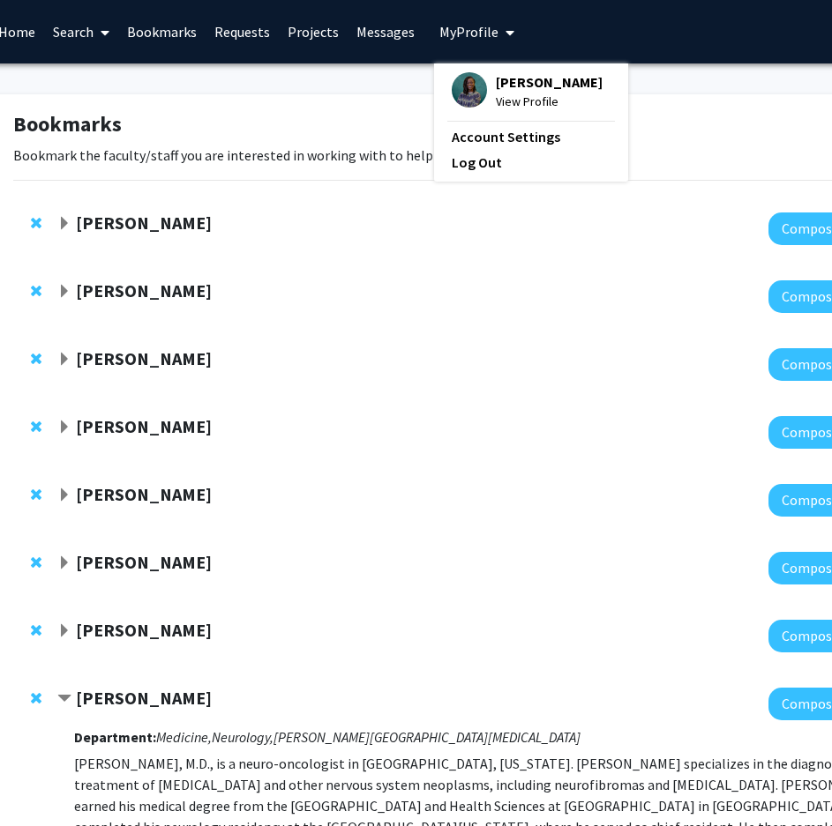
click at [475, 103] on fg-profile-picture at bounding box center [469, 91] width 35 height 39
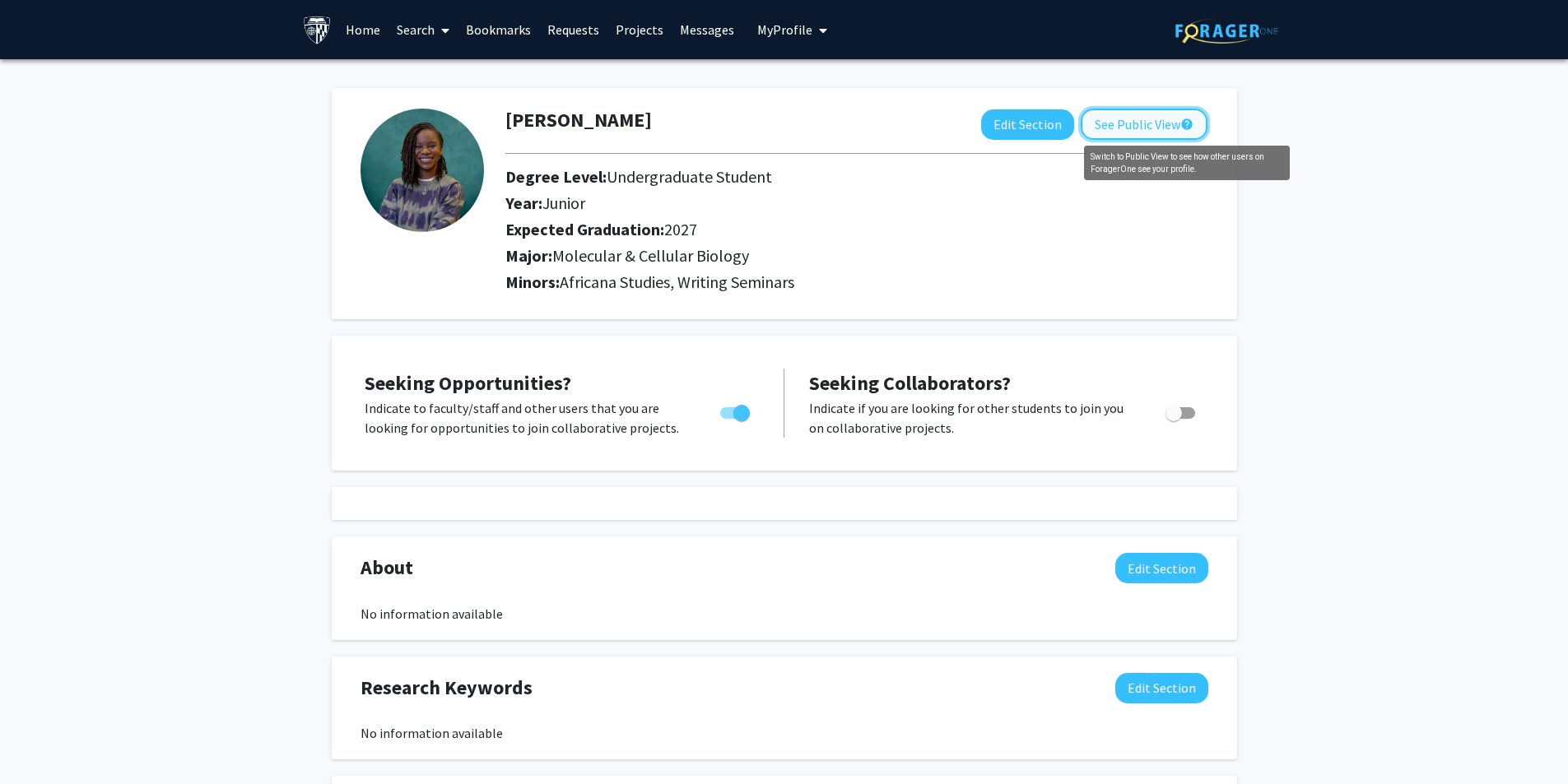
click at [1185, 132] on mat-icon "help" at bounding box center [1187, 124] width 13 height 20
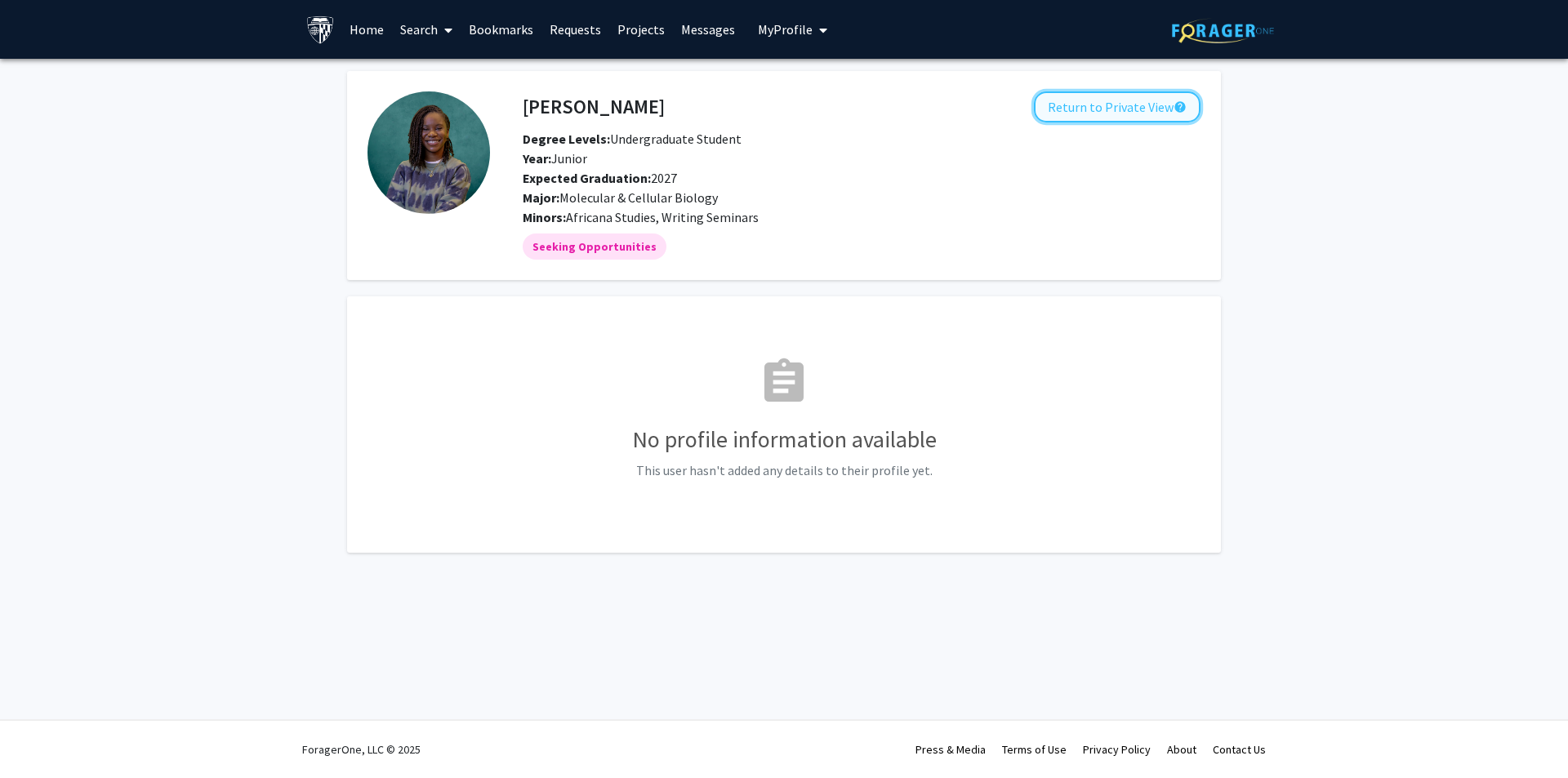
click at [1147, 103] on button "Return to Private View help" at bounding box center [1117, 107] width 167 height 31
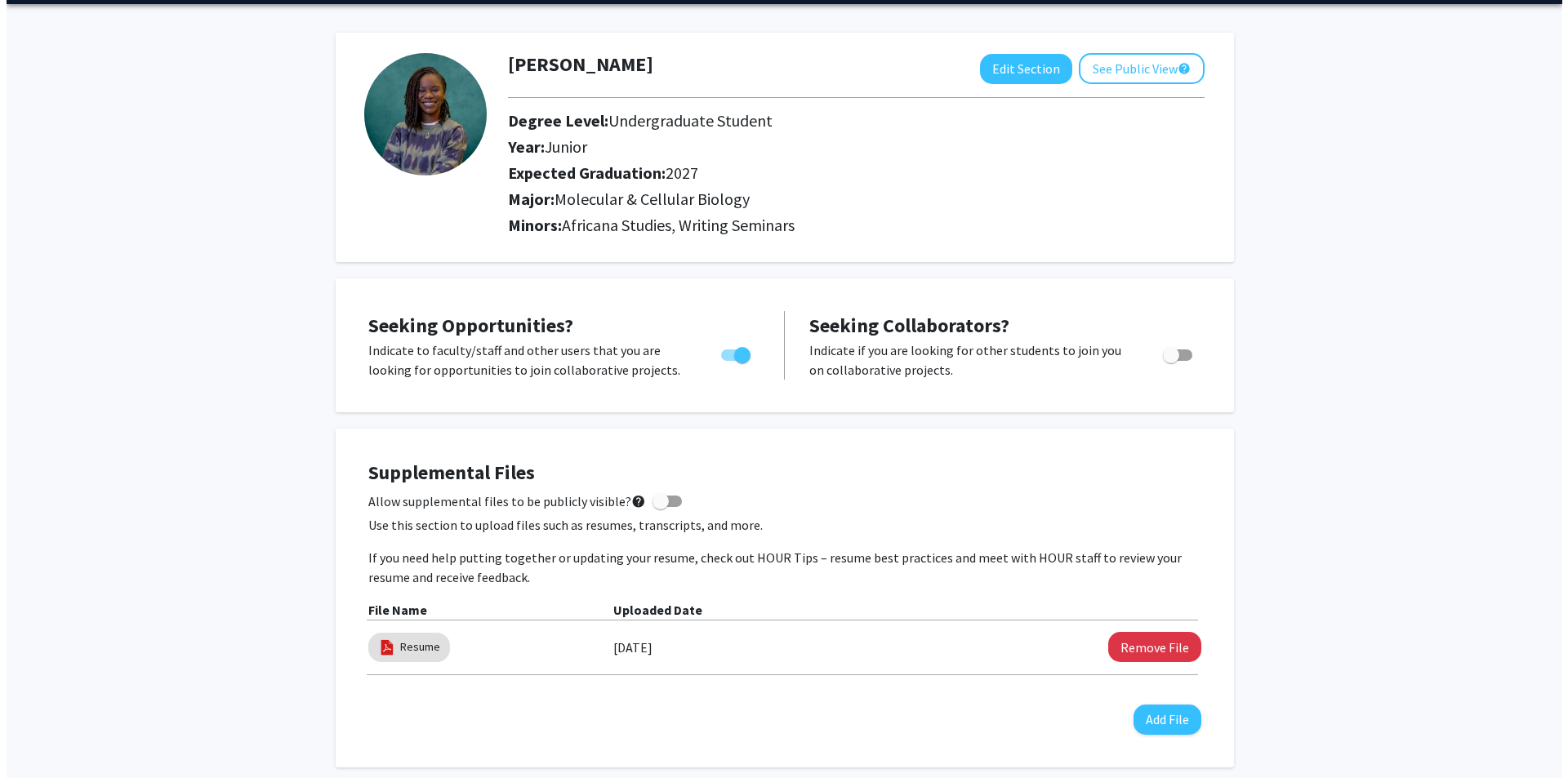
scroll to position [163, 0]
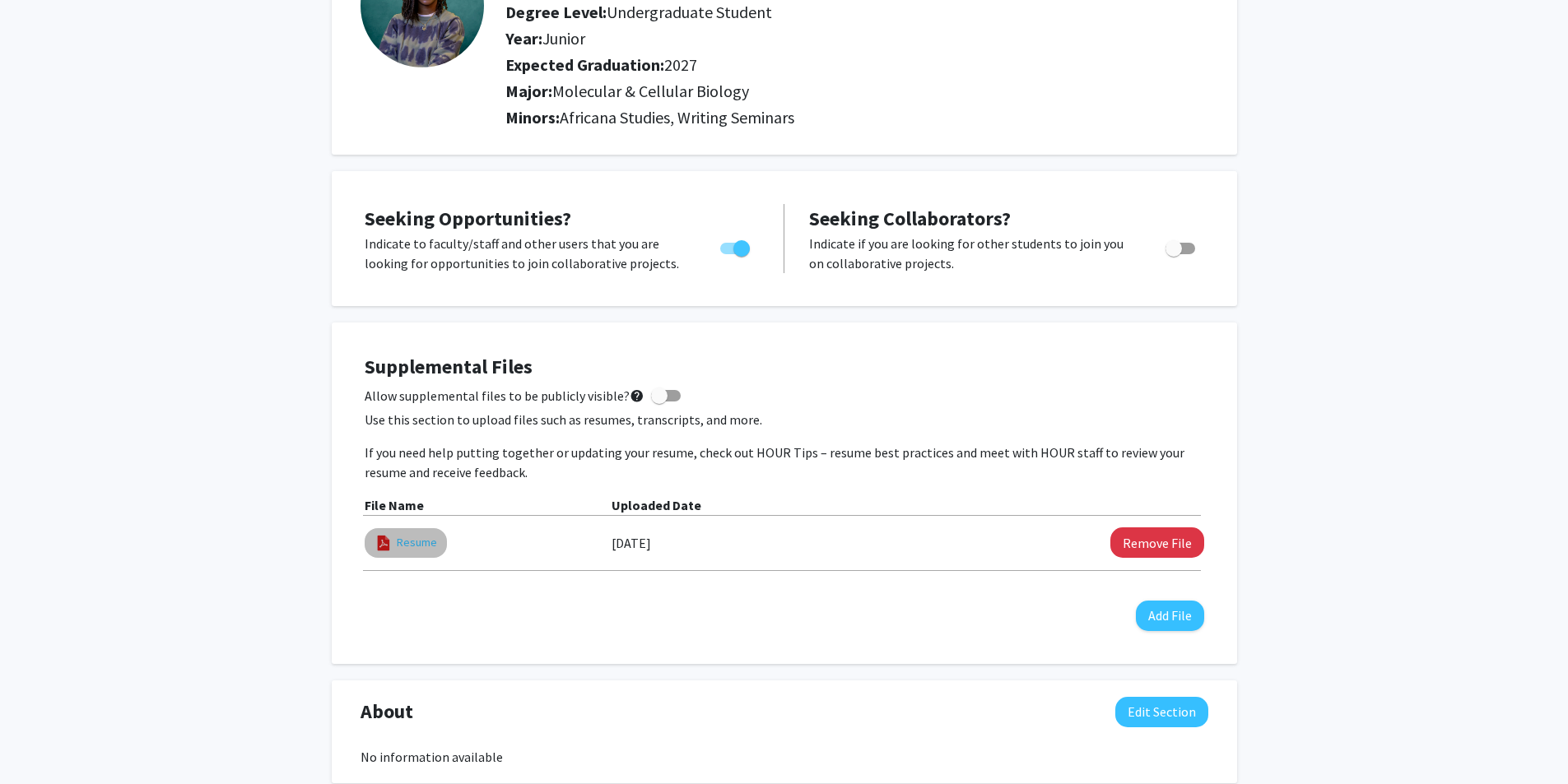
click at [430, 546] on link "Resume" at bounding box center [416, 542] width 40 height 18
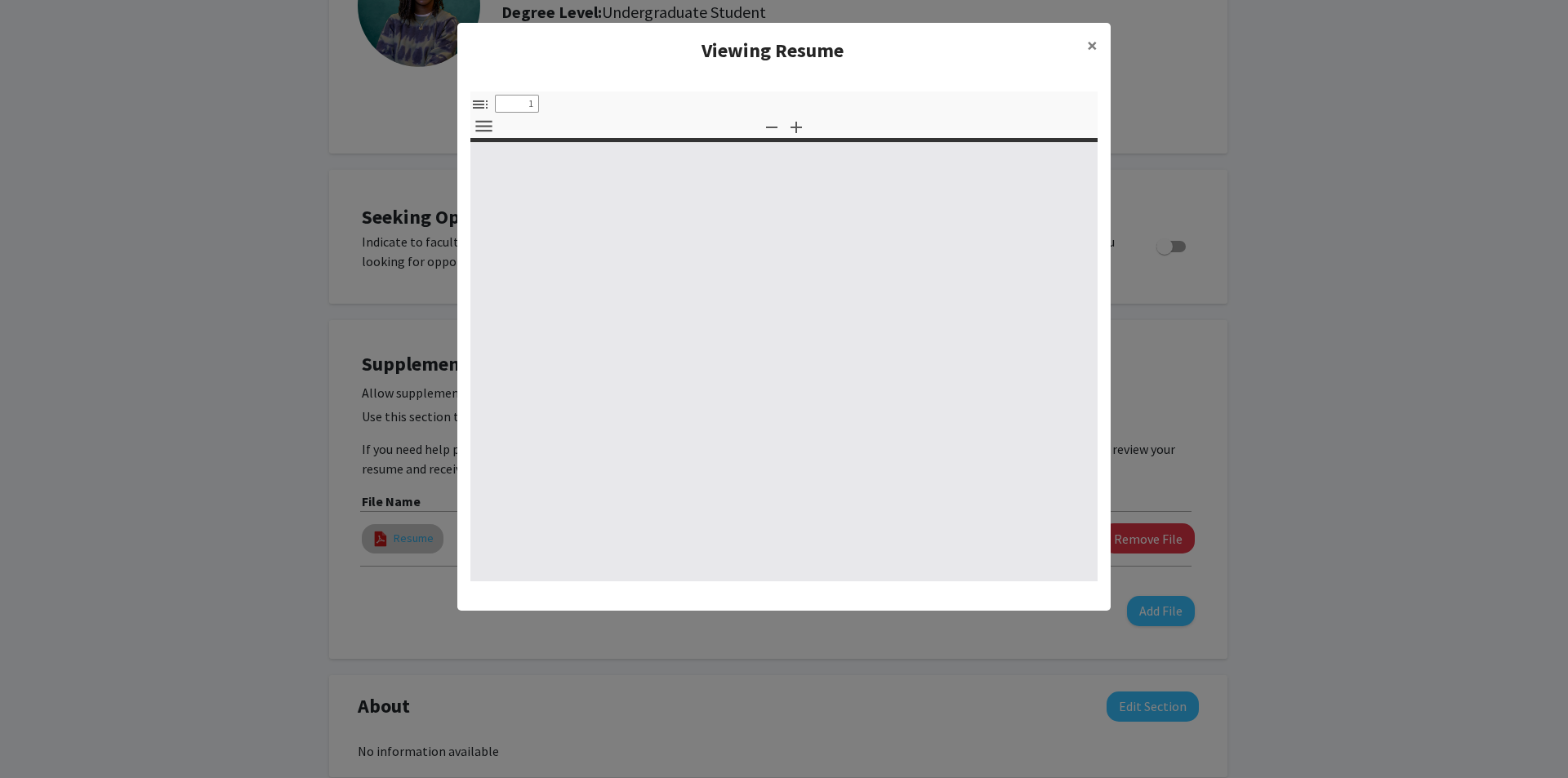
select select "custom"
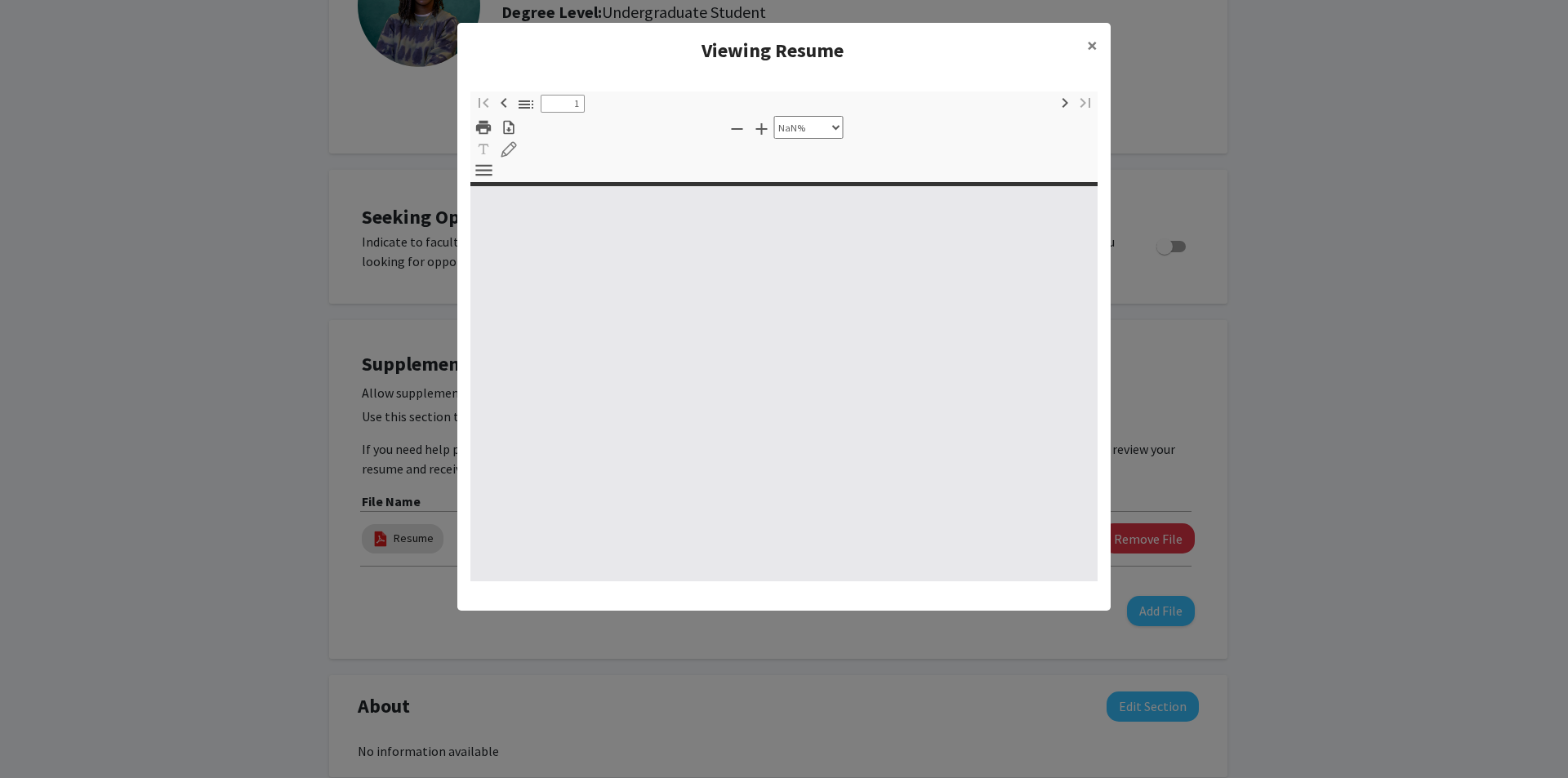
type input "0"
select select "custom"
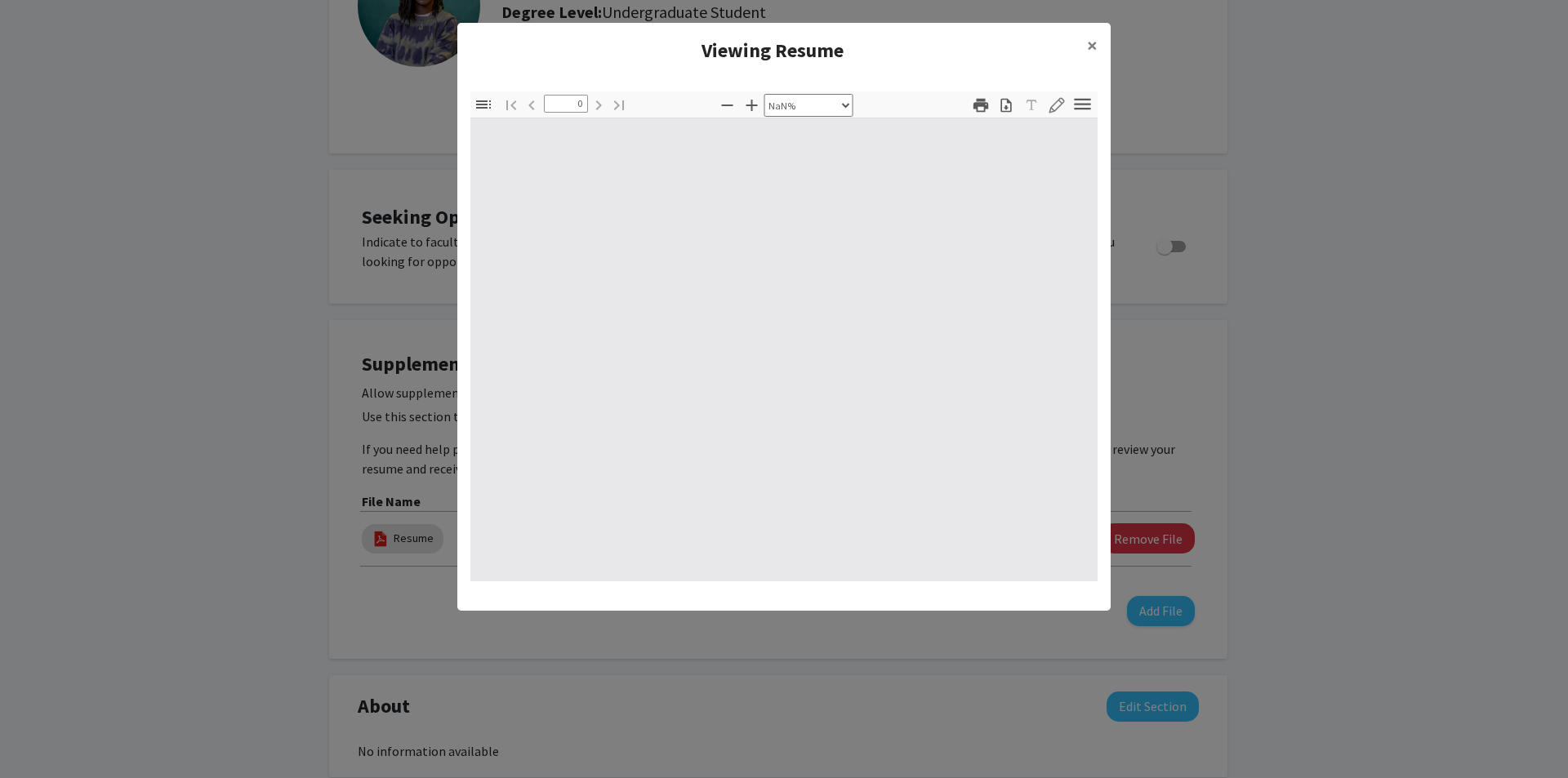
type input "1"
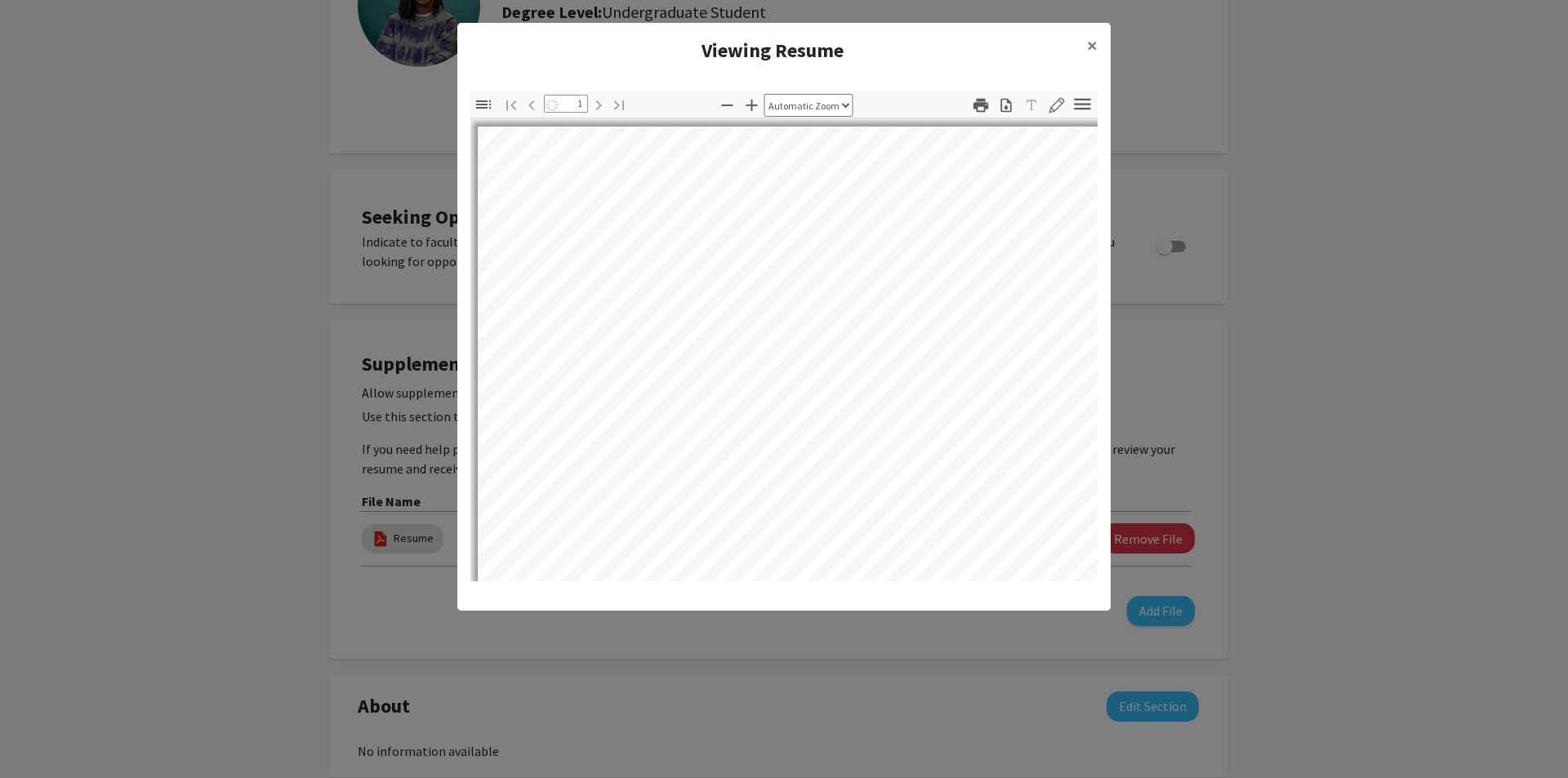
select select "auto"
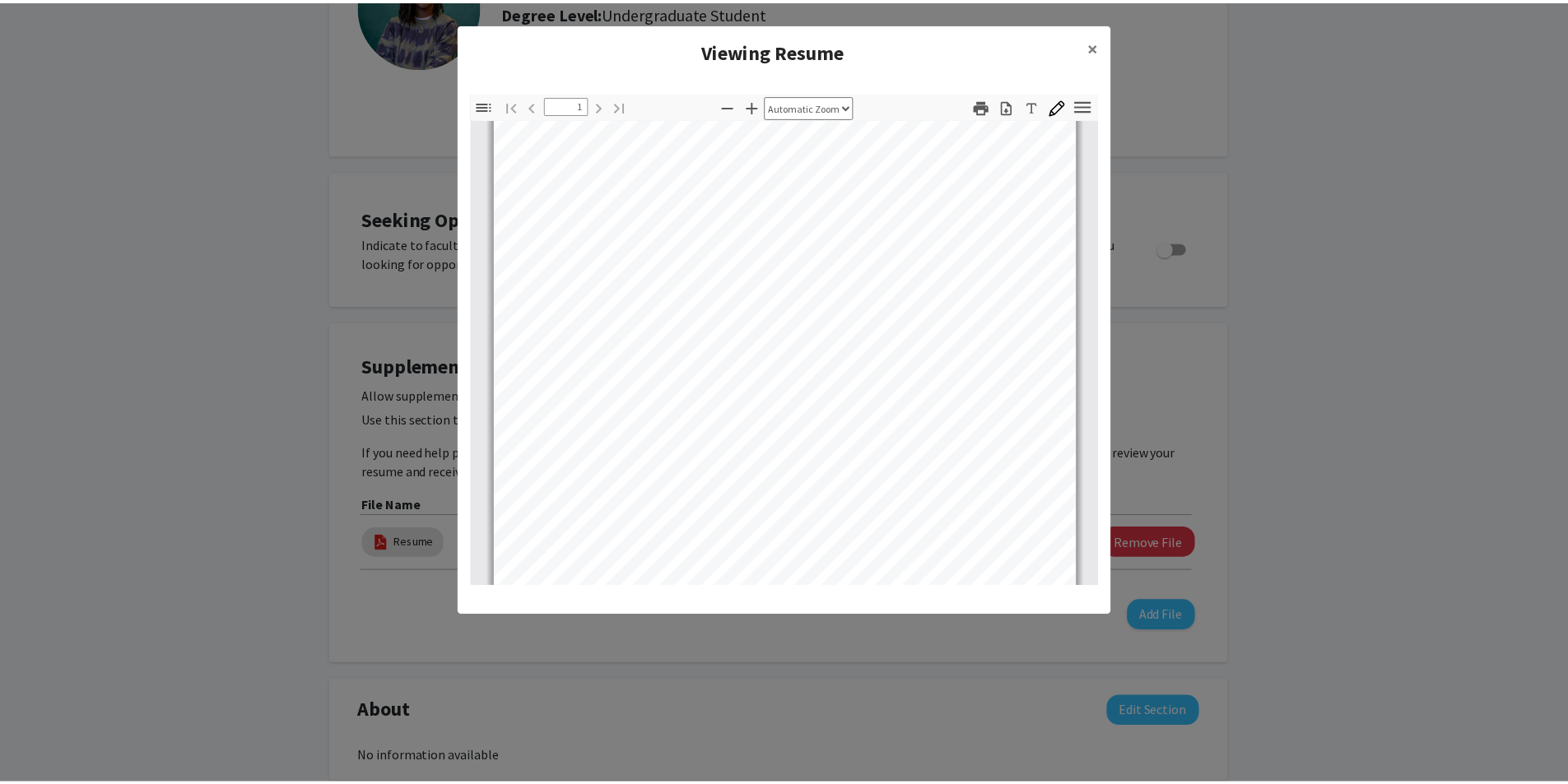
scroll to position [165, 0]
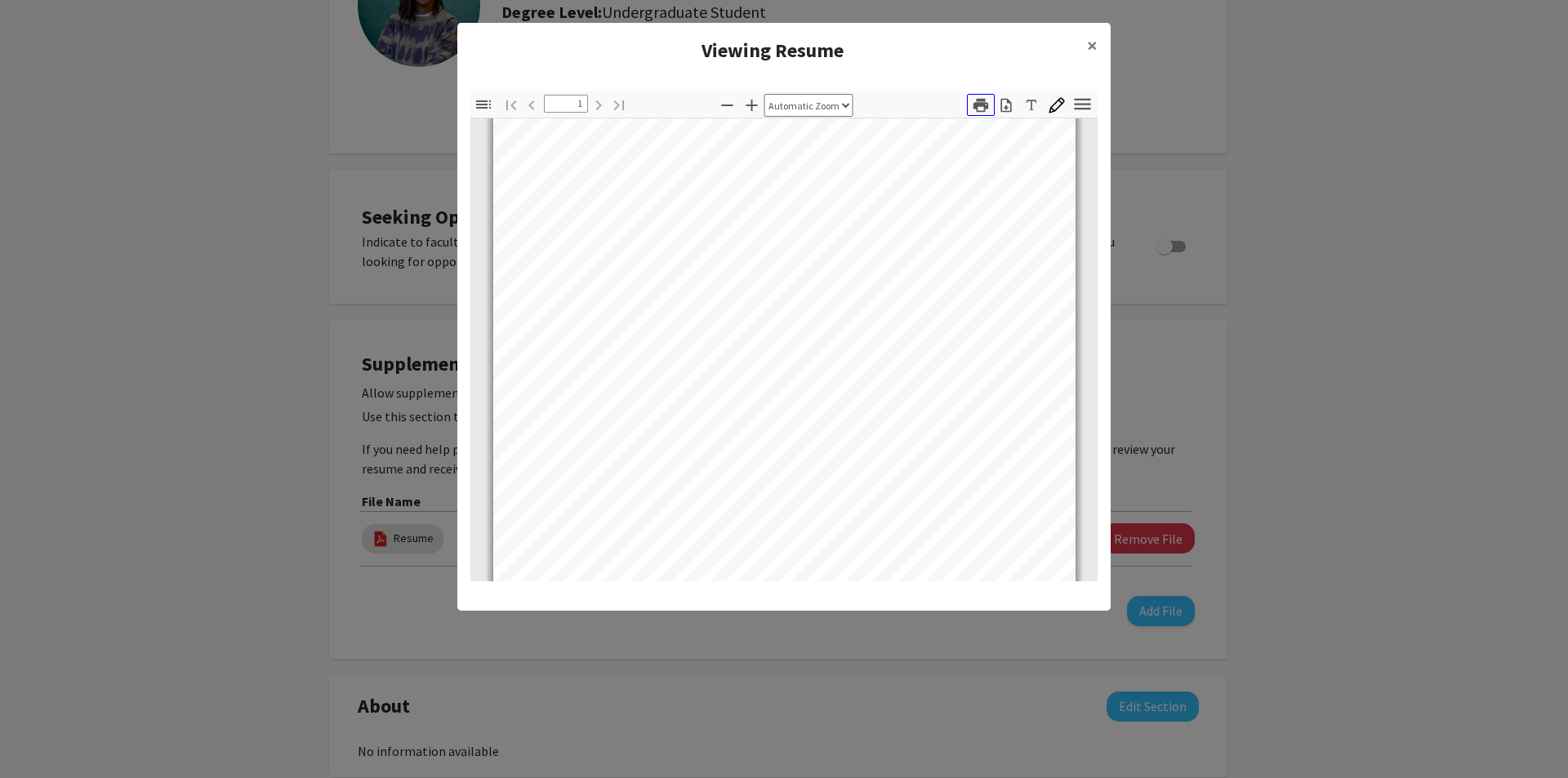
click at [979, 106] on icon "button" at bounding box center [981, 105] width 15 height 14
click at [1089, 50] on span "×" at bounding box center [1092, 44] width 10 height 25
